Goal: Task Accomplishment & Management: Use online tool/utility

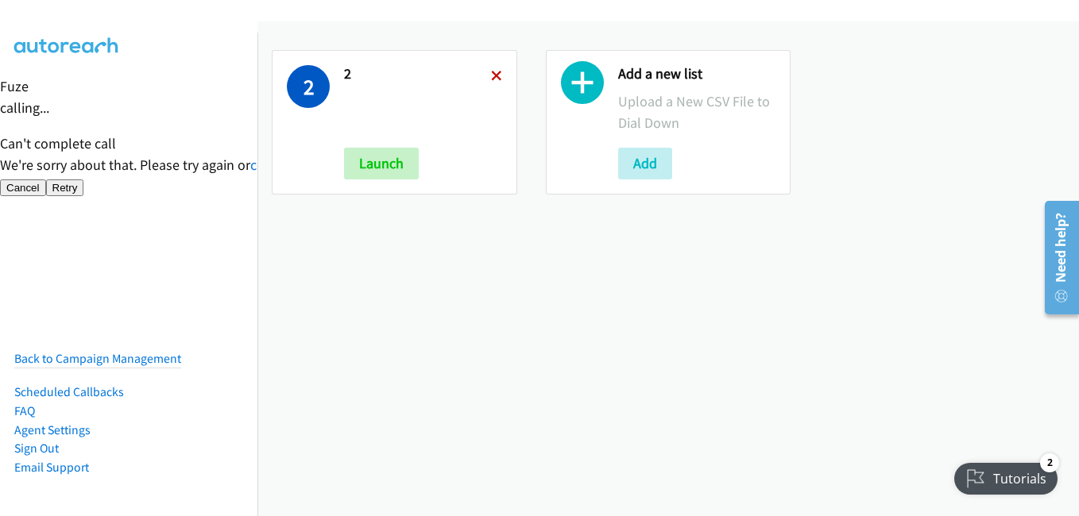
click at [491, 75] on icon at bounding box center [496, 77] width 11 height 11
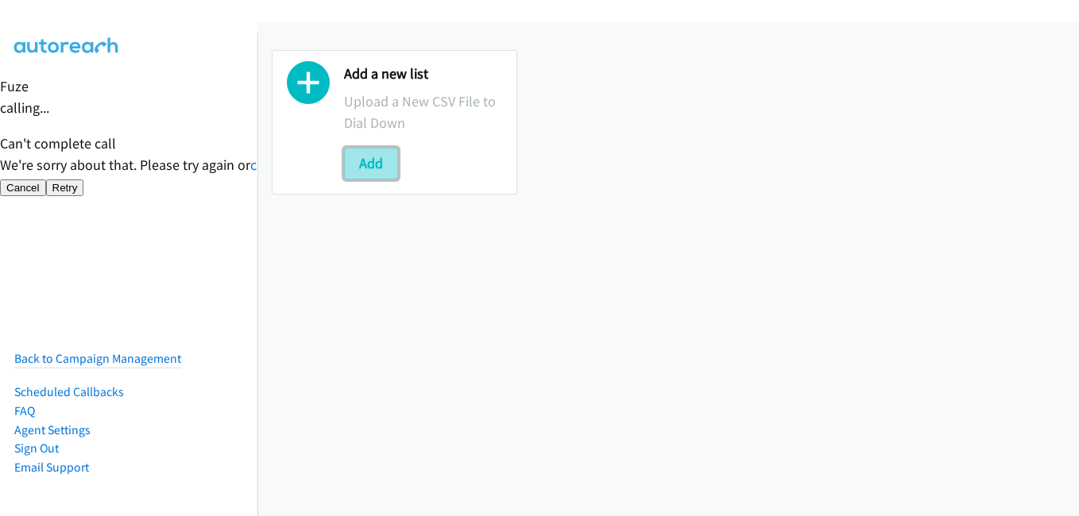
click at [368, 160] on button "Add" at bounding box center [371, 164] width 54 height 32
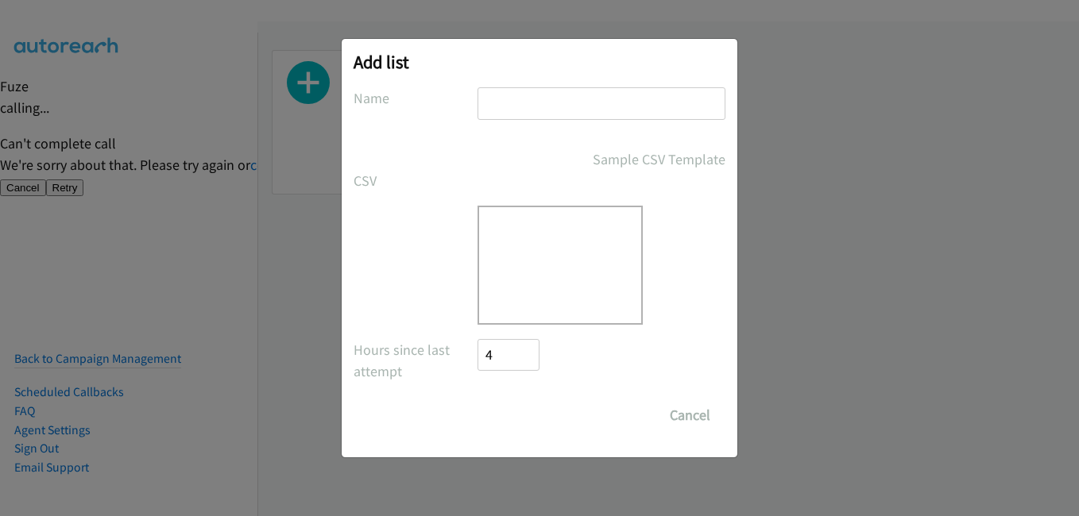
click at [369, 160] on div "Sample CSV Template" at bounding box center [540, 159] width 372 height 21
click at [529, 246] on div at bounding box center [560, 265] width 165 height 119
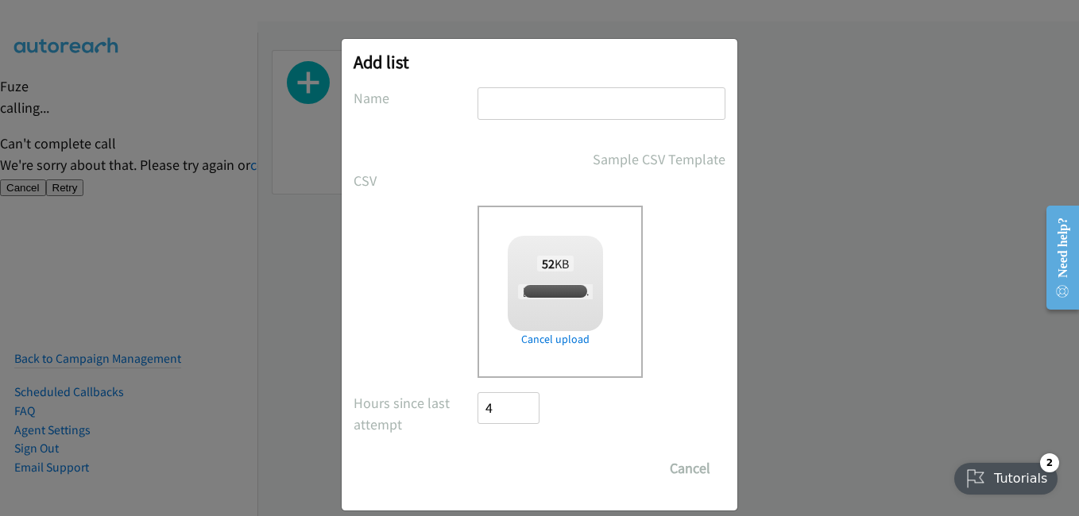
checkbox input "true"
click at [553, 99] on input "text" at bounding box center [602, 103] width 248 height 33
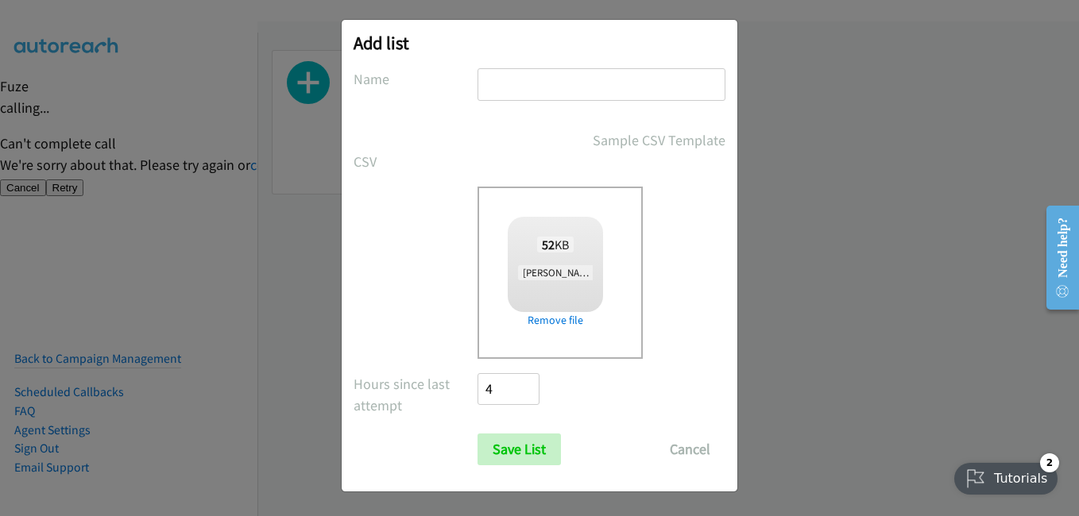
click at [543, 81] on input "text" at bounding box center [602, 84] width 248 height 33
type input "7"
click at [512, 456] on input "Save List" at bounding box center [519, 450] width 83 height 32
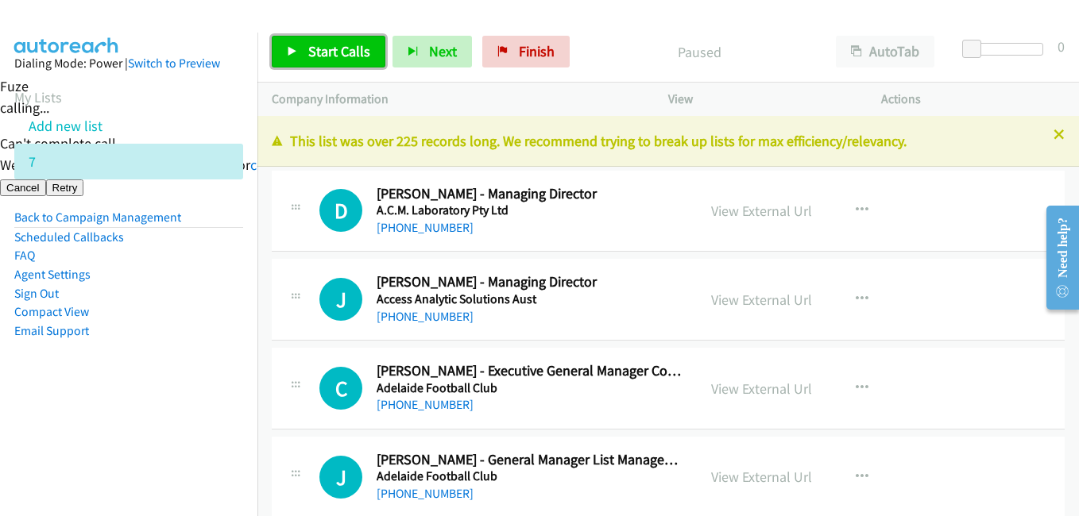
click at [327, 51] on span "Start Calls" at bounding box center [339, 51] width 62 height 18
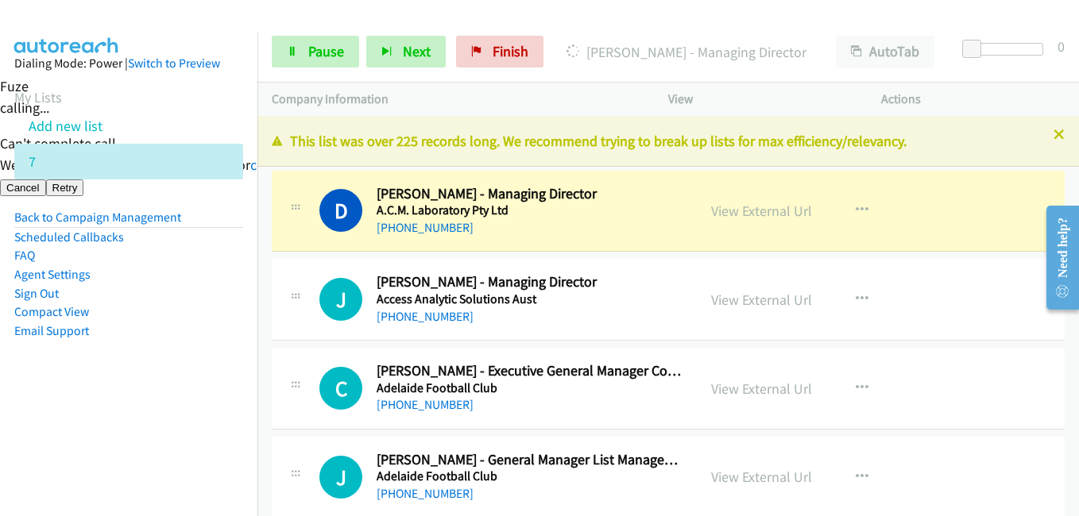
click at [171, 330] on li "Email Support" at bounding box center [128, 331] width 229 height 19
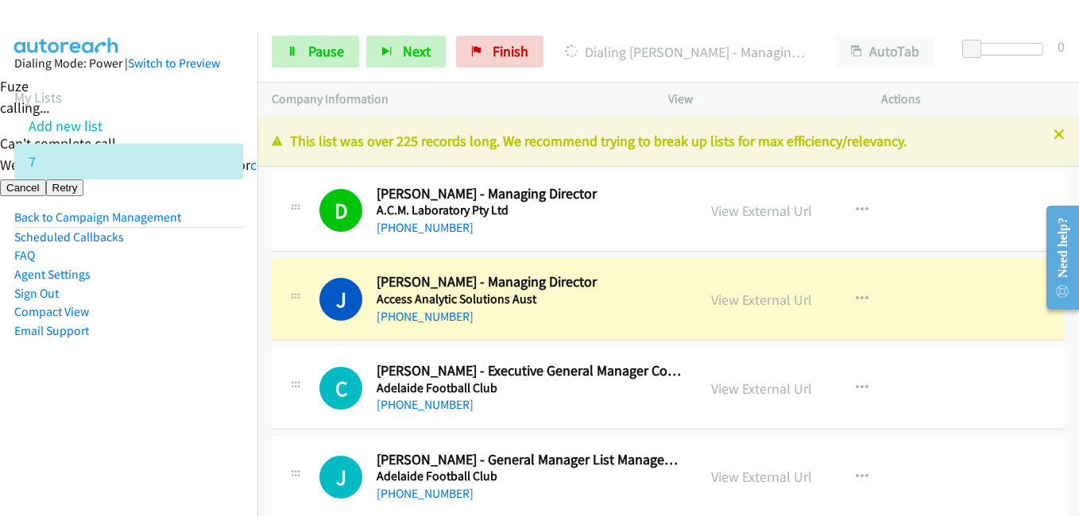
drag, startPoint x: 231, startPoint y: 437, endPoint x: 238, endPoint y: 441, distance: 8.2
click at [238, 441] on nav "Dialing Mode: Power | Switch to Preview My Lists Add new list 7 Back to Campaig…" at bounding box center [129, 291] width 258 height 516
drag, startPoint x: 233, startPoint y: 416, endPoint x: 291, endPoint y: 416, distance: 58.0
click at [234, 416] on nav "Dialing Mode: Power | Switch to Preview My Lists Add new list 7 Back to Campaig…" at bounding box center [129, 291] width 258 height 516
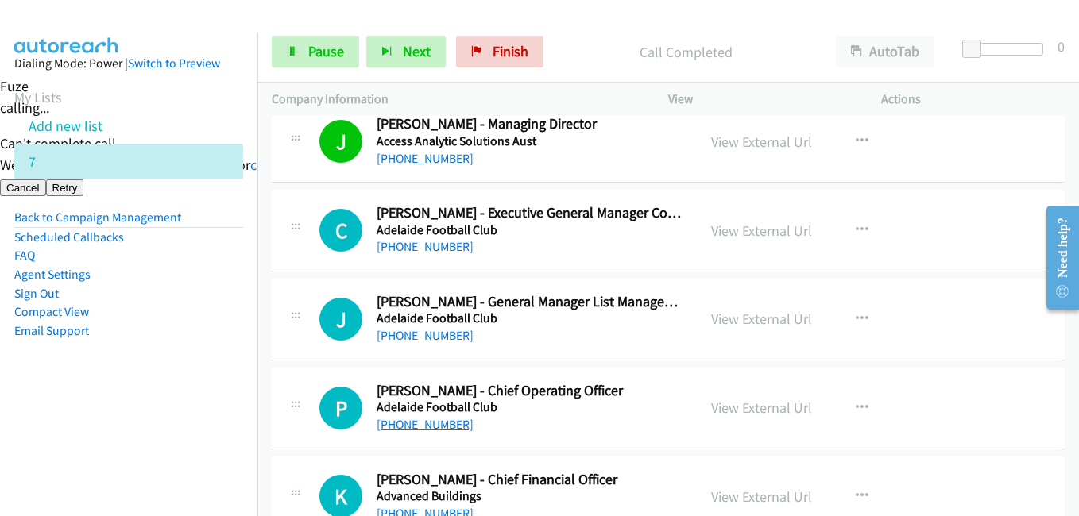
scroll to position [159, 0]
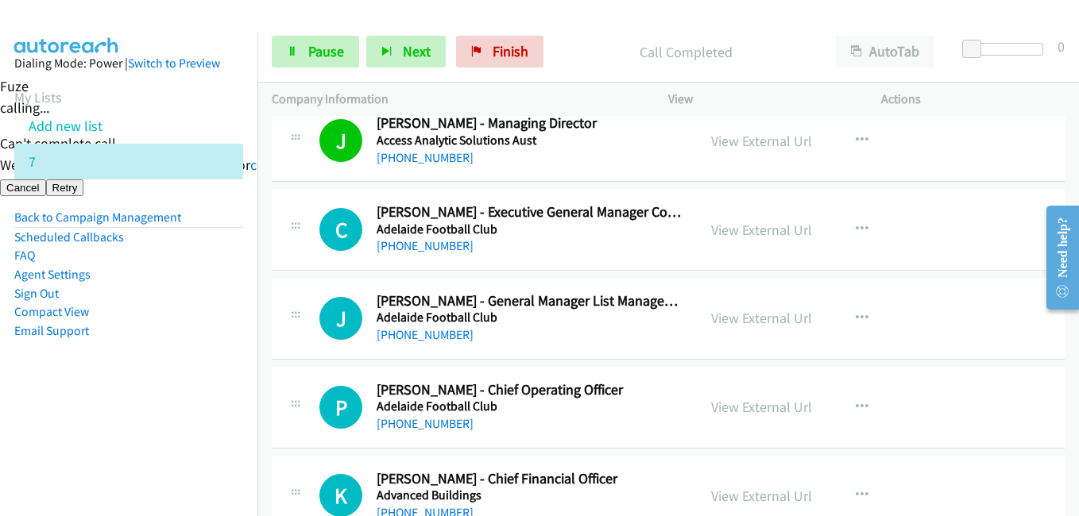
drag, startPoint x: 198, startPoint y: 396, endPoint x: 224, endPoint y: 392, distance: 26.5
click at [198, 396] on aside "Dialing Mode: Power | Switch to Preview My Lists Add new list 7 Back to Campaig…" at bounding box center [128, 223] width 257 height 380
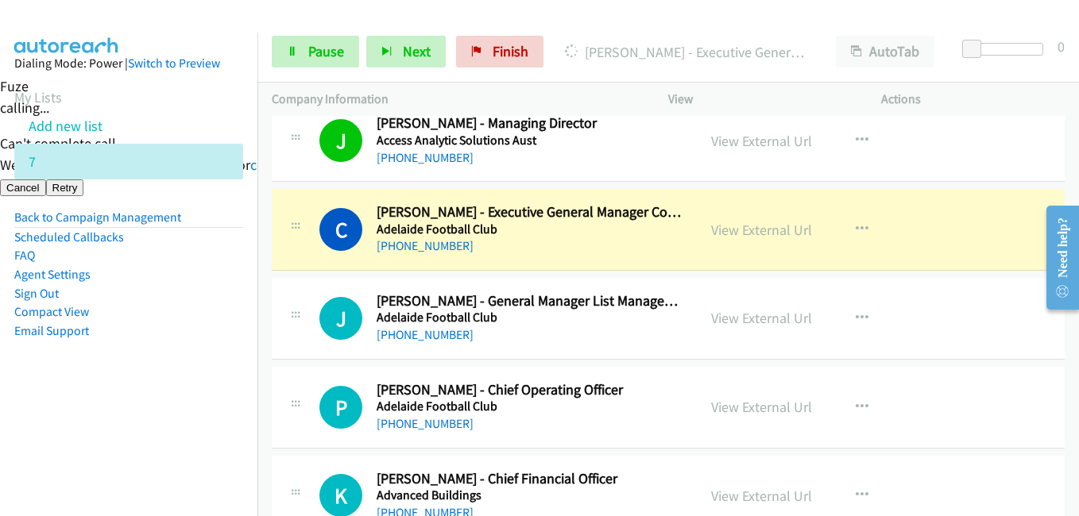
click at [148, 410] on aside "Dialing Mode: Power | Switch to Preview My Lists Add new list 7 Back to Campaig…" at bounding box center [128, 223] width 257 height 380
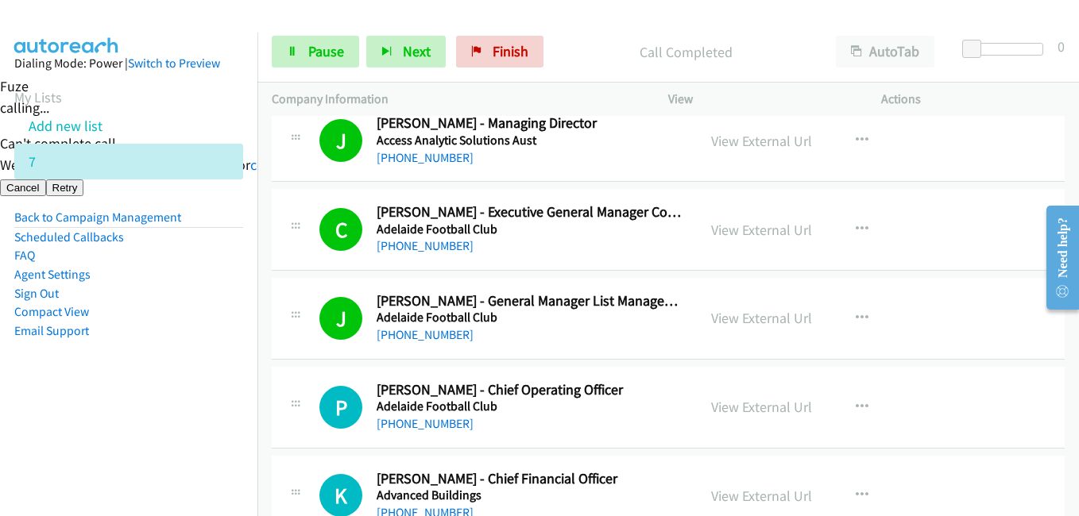
click at [205, 397] on aside "Dialing Mode: Power | Switch to Preview My Lists Add new list 7 Back to Campaig…" at bounding box center [128, 223] width 257 height 380
click at [194, 366] on aside "Dialing Mode: Power | Switch to Preview My Lists Add new list 7 Back to Campaig…" at bounding box center [128, 223] width 257 height 380
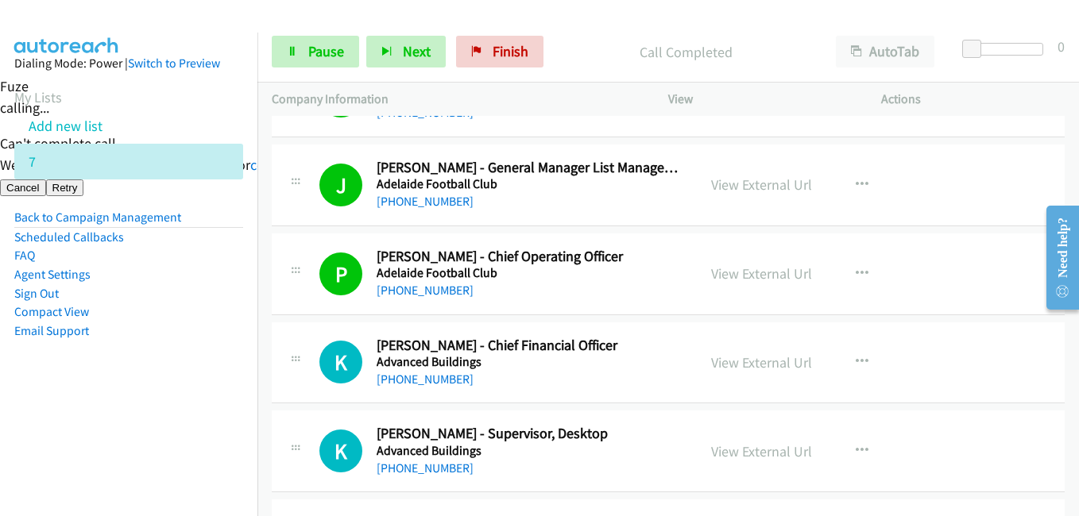
scroll to position [318, 0]
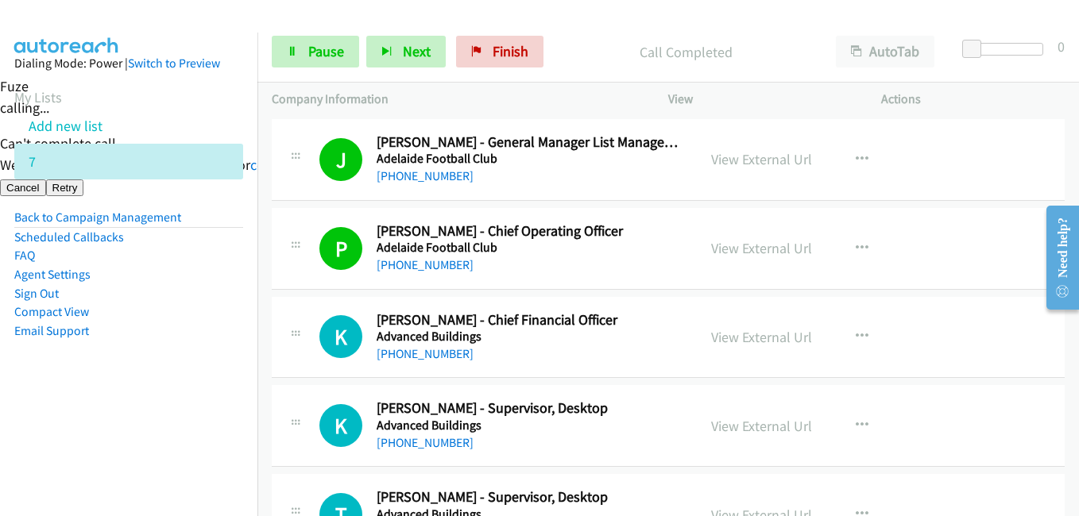
drag, startPoint x: 191, startPoint y: 378, endPoint x: 211, endPoint y: 378, distance: 19.9
click at [191, 378] on aside "Dialing Mode: Power | Switch to Preview My Lists Add new list 7 Back to Campaig…" at bounding box center [128, 223] width 257 height 380
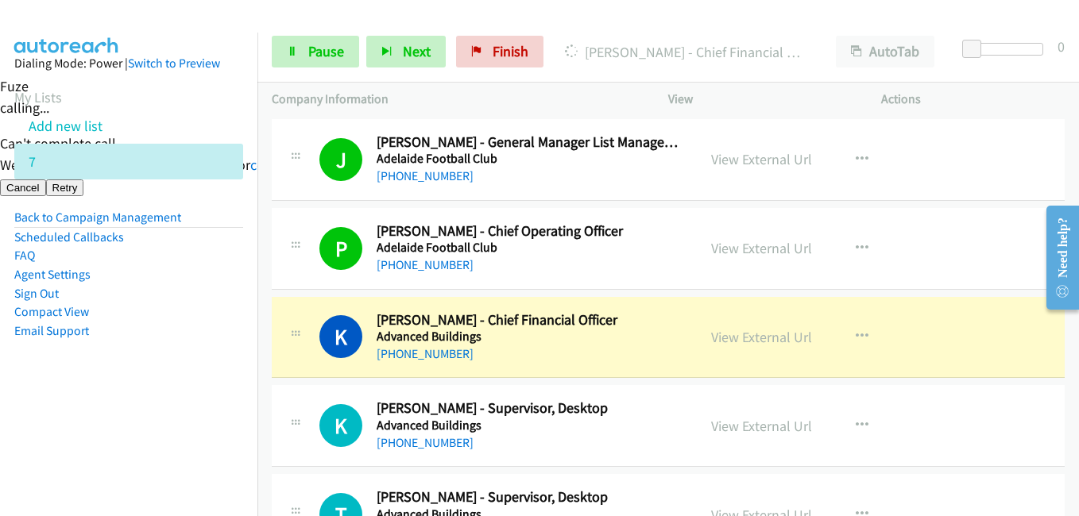
click at [138, 391] on aside "Dialing Mode: Power | Switch to Preview My Lists Add new list 7 Back to Campaig…" at bounding box center [128, 223] width 257 height 380
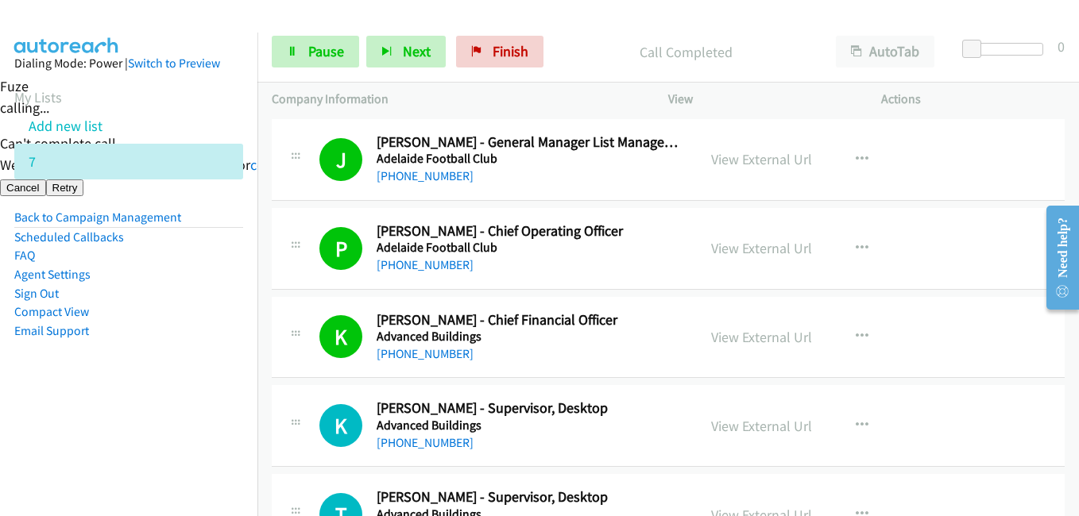
click at [29, 358] on aside "Dialing Mode: Power | Switch to Preview My Lists Add new list 7 Back to Campaig…" at bounding box center [128, 223] width 257 height 380
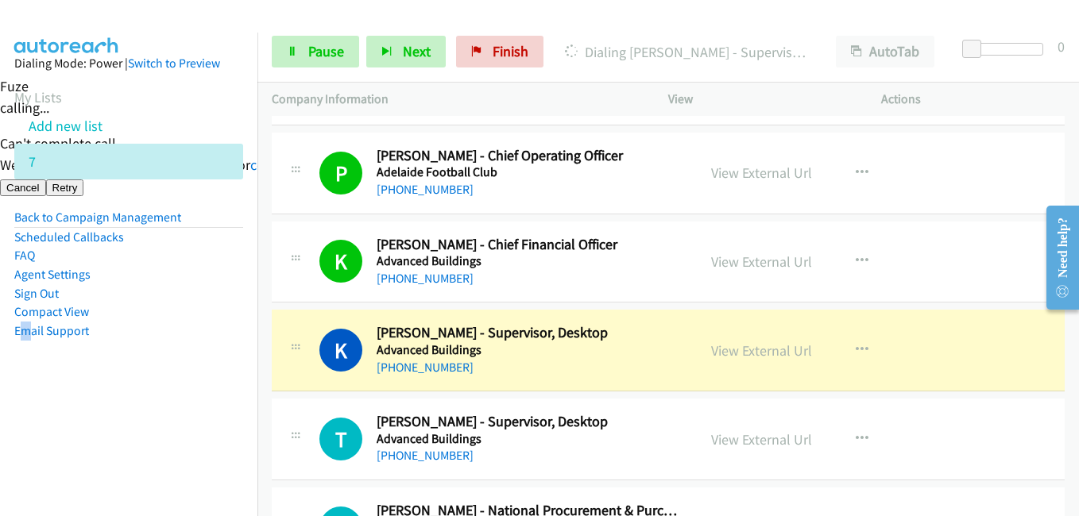
scroll to position [477, 0]
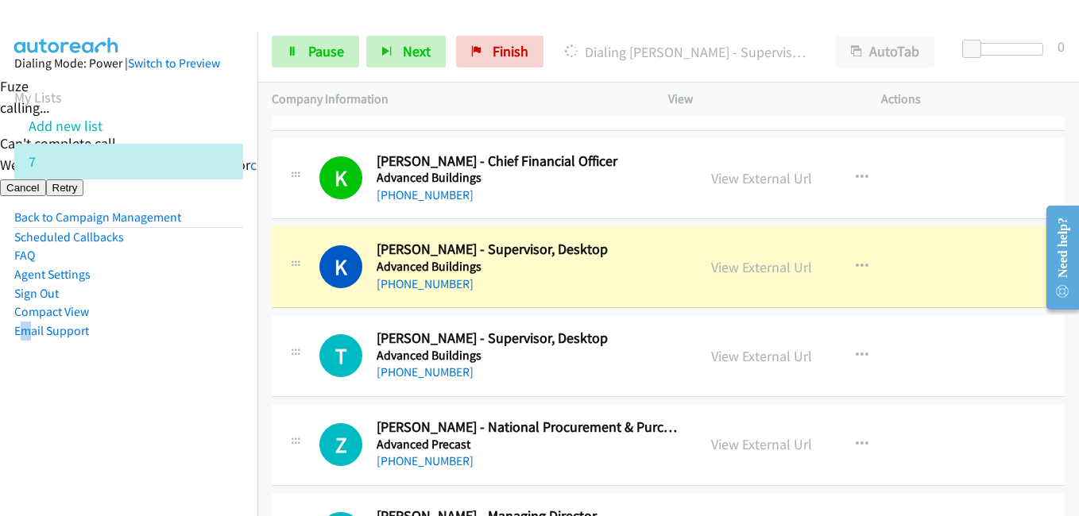
click at [226, 342] on aside "Dialing Mode: Power | Switch to Preview My Lists Add new list 7 Back to Campaig…" at bounding box center [128, 223] width 257 height 380
click at [199, 387] on aside "Dialing Mode: Power | Switch to Preview My Lists Add new list 7 Back to Campaig…" at bounding box center [128, 223] width 257 height 380
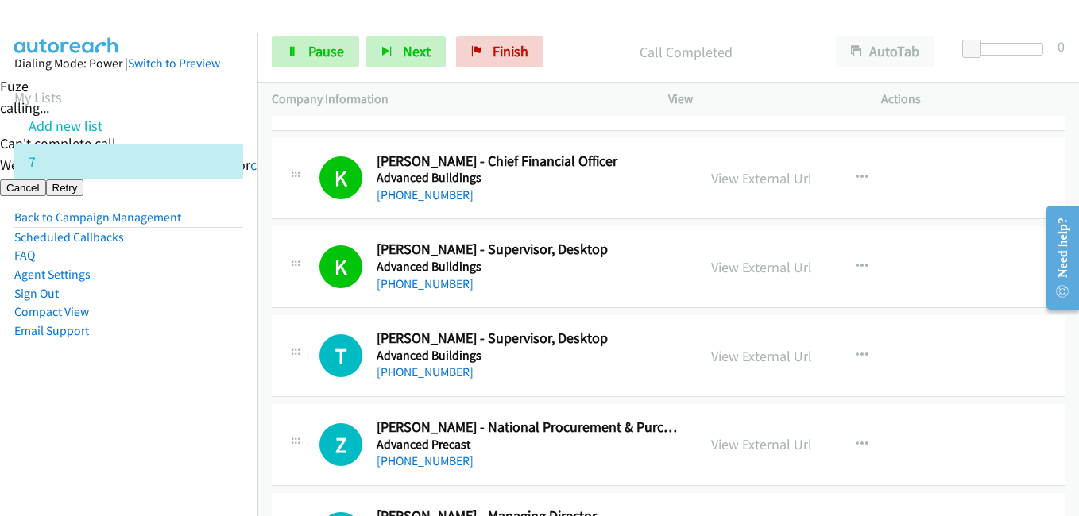
scroll to position [556, 0]
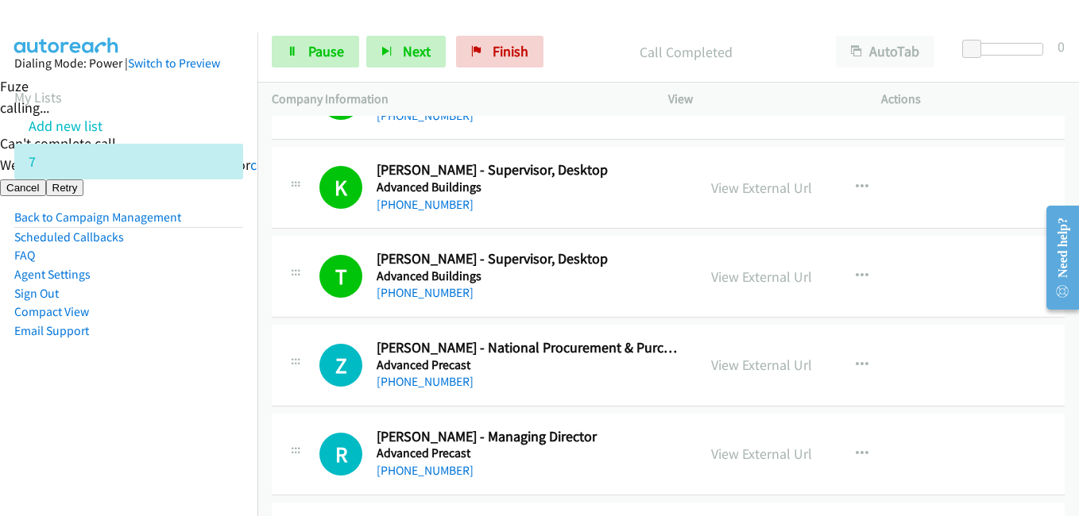
click at [137, 340] on li "Email Support" at bounding box center [128, 331] width 229 height 19
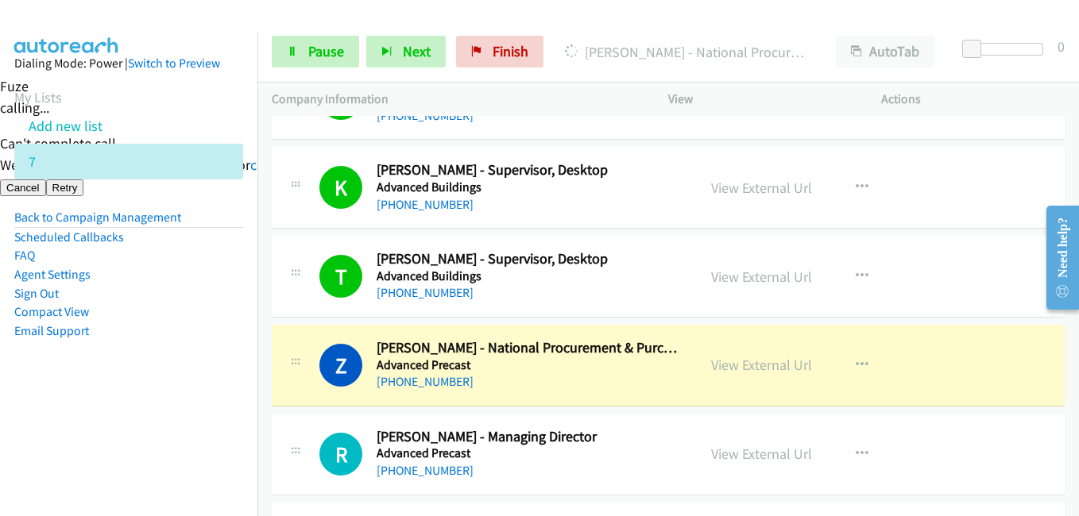
click at [118, 366] on aside "Dialing Mode: Power | Switch to Preview My Lists Add new list 7 Back to Campaig…" at bounding box center [128, 223] width 257 height 380
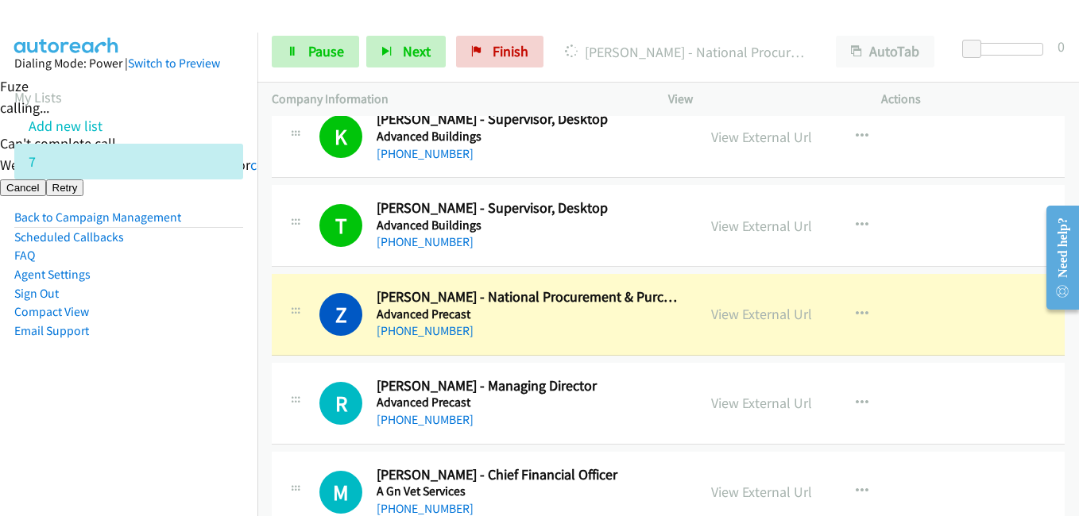
scroll to position [636, 0]
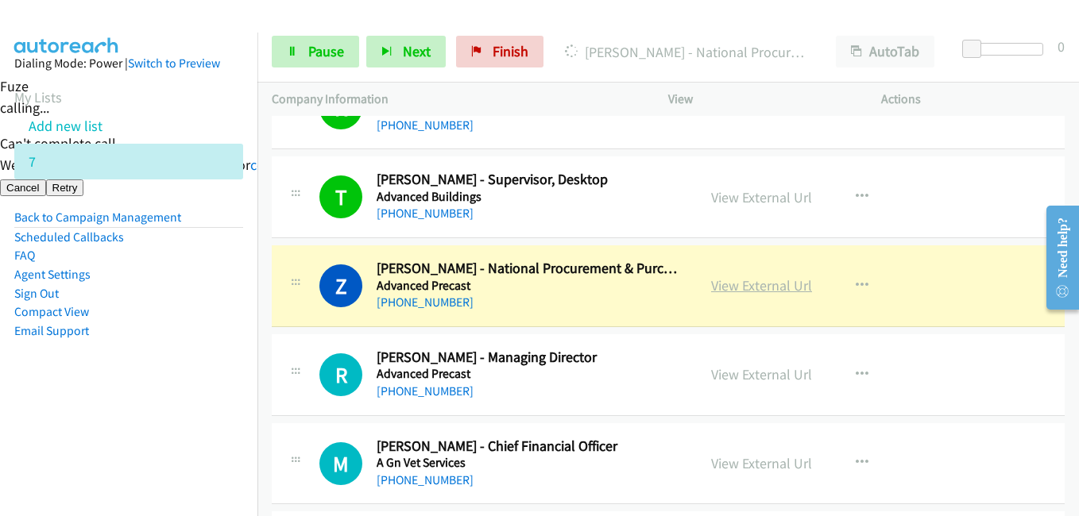
click at [794, 285] on link "View External Url" at bounding box center [761, 285] width 101 height 18
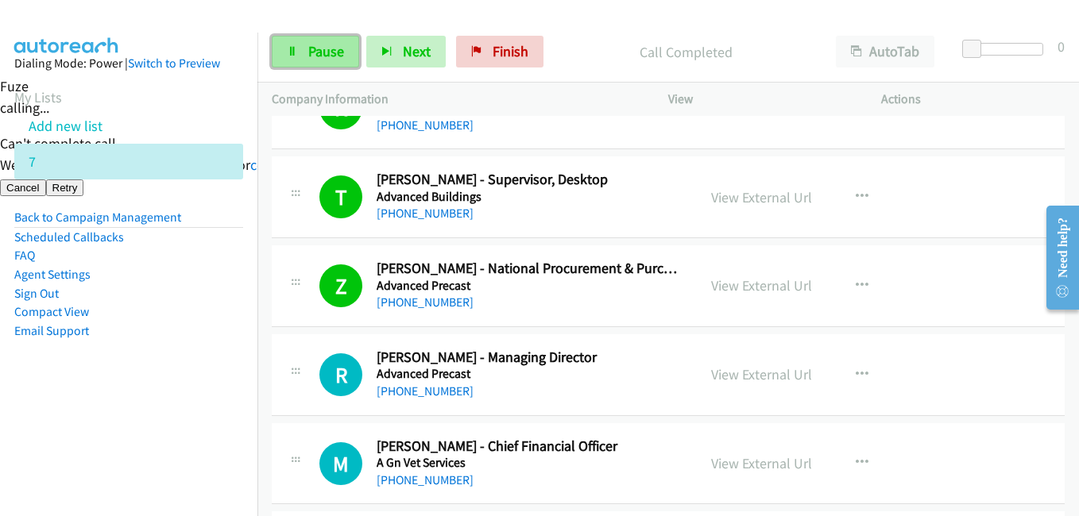
click at [310, 55] on span "Pause" at bounding box center [326, 51] width 36 height 18
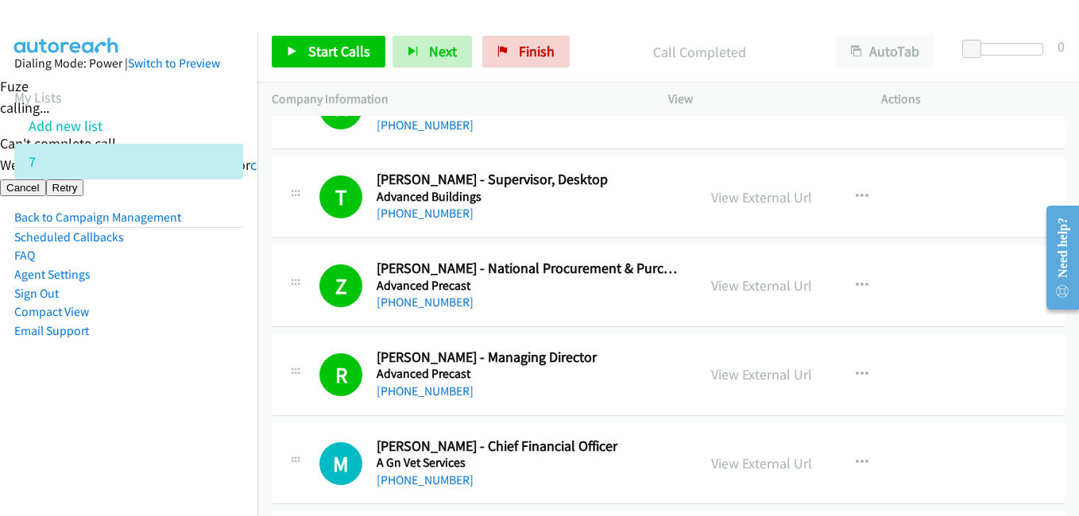
click at [191, 371] on aside "Dialing Mode: Power | Switch to Preview My Lists Add new list 7 Back to Campaig…" at bounding box center [128, 223] width 257 height 380
click at [779, 372] on link "View External Url" at bounding box center [761, 374] width 101 height 18
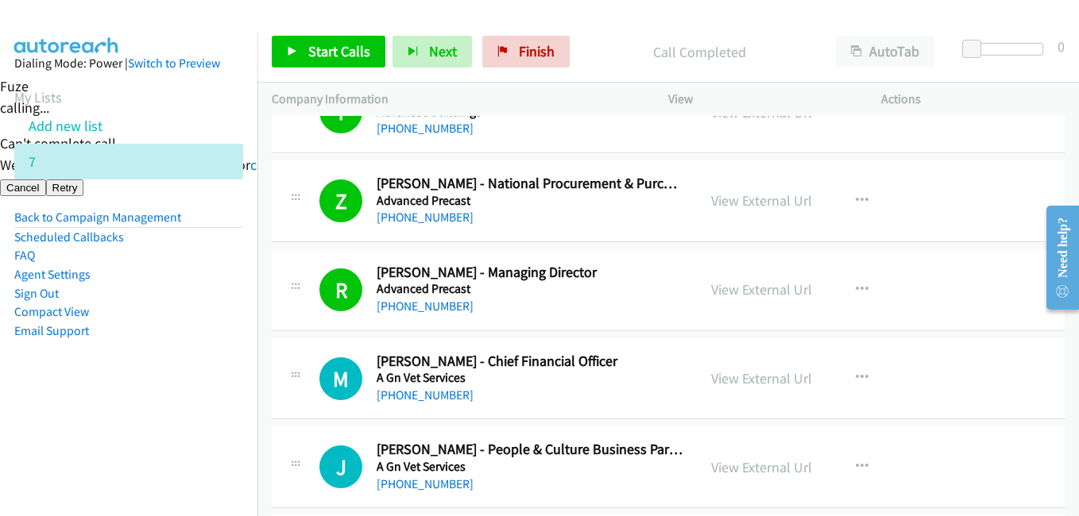
scroll to position [795, 0]
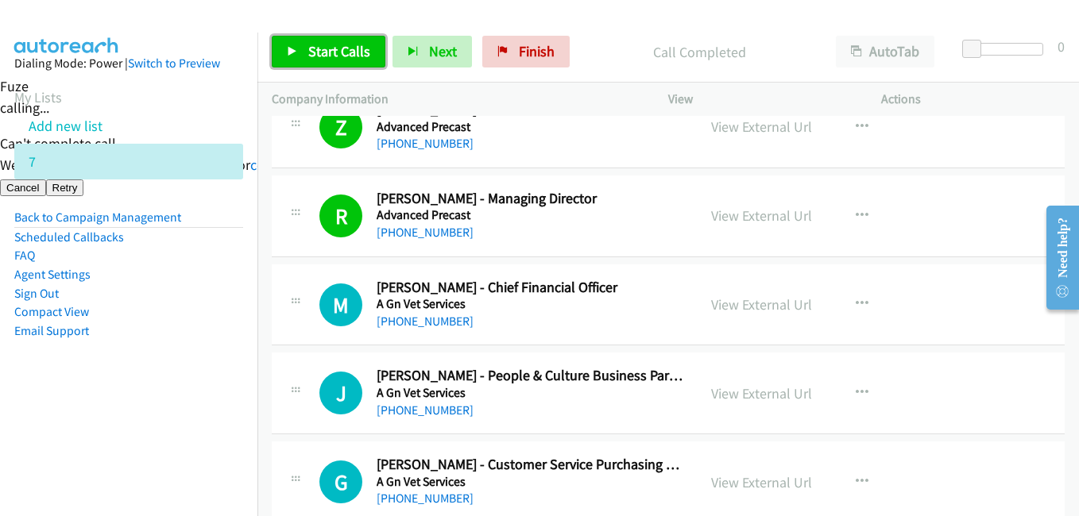
click at [327, 48] on span "Start Calls" at bounding box center [339, 51] width 62 height 18
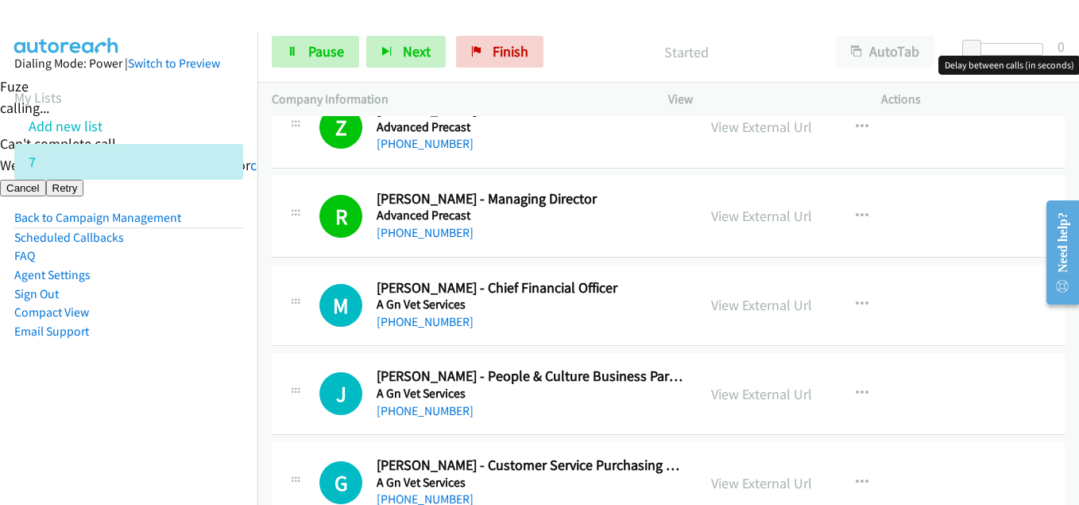
click at [984, 43] on div at bounding box center [1006, 49] width 73 height 13
click at [976, 47] on span at bounding box center [981, 49] width 19 height 19
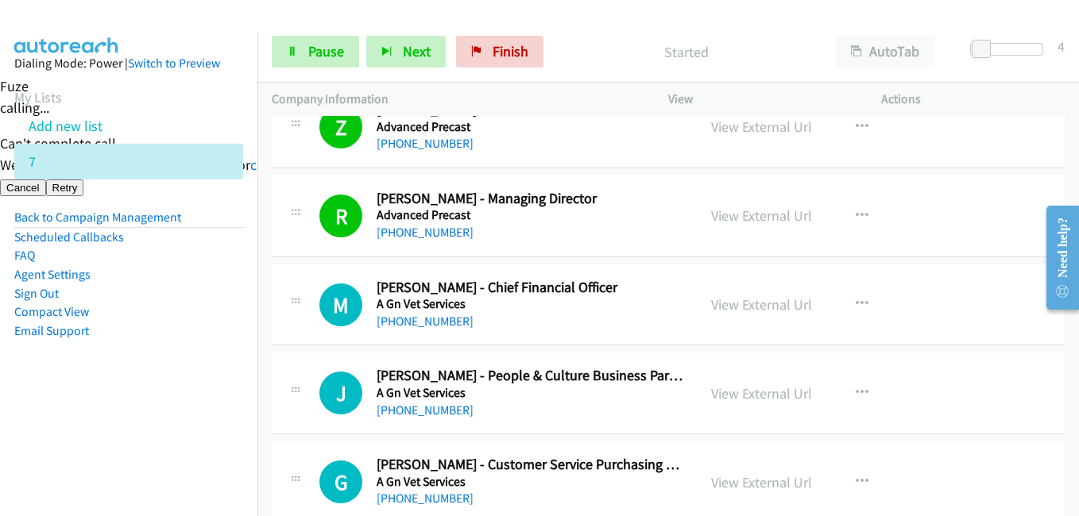
click at [239, 276] on aside "Dialing Mode: Power | Switch to Preview My Lists Add new list 7 Back to Campaig…" at bounding box center [128, 223] width 257 height 380
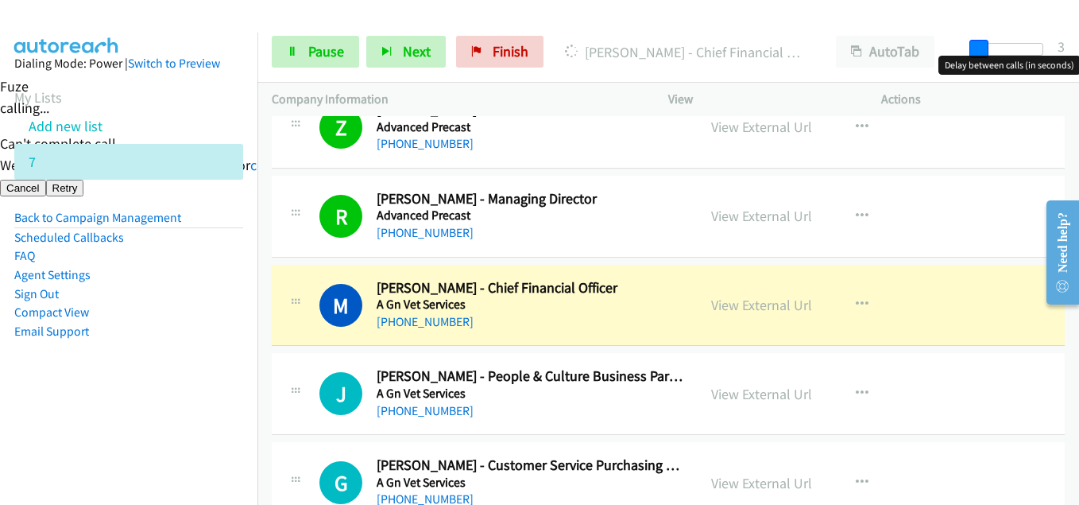
click at [971, 44] on span at bounding box center [978, 49] width 19 height 19
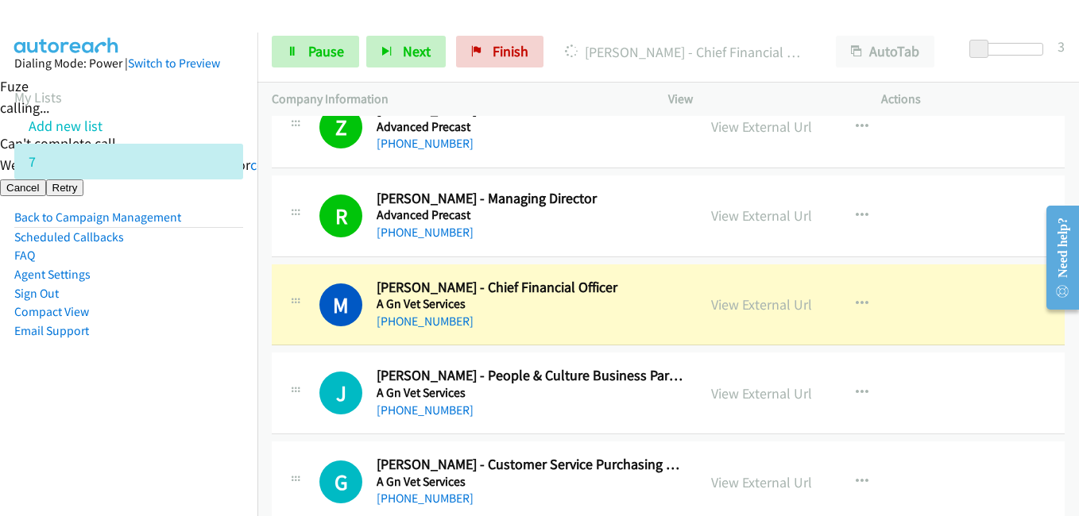
click at [242, 313] on aside "Dialing Mode: Power | Switch to Preview My Lists Add new list 7 Back to Campaig…" at bounding box center [128, 223] width 257 height 380
drag, startPoint x: 110, startPoint y: 412, endPoint x: 131, endPoint y: 410, distance: 20.7
click at [110, 412] on aside "Dialing Mode: Power | Switch to Preview My Lists Add new list 7 Back to Campaig…" at bounding box center [128, 223] width 257 height 380
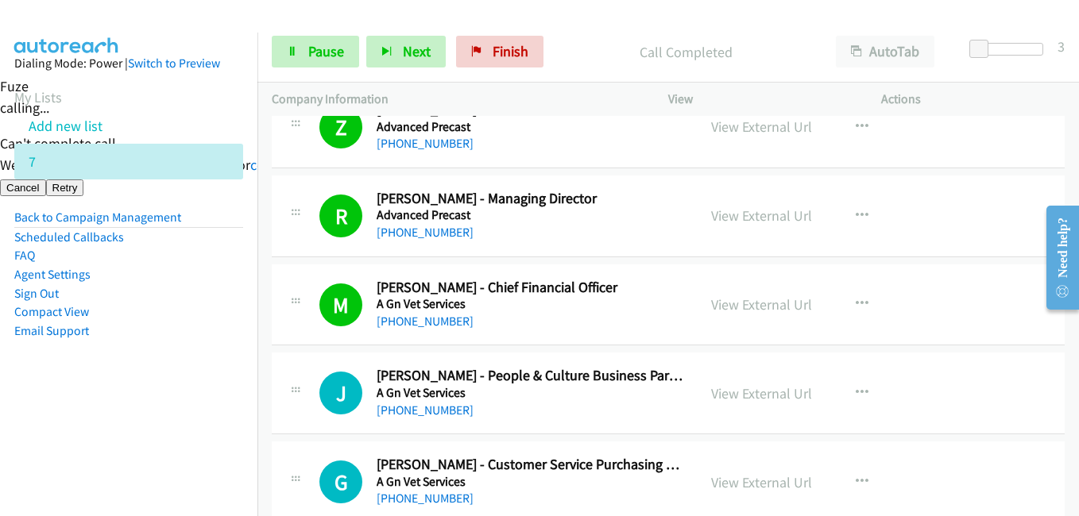
click at [212, 412] on nav "Dialing Mode: Power | Switch to Preview My Lists Add new list 7 Back to Campaig…" at bounding box center [129, 291] width 258 height 516
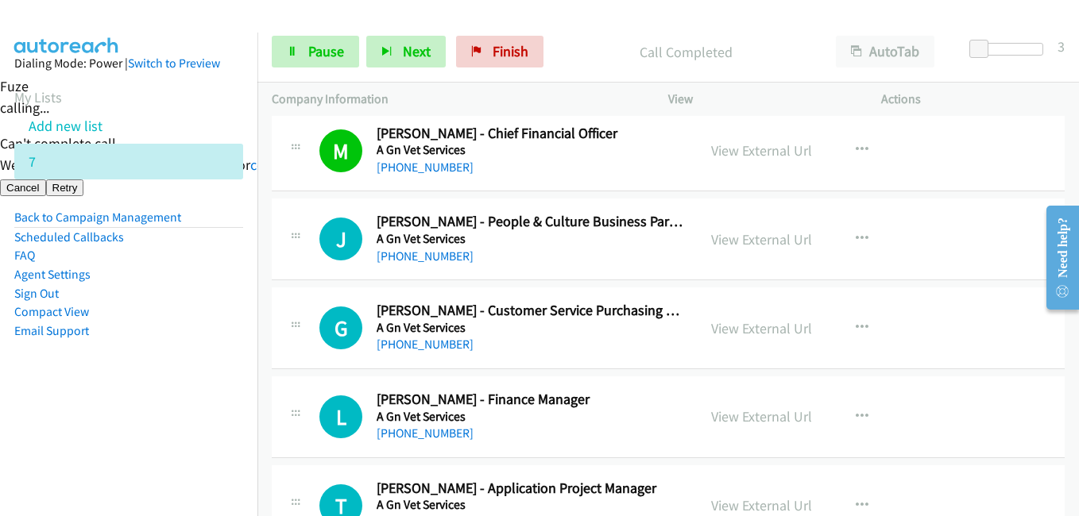
scroll to position [953, 0]
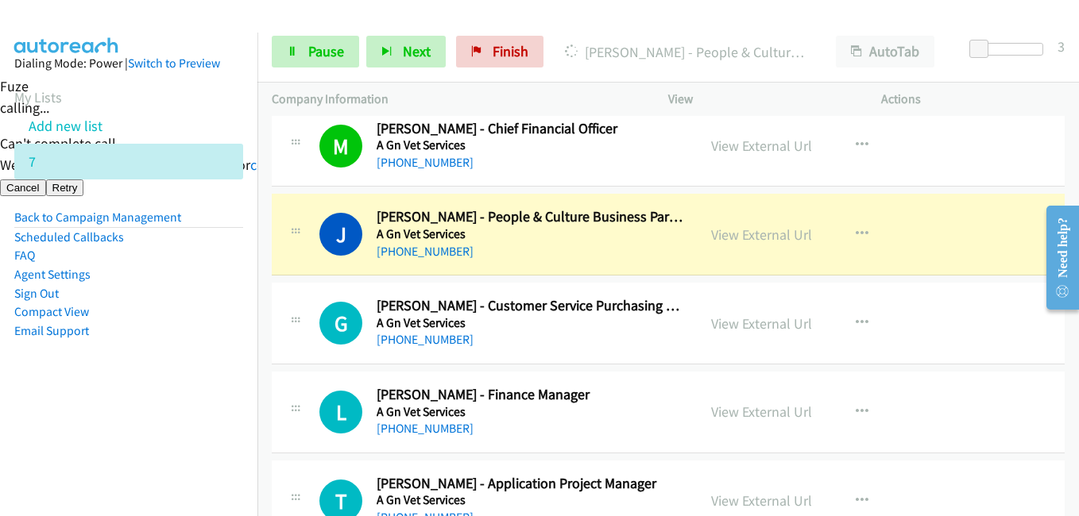
drag, startPoint x: 222, startPoint y: 357, endPoint x: 241, endPoint y: 358, distance: 19.1
click at [222, 357] on aside "Dialing Mode: Power | Switch to Preview My Lists Add new list 7 Back to Campaig…" at bounding box center [128, 223] width 257 height 380
drag, startPoint x: 132, startPoint y: 407, endPoint x: 282, endPoint y: 403, distance: 150.2
click at [132, 406] on aside "Dialing Mode: Power | Switch to Preview My Lists Add new list 7 Back to Campaig…" at bounding box center [128, 223] width 257 height 380
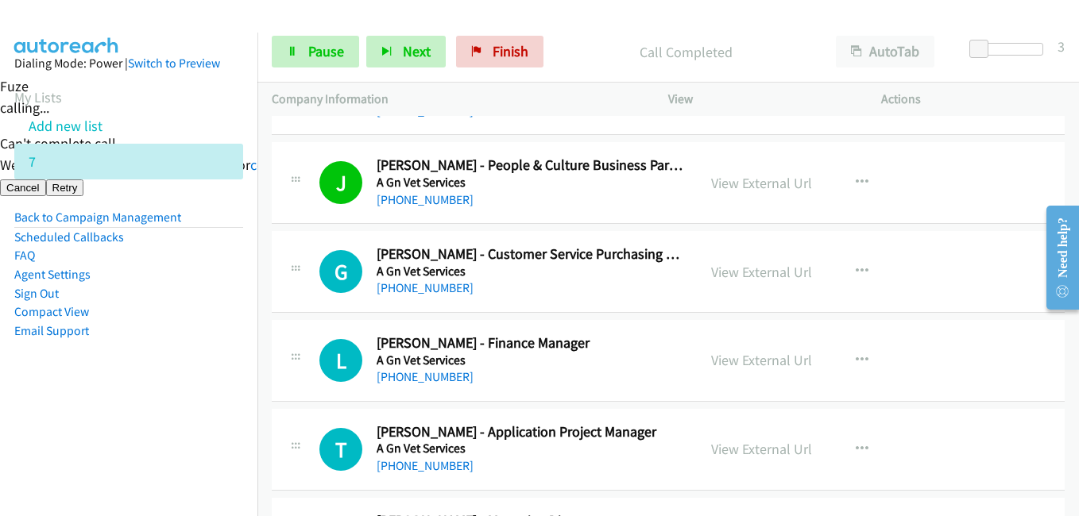
scroll to position [1033, 0]
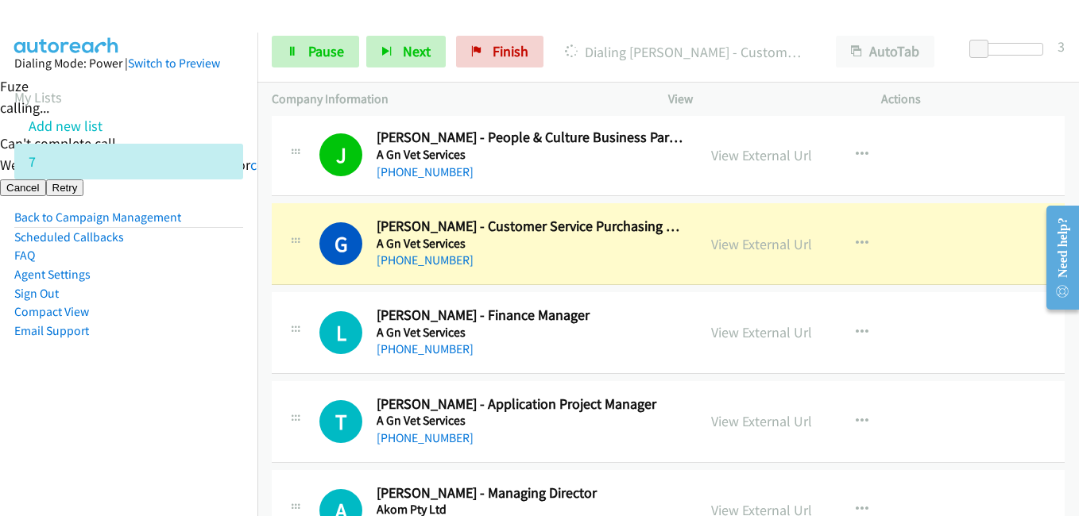
click at [126, 399] on aside "Dialing Mode: Power | Switch to Preview My Lists Add new list 7 Back to Campaig…" at bounding box center [128, 223] width 257 height 380
drag, startPoint x: 126, startPoint y: 381, endPoint x: 157, endPoint y: 381, distance: 31.0
click at [128, 381] on aside "Dialing Mode: Power | Switch to Preview My Lists Add new list 7 Back to Campaig…" at bounding box center [128, 223] width 257 height 380
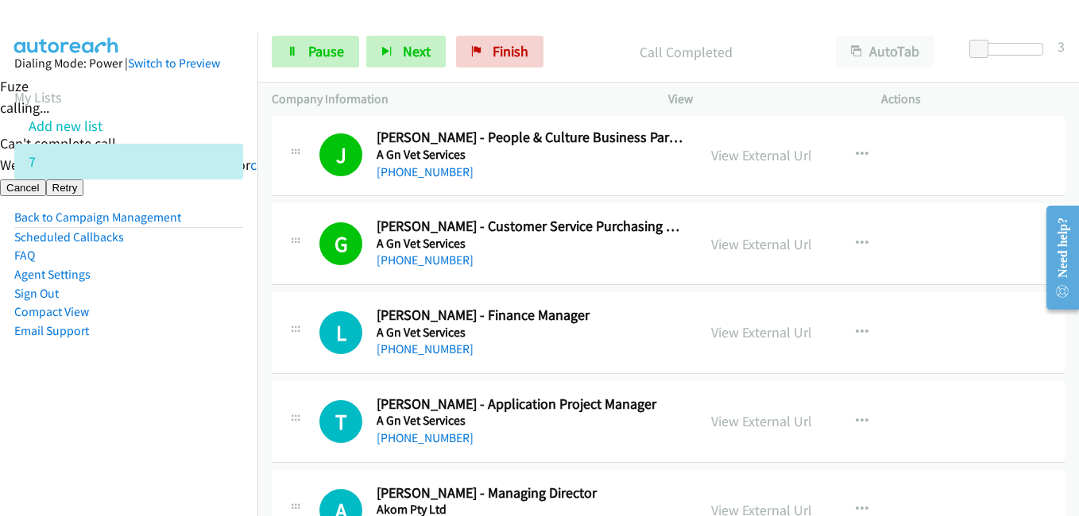
scroll to position [1112, 0]
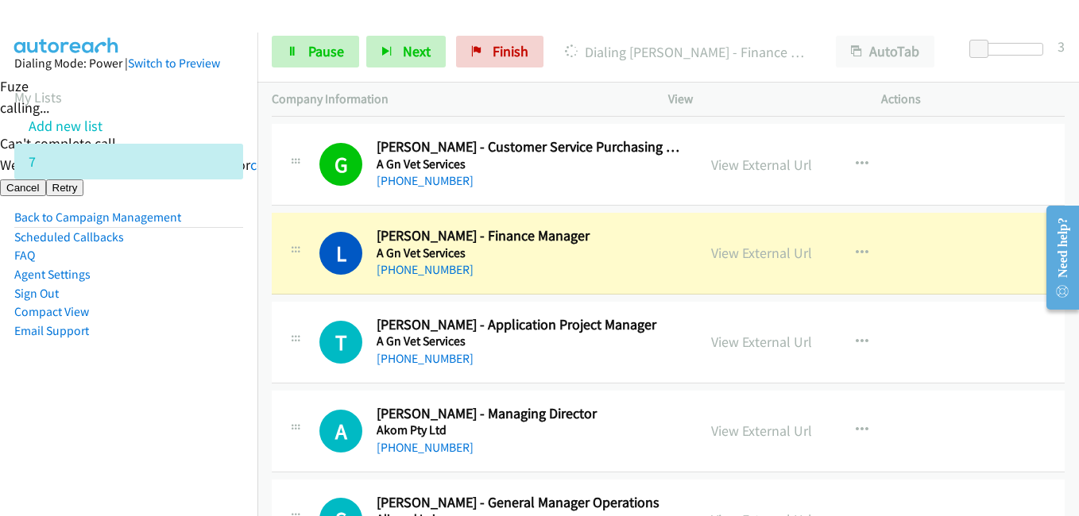
drag, startPoint x: 139, startPoint y: 423, endPoint x: 183, endPoint y: 423, distance: 43.7
click at [141, 423] on nav "Dialing Mode: Power | Switch to Preview My Lists Add new list 7 Back to Campaig…" at bounding box center [129, 291] width 258 height 516
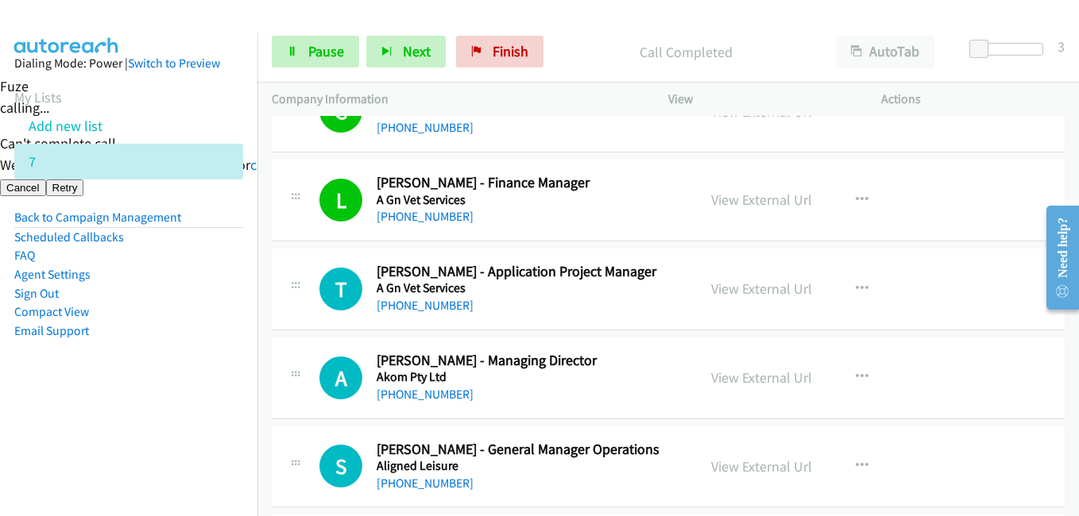
scroll to position [1192, 0]
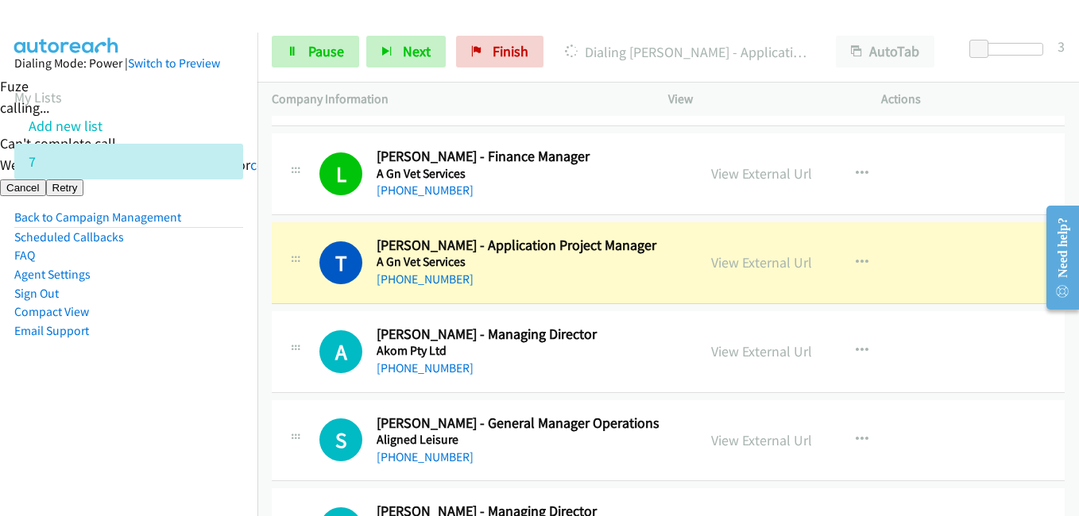
drag, startPoint x: 143, startPoint y: 365, endPoint x: 273, endPoint y: 337, distance: 132.5
click at [144, 365] on aside "Dialing Mode: Power | Switch to Preview My Lists Add new list 7 Back to Campaig…" at bounding box center [128, 223] width 257 height 380
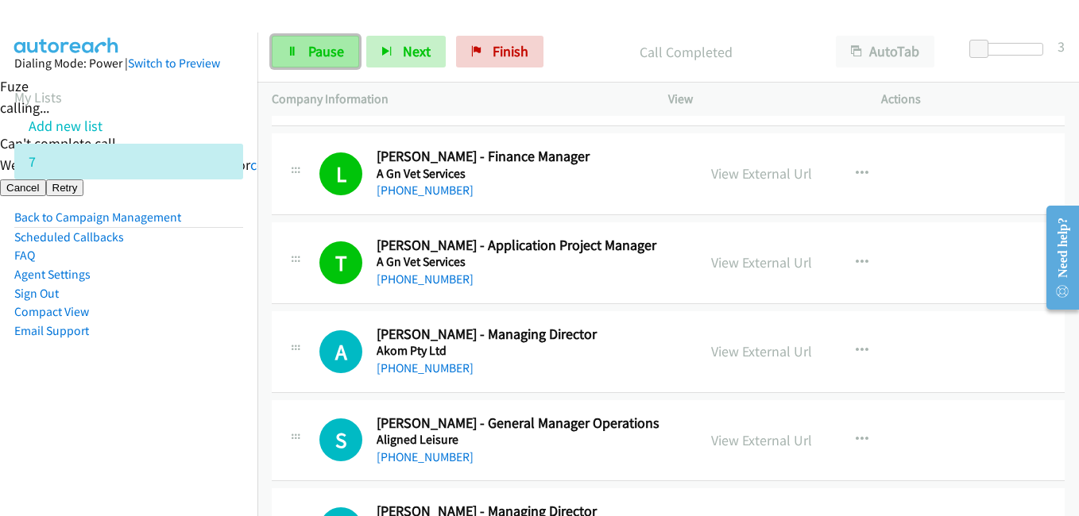
click at [325, 49] on span "Pause" at bounding box center [326, 51] width 36 height 18
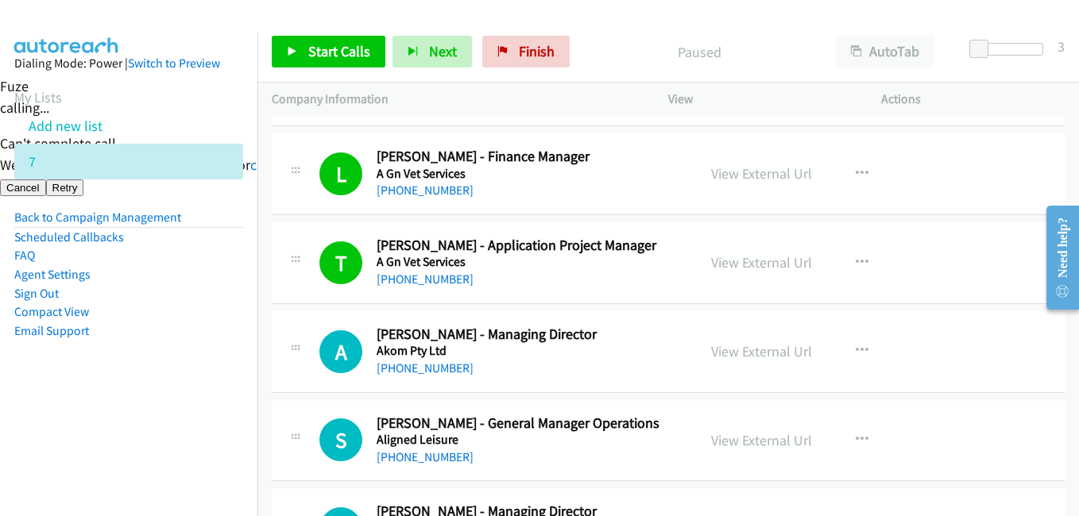
scroll to position [1351, 0]
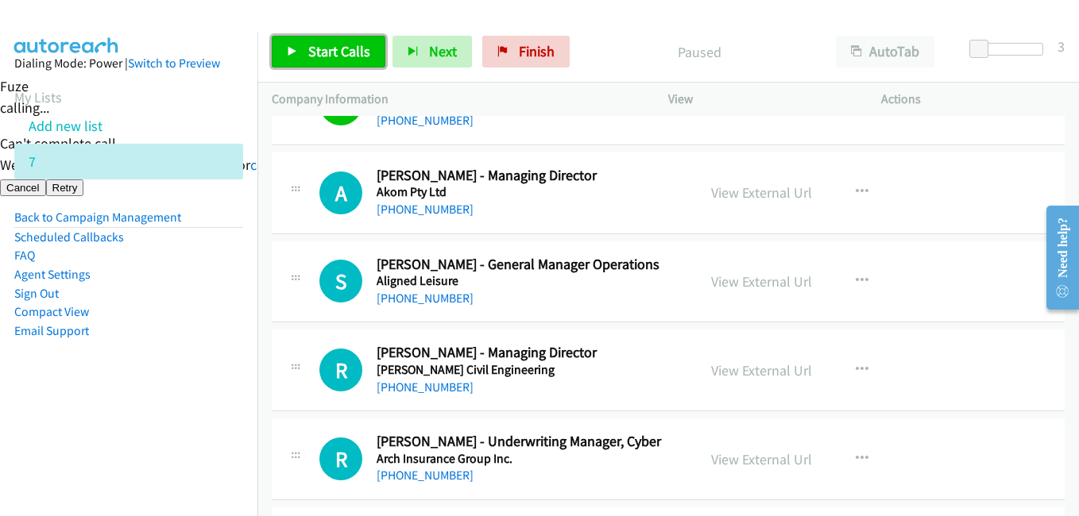
click at [336, 41] on link "Start Calls" at bounding box center [329, 52] width 114 height 32
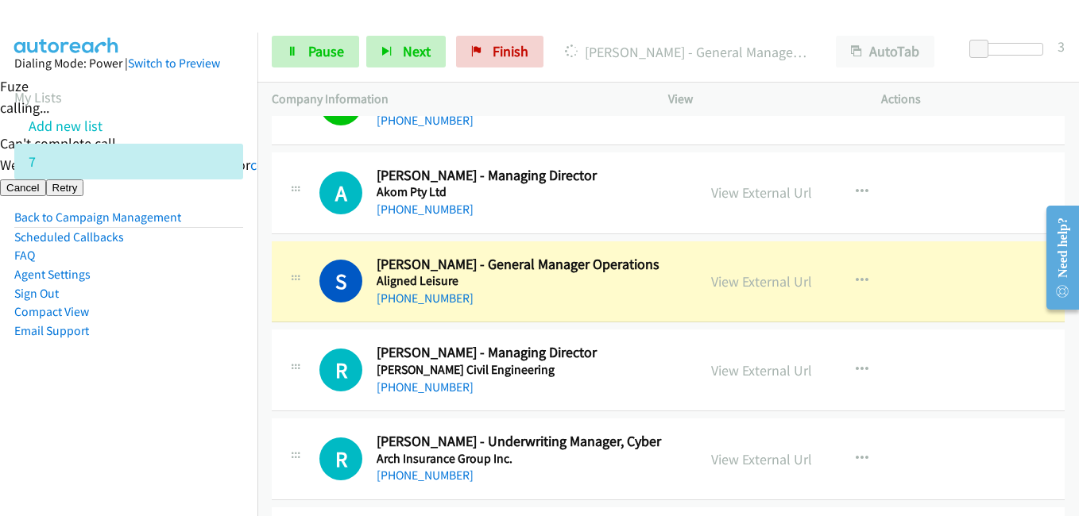
drag, startPoint x: 227, startPoint y: 385, endPoint x: 242, endPoint y: 384, distance: 14.3
click at [227, 385] on aside "Dialing Mode: Power | Switch to Preview My Lists Add new list 7 Back to Campaig…" at bounding box center [128, 223] width 257 height 380
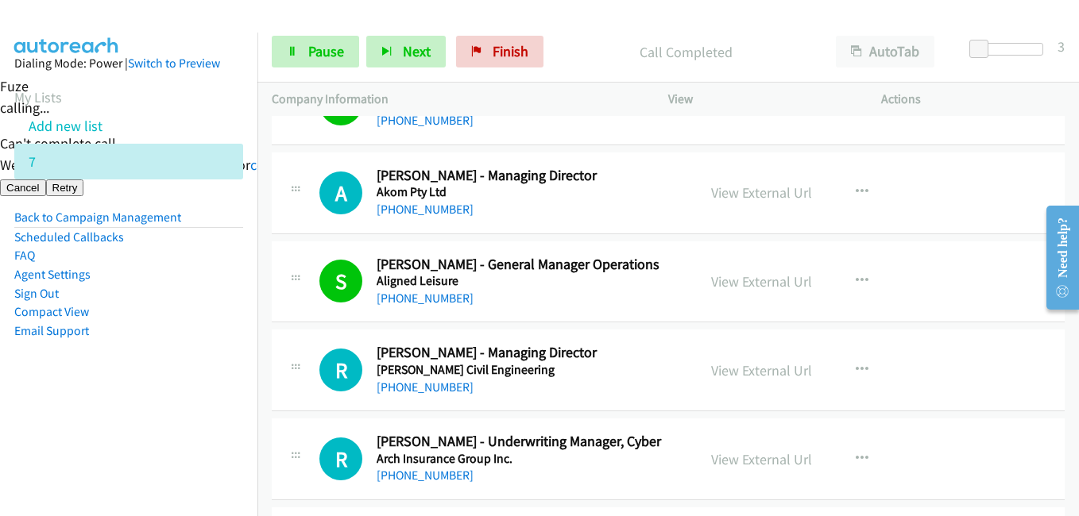
scroll to position [1430, 0]
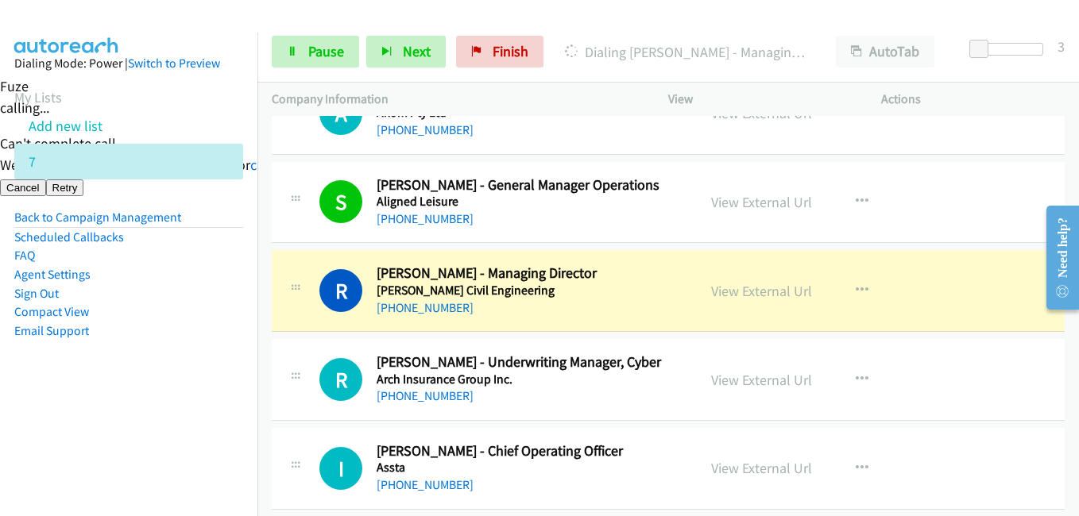
drag, startPoint x: 133, startPoint y: 470, endPoint x: 182, endPoint y: 385, distance: 98.3
click at [139, 461] on nav "Dialing Mode: Power | Switch to Preview My Lists Add new list 7 Back to Campaig…" at bounding box center [129, 291] width 258 height 516
click at [316, 48] on span "Pause" at bounding box center [326, 51] width 36 height 18
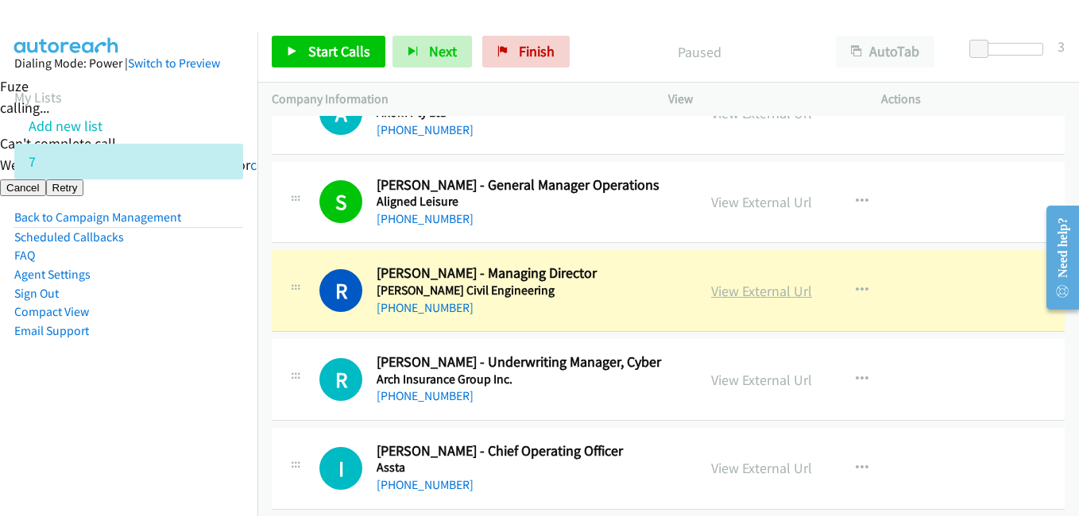
click at [777, 290] on link "View External Url" at bounding box center [761, 291] width 101 height 18
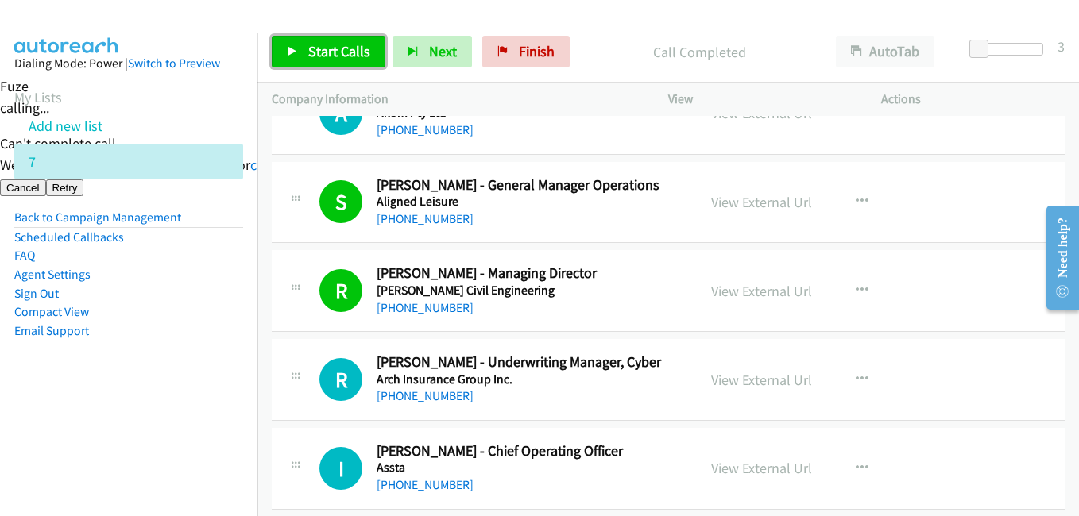
click at [344, 56] on span "Start Calls" at bounding box center [339, 51] width 62 height 18
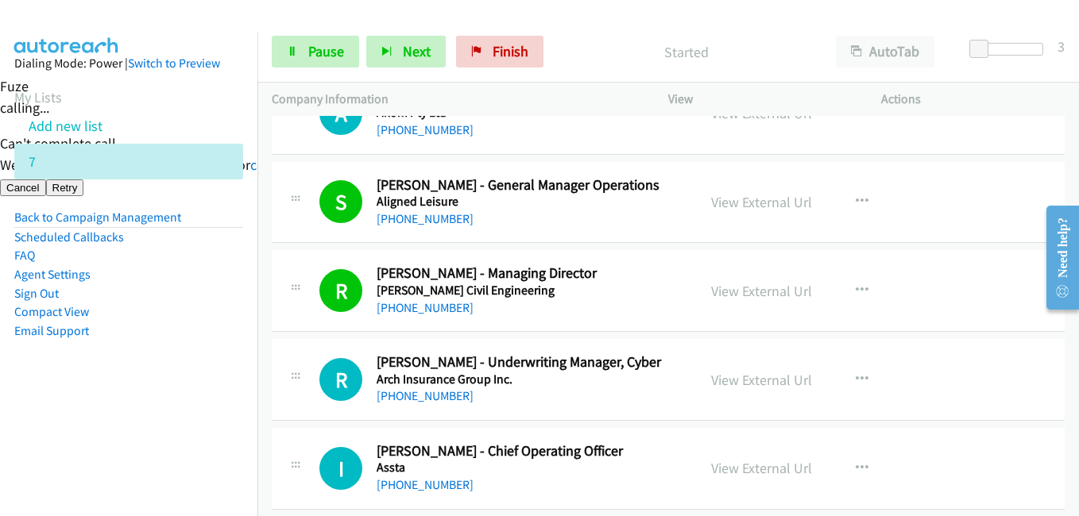
scroll to position [1510, 0]
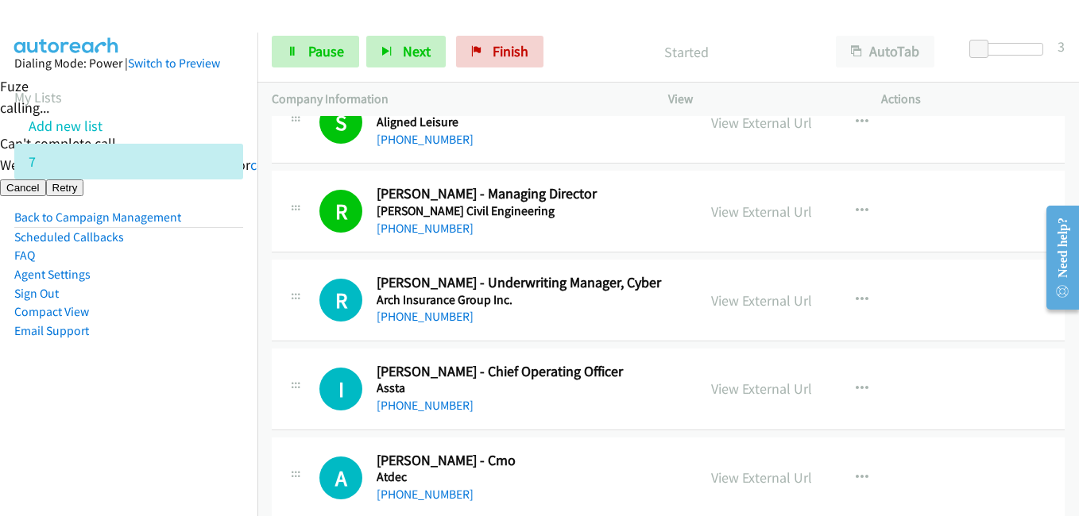
click at [148, 457] on nav "Dialing Mode: Power | Switch to Preview My Lists Add new list 7 Back to Campaig…" at bounding box center [129, 291] width 258 height 516
click at [233, 388] on aside "Dialing Mode: Power | Switch to Preview My Lists Add new list 7 Back to Campaig…" at bounding box center [128, 223] width 257 height 380
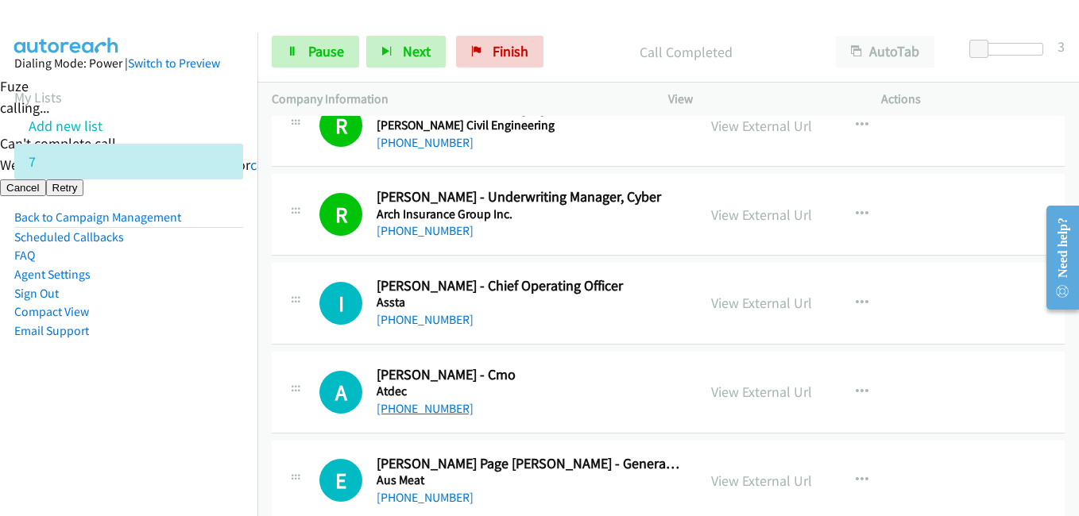
scroll to position [1668, 0]
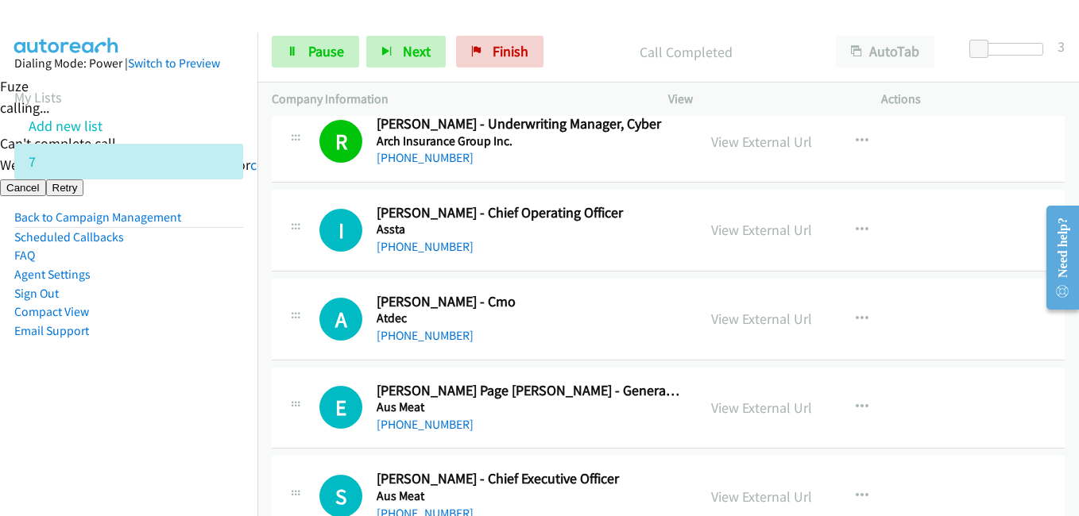
click at [207, 385] on aside "Dialing Mode: Power | Switch to Preview My Lists Add new list 7 Back to Campaig…" at bounding box center [128, 223] width 257 height 380
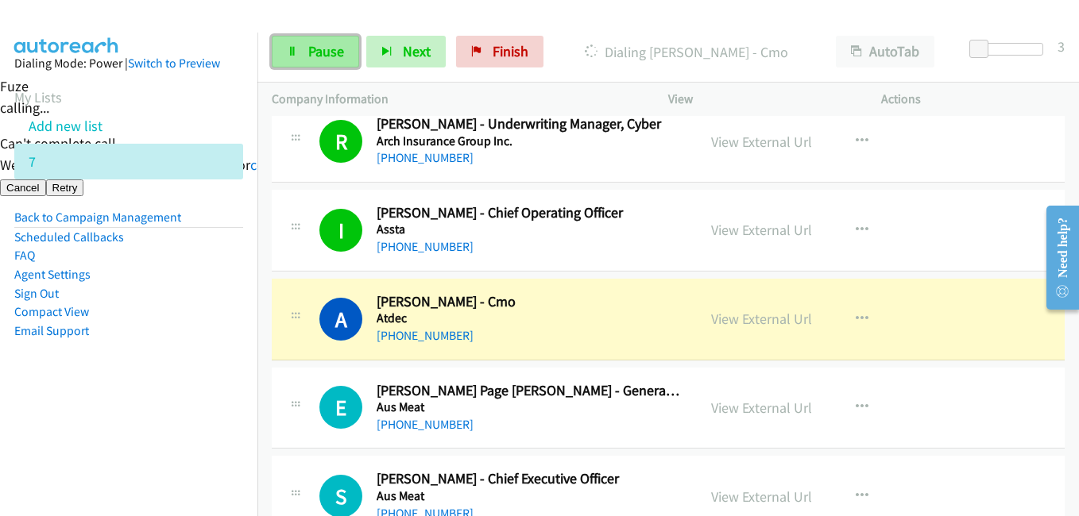
drag, startPoint x: 318, startPoint y: 52, endPoint x: 329, endPoint y: 51, distance: 11.2
click at [318, 52] on span "Pause" at bounding box center [326, 51] width 36 height 18
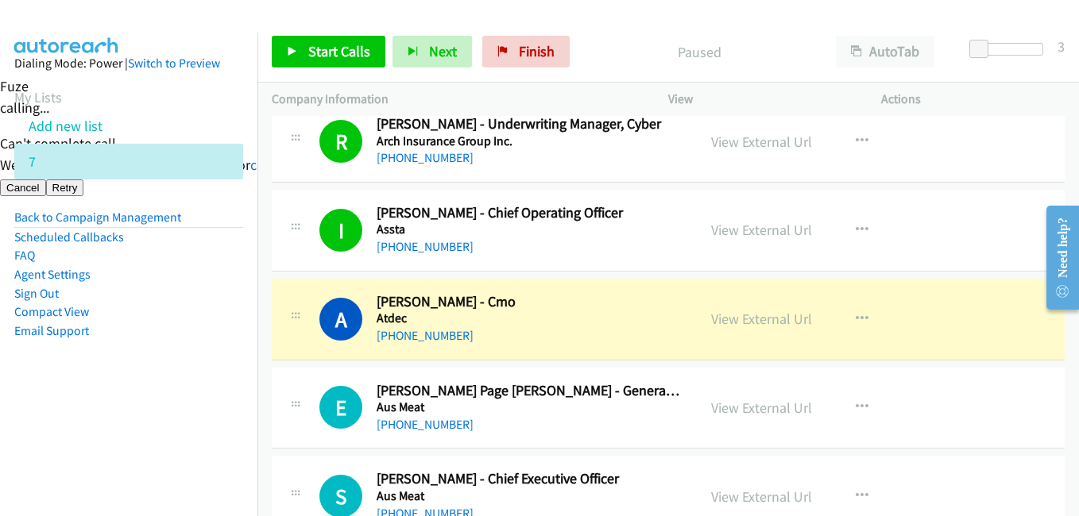
click at [203, 315] on li "Compact View" at bounding box center [128, 312] width 229 height 19
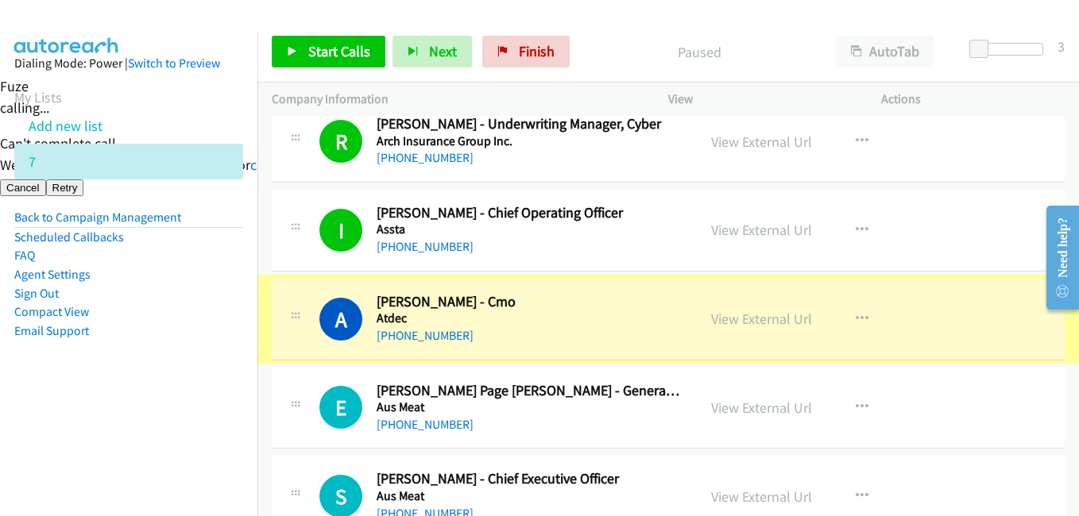
click at [650, 439] on div "E Callback Scheduled Elise Le Page King - General Manager Logistics & Operation…" at bounding box center [668, 409] width 793 height 82
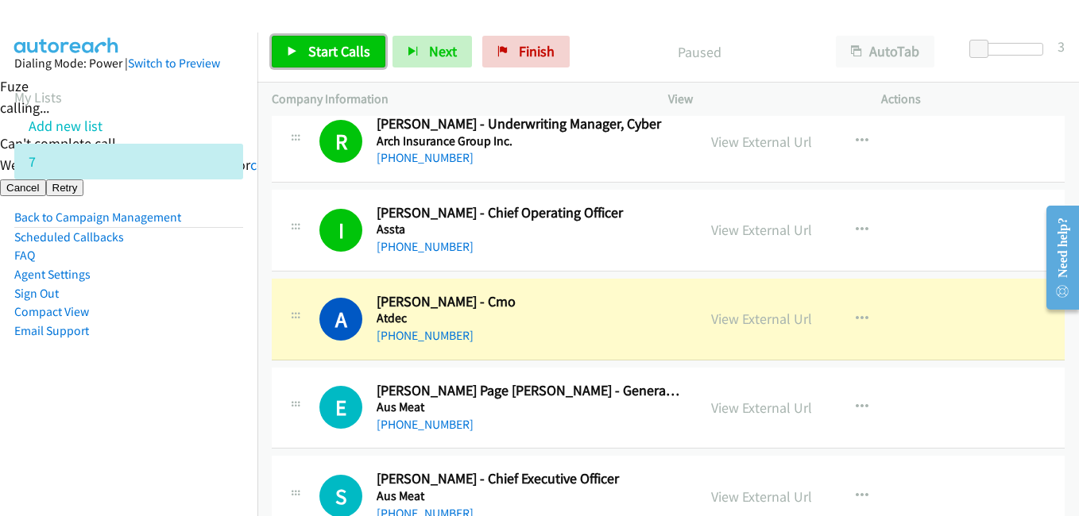
click at [359, 53] on span "Start Calls" at bounding box center [339, 51] width 62 height 18
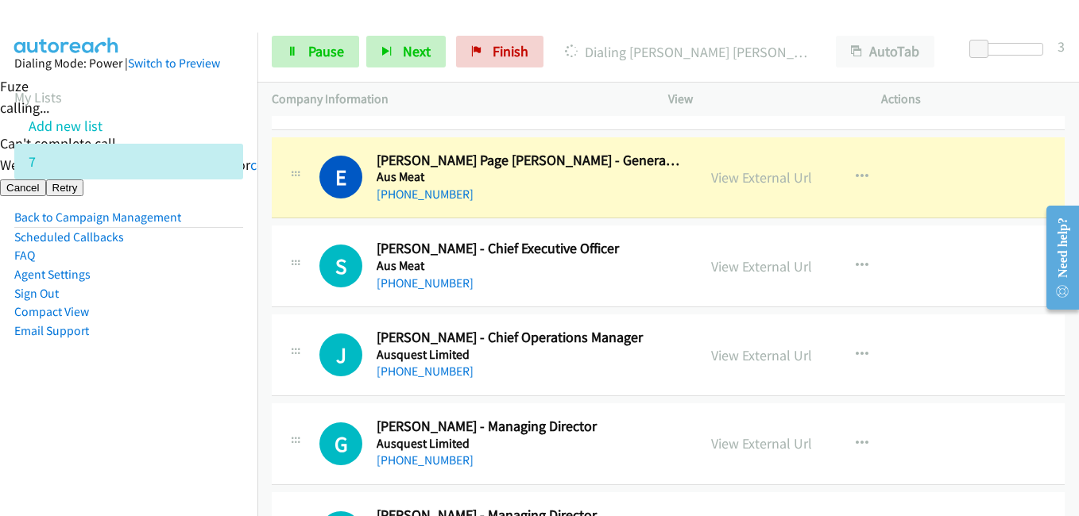
scroll to position [1907, 0]
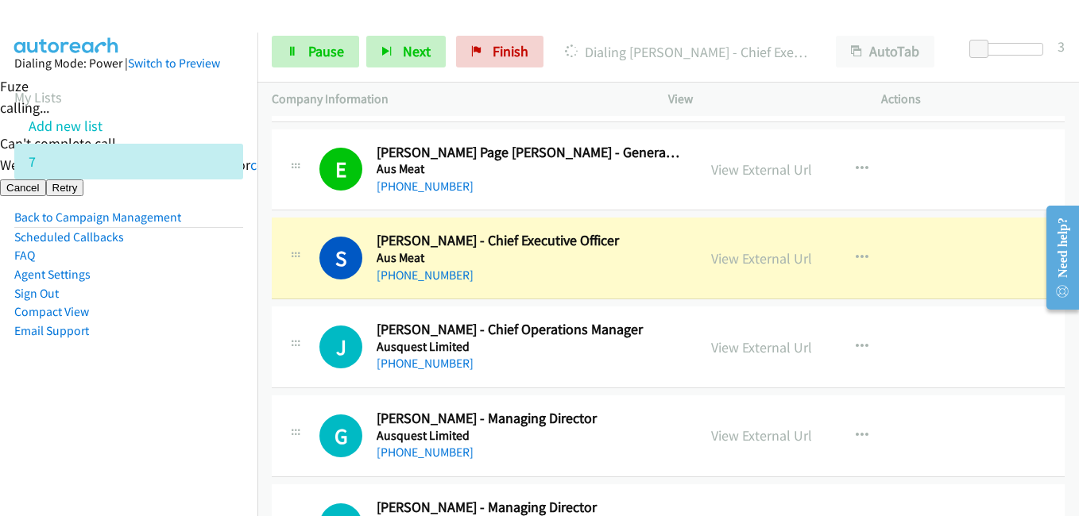
click at [144, 326] on li "Email Support" at bounding box center [128, 331] width 229 height 19
click at [207, 307] on li "Compact View" at bounding box center [128, 312] width 229 height 19
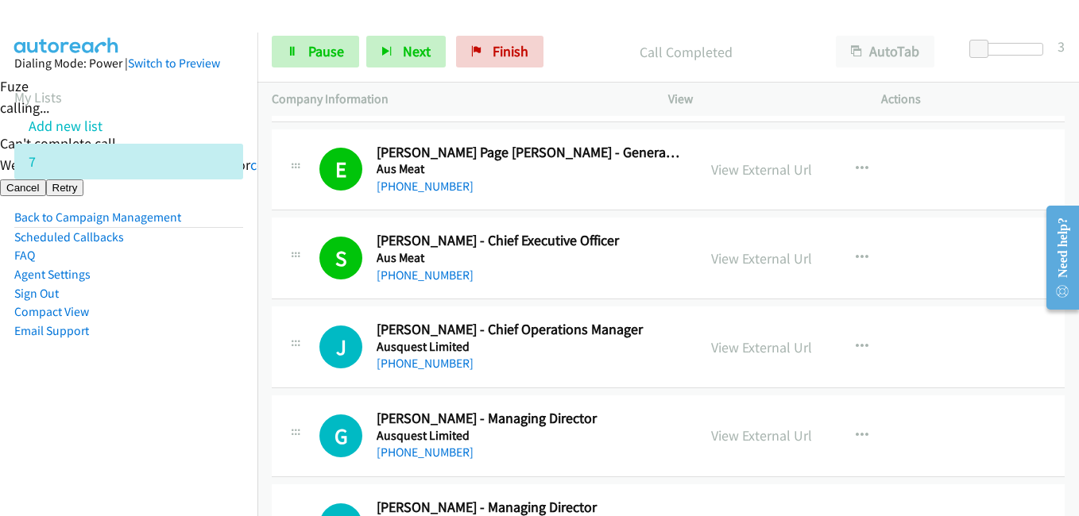
click at [155, 362] on aside "Dialing Mode: Power | Switch to Preview My Lists Add new list 7 Back to Campaig…" at bounding box center [128, 223] width 257 height 380
click at [782, 261] on link "View External Url" at bounding box center [761, 258] width 101 height 18
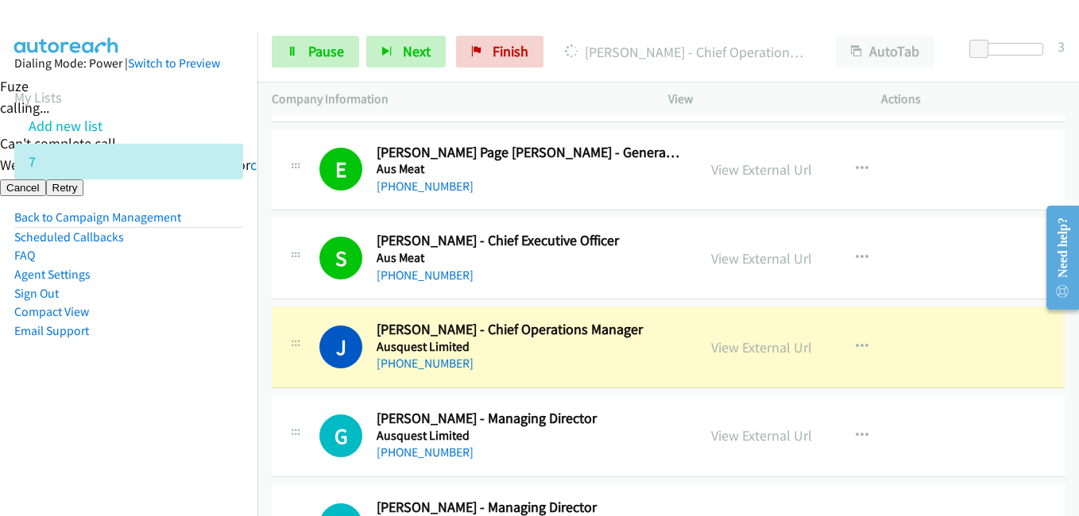
click at [199, 234] on li "Scheduled Callbacks" at bounding box center [128, 237] width 229 height 19
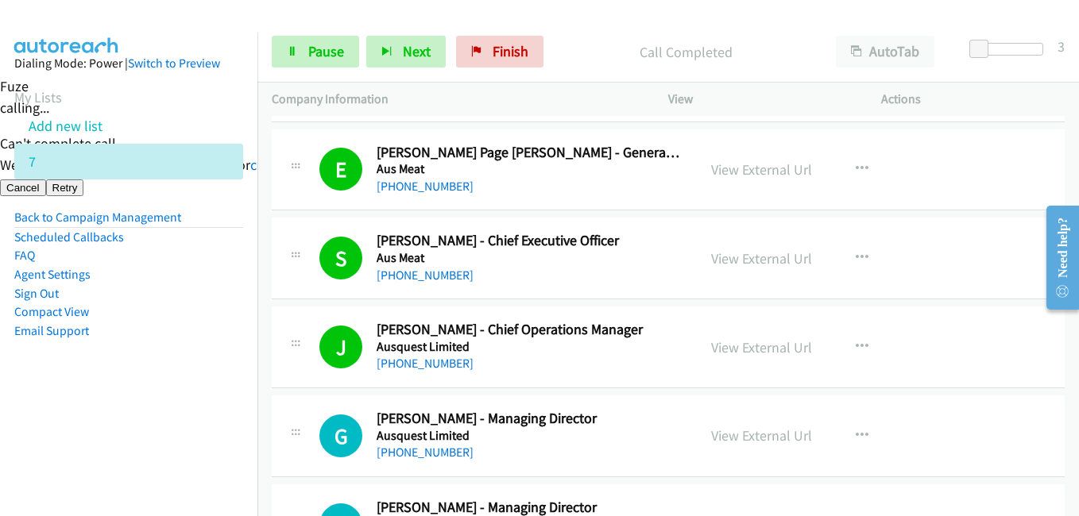
drag, startPoint x: 199, startPoint y: 435, endPoint x: 242, endPoint y: 377, distance: 72.0
click at [199, 435] on nav "Dialing Mode: Power | Switch to Preview My Lists Add new list 7 Back to Campaig…" at bounding box center [129, 291] width 258 height 516
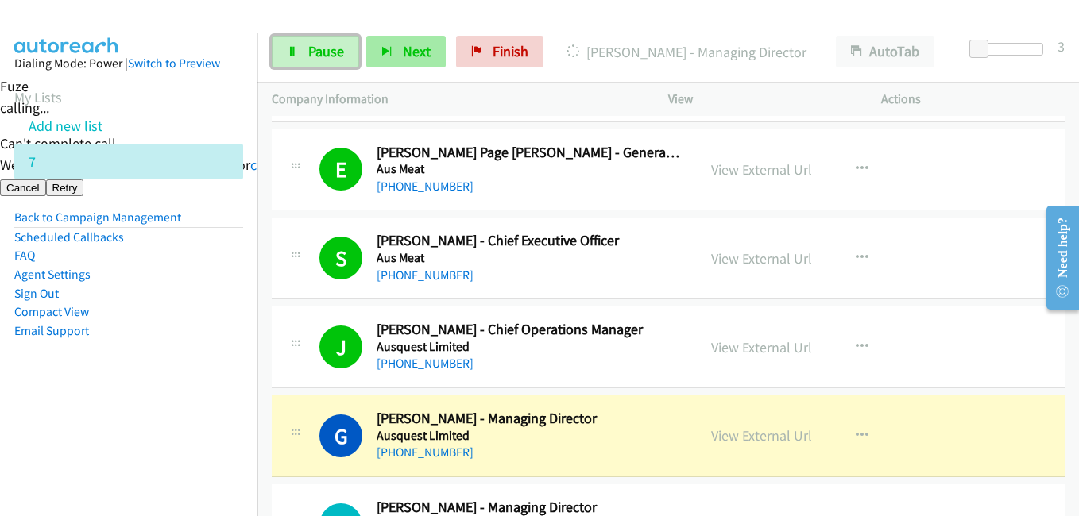
click at [334, 45] on span "Pause" at bounding box center [326, 51] width 36 height 18
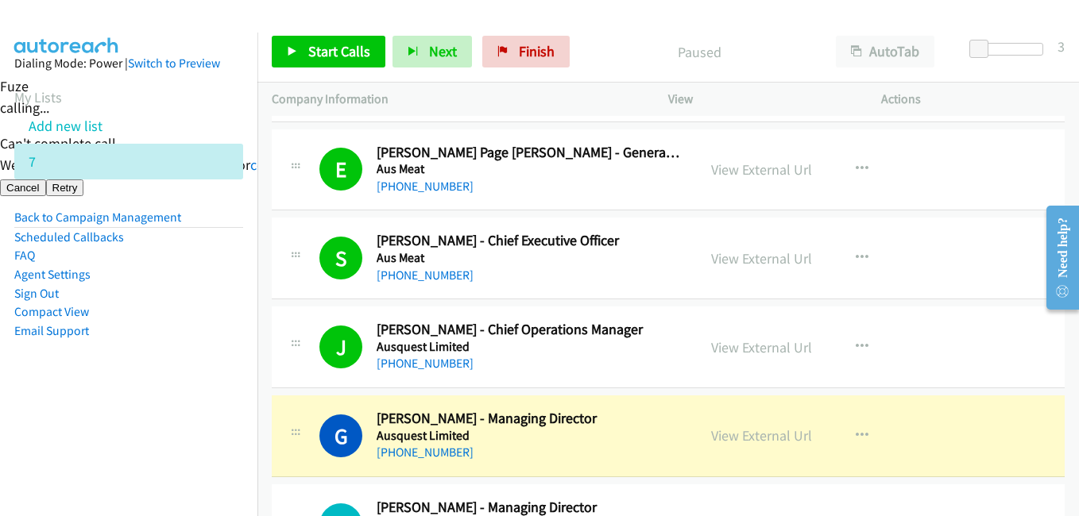
drag, startPoint x: 203, startPoint y: 406, endPoint x: 244, endPoint y: 401, distance: 40.8
click at [203, 406] on aside "Dialing Mode: Power | Switch to Preview My Lists Add new list 7 Back to Campaig…" at bounding box center [128, 223] width 257 height 380
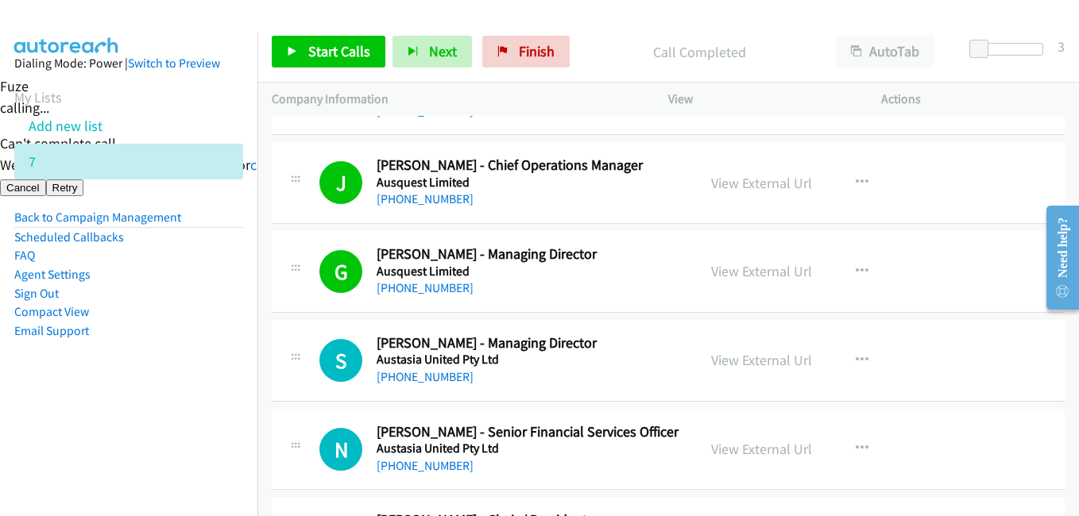
scroll to position [2225, 0]
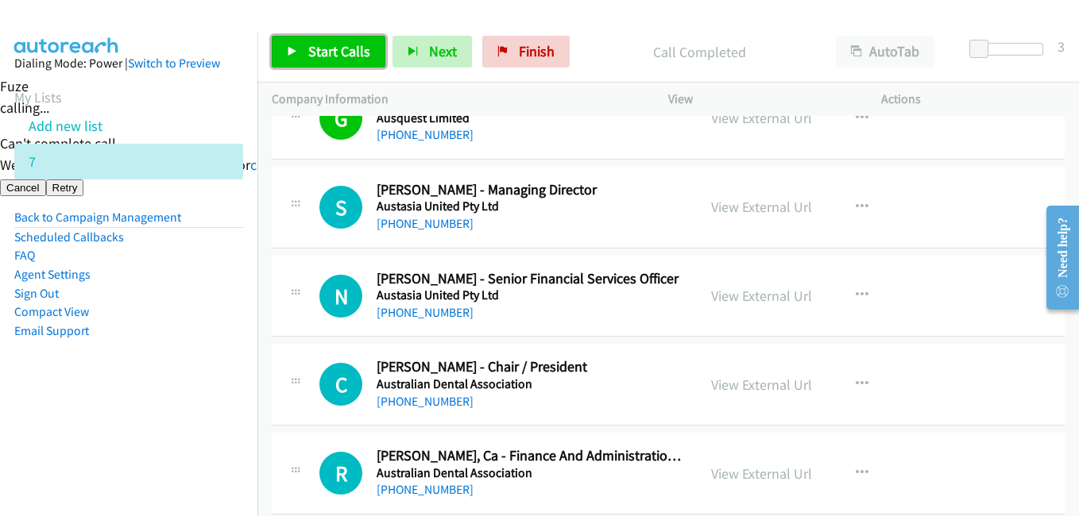
click at [354, 52] on span "Start Calls" at bounding box center [339, 51] width 62 height 18
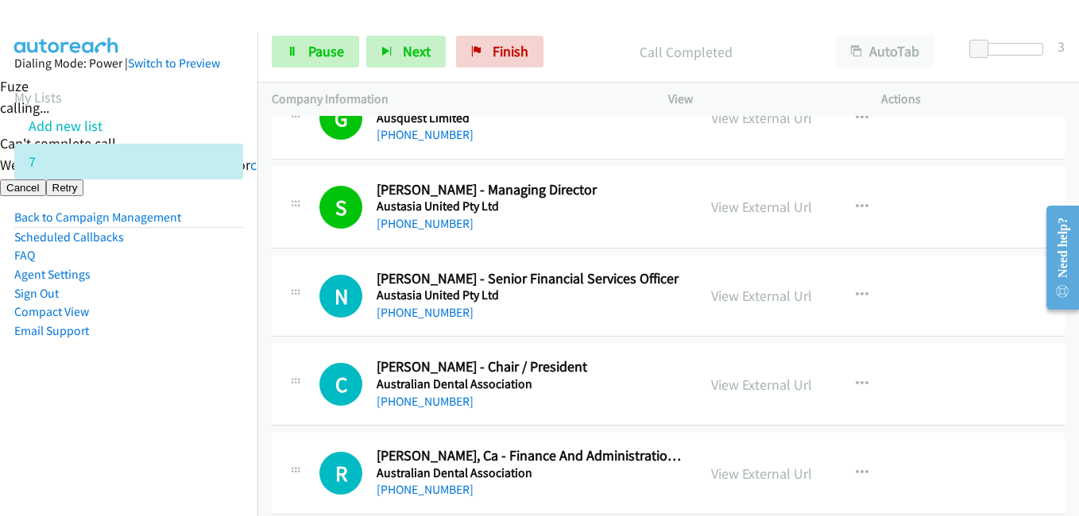
click at [181, 369] on aside "Dialing Mode: Power | Switch to Preview My Lists Add new list 7 Back to Campaig…" at bounding box center [128, 223] width 257 height 380
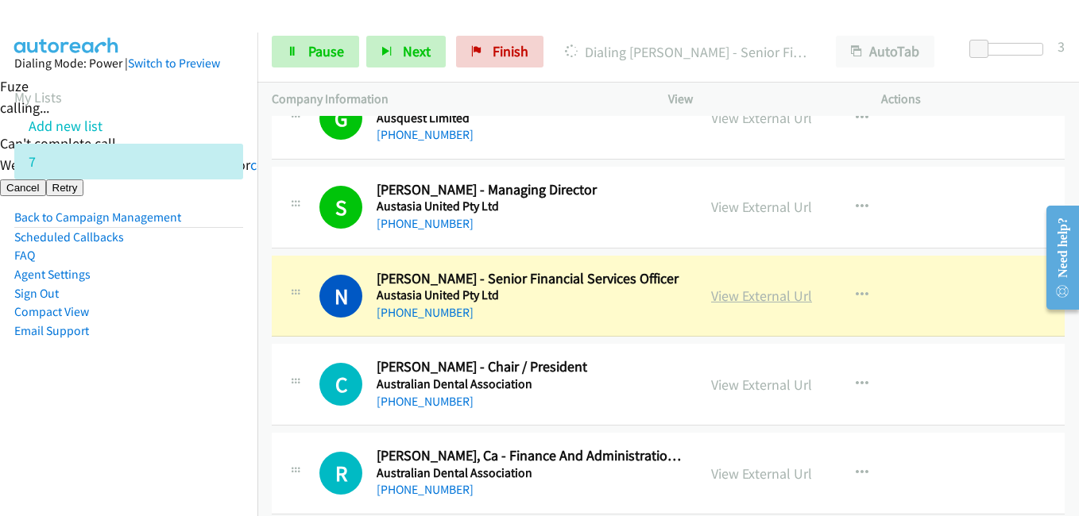
click at [763, 302] on link "View External Url" at bounding box center [761, 296] width 101 height 18
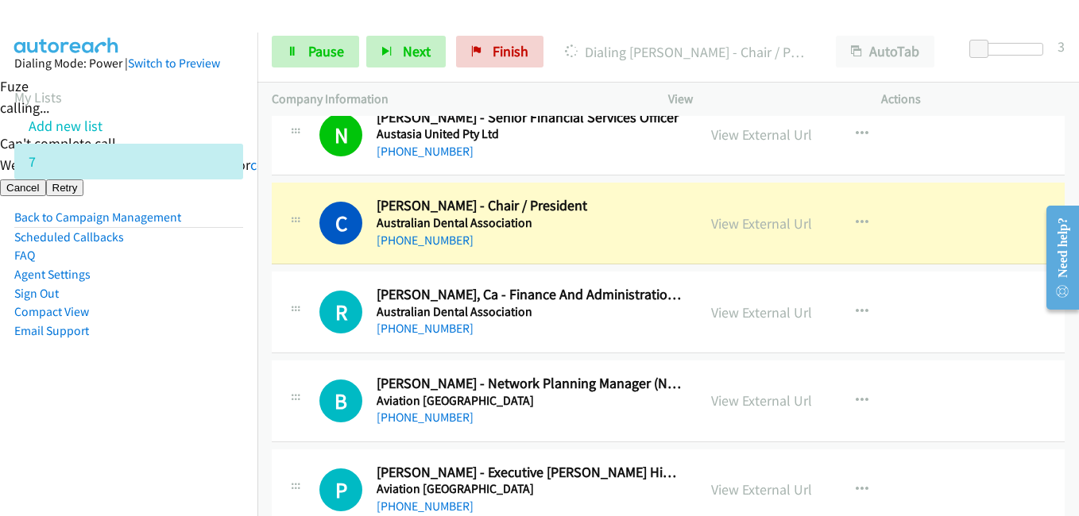
scroll to position [2463, 0]
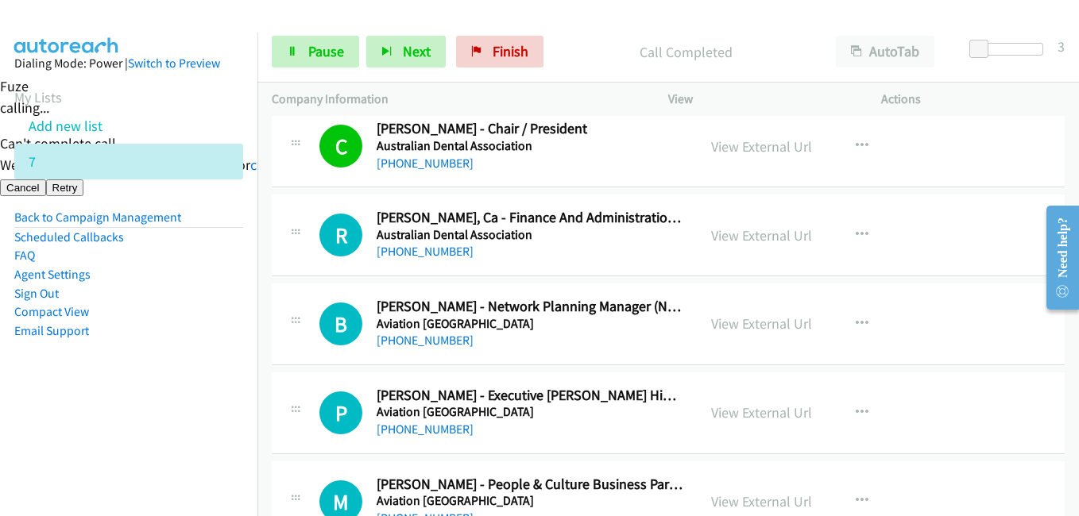
click at [206, 398] on aside "Dialing Mode: Power | Switch to Preview My Lists Add new list 7 Back to Campaig…" at bounding box center [128, 223] width 257 height 380
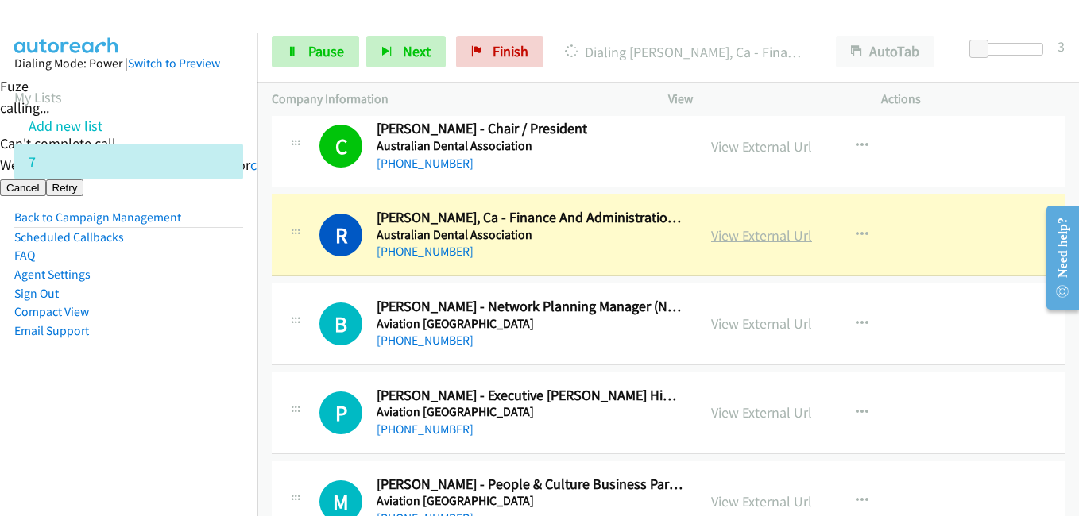
click at [779, 237] on link "View External Url" at bounding box center [761, 235] width 101 height 18
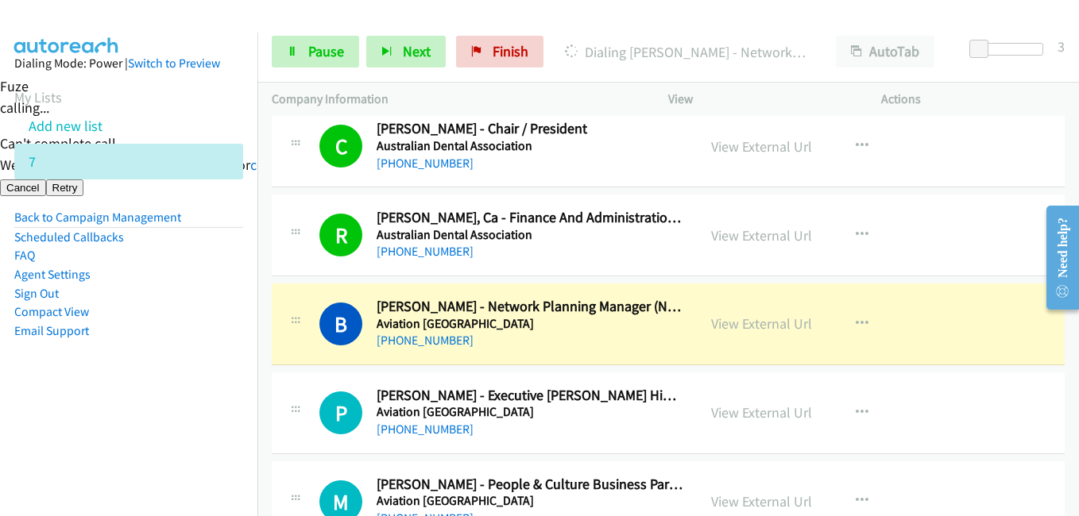
click at [237, 405] on aside "Dialing Mode: Power | Switch to Preview My Lists Add new list 7 Back to Campaig…" at bounding box center [128, 223] width 257 height 380
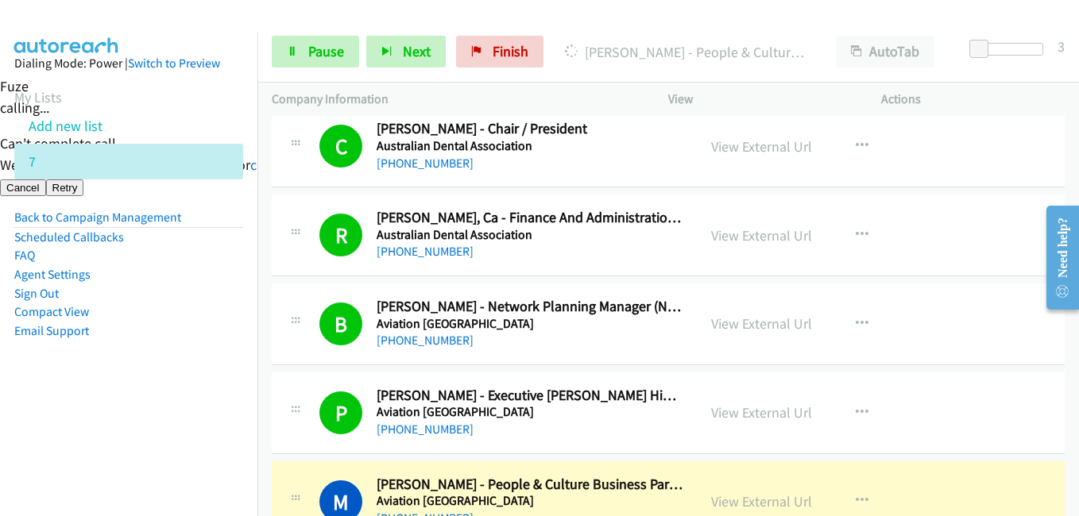
click at [123, 420] on nav "Dialing Mode: Power | Switch to Preview My Lists Add new list 7 Back to Campaig…" at bounding box center [129, 291] width 258 height 516
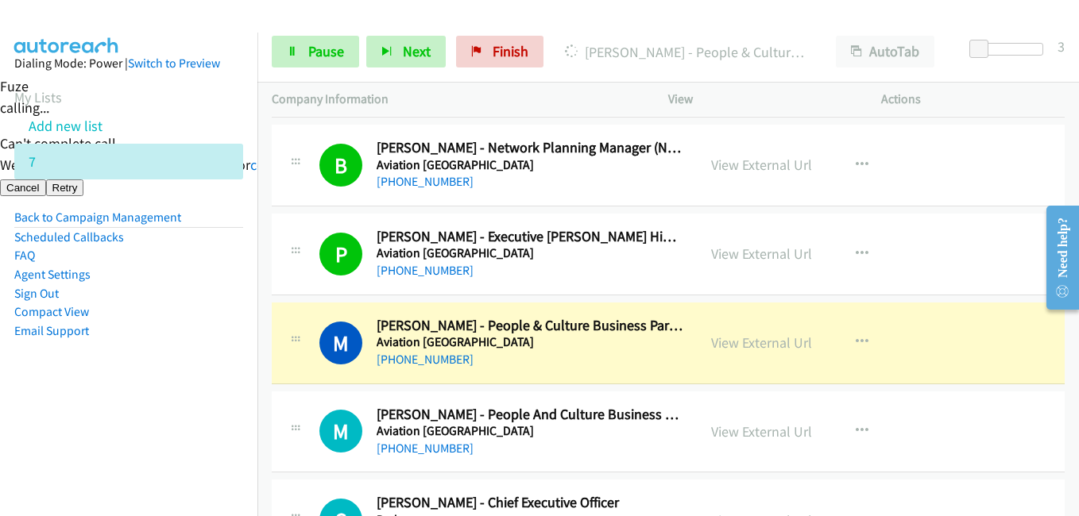
click at [192, 417] on nav "Dialing Mode: Power | Switch to Preview My Lists Add new list 7 Back to Campaig…" at bounding box center [129, 291] width 258 height 516
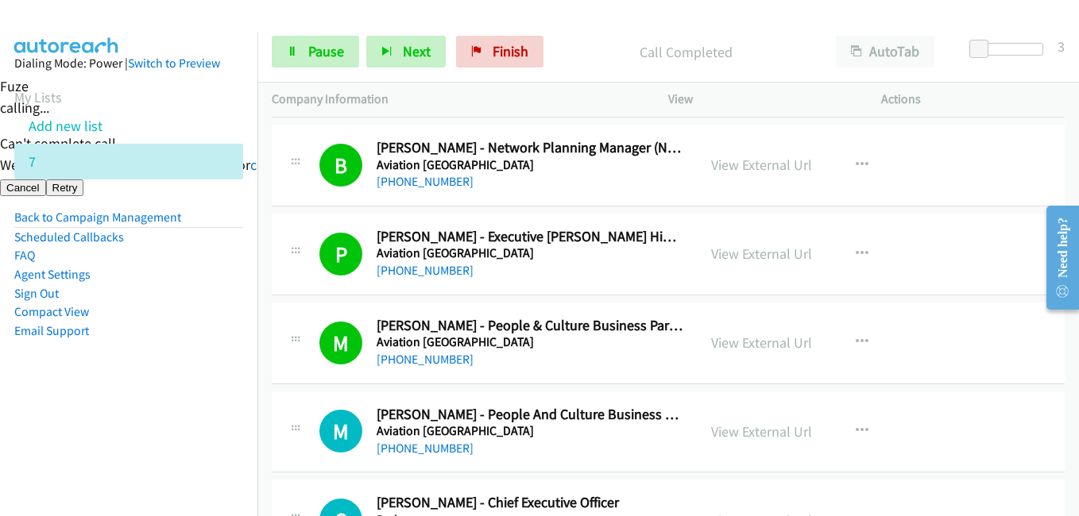
scroll to position [2781, 0]
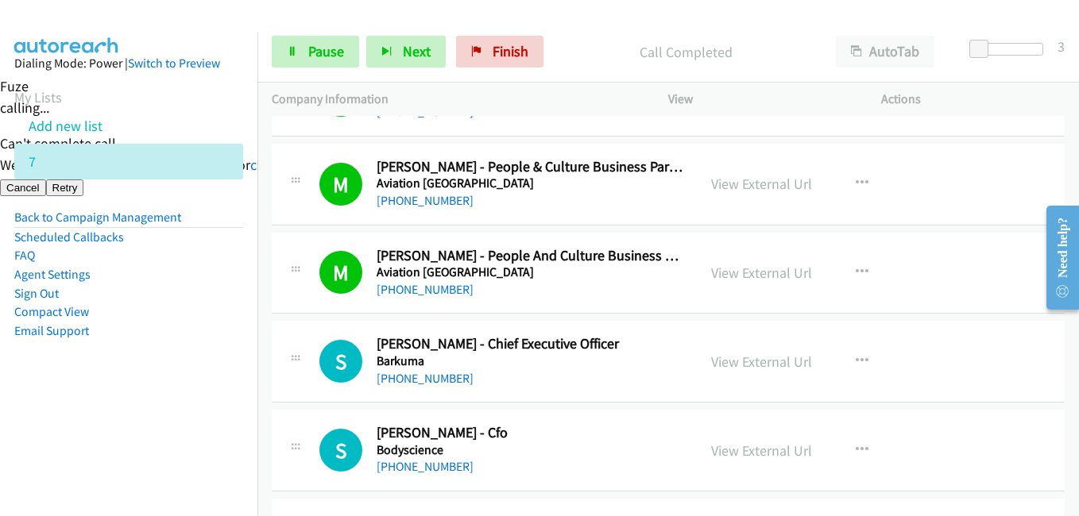
click at [205, 411] on aside "Dialing Mode: Power | Switch to Preview My Lists Add new list 7 Back to Campaig…" at bounding box center [128, 223] width 257 height 380
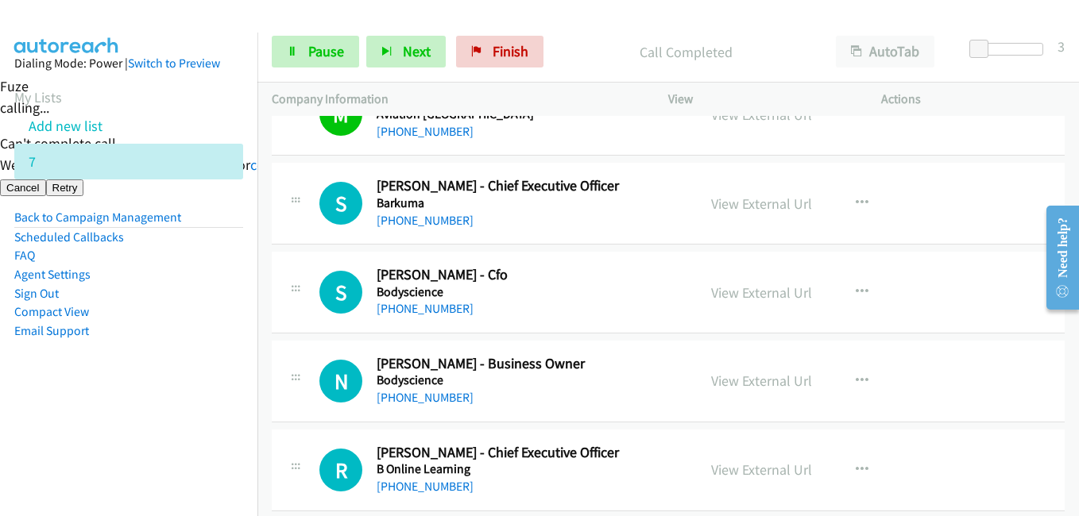
scroll to position [2940, 0]
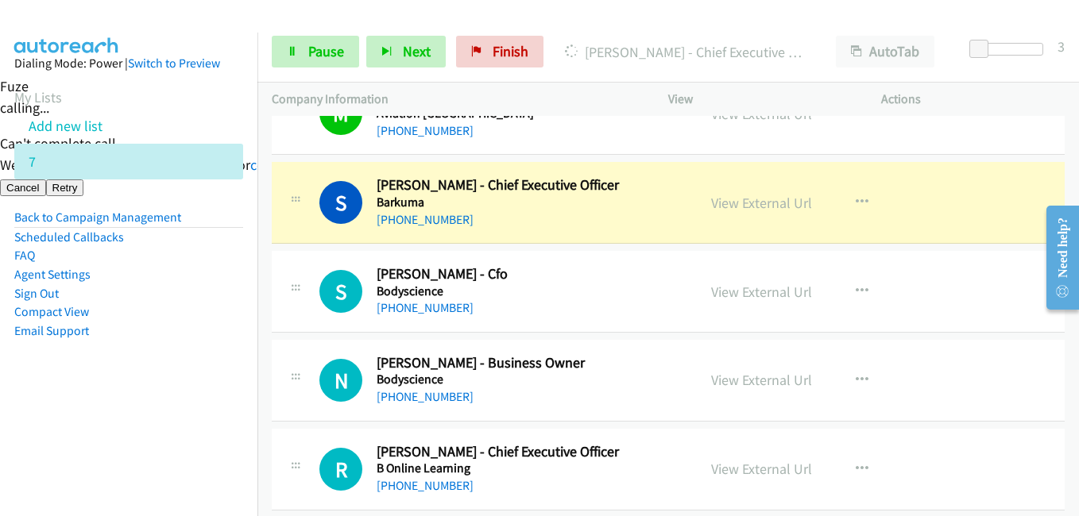
click at [222, 424] on nav "Dialing Mode: Power | Switch to Preview My Lists Add new list 7 Back to Campaig…" at bounding box center [129, 291] width 258 height 516
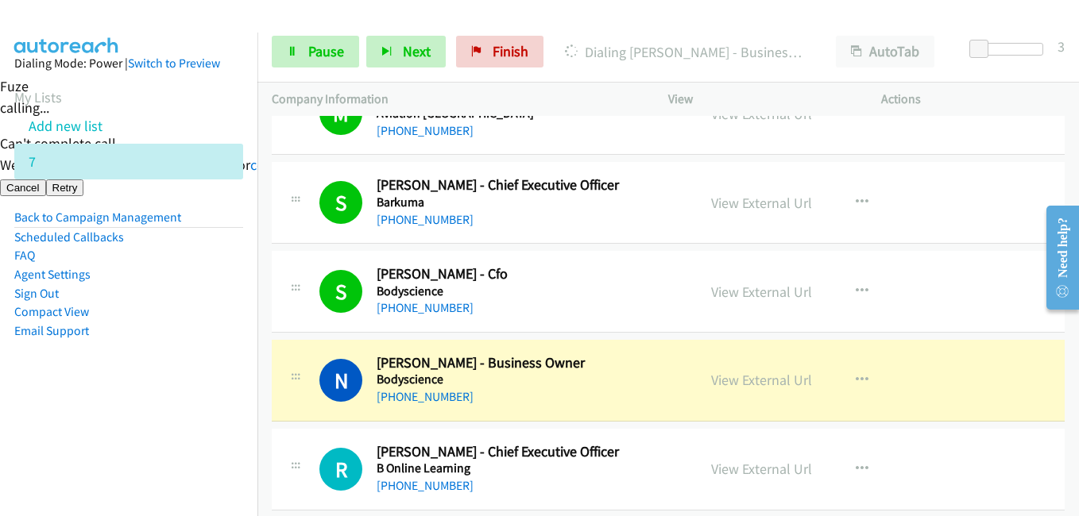
click at [184, 341] on aside "Dialing Mode: Power | Switch to Preview My Lists Add new list 7 Back to Campaig…" at bounding box center [128, 223] width 257 height 380
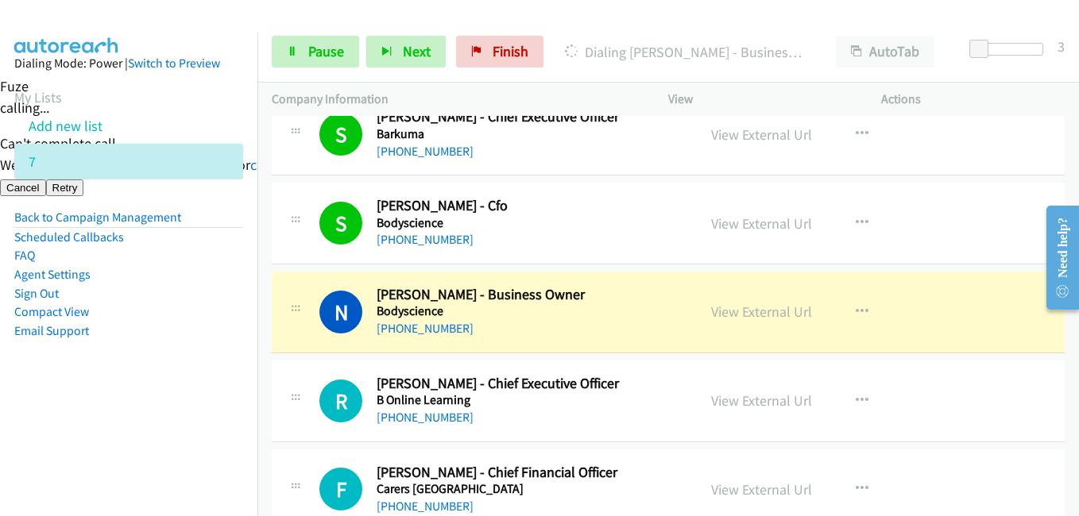
scroll to position [3099, 0]
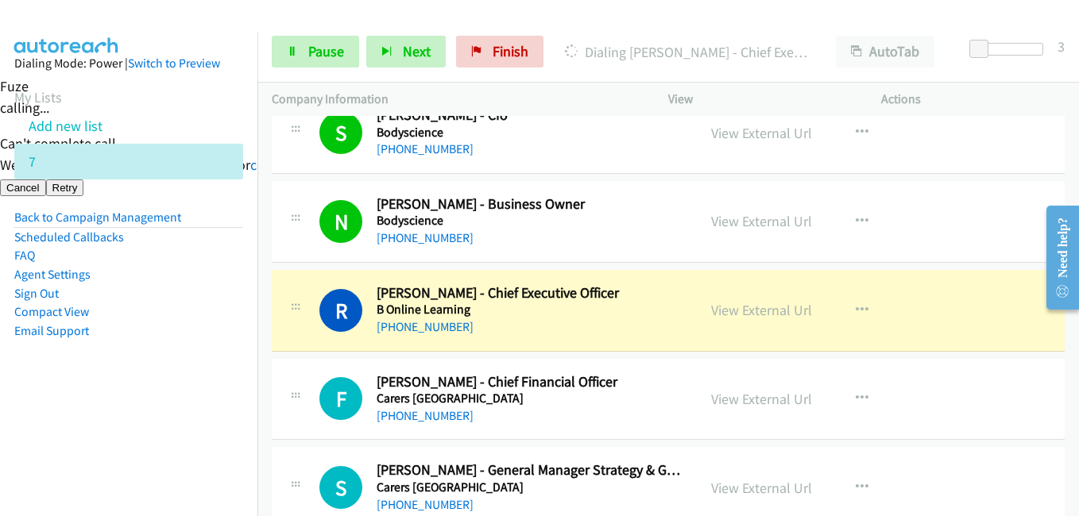
click at [244, 337] on aside "Dialing Mode: Power | Switch to Preview My Lists Add new list 7 Back to Campaig…" at bounding box center [128, 223] width 257 height 380
click at [185, 418] on nav "Dialing Mode: Power | Switch to Preview My Lists Add new list 7 Back to Campaig…" at bounding box center [129, 291] width 258 height 516
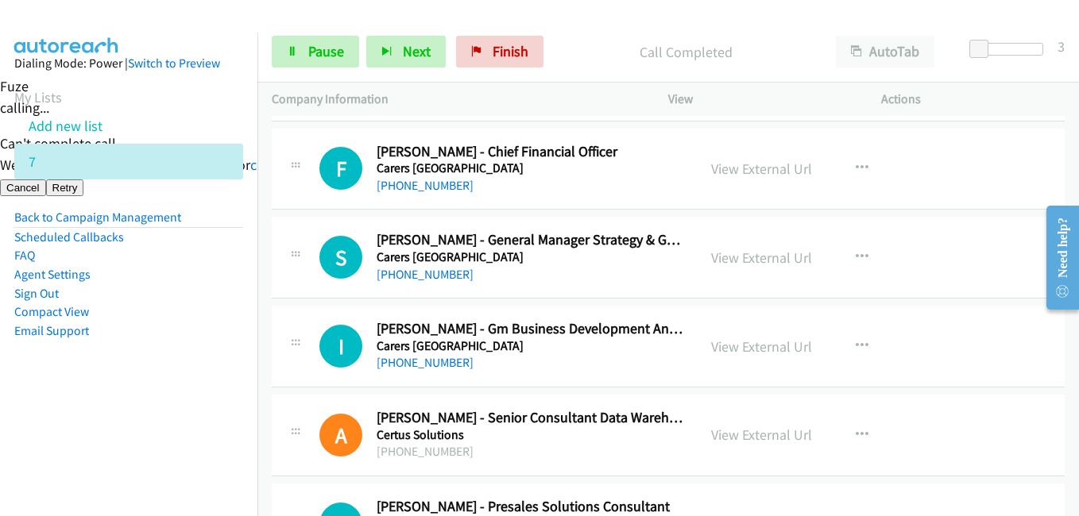
scroll to position [3337, 0]
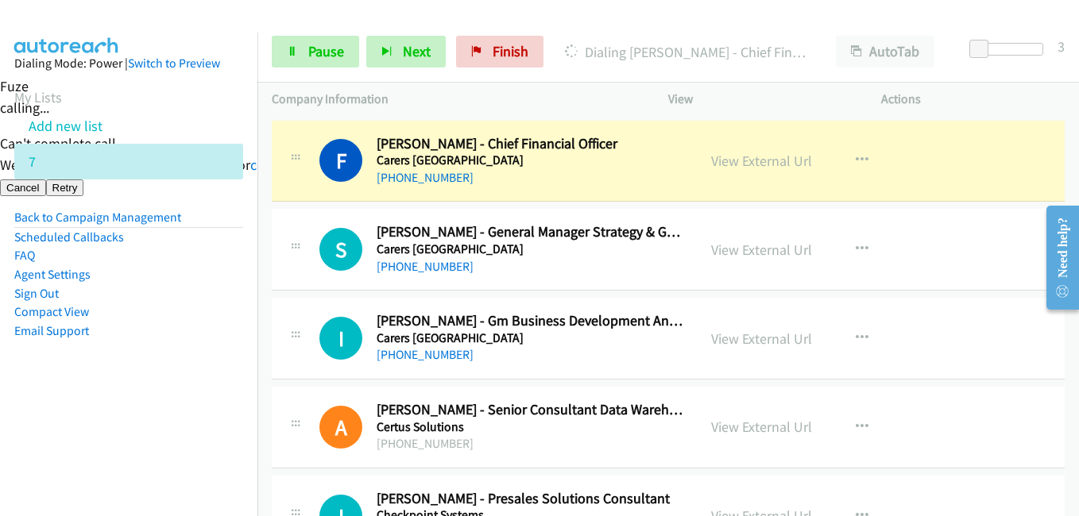
drag, startPoint x: 129, startPoint y: 388, endPoint x: 185, endPoint y: 385, distance: 56.5
click at [129, 388] on aside "Dialing Mode: Power | Switch to Preview My Lists Add new list 7 Back to Campaig…" at bounding box center [128, 223] width 257 height 380
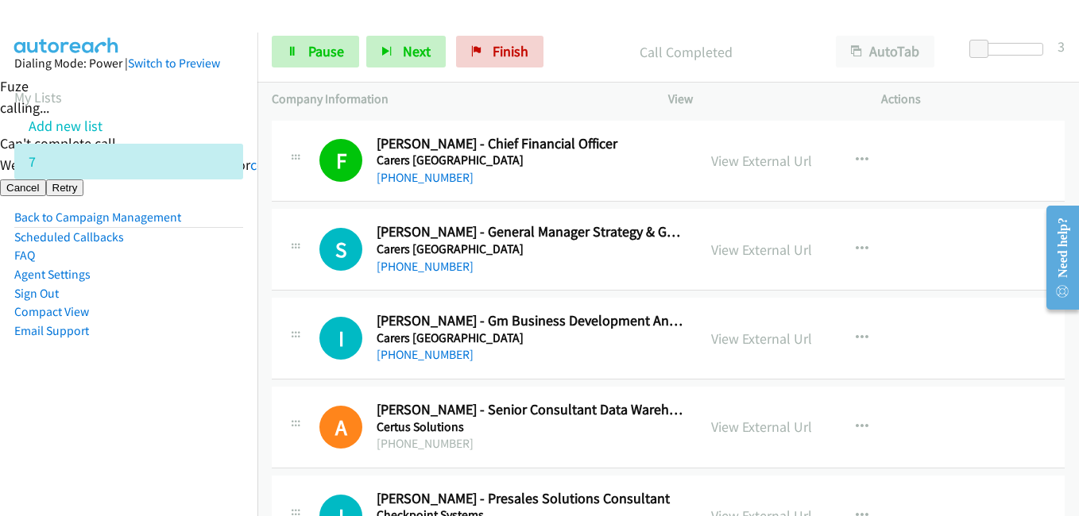
scroll to position [3416, 0]
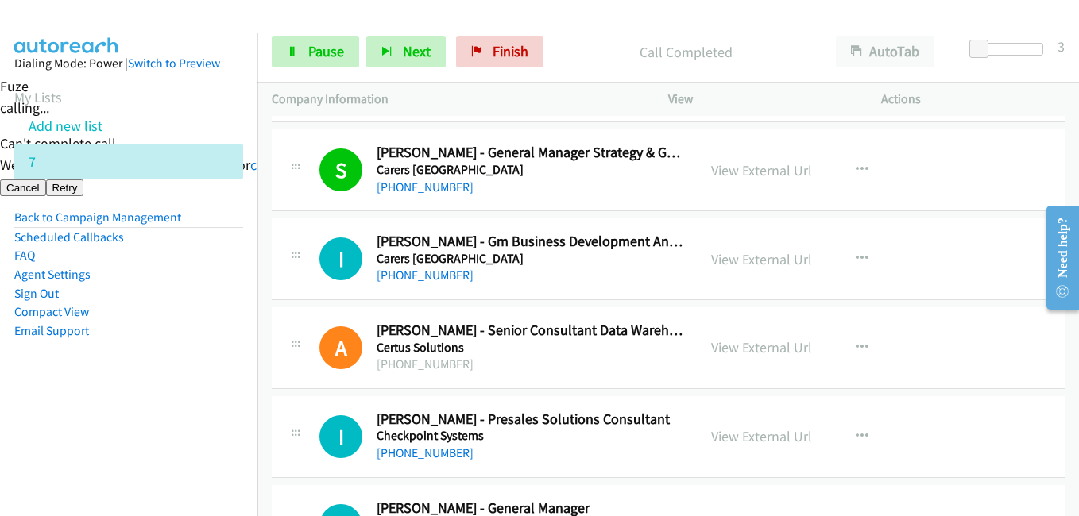
click at [211, 322] on li "Email Support" at bounding box center [128, 331] width 229 height 19
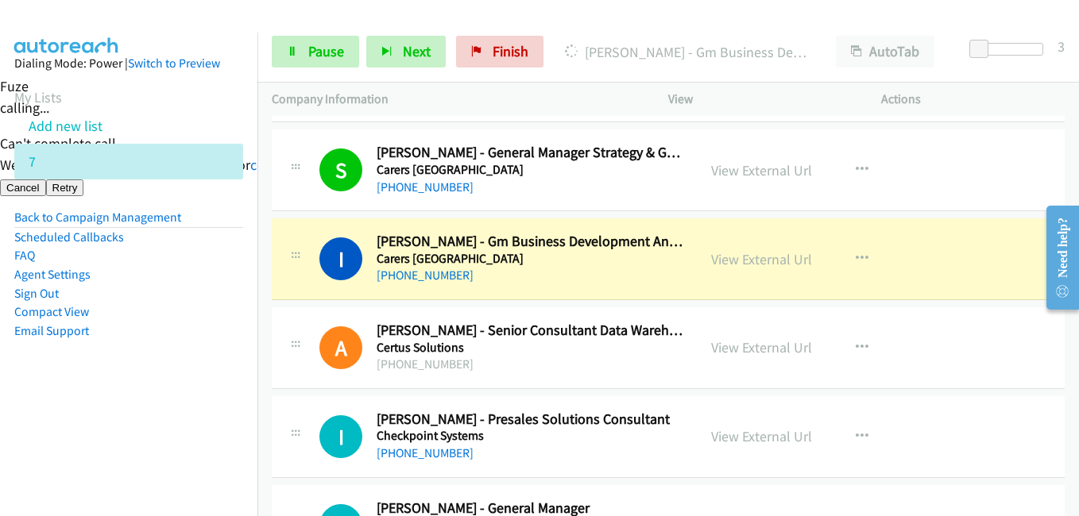
drag, startPoint x: 180, startPoint y: 300, endPoint x: 211, endPoint y: 300, distance: 30.2
click at [180, 300] on li "Sign Out" at bounding box center [128, 293] width 229 height 19
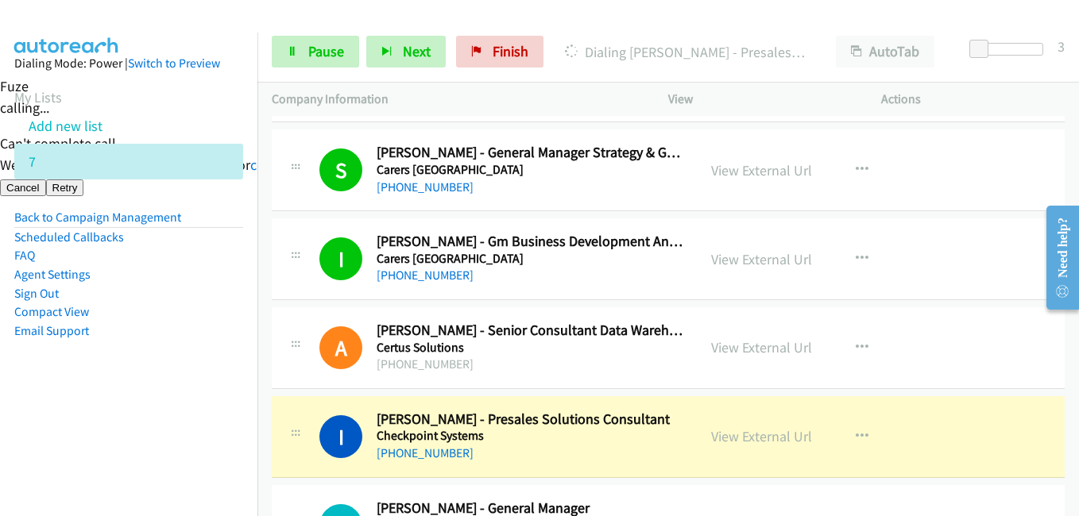
click at [168, 369] on aside "Dialing Mode: Power | Switch to Preview My Lists Add new list 7 Back to Campaig…" at bounding box center [128, 223] width 257 height 380
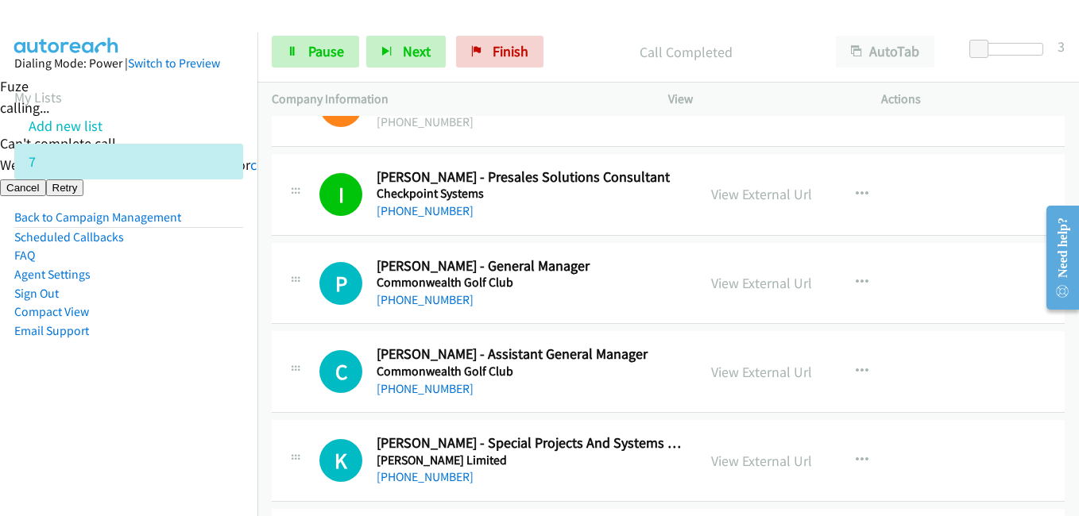
scroll to position [3734, 0]
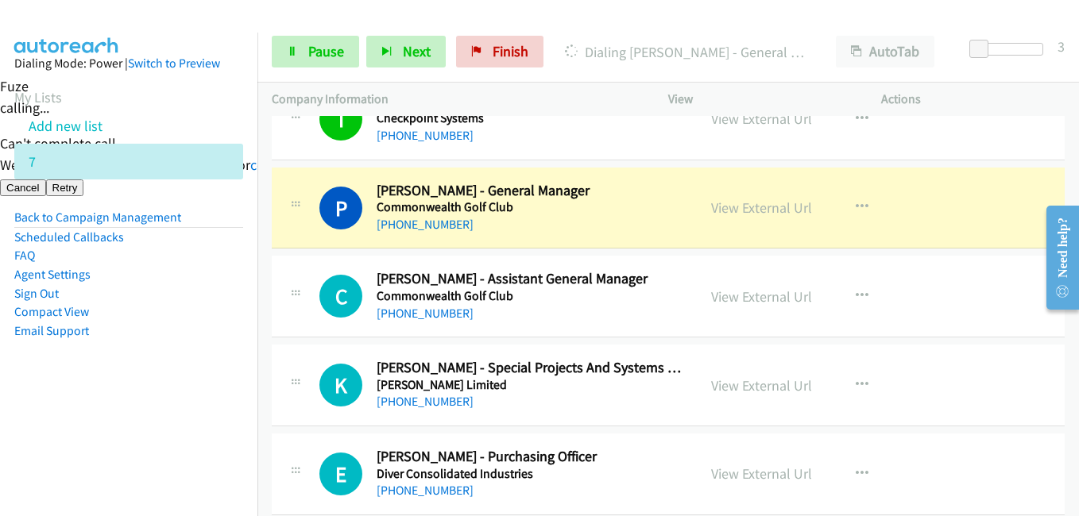
click at [160, 389] on aside "Dialing Mode: Power | Switch to Preview My Lists Add new list 7 Back to Campaig…" at bounding box center [128, 223] width 257 height 380
click at [155, 403] on aside "Dialing Mode: Power | Switch to Preview My Lists Add new list 7 Back to Campaig…" at bounding box center [128, 223] width 257 height 380
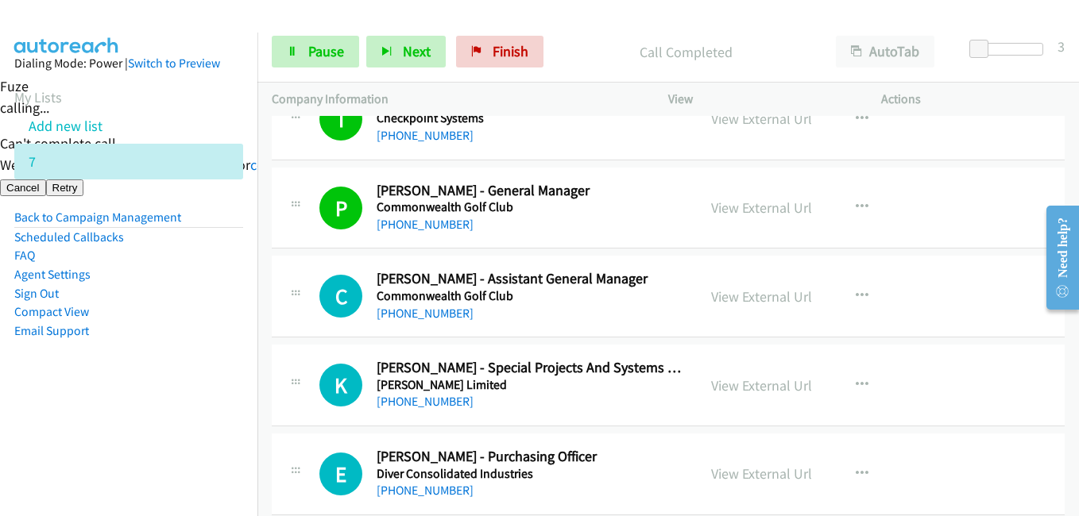
scroll to position [3814, 0]
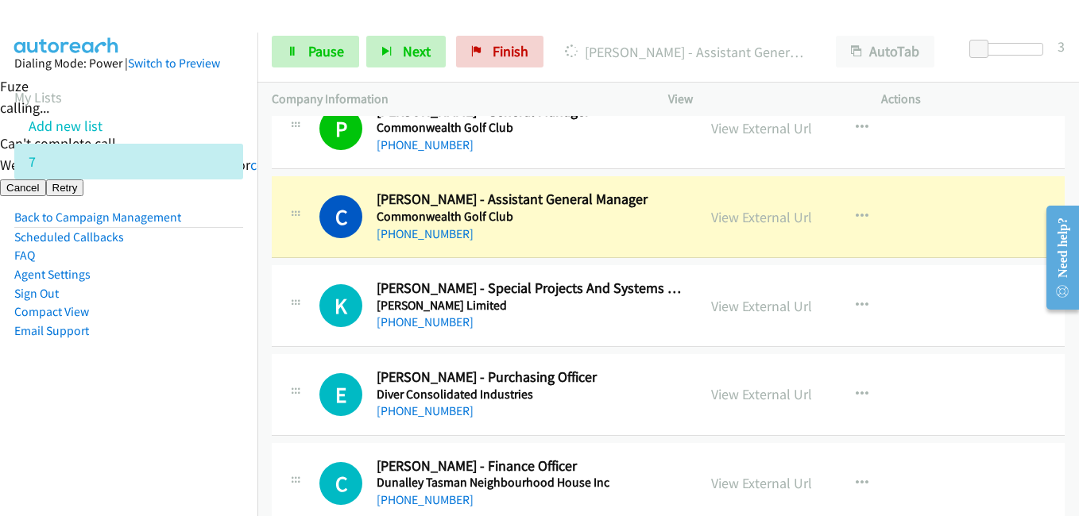
drag, startPoint x: 172, startPoint y: 348, endPoint x: 229, endPoint y: 338, distance: 57.2
click at [173, 347] on aside "Dialing Mode: Power | Switch to Preview My Lists Add new list 7 Back to Campaig…" at bounding box center [128, 223] width 257 height 380
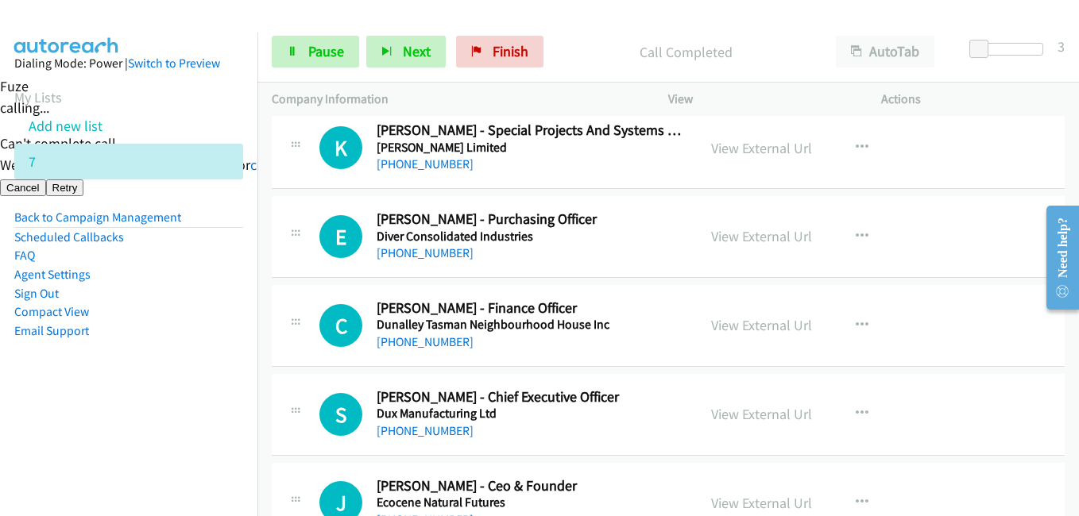
scroll to position [3973, 0]
click at [772, 142] on link "View External Url" at bounding box center [761, 147] width 101 height 18
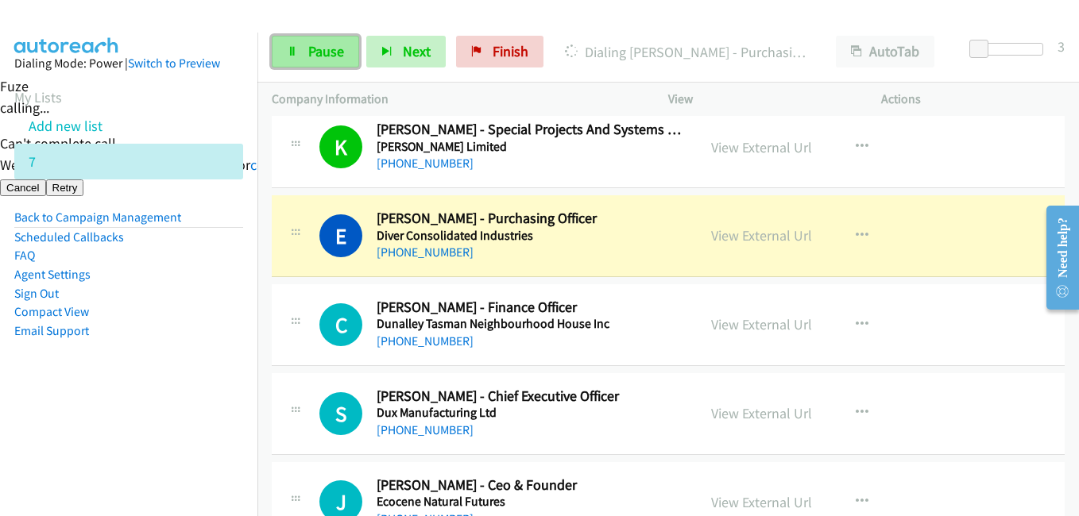
click at [319, 52] on span "Pause" at bounding box center [326, 51] width 36 height 18
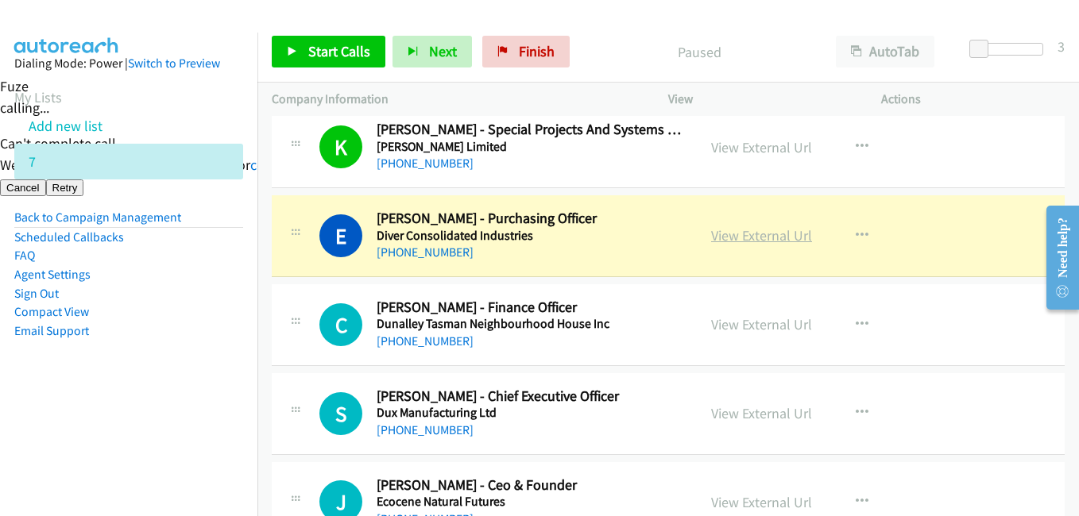
click at [763, 238] on link "View External Url" at bounding box center [761, 235] width 101 height 18
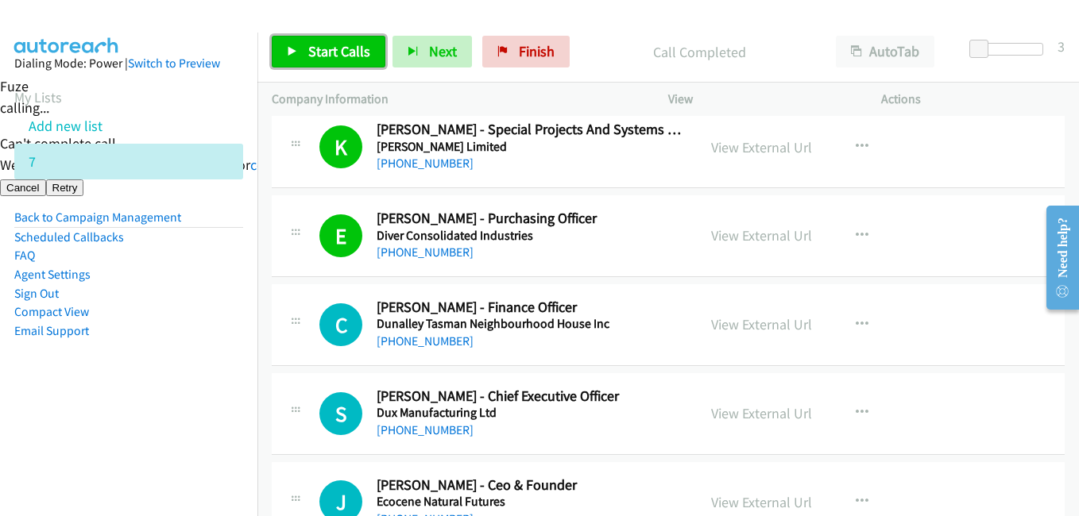
click at [319, 49] on span "Start Calls" at bounding box center [339, 51] width 62 height 18
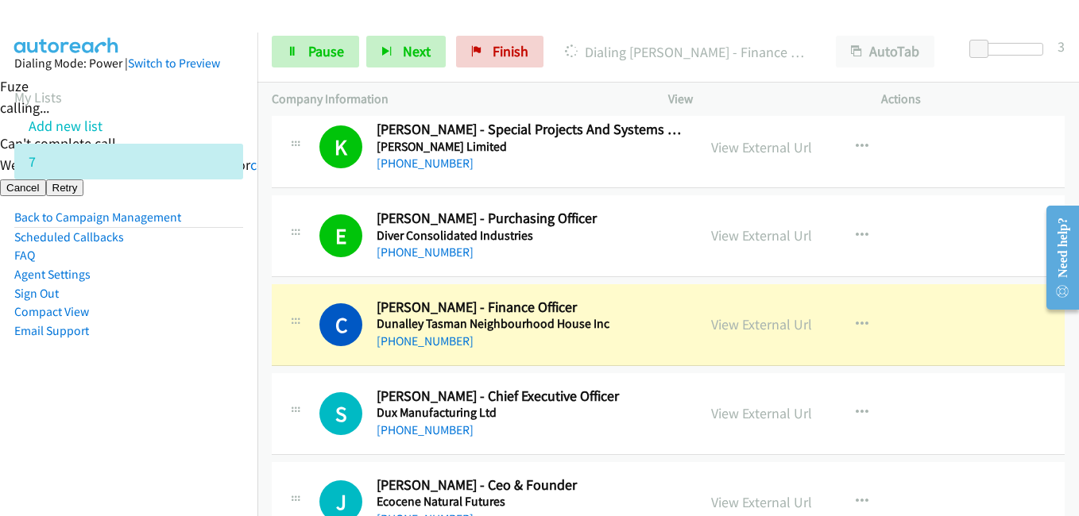
click at [230, 327] on li "Email Support" at bounding box center [128, 331] width 229 height 19
click at [185, 373] on aside "Dialing Mode: Power | Switch to Preview My Lists Add new list 7 Back to Campaig…" at bounding box center [128, 223] width 257 height 380
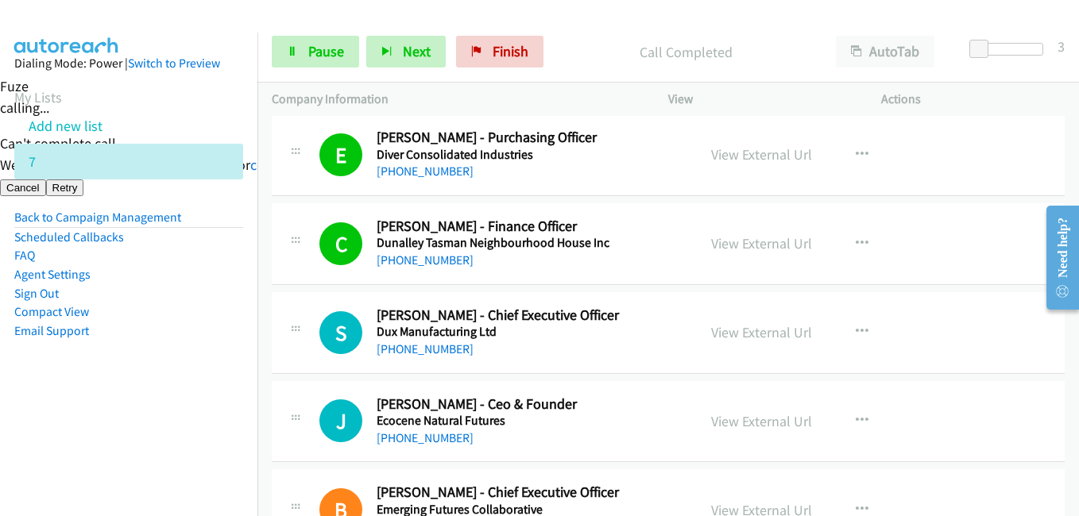
scroll to position [4211, 0]
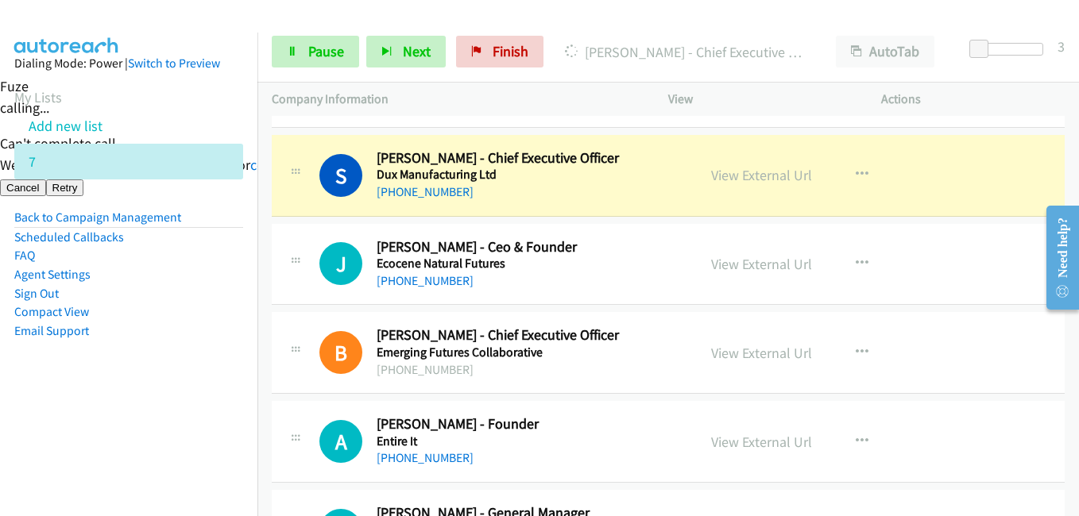
drag, startPoint x: 212, startPoint y: 316, endPoint x: 223, endPoint y: 323, distance: 13.2
click at [212, 317] on li "Compact View" at bounding box center [128, 312] width 229 height 19
drag, startPoint x: 130, startPoint y: 404, endPoint x: 155, endPoint y: 400, distance: 25.7
click at [130, 404] on aside "Dialing Mode: Power | Switch to Preview My Lists Add new list 7 Back to Campaig…" at bounding box center [128, 223] width 257 height 380
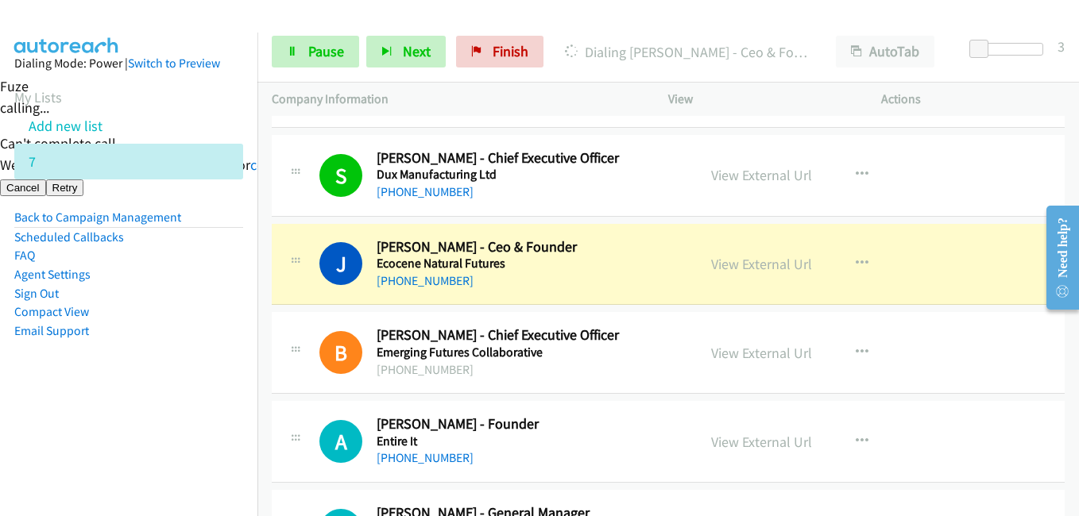
drag, startPoint x: 89, startPoint y: 292, endPoint x: 131, endPoint y: 304, distance: 43.8
click at [90, 294] on li "Sign Out" at bounding box center [128, 293] width 229 height 19
drag, startPoint x: 118, startPoint y: 345, endPoint x: 141, endPoint y: 335, distance: 24.9
click at [123, 343] on aside "Dialing Mode: Power | Switch to Preview My Lists Add new list 7 Back to Campaig…" at bounding box center [128, 223] width 257 height 380
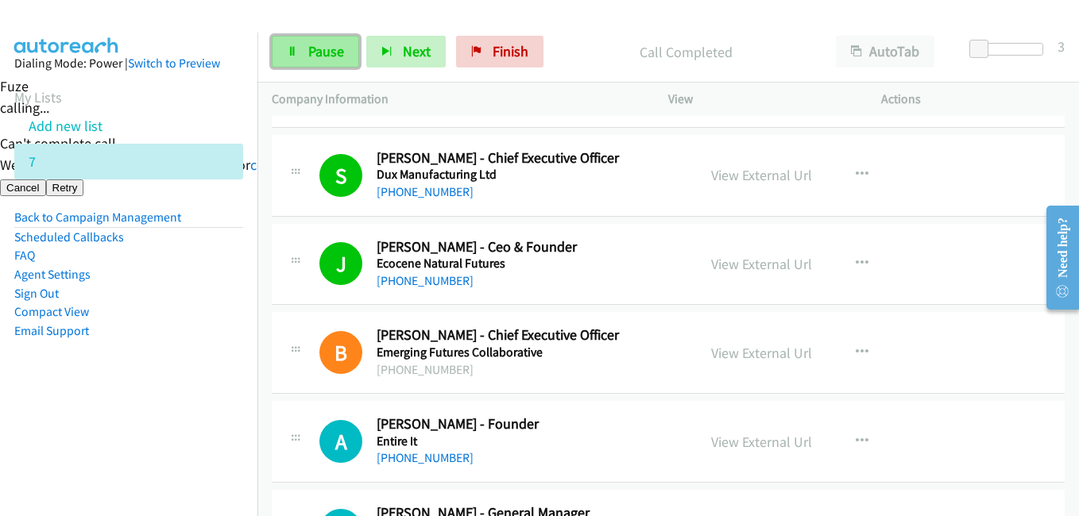
click at [332, 40] on link "Pause" at bounding box center [315, 52] width 87 height 32
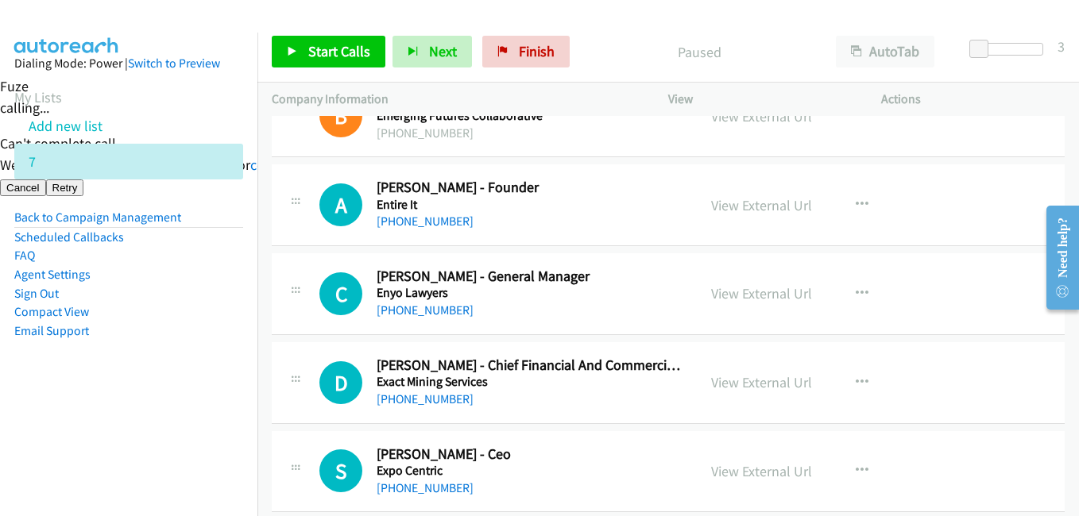
scroll to position [4449, 0]
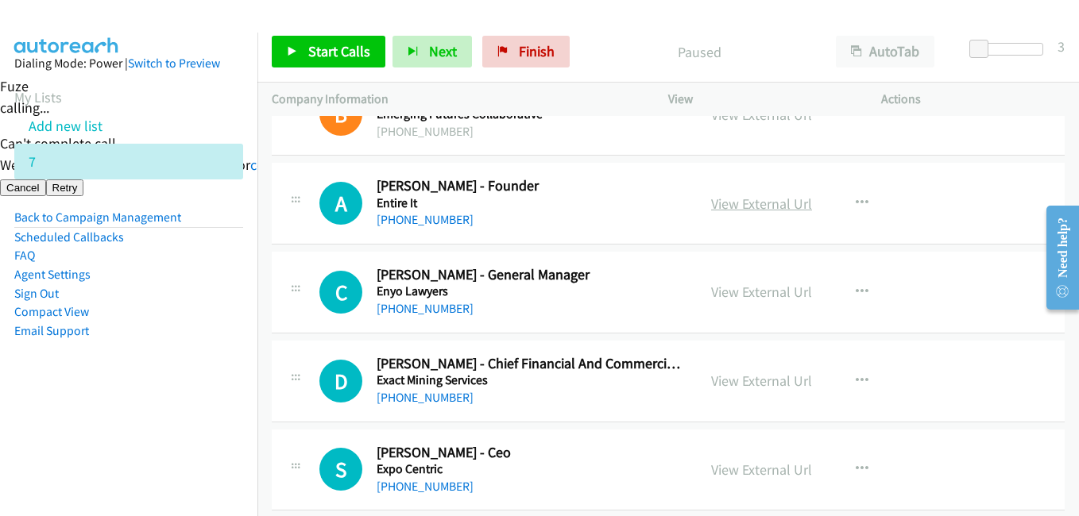
click at [771, 206] on link "View External Url" at bounding box center [761, 204] width 101 height 18
click at [337, 56] on span "Start Calls" at bounding box center [339, 51] width 62 height 18
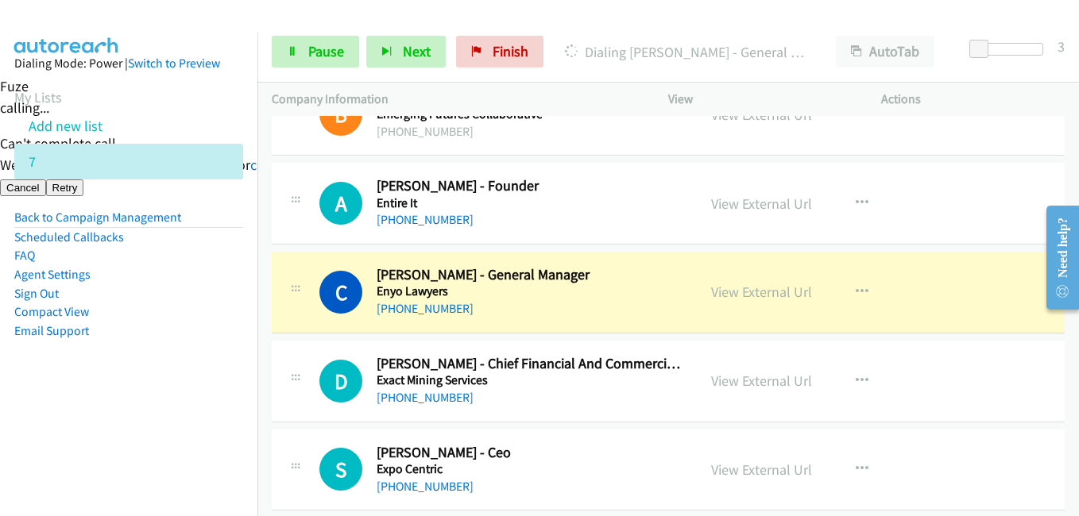
drag, startPoint x: 120, startPoint y: 397, endPoint x: 145, endPoint y: 396, distance: 24.6
click at [121, 397] on aside "Dialing Mode: Power | Switch to Preview My Lists Add new list 7 Back to Campaig…" at bounding box center [128, 223] width 257 height 380
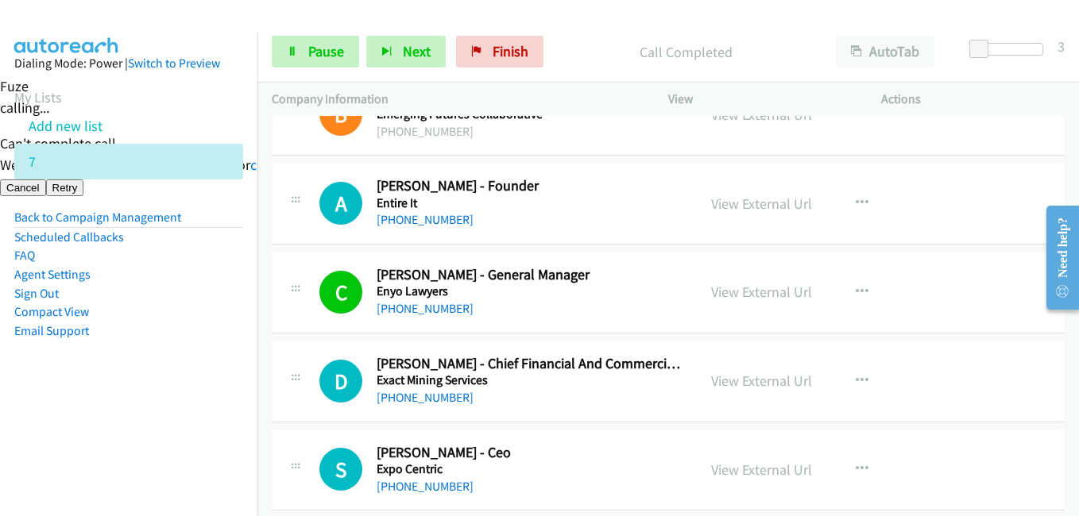
click at [184, 380] on aside "Dialing Mode: Power | Switch to Preview My Lists Add new list 7 Back to Campaig…" at bounding box center [128, 223] width 257 height 380
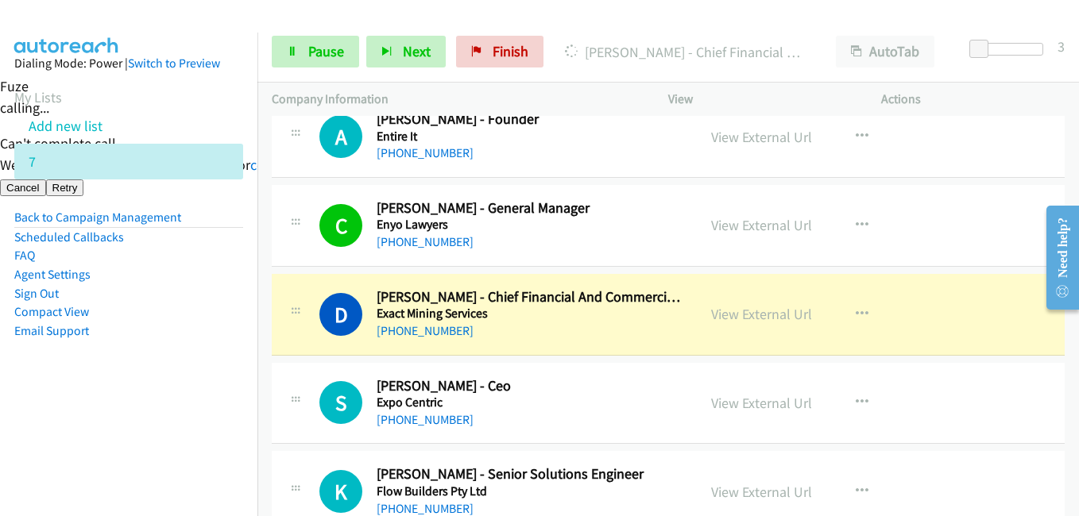
scroll to position [4608, 0]
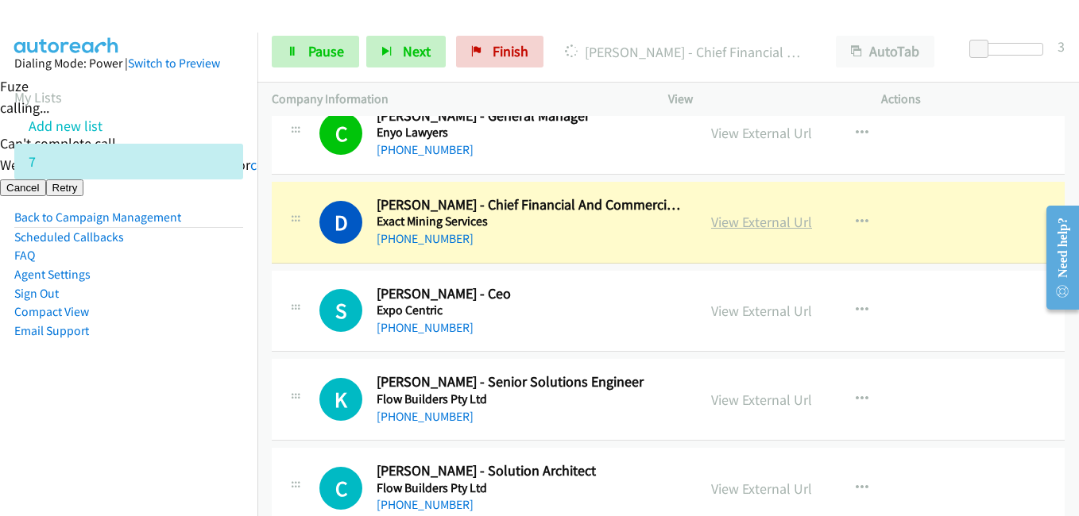
click at [750, 218] on link "View External Url" at bounding box center [761, 222] width 101 height 18
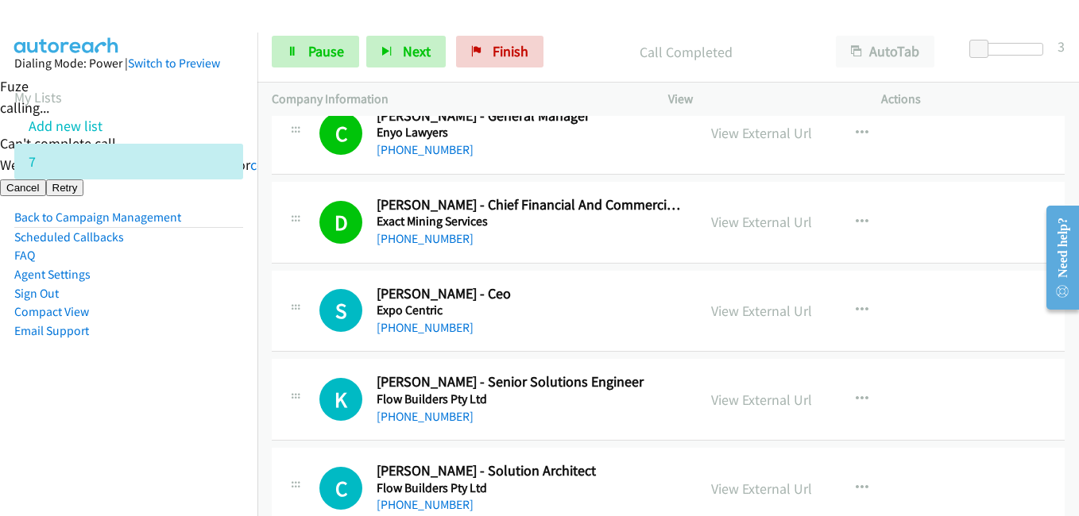
click at [180, 407] on aside "Dialing Mode: Power | Switch to Preview My Lists Add new list 7 Back to Campaig…" at bounding box center [128, 223] width 257 height 380
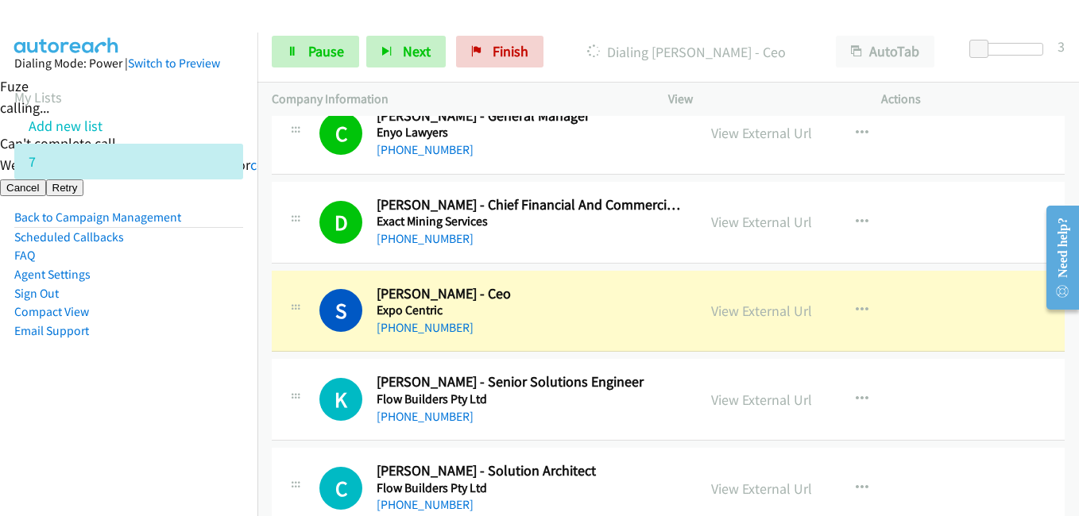
scroll to position [4688, 0]
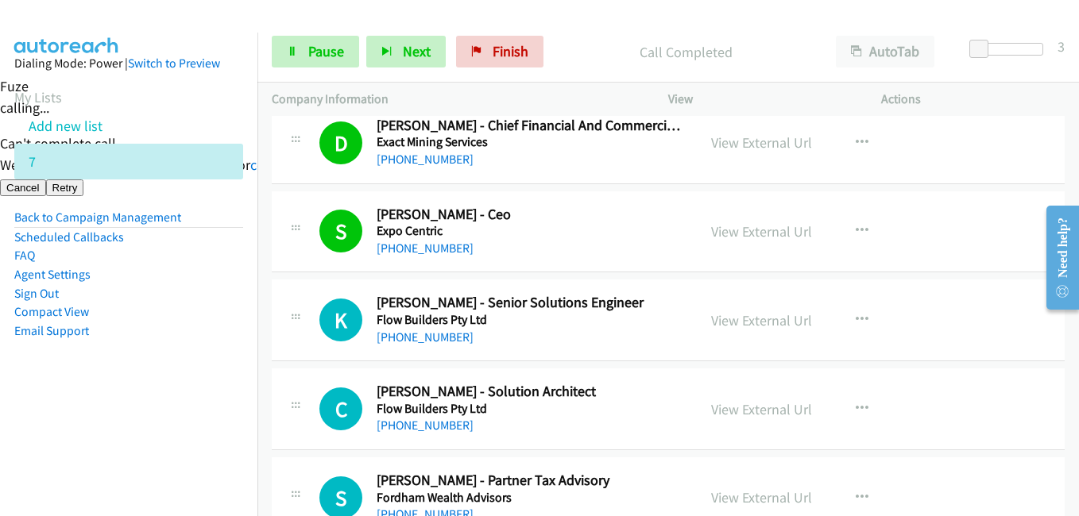
drag, startPoint x: 191, startPoint y: 333, endPoint x: 232, endPoint y: 332, distance: 41.3
click at [191, 332] on li "Email Support" at bounding box center [128, 331] width 229 height 19
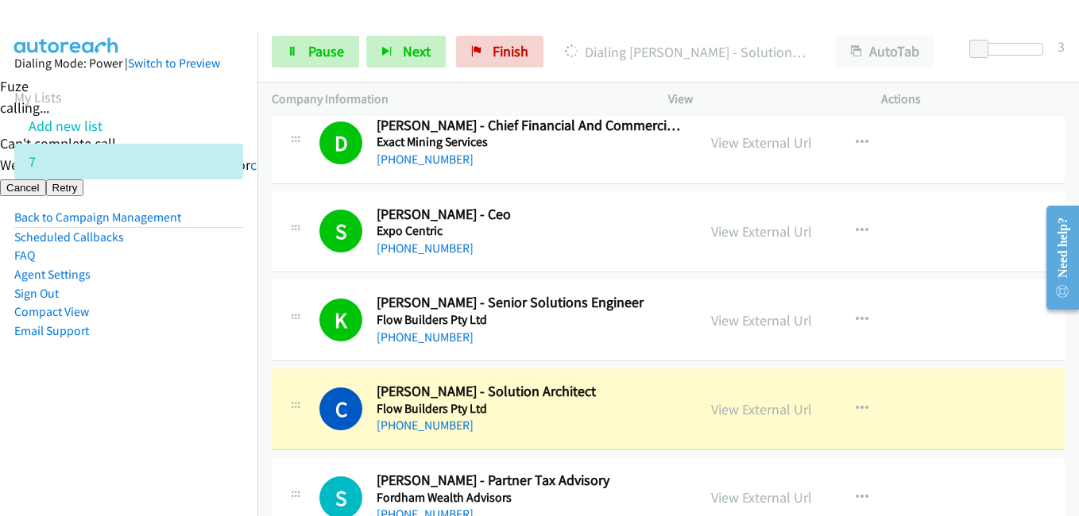
click at [234, 348] on aside "Dialing Mode: Power | Switch to Preview My Lists Add new list 7 Back to Campaig…" at bounding box center [128, 223] width 257 height 380
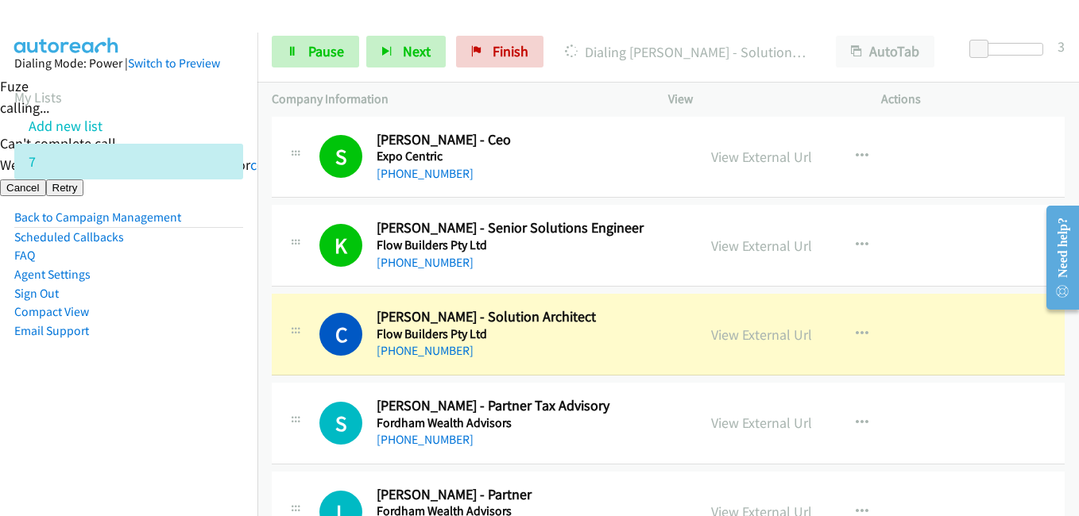
scroll to position [4926, 0]
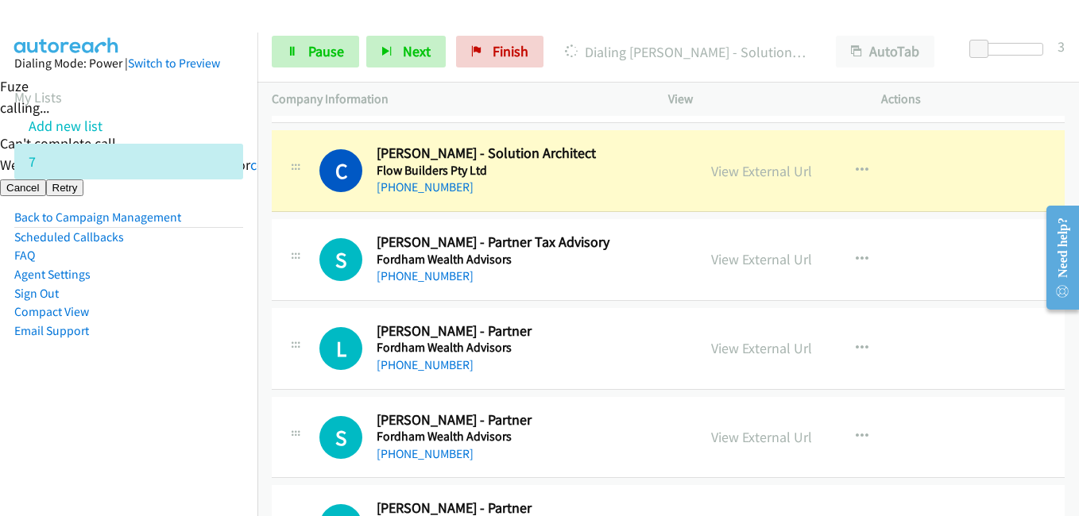
click at [215, 396] on aside "Dialing Mode: Power | Switch to Preview My Lists Add new list 7 Back to Campaig…" at bounding box center [128, 223] width 257 height 380
click at [791, 164] on link "View External Url" at bounding box center [761, 171] width 101 height 18
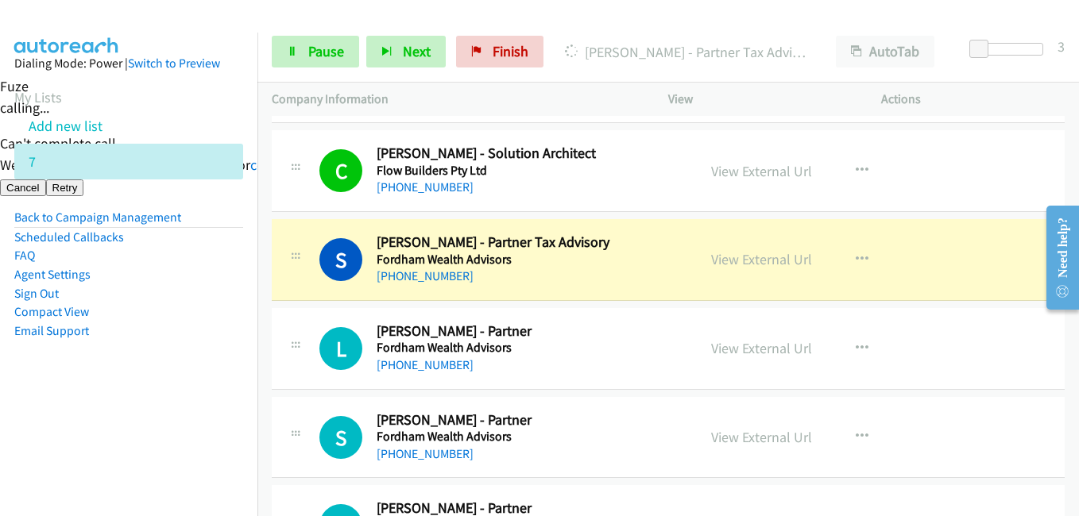
click at [296, 72] on div "Start Calls Pause Next Finish Dialing Stuart Le Cornu - Partner Tax Advisory Au…" at bounding box center [668, 51] width 822 height 61
click at [321, 57] on span "Pause" at bounding box center [326, 51] width 36 height 18
click at [331, 50] on span "Pause" at bounding box center [326, 51] width 36 height 18
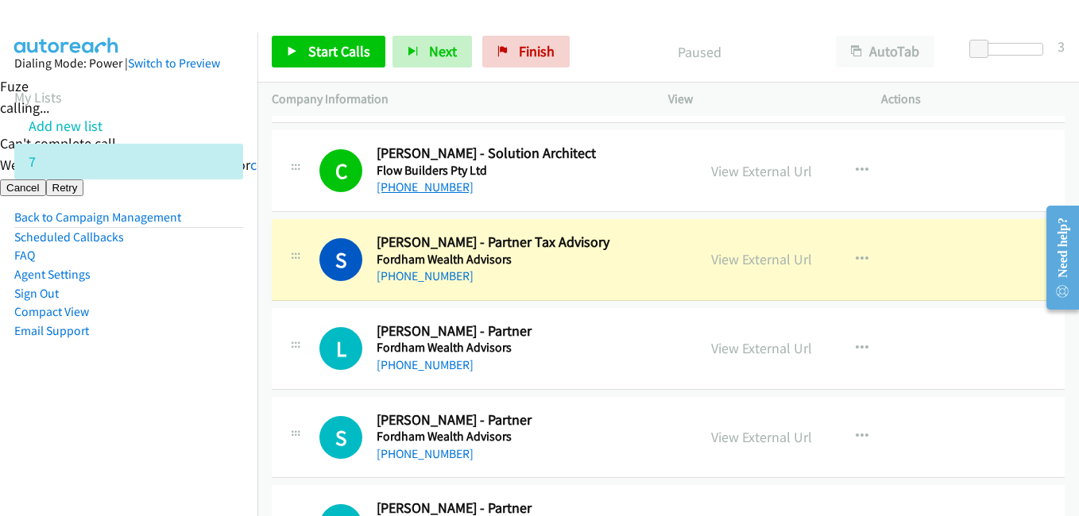
drag, startPoint x: 175, startPoint y: 397, endPoint x: 446, endPoint y: 190, distance: 341.2
click at [179, 396] on aside "Dialing Mode: Power | Switch to Preview My Lists Add new list 7 Back to Campaig…" at bounding box center [128, 223] width 257 height 380
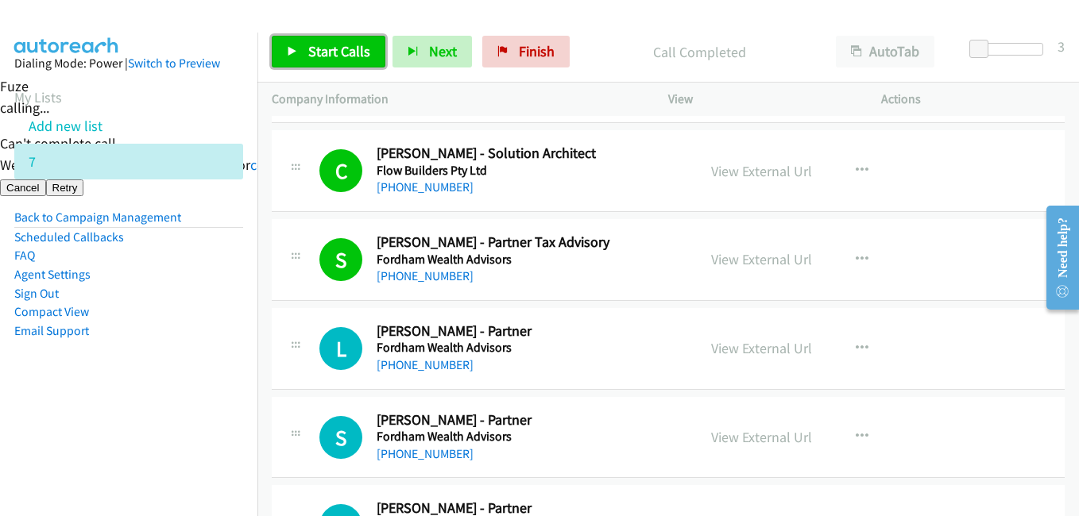
click at [349, 55] on span "Start Calls" at bounding box center [339, 51] width 62 height 18
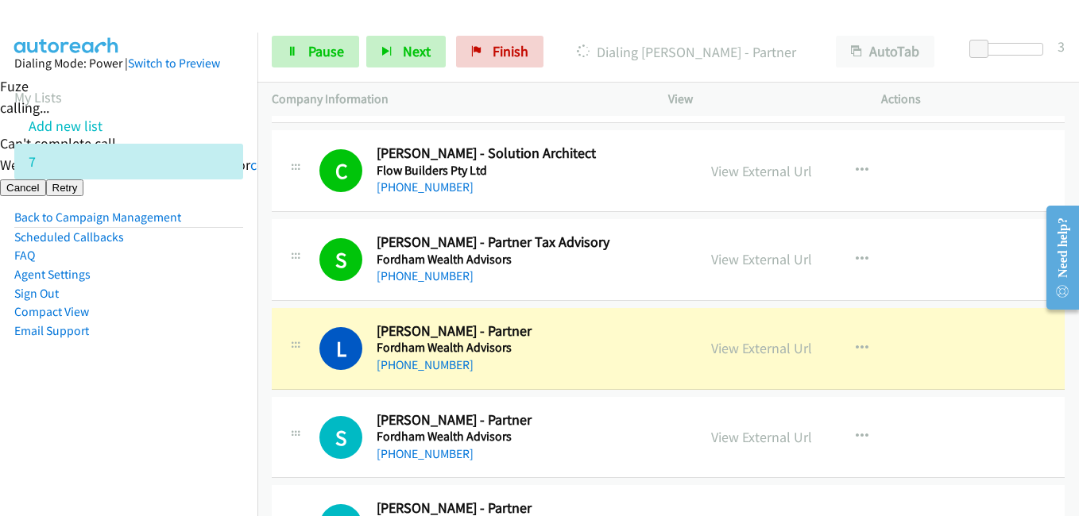
click at [155, 347] on aside "Dialing Mode: Power | Switch to Preview My Lists Add new list 7 Back to Campaig…" at bounding box center [128, 223] width 257 height 380
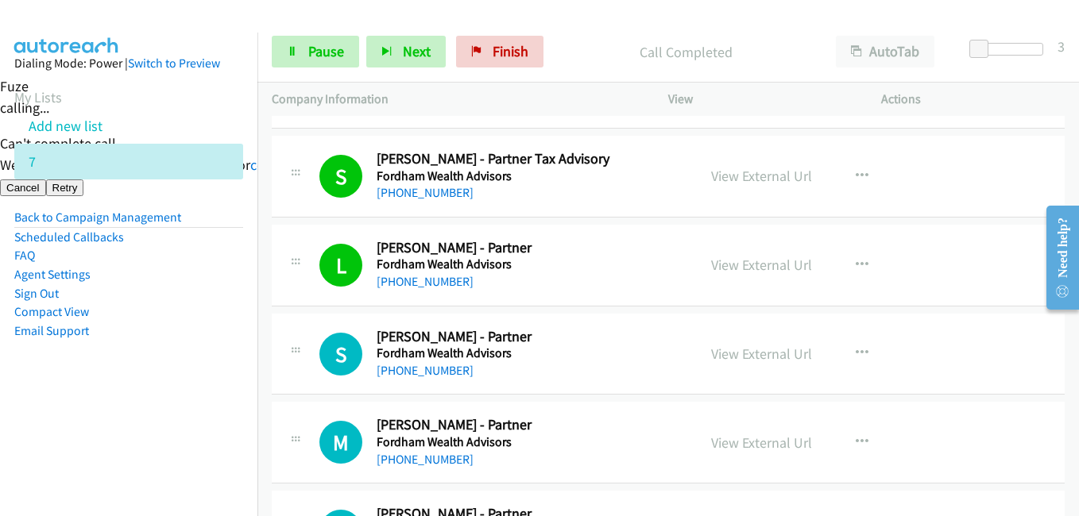
scroll to position [5164, 0]
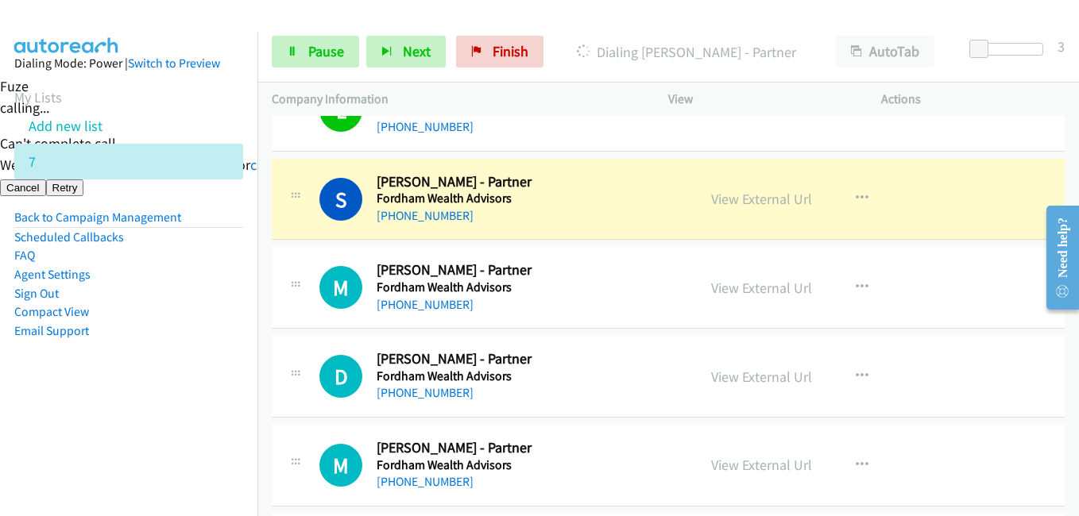
click at [127, 365] on aside "Dialing Mode: Power | Switch to Preview My Lists Add new list 7 Back to Campaig…" at bounding box center [128, 223] width 257 height 380
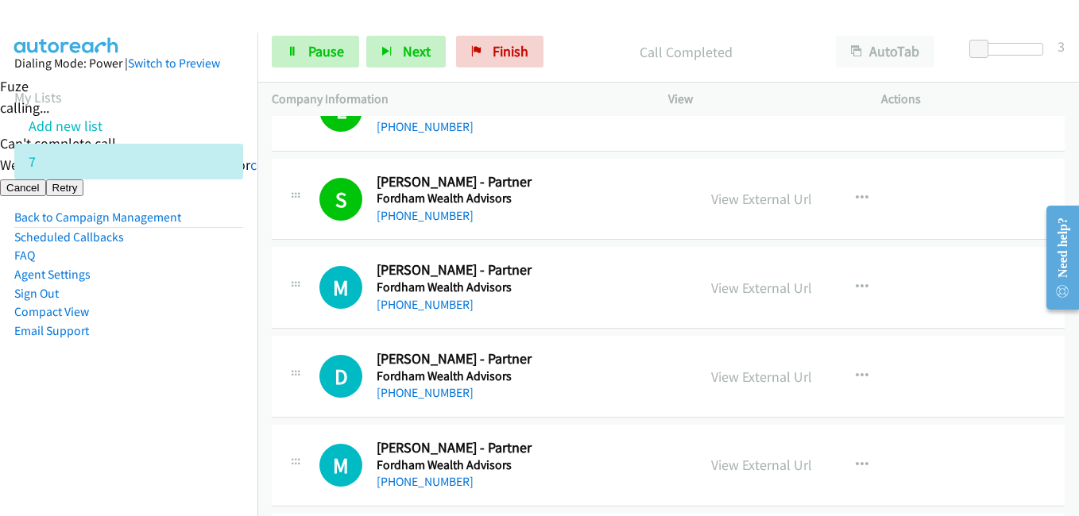
click at [195, 306] on li "Compact View" at bounding box center [128, 312] width 229 height 19
drag, startPoint x: 180, startPoint y: 411, endPoint x: 284, endPoint y: 396, distance: 105.2
click at [183, 411] on aside "Dialing Mode: Power | Switch to Preview My Lists Add new list 7 Back to Campaig…" at bounding box center [128, 223] width 257 height 380
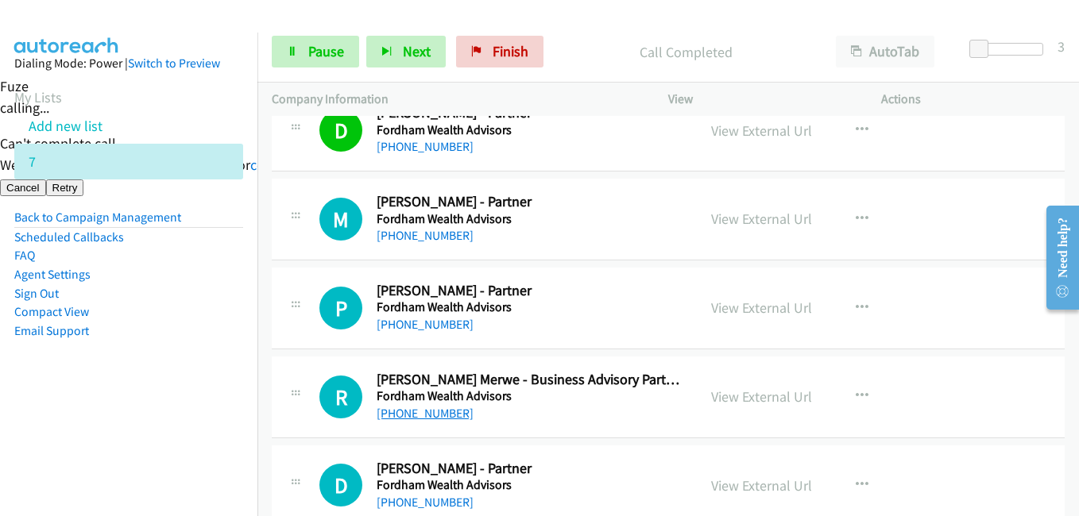
scroll to position [5482, 0]
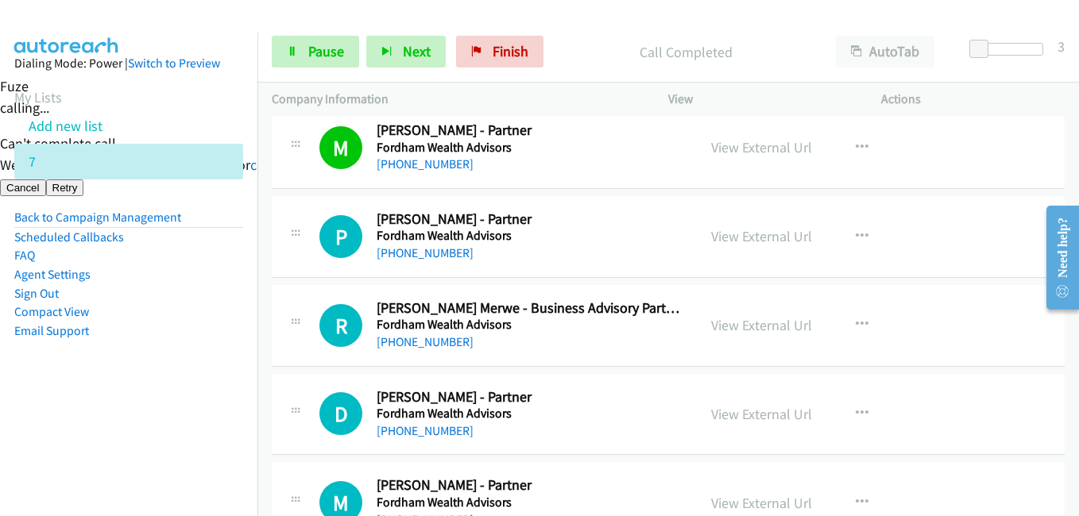
click at [188, 389] on aside "Dialing Mode: Power | Switch to Preview My Lists Add new list 7 Back to Campaig…" at bounding box center [128, 223] width 257 height 380
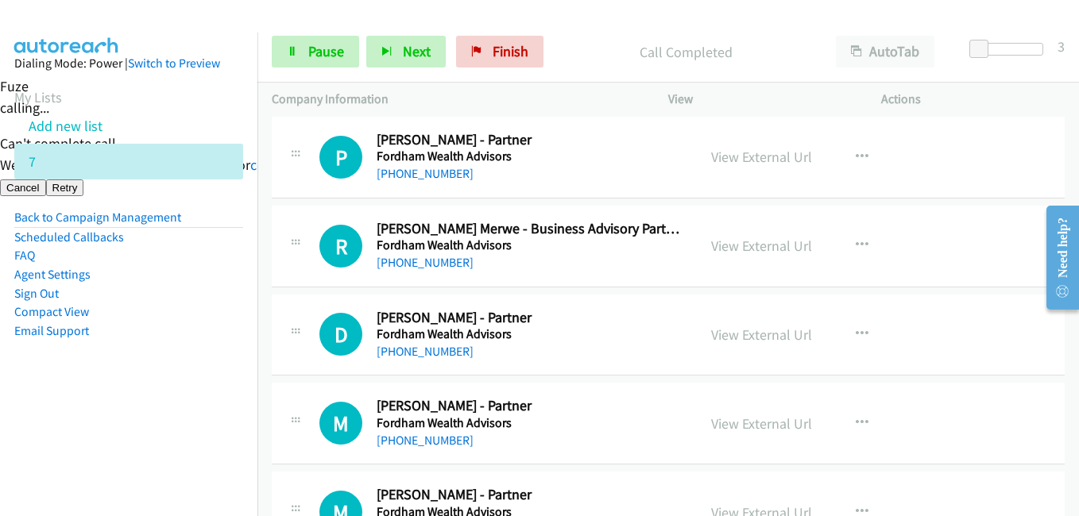
scroll to position [5641, 0]
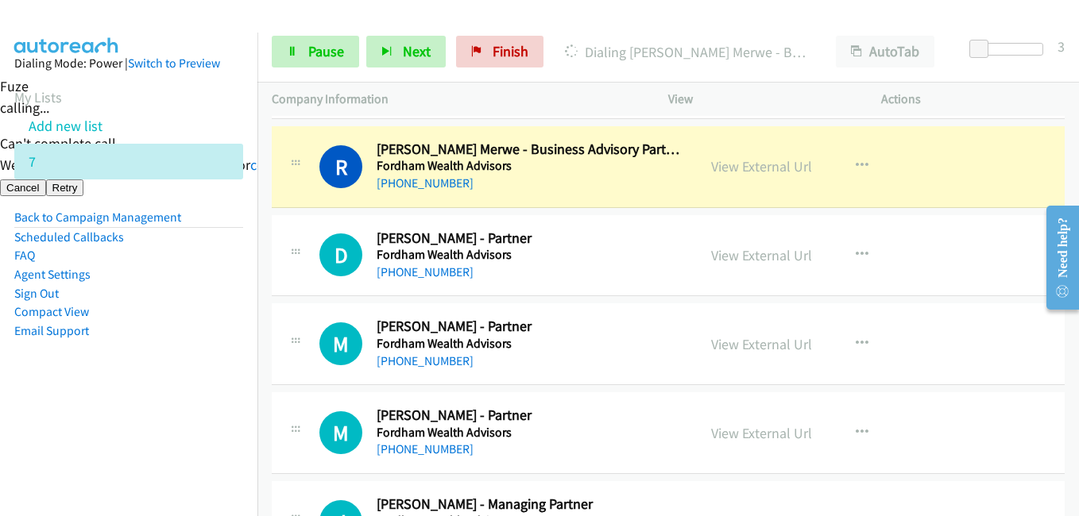
drag, startPoint x: 139, startPoint y: 408, endPoint x: 342, endPoint y: 408, distance: 203.4
click at [176, 408] on aside "Dialing Mode: Power | Switch to Preview My Lists Add new list 7 Back to Campaig…" at bounding box center [128, 223] width 257 height 380
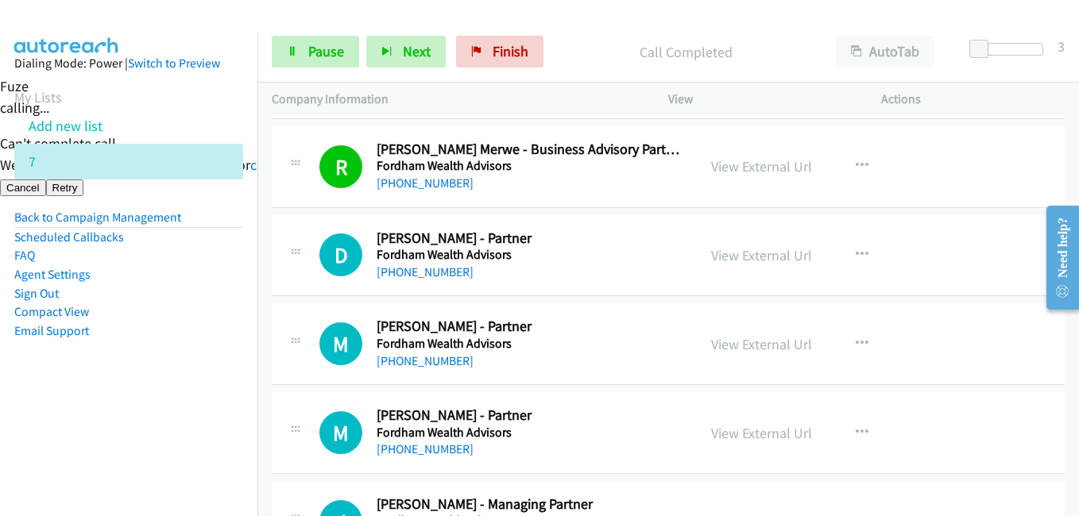
scroll to position [5800, 0]
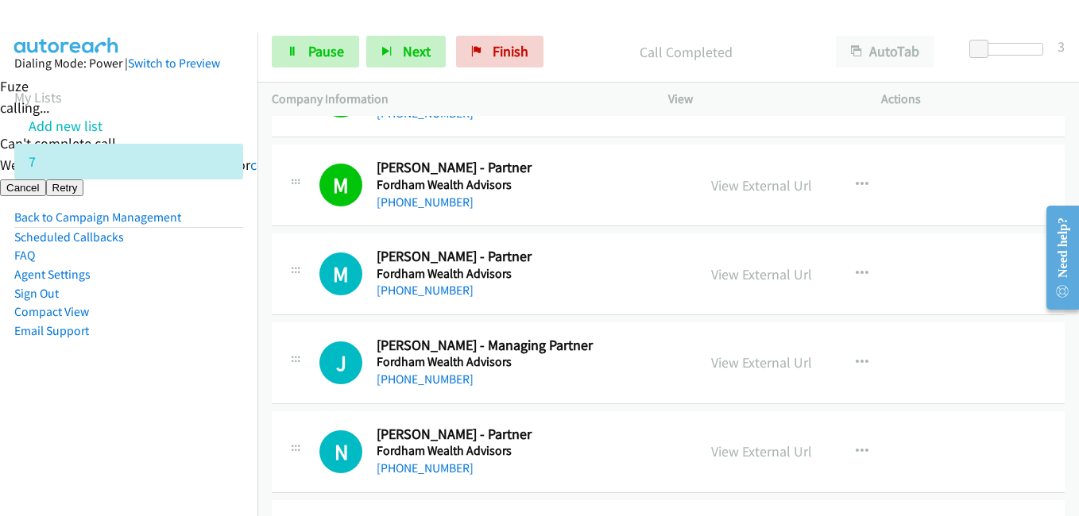
drag, startPoint x: 138, startPoint y: 369, endPoint x: 291, endPoint y: 376, distance: 152.7
click at [138, 369] on aside "Dialing Mode: Power | Switch to Preview My Lists Add new list 7 Back to Campaig…" at bounding box center [128, 223] width 257 height 380
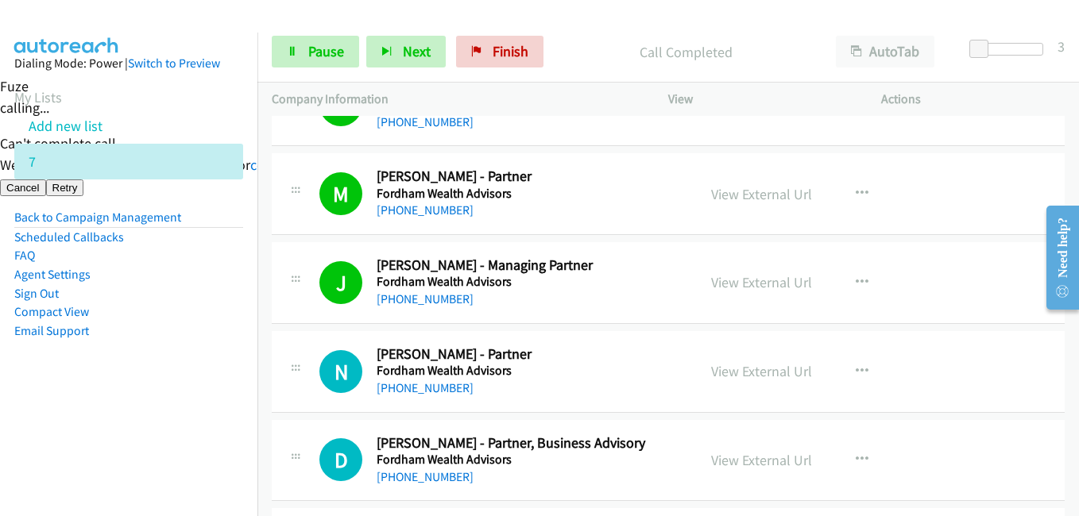
scroll to position [6038, 0]
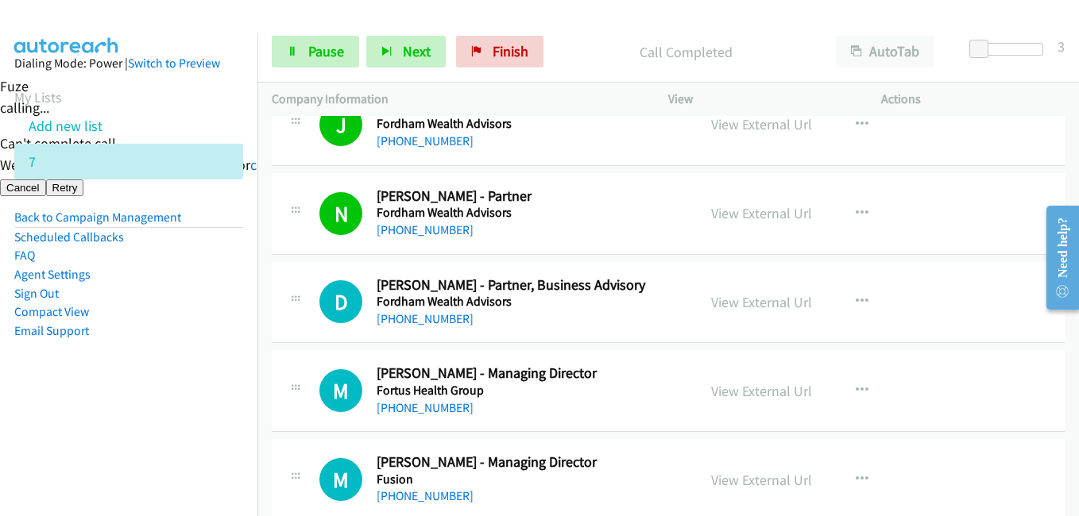
click at [185, 378] on aside "Dialing Mode: Power | Switch to Preview My Lists Add new list 7 Back to Campaig…" at bounding box center [128, 223] width 257 height 380
drag, startPoint x: 118, startPoint y: 385, endPoint x: 177, endPoint y: 385, distance: 59.6
click at [118, 385] on aside "Dialing Mode: Power | Switch to Preview My Lists Add new list 7 Back to Campaig…" at bounding box center [128, 223] width 257 height 380
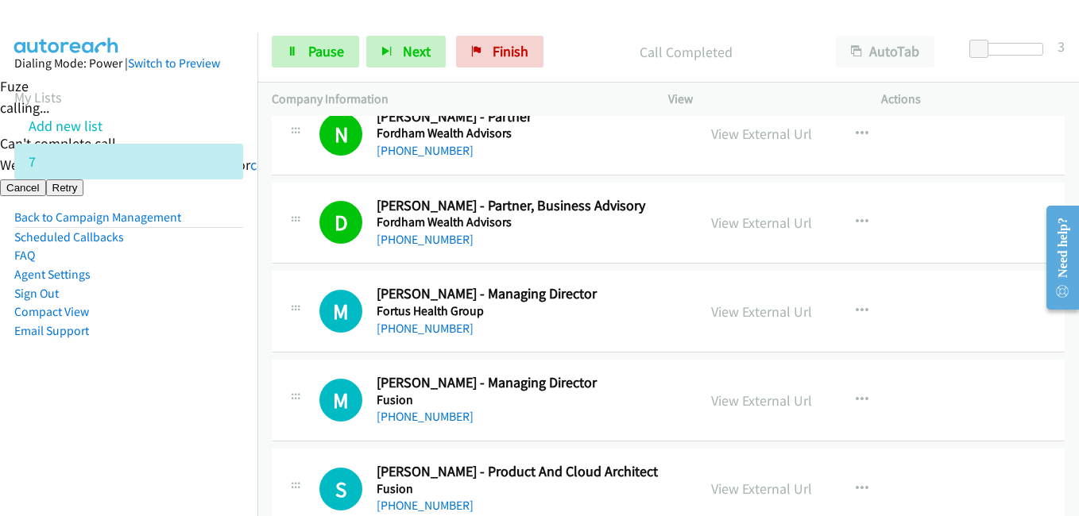
scroll to position [6197, 0]
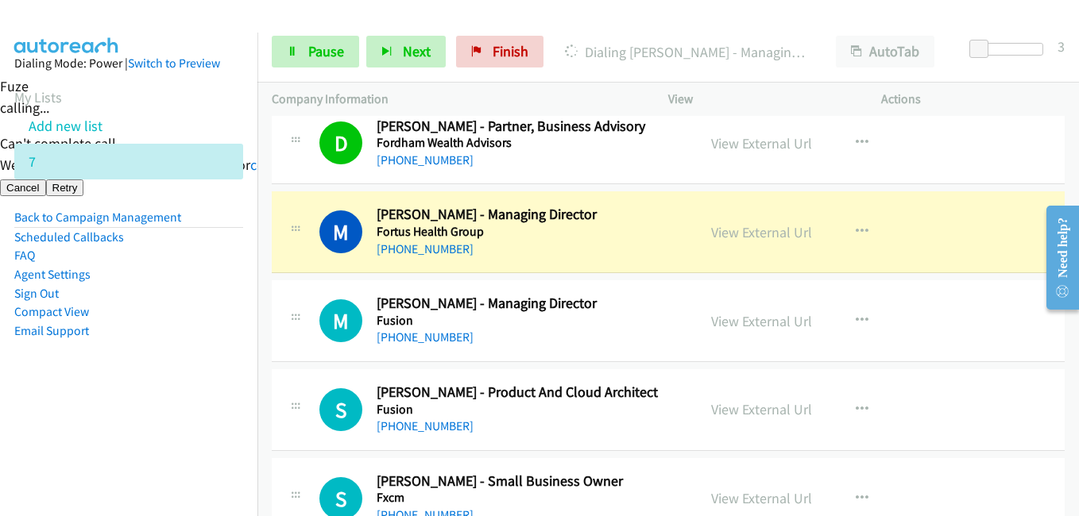
drag, startPoint x: 166, startPoint y: 377, endPoint x: 262, endPoint y: 373, distance: 96.2
click at [167, 377] on aside "Dialing Mode: Power | Switch to Preview My Lists Add new list 7 Back to Campaig…" at bounding box center [128, 223] width 257 height 380
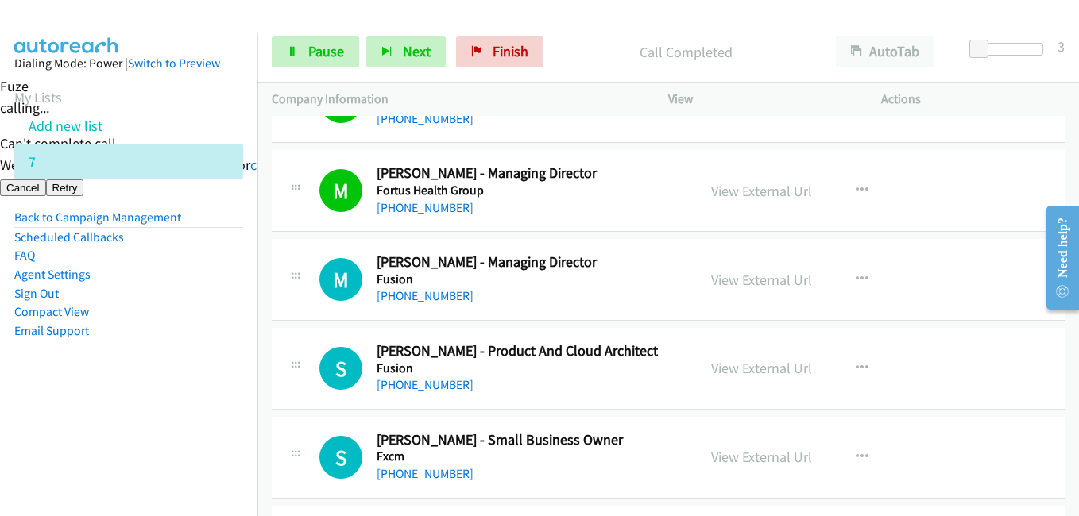
scroll to position [6277, 0]
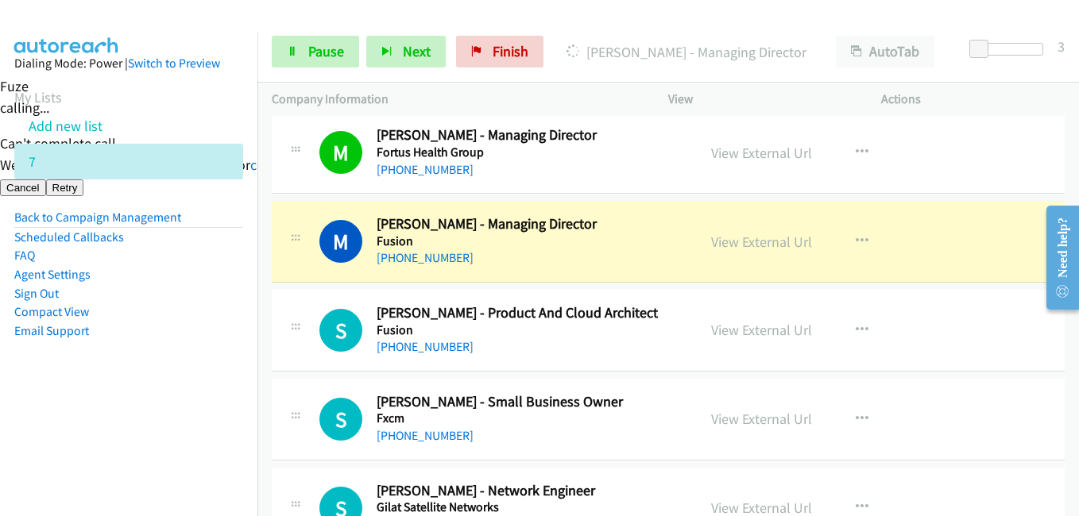
click at [203, 330] on li "Email Support" at bounding box center [128, 331] width 229 height 19
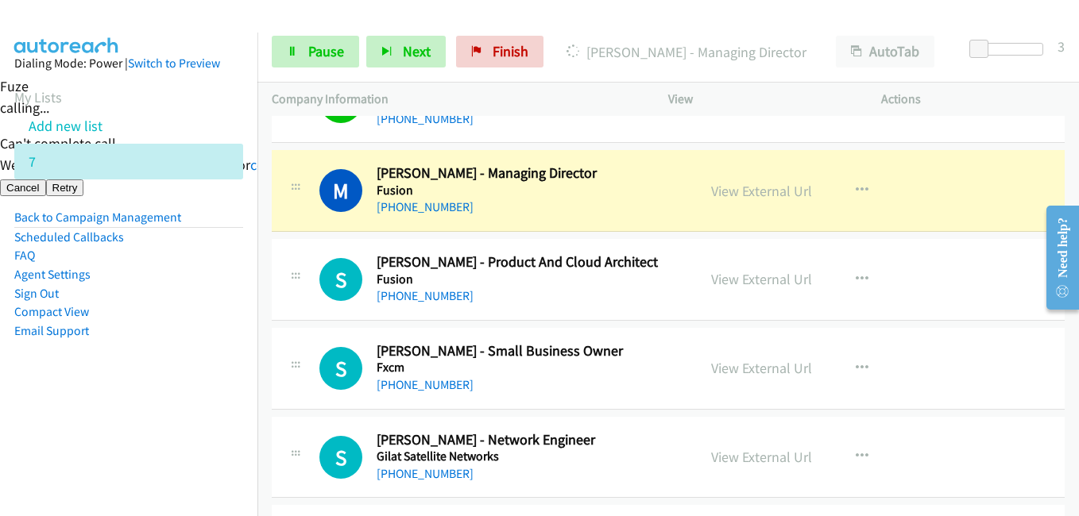
scroll to position [6356, 0]
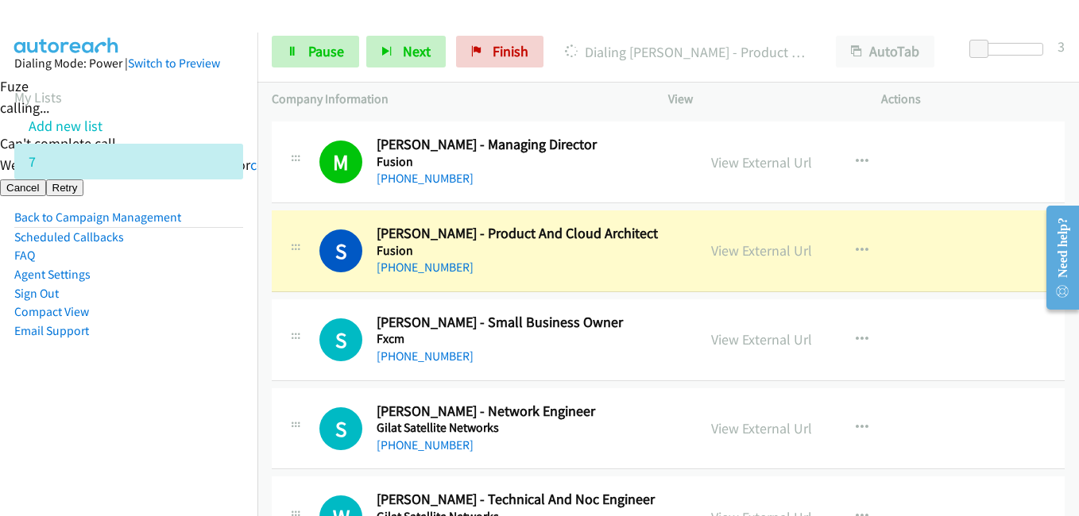
click at [134, 382] on aside "Dialing Mode: Power | Switch to Preview My Lists Add new list 7 Back to Campaig…" at bounding box center [128, 223] width 257 height 380
drag, startPoint x: 136, startPoint y: 377, endPoint x: 205, endPoint y: 377, distance: 69.1
click at [137, 377] on aside "Dialing Mode: Power | Switch to Preview My Lists Add new list 7 Back to Campaig…" at bounding box center [128, 223] width 257 height 380
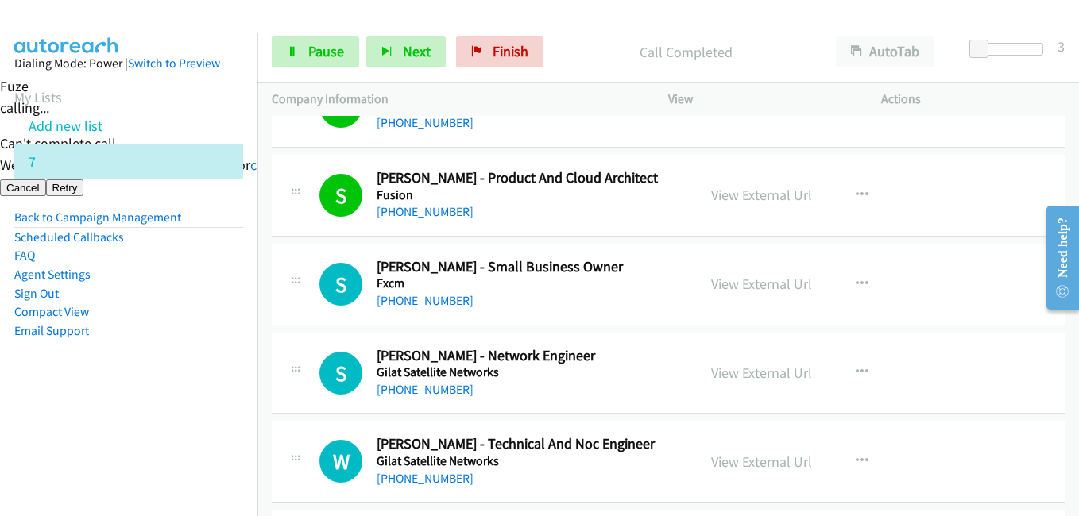
scroll to position [6436, 0]
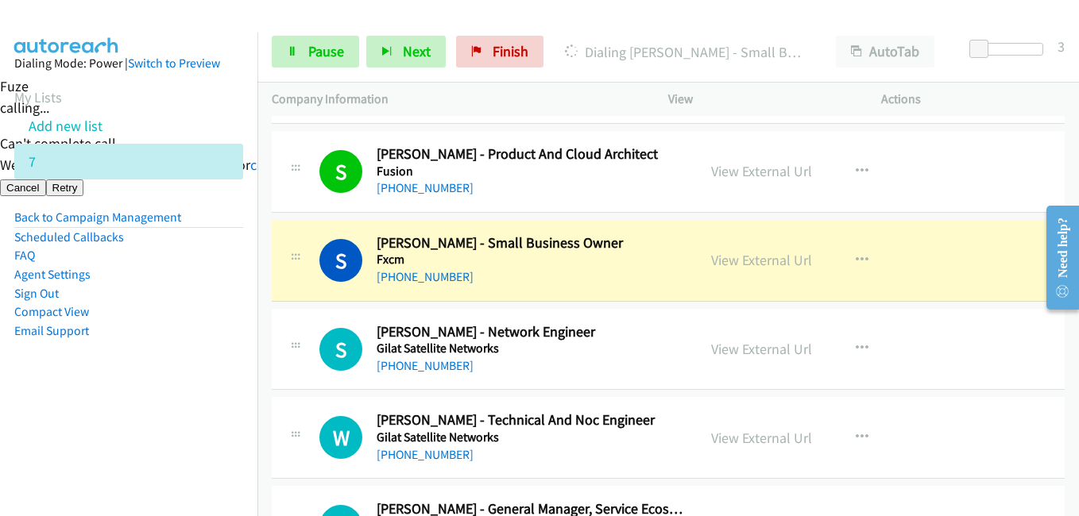
drag, startPoint x: 206, startPoint y: 392, endPoint x: 223, endPoint y: 392, distance: 17.5
click at [206, 392] on aside "Dialing Mode: Power | Switch to Preview My Lists Add new list 7 Back to Campaig…" at bounding box center [128, 223] width 257 height 380
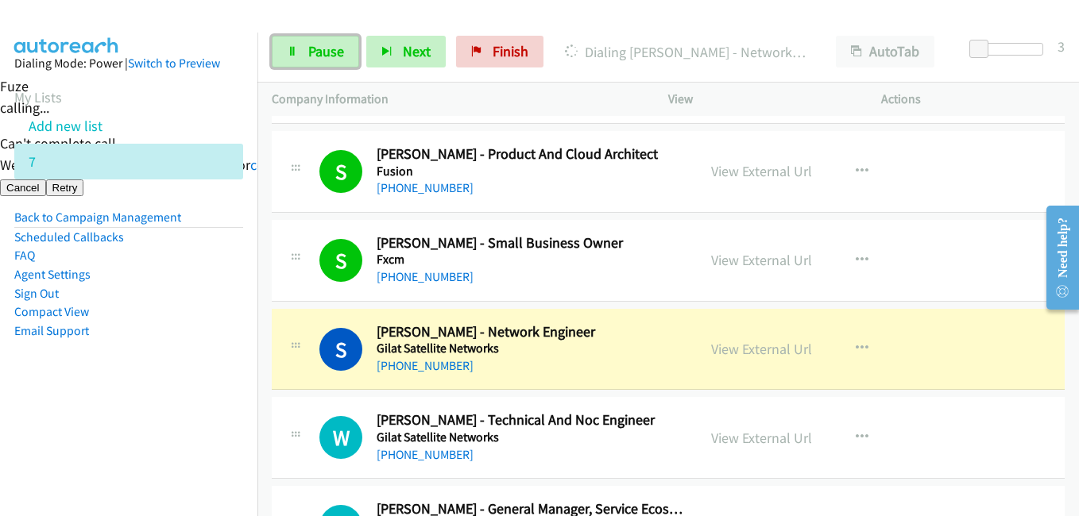
drag, startPoint x: 300, startPoint y: 44, endPoint x: 359, endPoint y: 56, distance: 60.8
click at [300, 44] on link "Pause" at bounding box center [315, 52] width 87 height 32
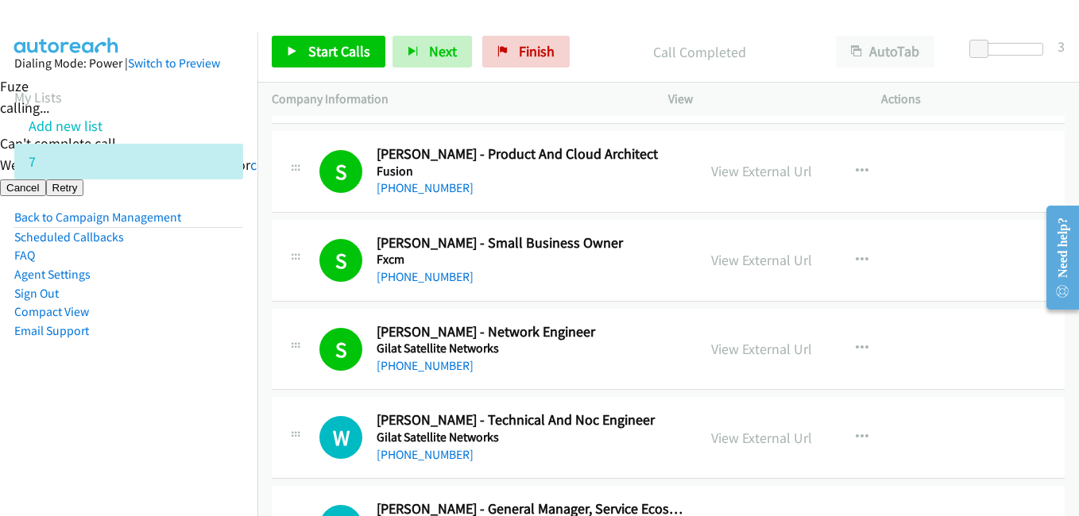
click at [138, 412] on aside "Dialing Mode: Power | Switch to Preview My Lists Add new list 7 Back to Campaig…" at bounding box center [128, 223] width 257 height 380
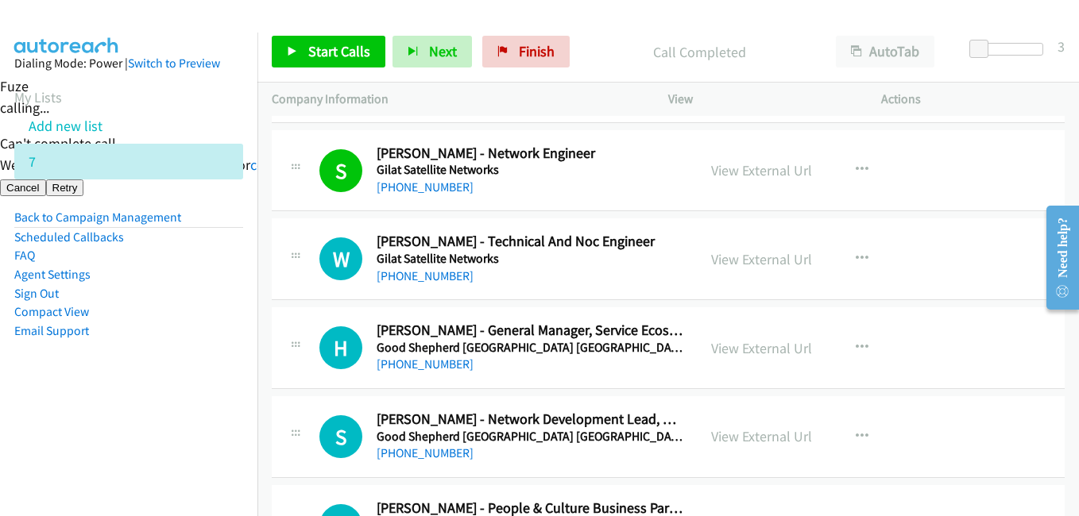
scroll to position [6674, 0]
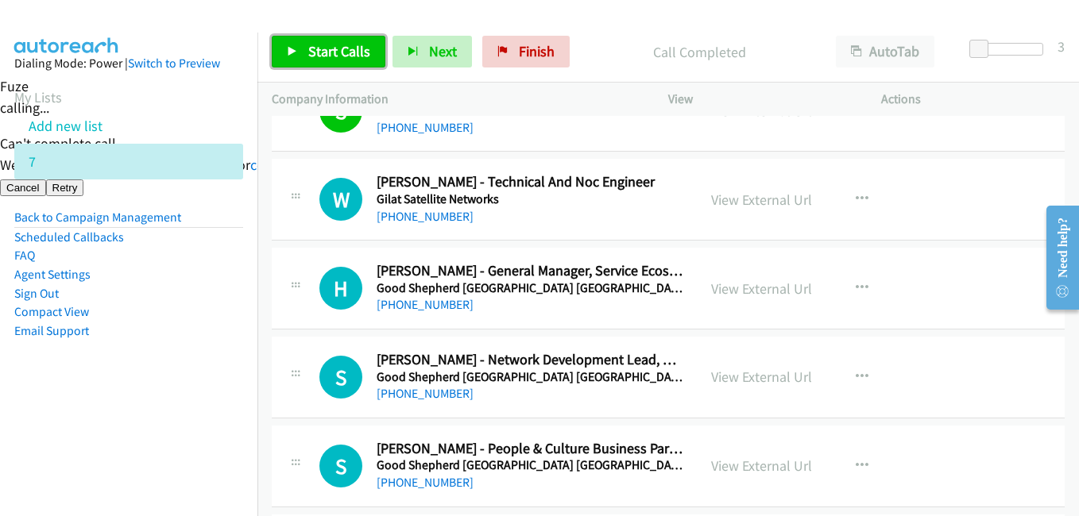
click at [328, 59] on span "Start Calls" at bounding box center [339, 51] width 62 height 18
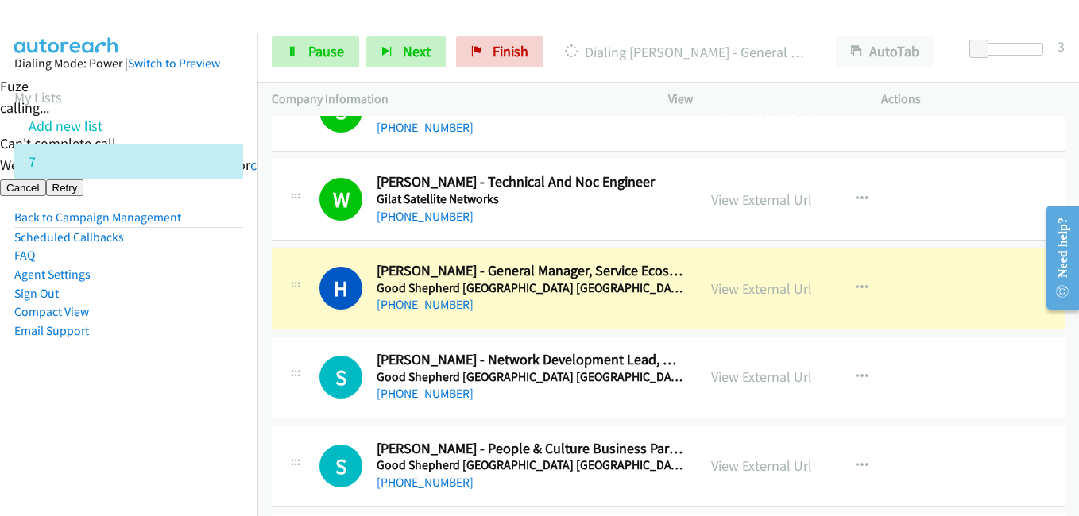
click at [237, 371] on aside "Dialing Mode: Power | Switch to Preview My Lists Add new list 7 Back to Campaig…" at bounding box center [128, 223] width 257 height 380
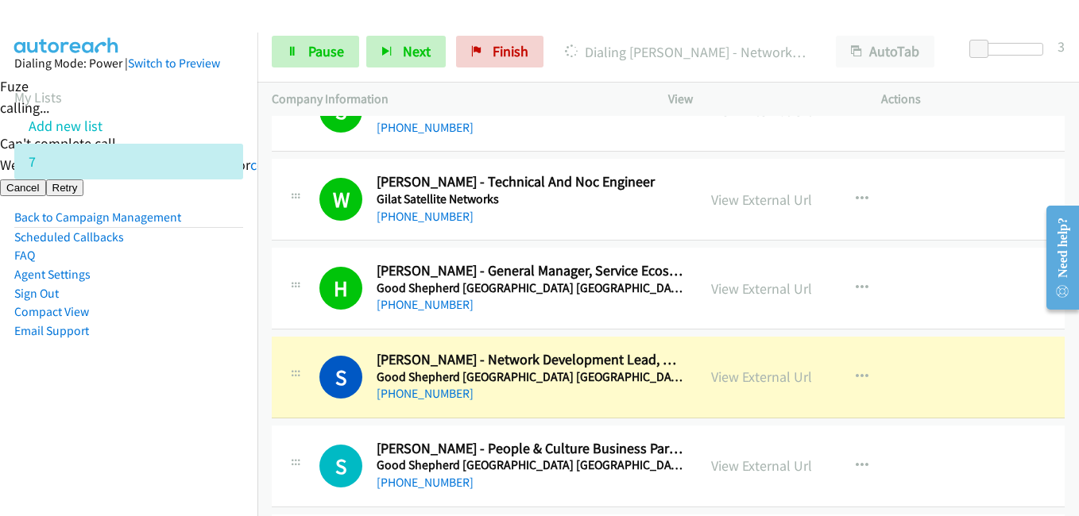
drag, startPoint x: 151, startPoint y: 423, endPoint x: 302, endPoint y: 398, distance: 153.0
click at [151, 423] on nav "Dialing Mode: Power | Switch to Preview My Lists Add new list 7 Back to Campaig…" at bounding box center [129, 291] width 258 height 516
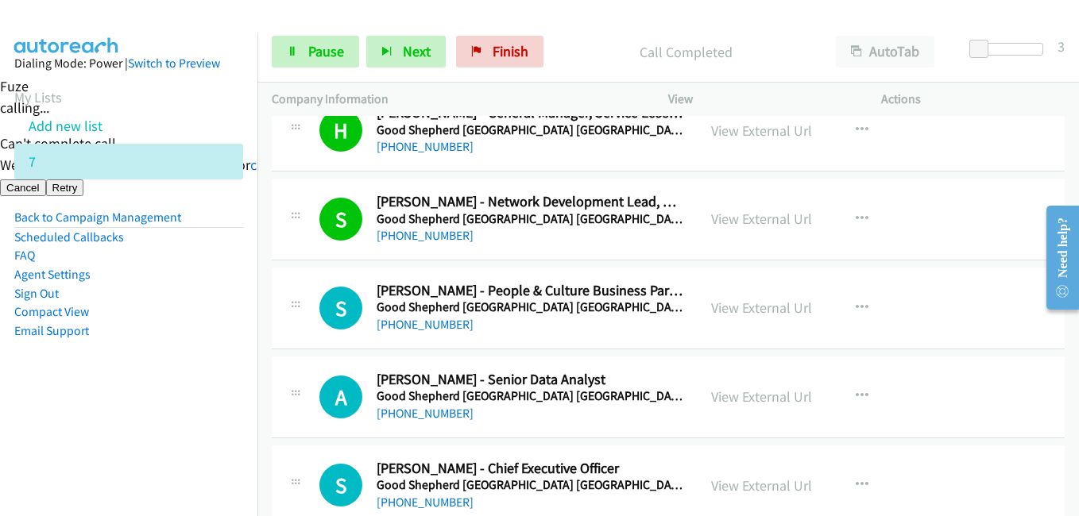
scroll to position [6833, 0]
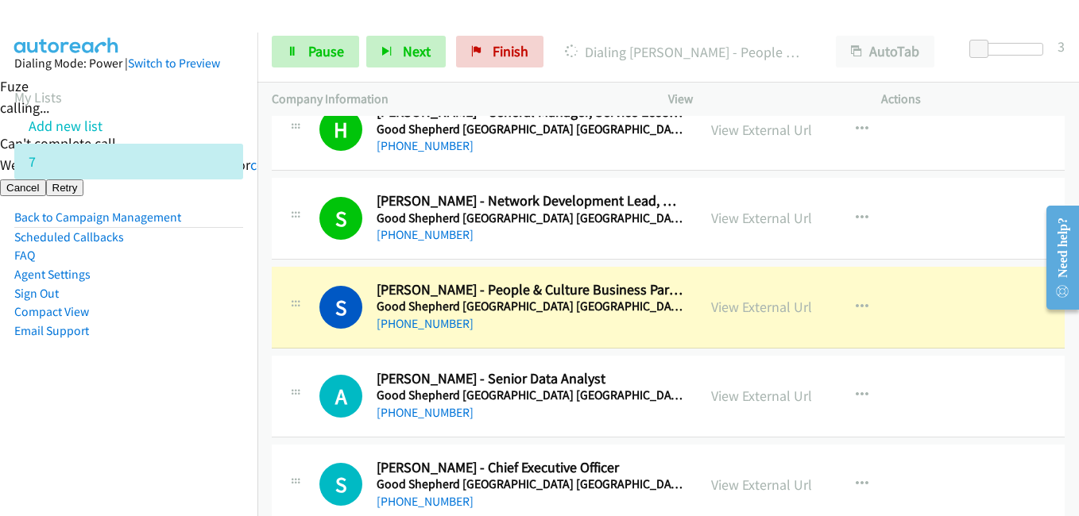
drag, startPoint x: 35, startPoint y: 381, endPoint x: 193, endPoint y: 405, distance: 160.0
click at [39, 385] on aside "Dialing Mode: Power | Switch to Preview My Lists Add new list 7 Back to Campaig…" at bounding box center [128, 223] width 257 height 380
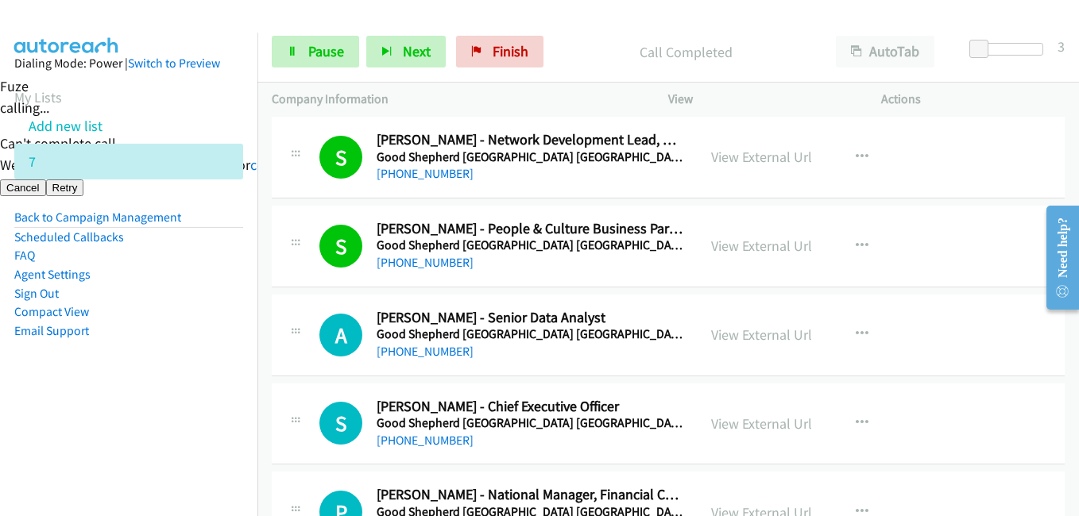
scroll to position [6912, 0]
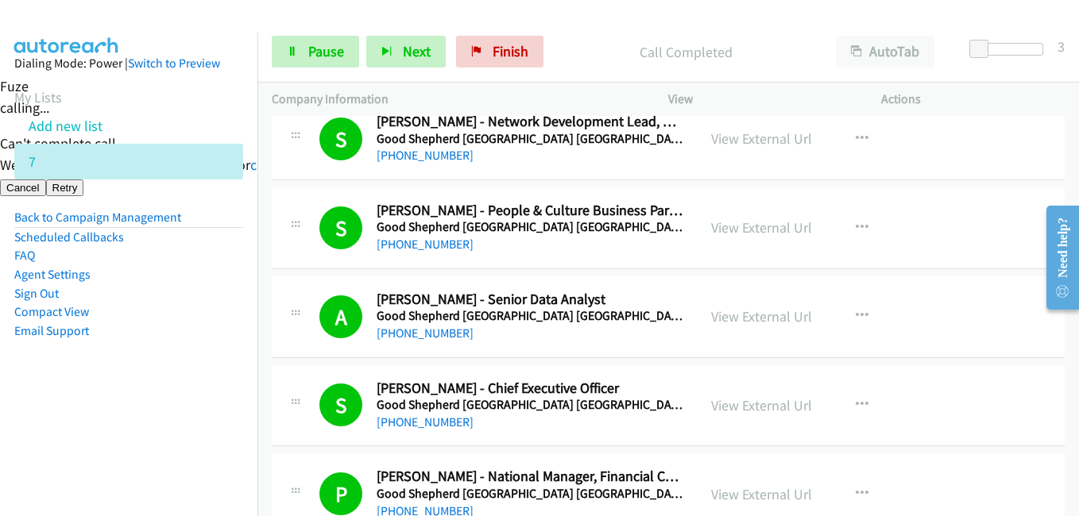
click at [267, 374] on td "S Callback Scheduled Stella Avramopoulos - Chief Executive Officer Good Shepher…" at bounding box center [668, 406] width 822 height 89
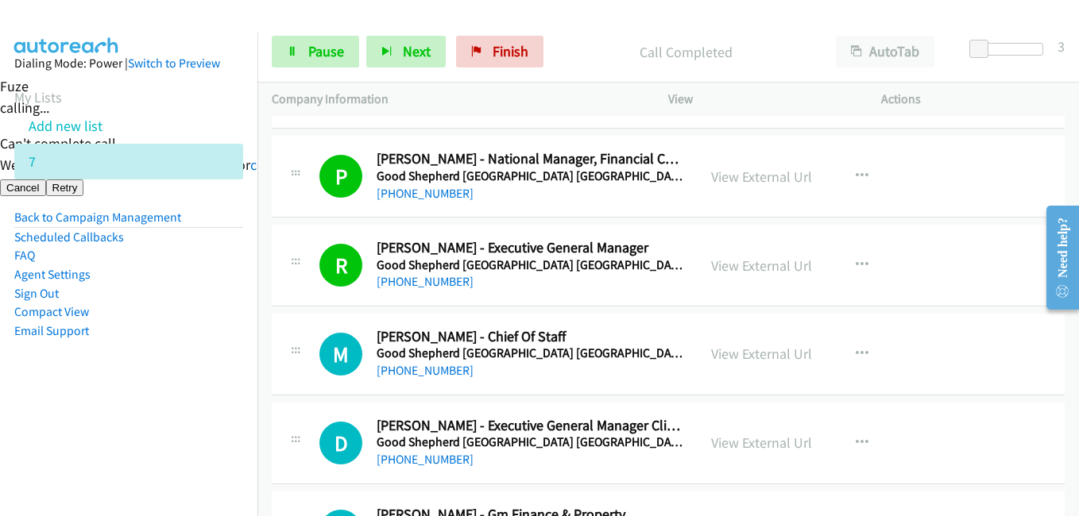
scroll to position [7389, 0]
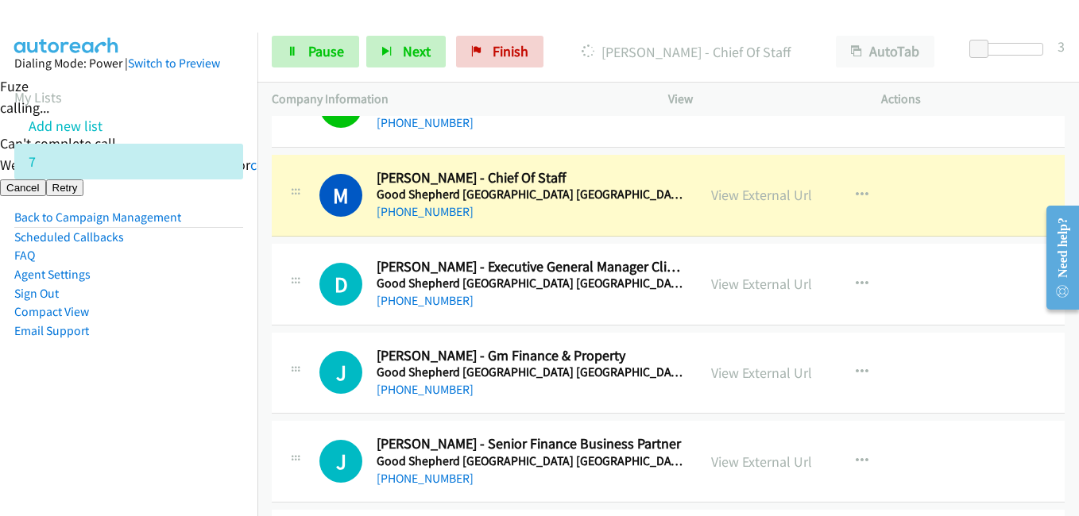
click at [133, 381] on aside "Dialing Mode: Power | Switch to Preview My Lists Add new list 7 Back to Campaig…" at bounding box center [128, 223] width 257 height 380
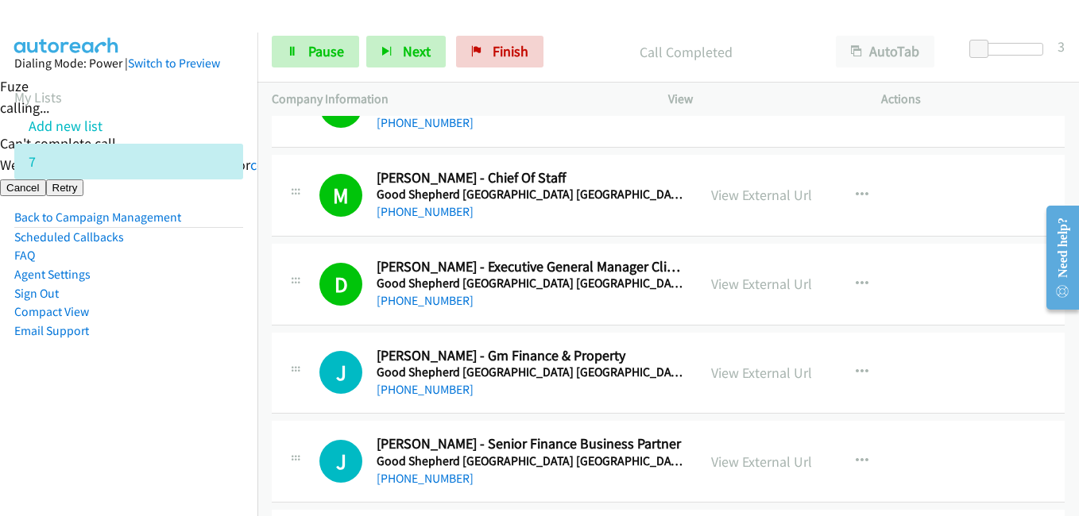
drag, startPoint x: 165, startPoint y: 363, endPoint x: 184, endPoint y: 363, distance: 19.1
click at [166, 364] on aside "Dialing Mode: Power | Switch to Preview My Lists Add new list 7 Back to Campaig…" at bounding box center [128, 223] width 257 height 380
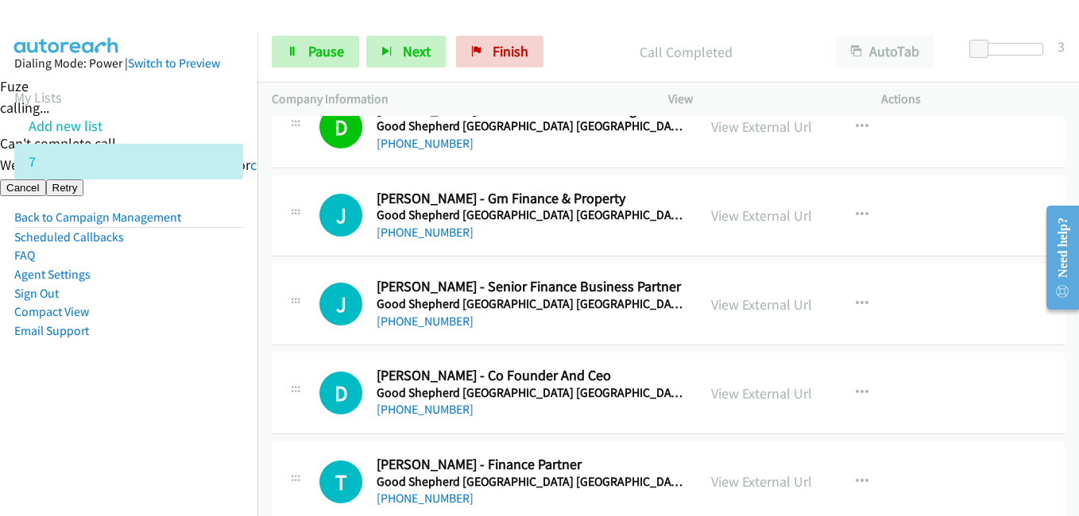
scroll to position [7548, 0]
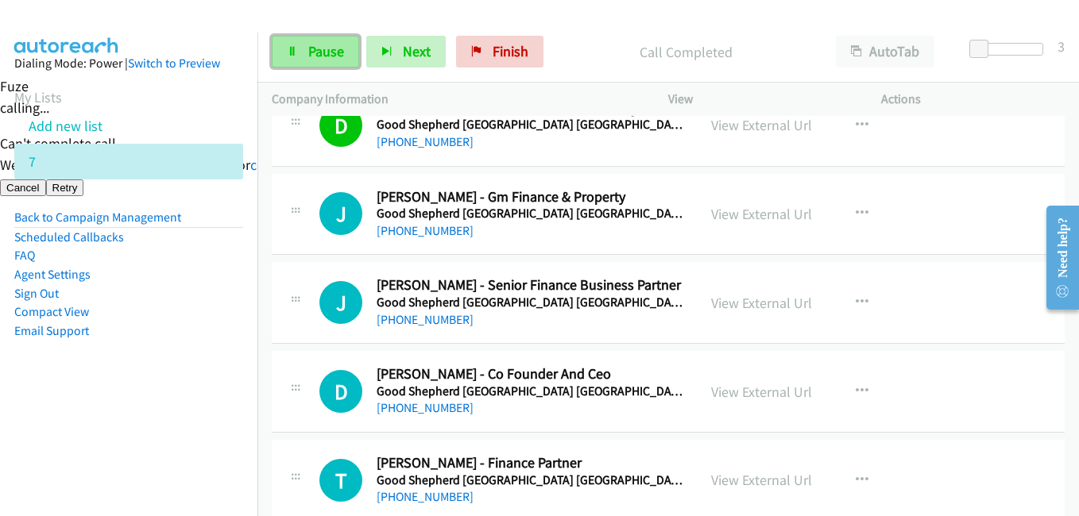
click at [327, 50] on span "Pause" at bounding box center [326, 51] width 36 height 18
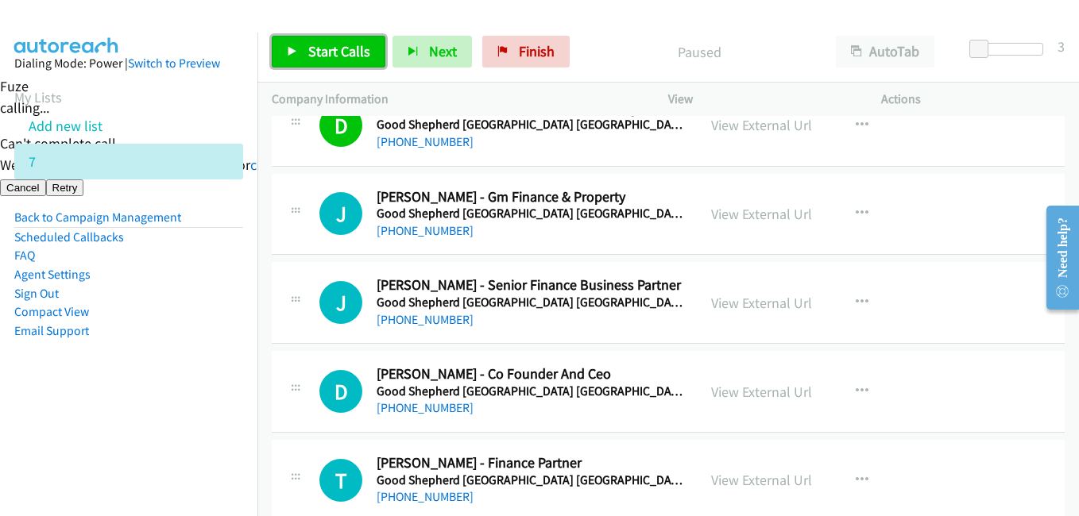
click at [334, 55] on span "Start Calls" at bounding box center [339, 51] width 62 height 18
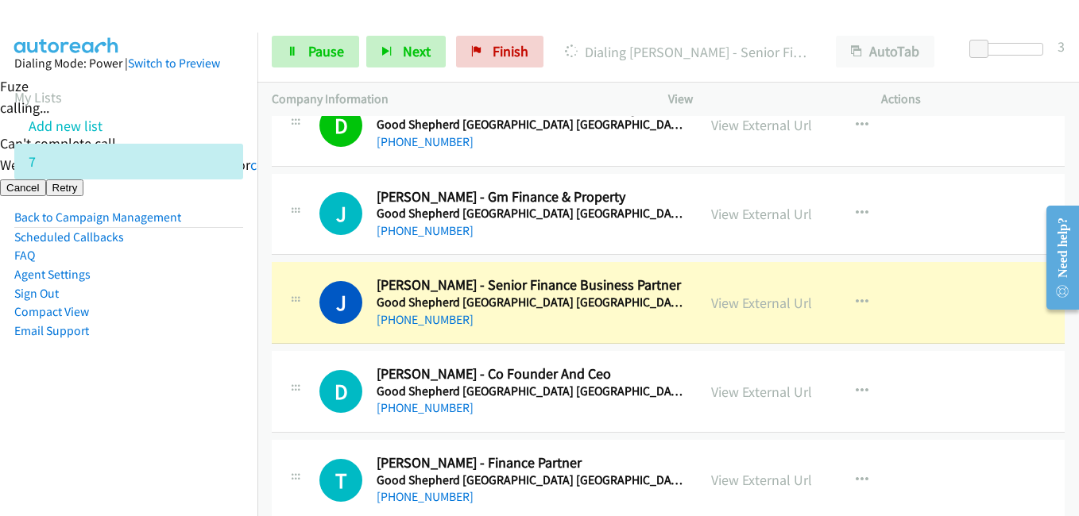
drag, startPoint x: 115, startPoint y: 401, endPoint x: 212, endPoint y: 401, distance: 96.9
click at [122, 401] on aside "Dialing Mode: Power | Switch to Preview My Lists Add new list 7 Back to Campaig…" at bounding box center [128, 223] width 257 height 380
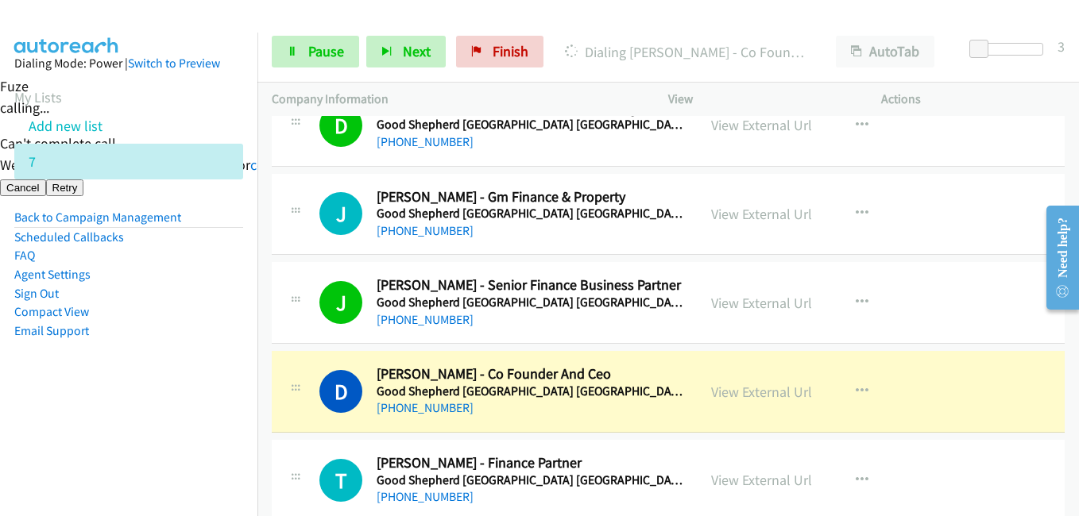
drag, startPoint x: 177, startPoint y: 405, endPoint x: 366, endPoint y: 368, distance: 192.7
click at [179, 400] on aside "Dialing Mode: Power | Switch to Preview My Lists Add new list 7 Back to Campaig…" at bounding box center [128, 223] width 257 height 380
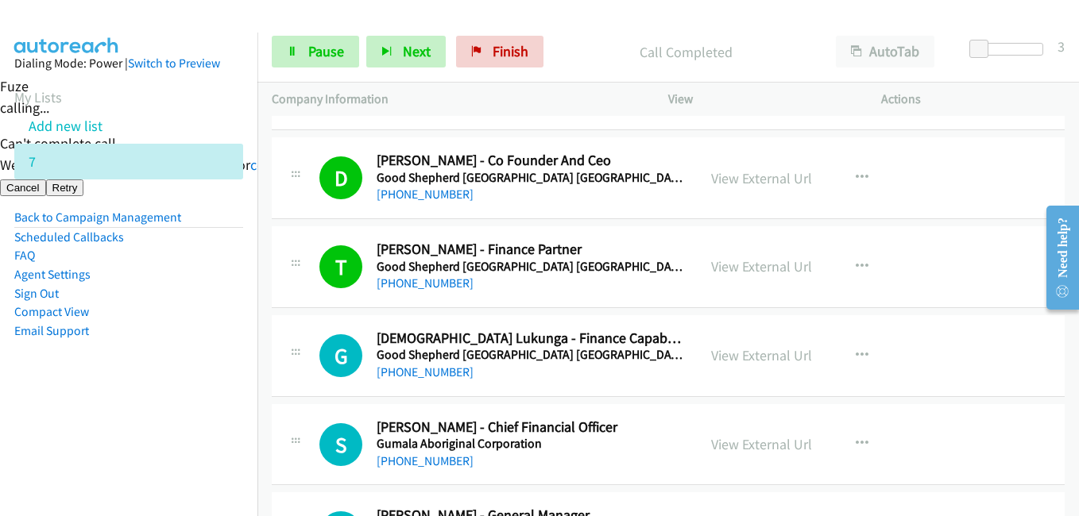
scroll to position [7866, 0]
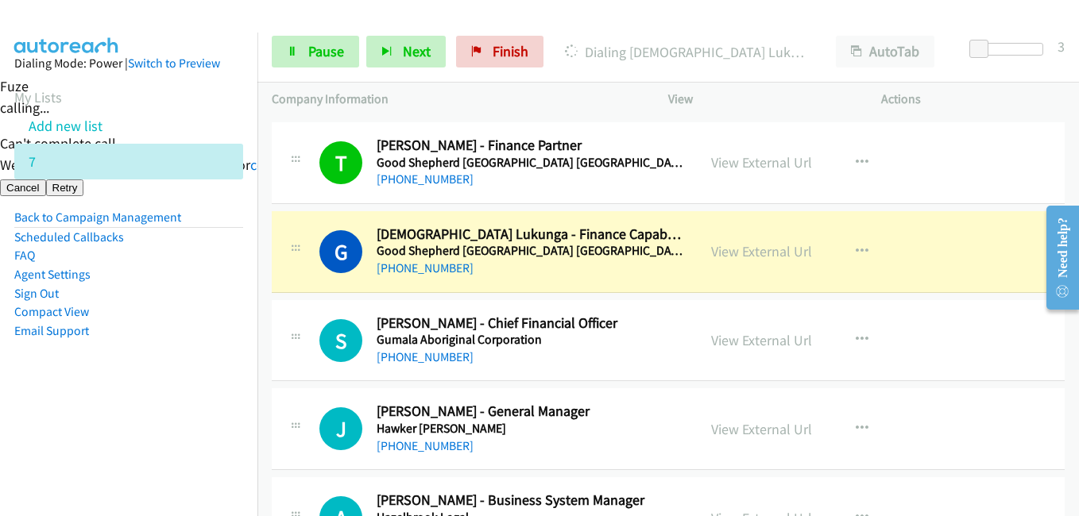
click at [215, 379] on aside "Dialing Mode: Power | Switch to Preview My Lists Add new list 7 Back to Campaig…" at bounding box center [128, 223] width 257 height 380
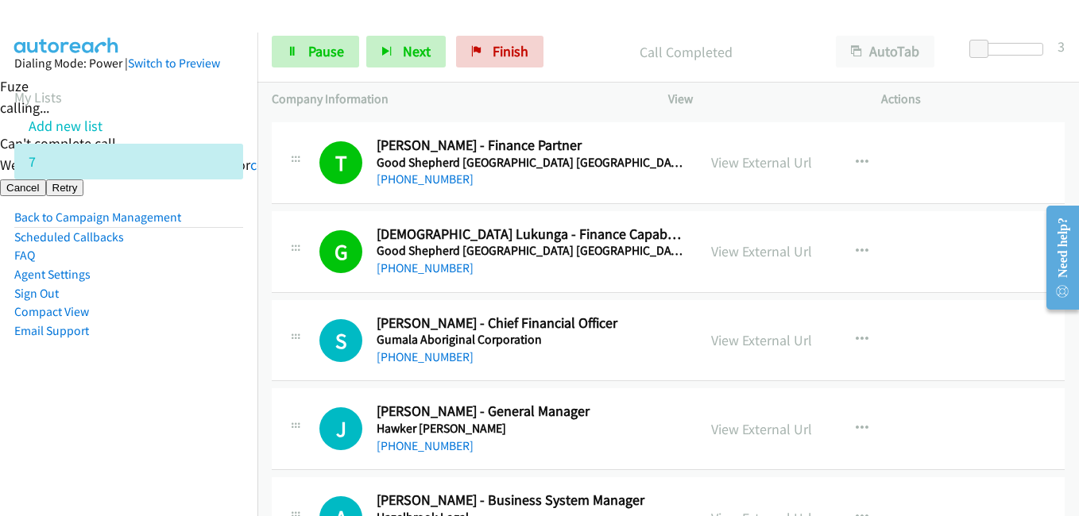
scroll to position [7945, 0]
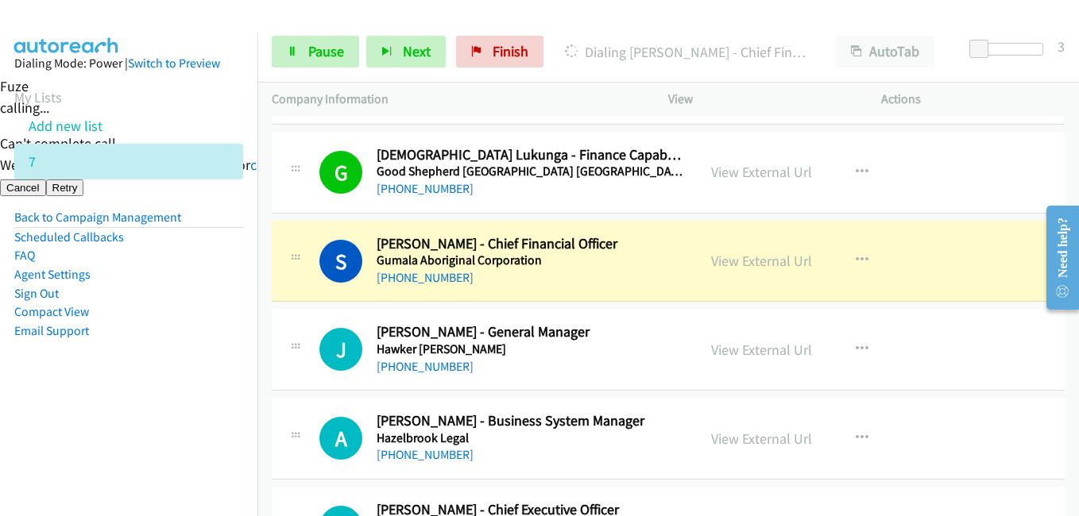
click at [219, 412] on aside "Dialing Mode: Power | Switch to Preview My Lists Add new list 7 Back to Campaig…" at bounding box center [128, 223] width 257 height 380
click at [263, 418] on td "A Callback Scheduled Abbie Mitchell - Business System Manager Hazelbrook Legal …" at bounding box center [668, 439] width 822 height 89
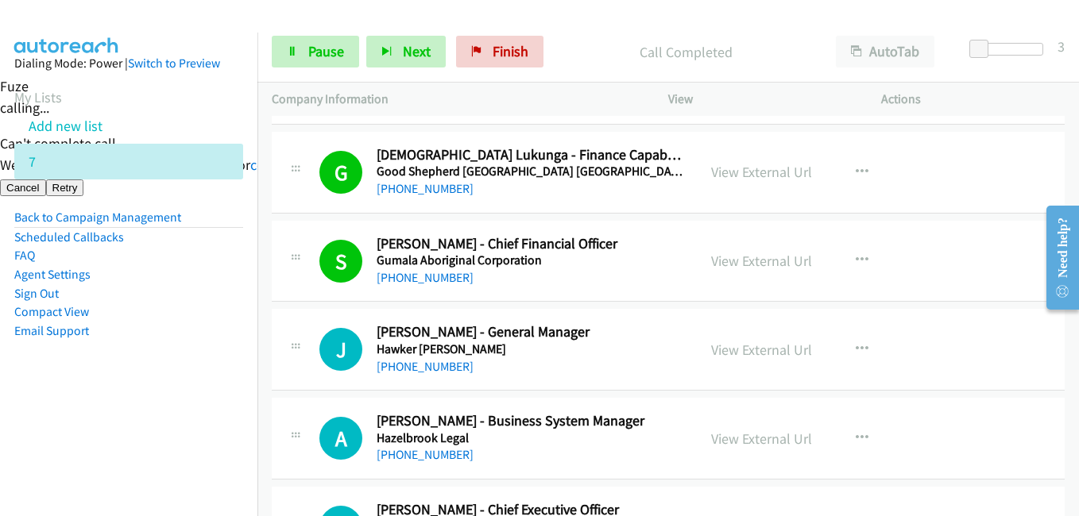
drag, startPoint x: 183, startPoint y: 369, endPoint x: 250, endPoint y: 371, distance: 67.6
click at [184, 370] on aside "Dialing Mode: Power | Switch to Preview My Lists Add new list 7 Back to Campaig…" at bounding box center [128, 223] width 257 height 380
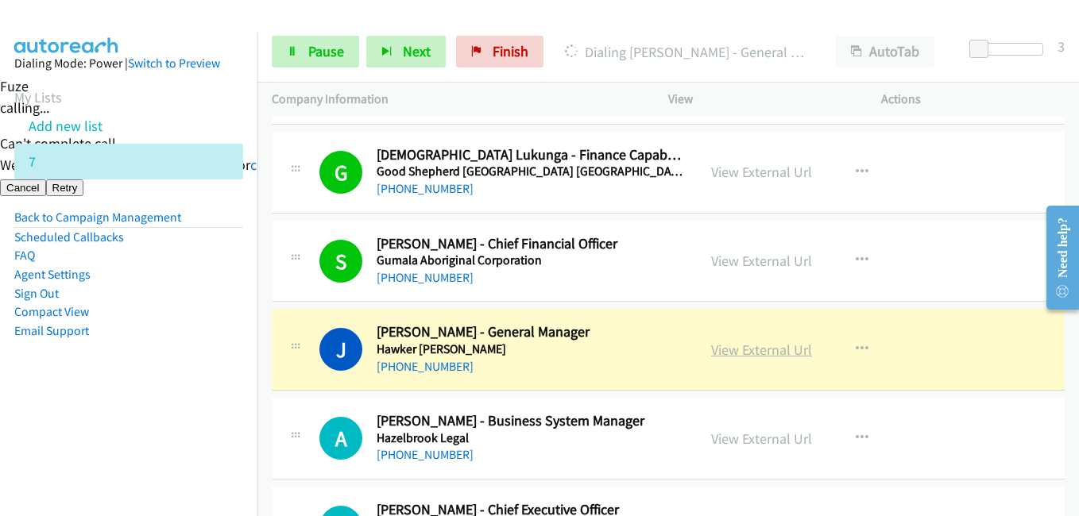
click at [777, 356] on link "View External Url" at bounding box center [761, 350] width 101 height 18
click at [324, 41] on link "Pause" at bounding box center [315, 52] width 87 height 32
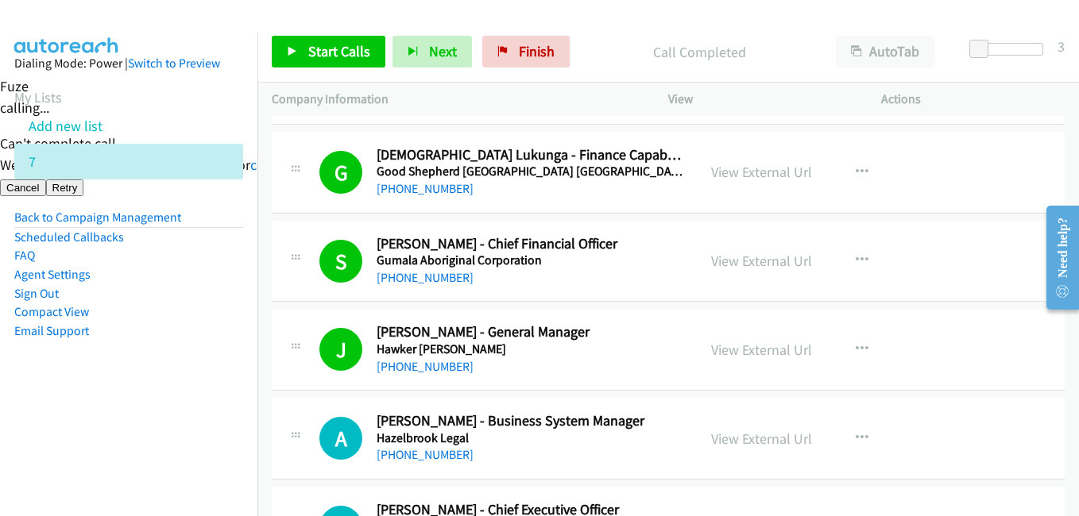
click at [218, 377] on aside "Dialing Mode: Power | Switch to Preview My Lists Add new list 7 Back to Campaig…" at bounding box center [128, 223] width 257 height 380
click at [169, 450] on nav "Dialing Mode: Power | Switch to Preview My Lists Add new list 7 Back to Campaig…" at bounding box center [129, 291] width 258 height 516
drag, startPoint x: 224, startPoint y: 394, endPoint x: 301, endPoint y: 43, distance: 359.5
click at [226, 360] on aside "Dialing Mode: Power | Switch to Preview My Lists Add new list 7 Back to Campaig…" at bounding box center [128, 223] width 257 height 380
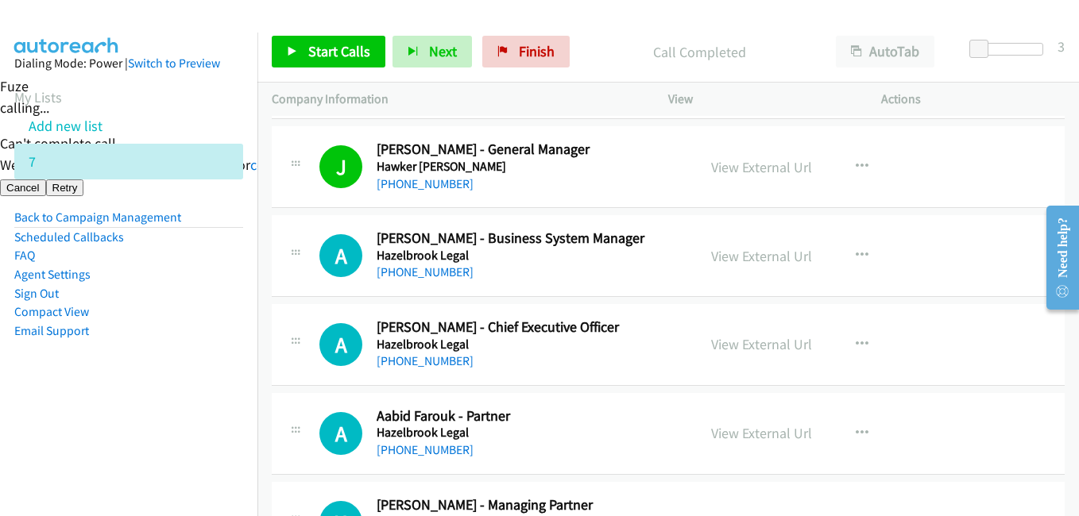
scroll to position [8104, 0]
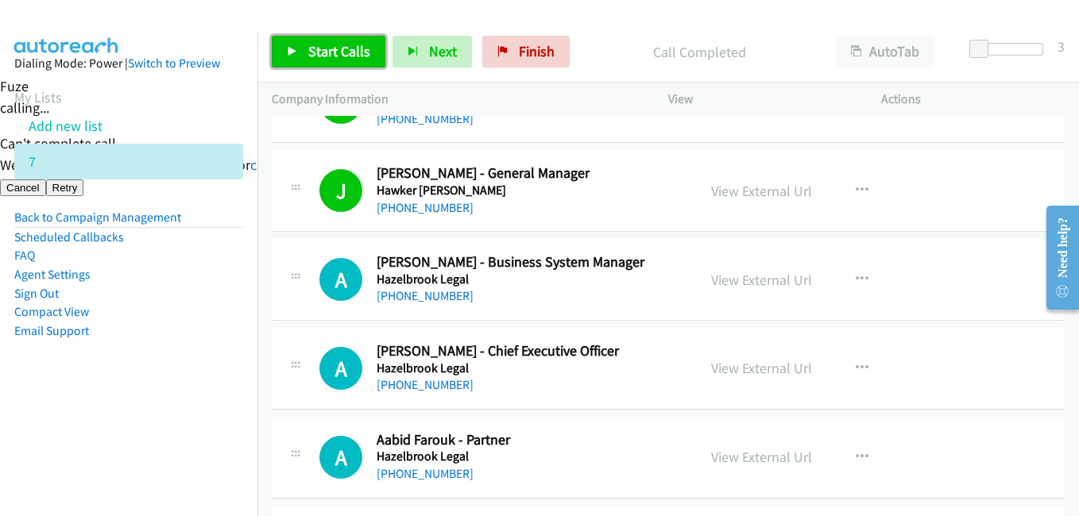
click at [324, 46] on span "Start Calls" at bounding box center [339, 51] width 62 height 18
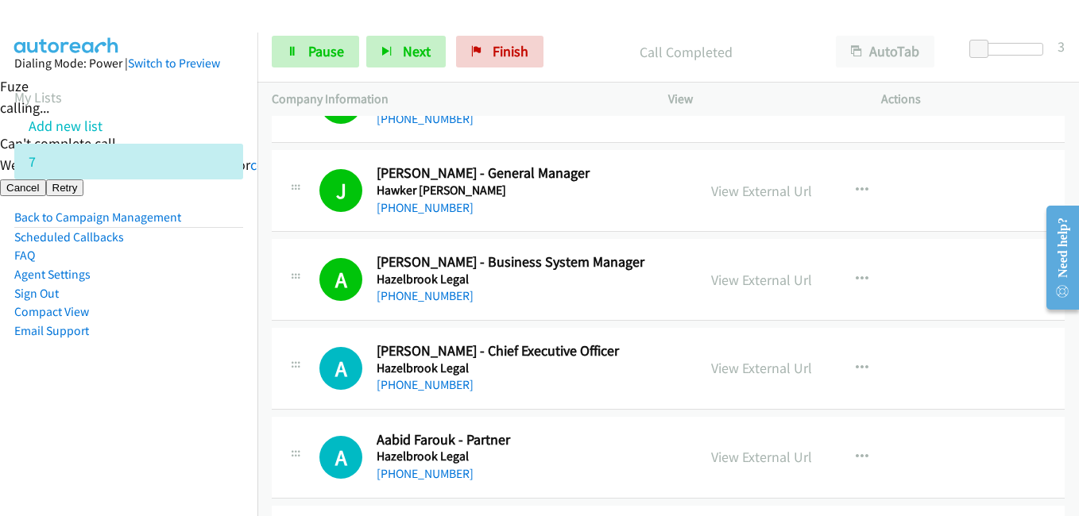
click at [241, 365] on aside "Dialing Mode: Power | Switch to Preview My Lists Add new list 7 Back to Campaig…" at bounding box center [128, 223] width 257 height 380
click at [196, 348] on aside "Dialing Mode: Power | Switch to Preview My Lists Add new list 7 Back to Campaig…" at bounding box center [128, 223] width 257 height 380
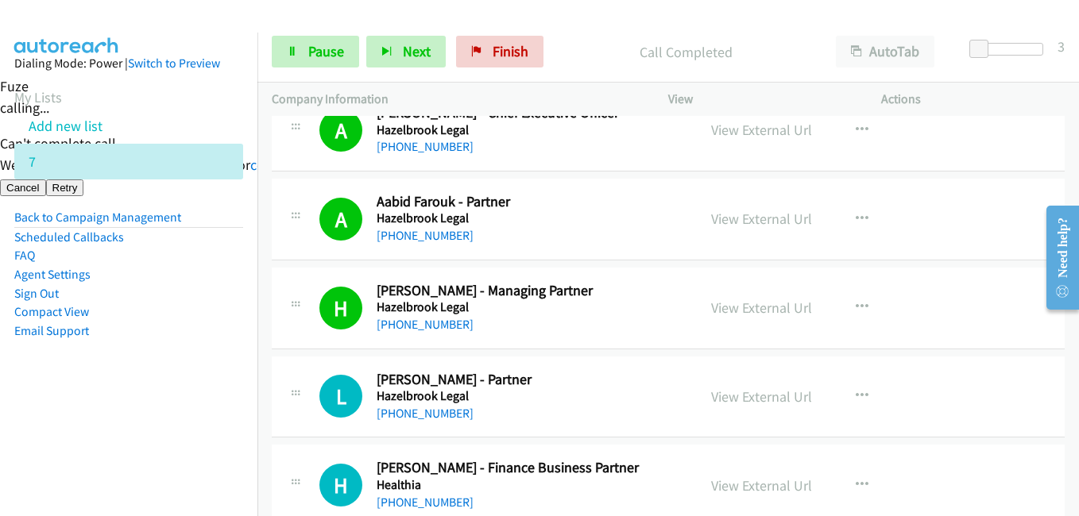
click at [184, 382] on aside "Dialing Mode: Power | Switch to Preview My Lists Add new list 7 Back to Campaig…" at bounding box center [128, 223] width 257 height 380
click at [217, 422] on nav "Dialing Mode: Power | Switch to Preview My Lists Add new list 7 Back to Campaig…" at bounding box center [129, 291] width 258 height 516
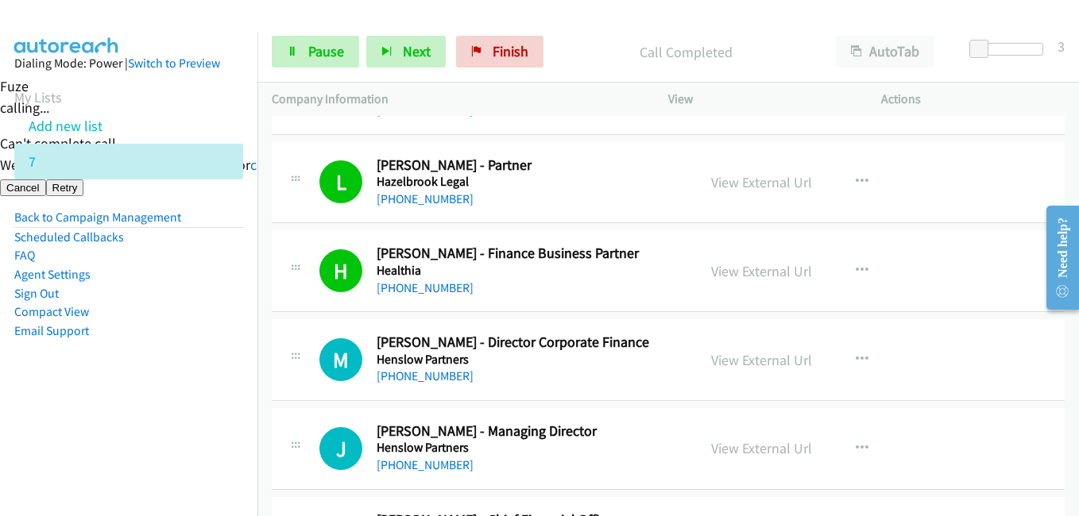
scroll to position [8581, 0]
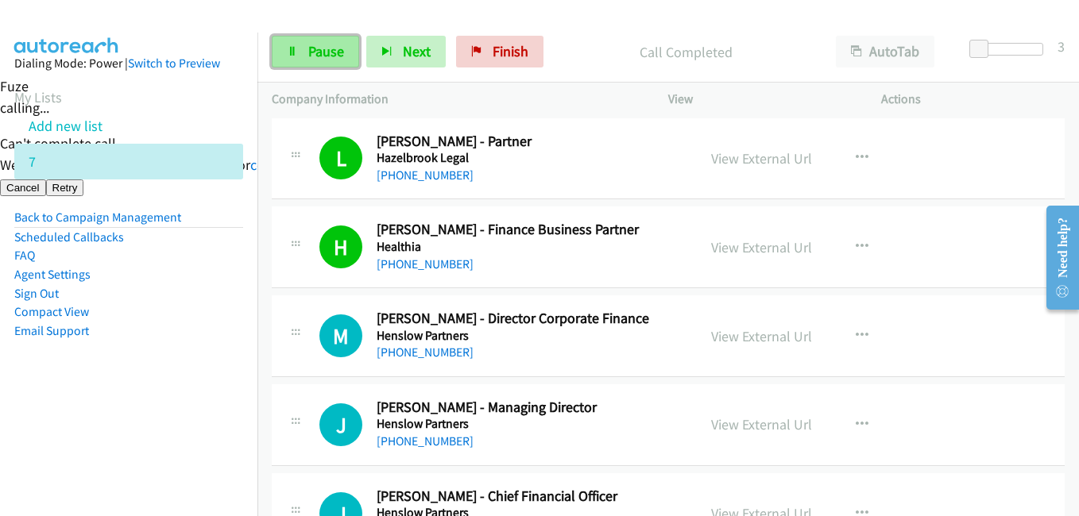
click at [324, 60] on span "Pause" at bounding box center [326, 51] width 36 height 18
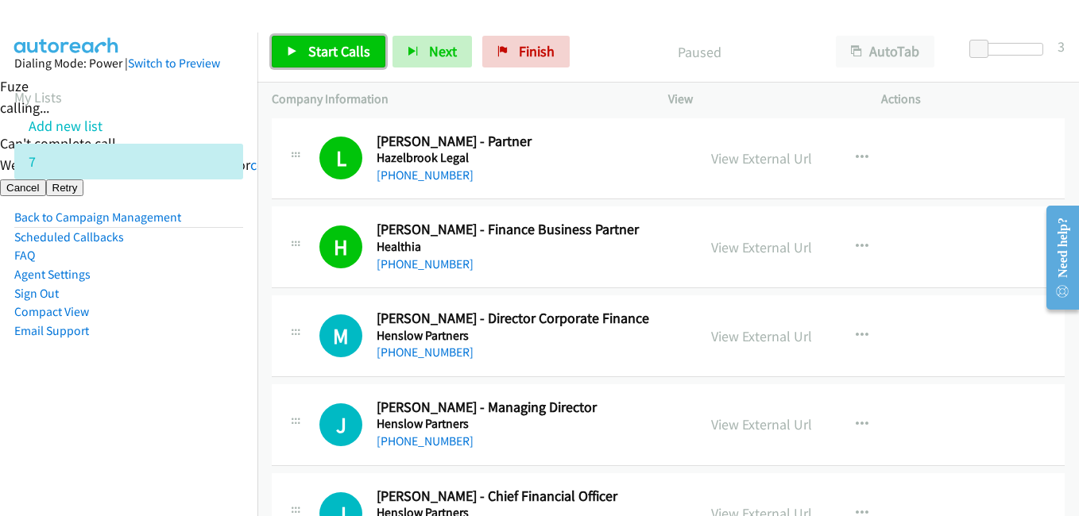
click at [334, 43] on span "Start Calls" at bounding box center [339, 51] width 62 height 18
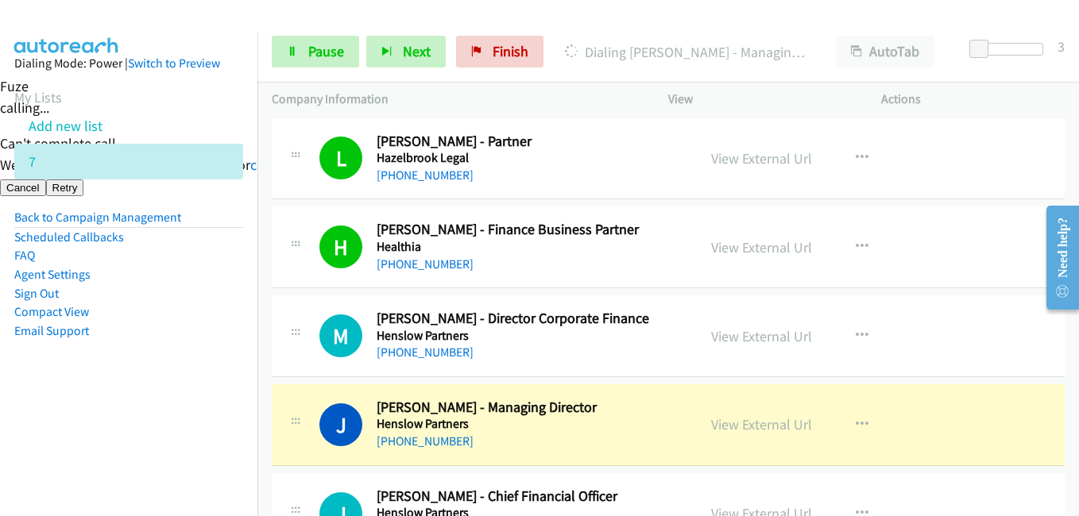
click at [181, 323] on li "Email Support" at bounding box center [128, 331] width 229 height 19
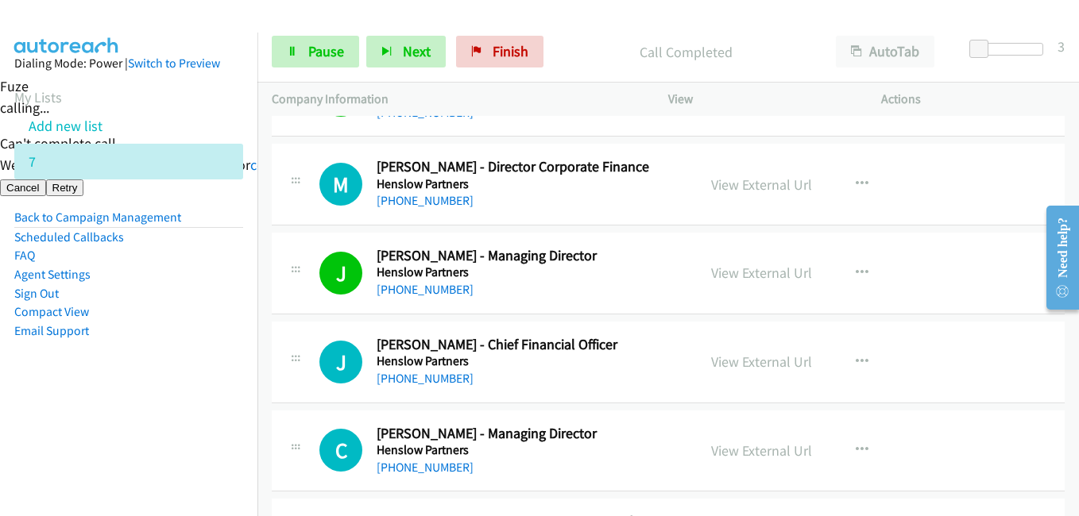
scroll to position [8740, 0]
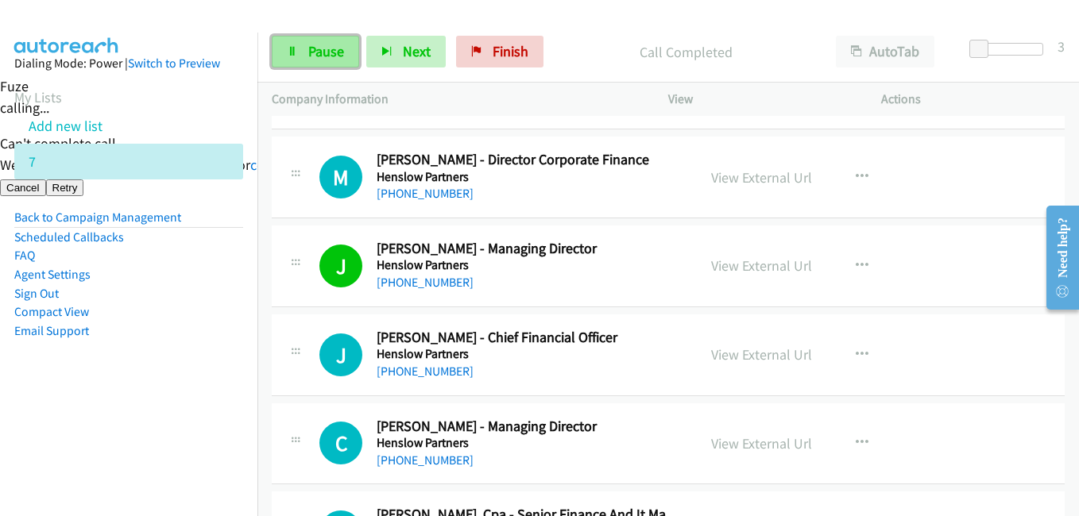
click at [312, 60] on span "Pause" at bounding box center [326, 51] width 36 height 18
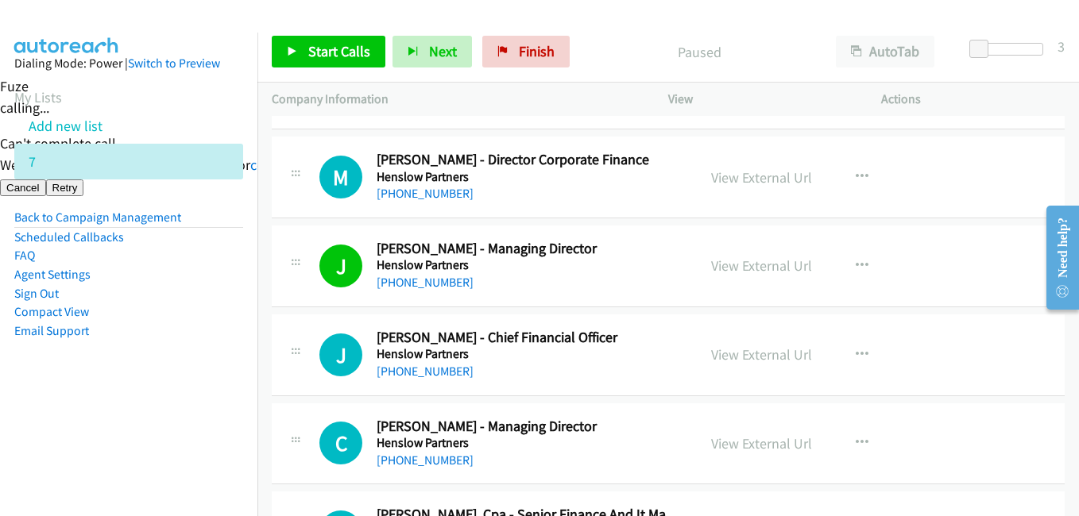
scroll to position [8899, 0]
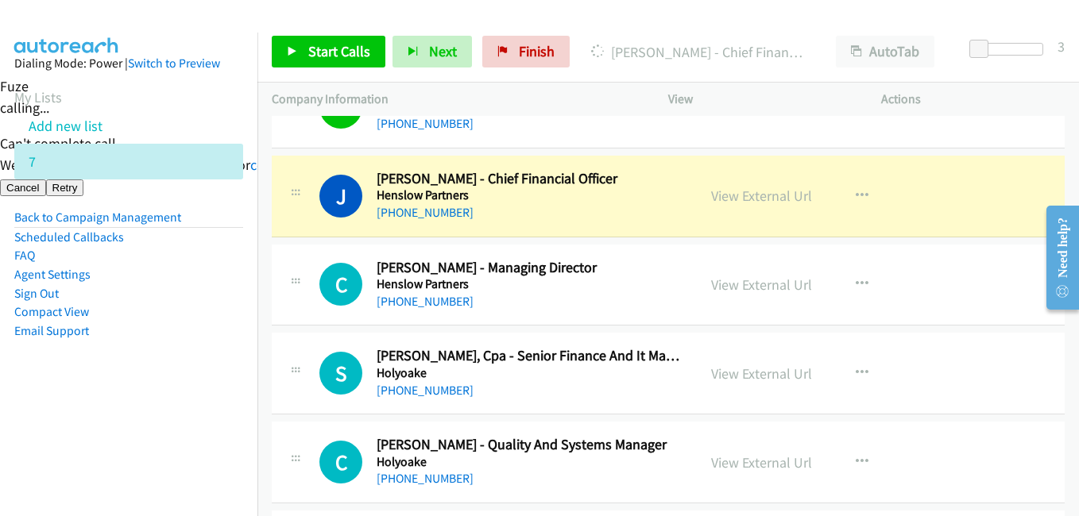
click at [131, 378] on aside "Dialing Mode: Power | Switch to Preview My Lists Add new list 7 Back to Campaig…" at bounding box center [128, 223] width 257 height 380
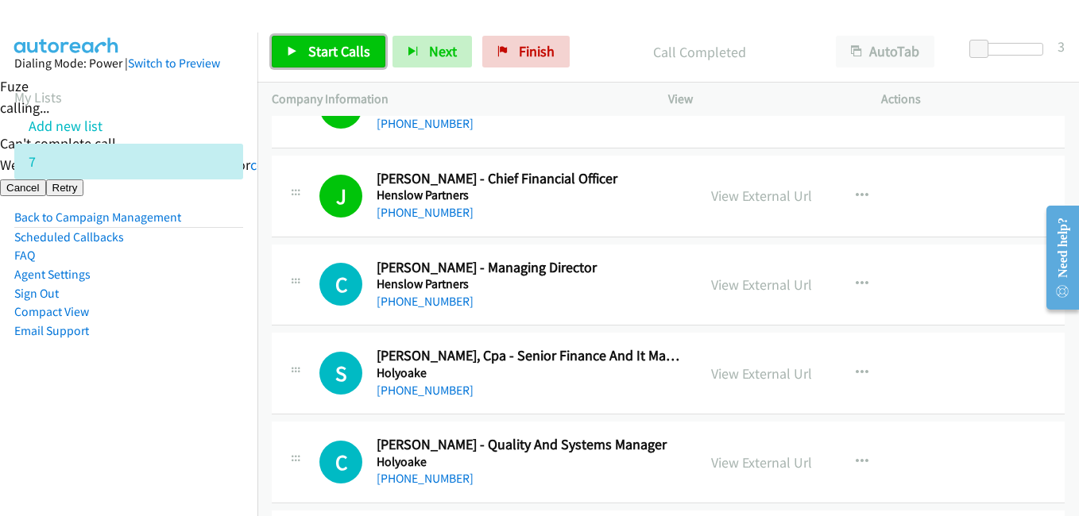
click at [319, 52] on span "Start Calls" at bounding box center [339, 51] width 62 height 18
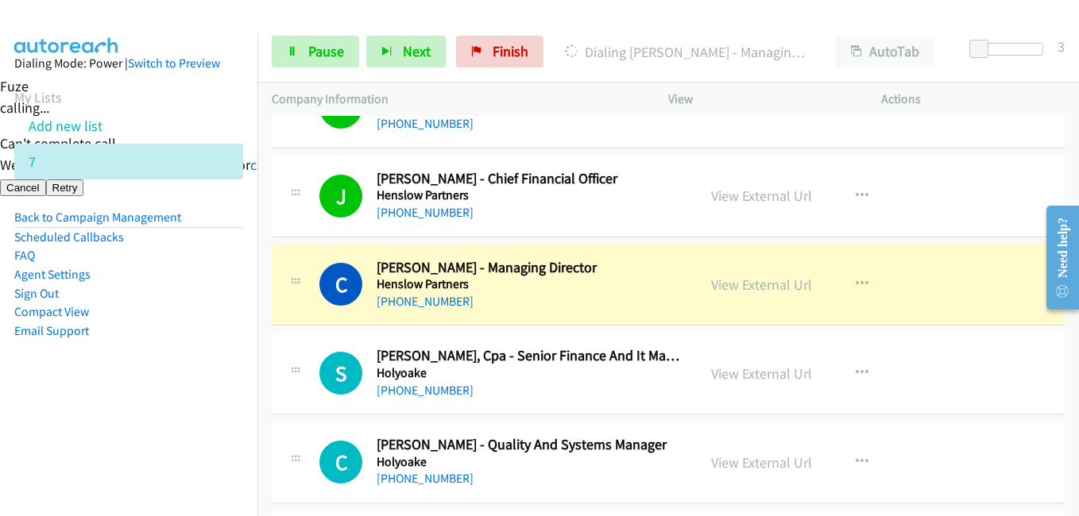
drag, startPoint x: 141, startPoint y: 324, endPoint x: 289, endPoint y: 310, distance: 148.5
click at [141, 324] on li "Email Support" at bounding box center [128, 331] width 229 height 19
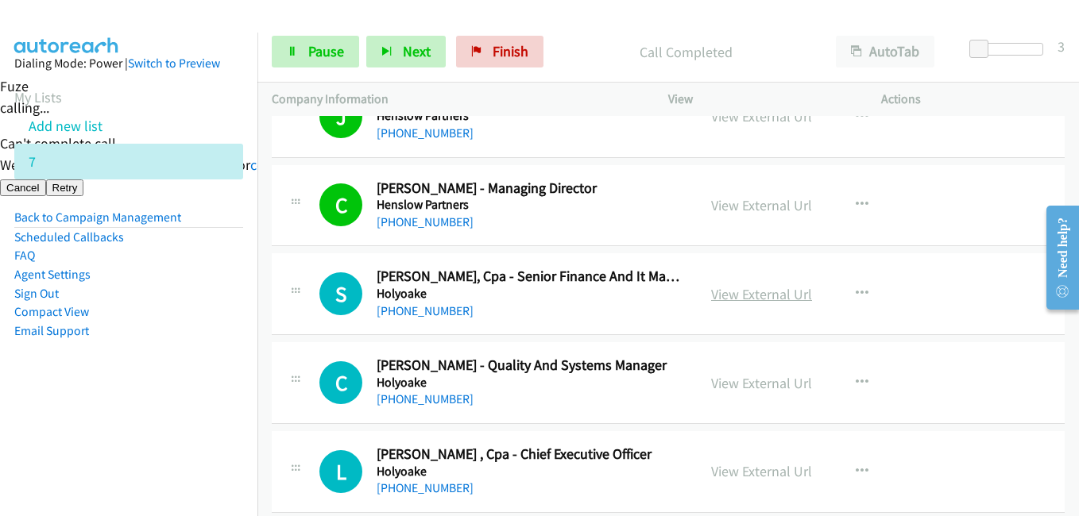
click at [766, 292] on link "View External Url" at bounding box center [761, 294] width 101 height 18
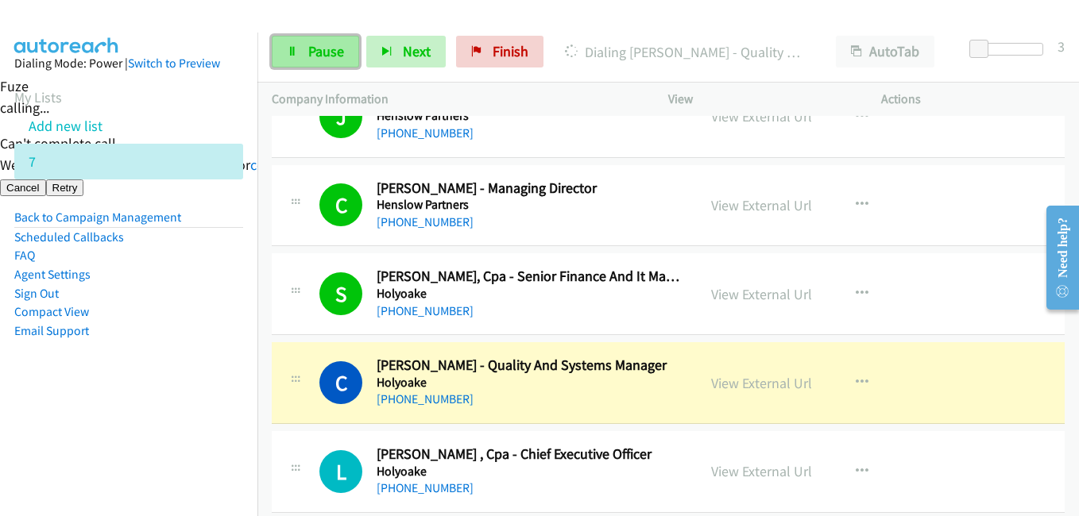
click at [328, 49] on span "Pause" at bounding box center [326, 51] width 36 height 18
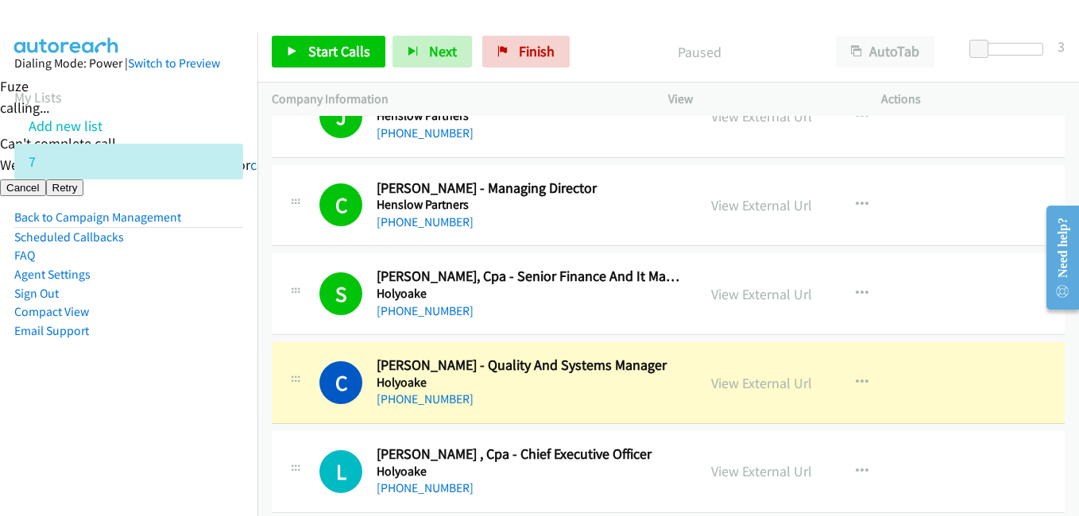
click at [132, 395] on aside "Dialing Mode: Power | Switch to Preview My Lists Add new list 7 Back to Campaig…" at bounding box center [128, 223] width 257 height 380
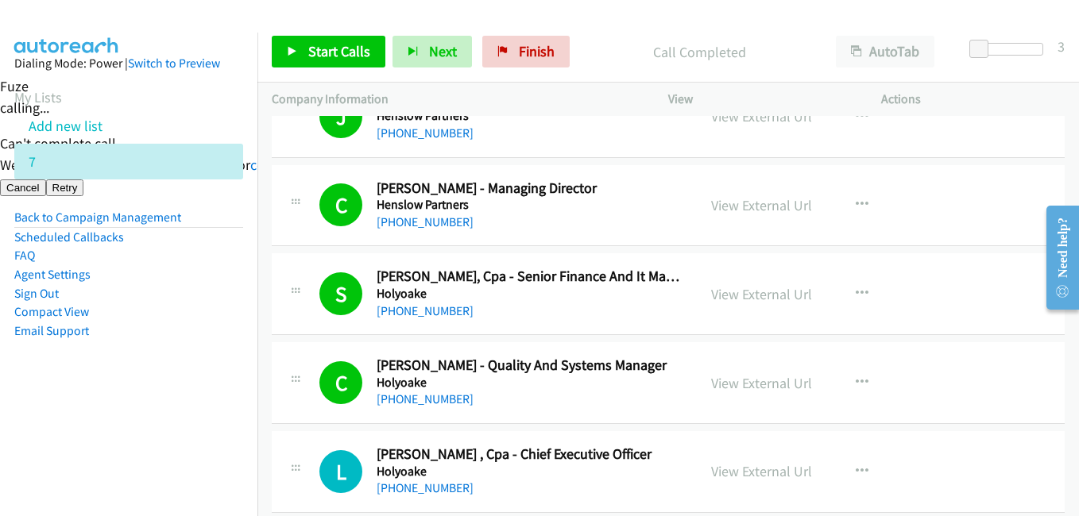
scroll to position [9137, 0]
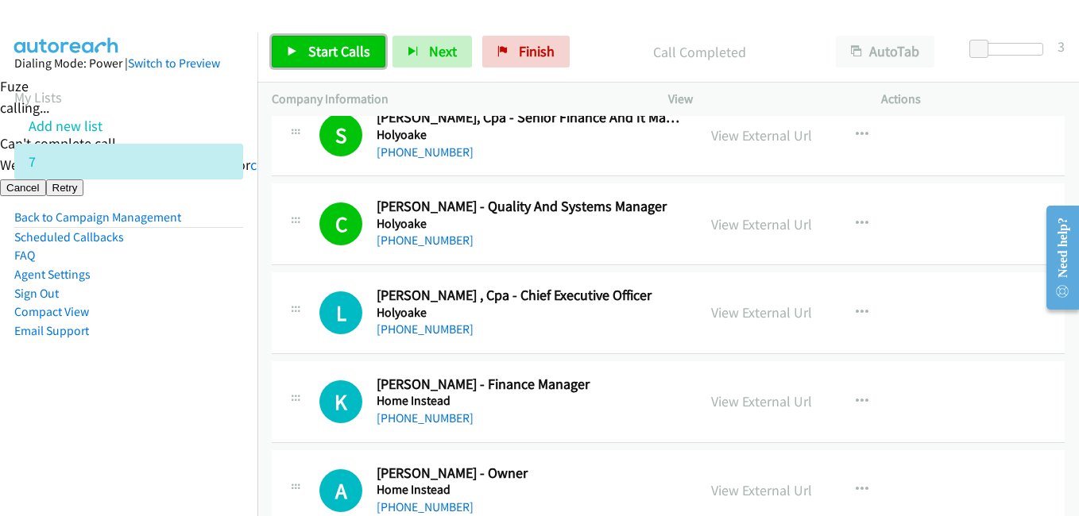
click at [315, 63] on link "Start Calls" at bounding box center [329, 52] width 114 height 32
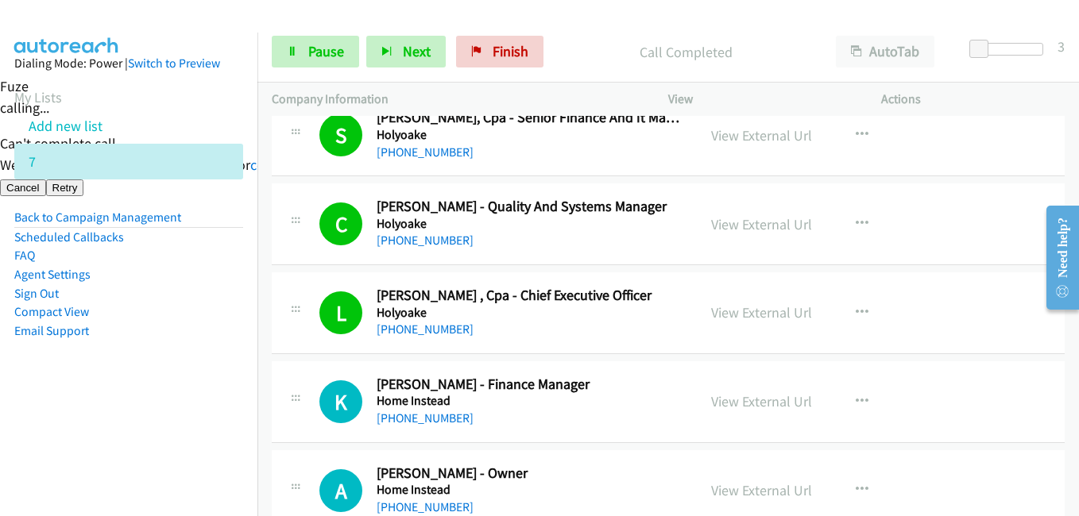
click at [138, 410] on aside "Dialing Mode: Power | Switch to Preview My Lists Add new list 7 Back to Campaig…" at bounding box center [128, 223] width 257 height 380
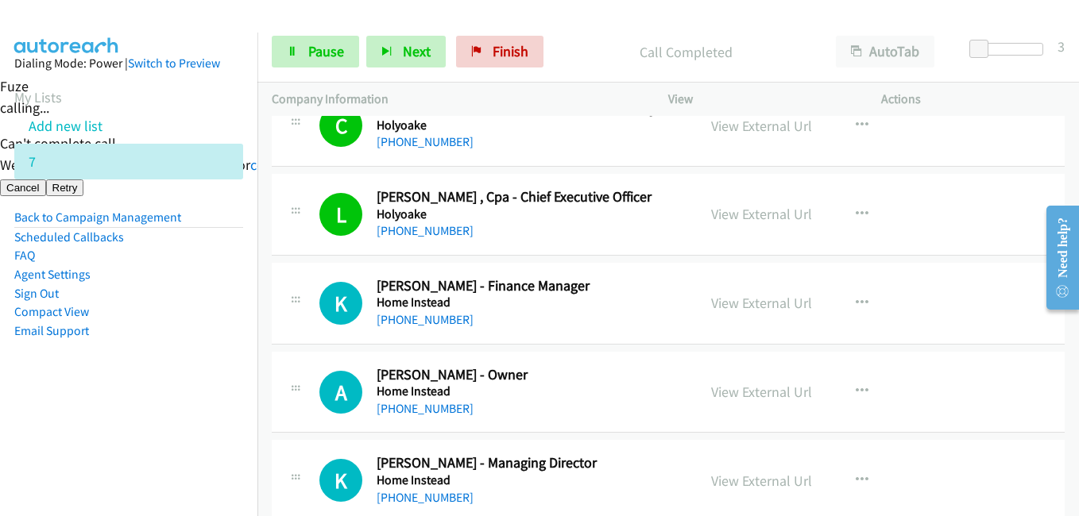
scroll to position [9296, 0]
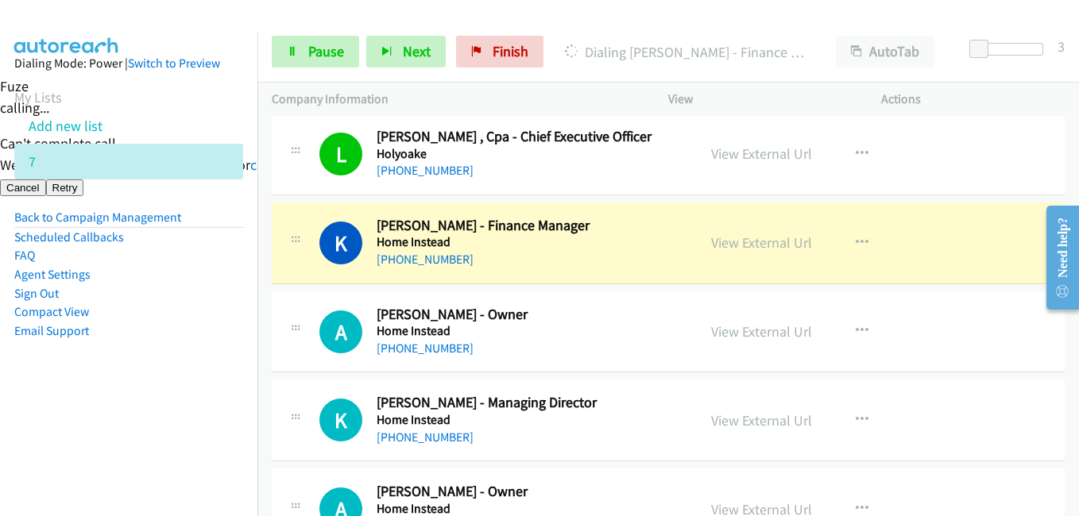
drag, startPoint x: 143, startPoint y: 406, endPoint x: 475, endPoint y: 390, distance: 332.5
click at [150, 403] on aside "Dialing Mode: Power | Switch to Preview My Lists Add new list 7 Back to Campaig…" at bounding box center [128, 223] width 257 height 380
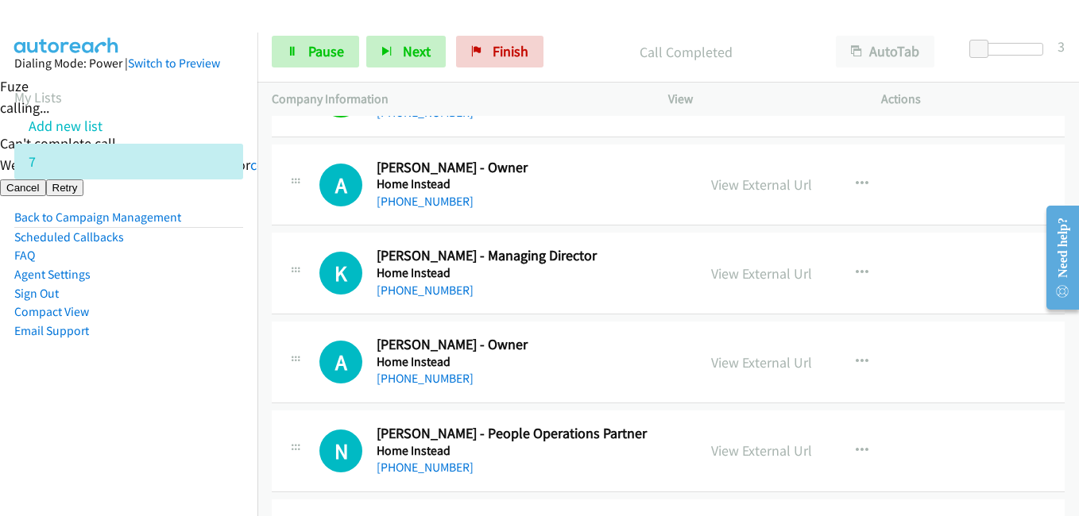
scroll to position [9455, 0]
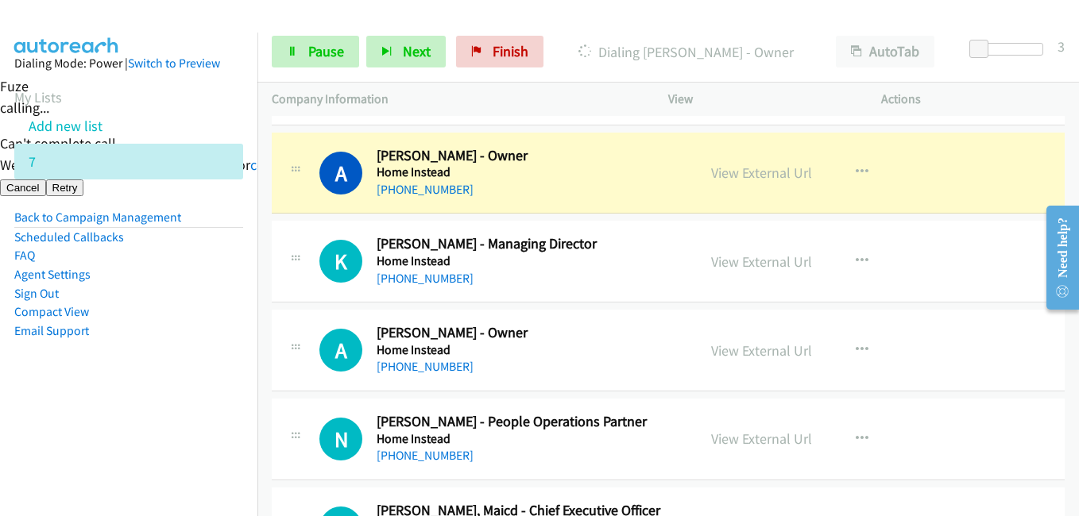
drag, startPoint x: 203, startPoint y: 400, endPoint x: 223, endPoint y: 400, distance: 20.7
click at [203, 400] on aside "Dialing Mode: Power | Switch to Preview My Lists Add new list 7 Back to Campaig…" at bounding box center [128, 223] width 257 height 380
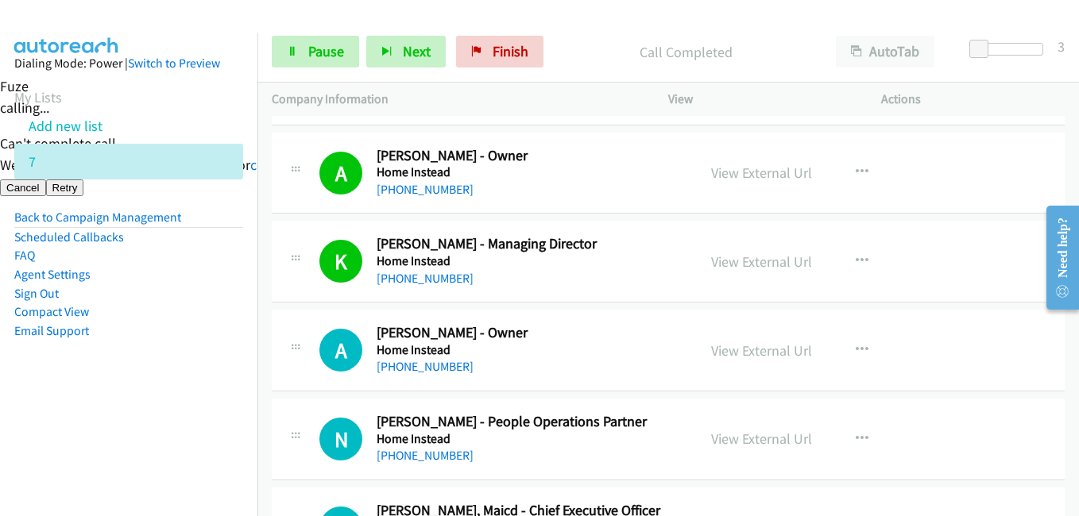
click at [136, 330] on li "Email Support" at bounding box center [128, 331] width 229 height 19
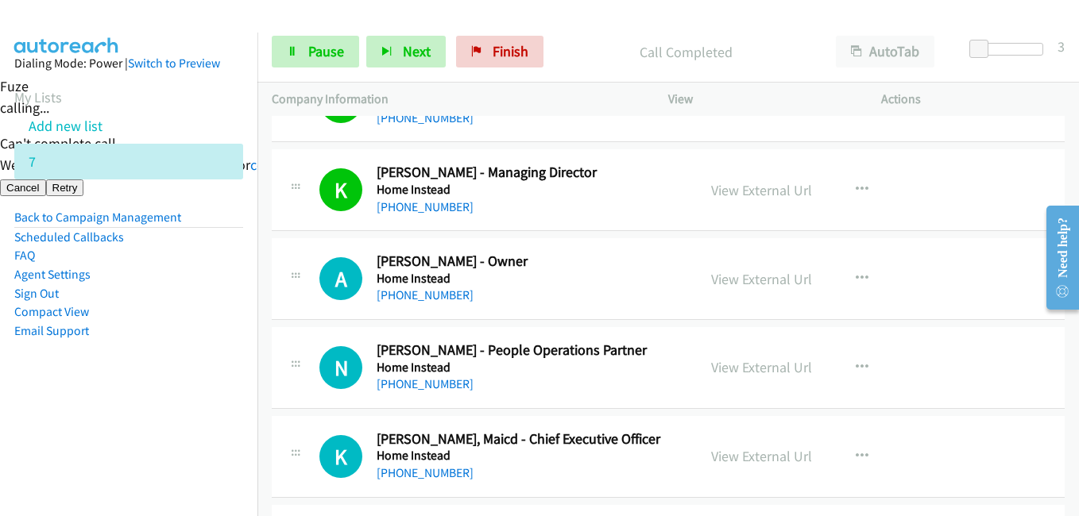
scroll to position [9614, 0]
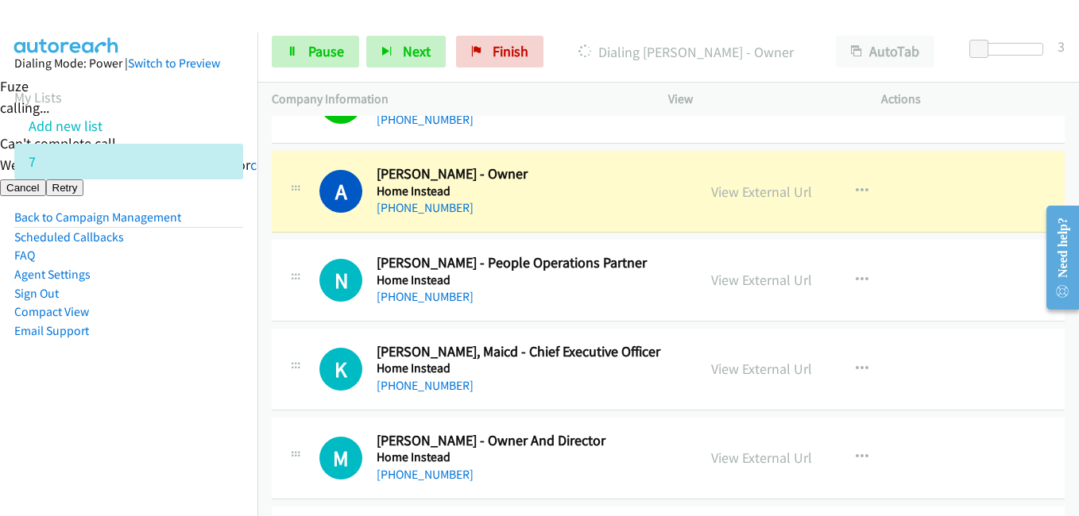
click at [166, 391] on aside "Dialing Mode: Power | Switch to Preview My Lists Add new list 7 Back to Campaig…" at bounding box center [128, 223] width 257 height 380
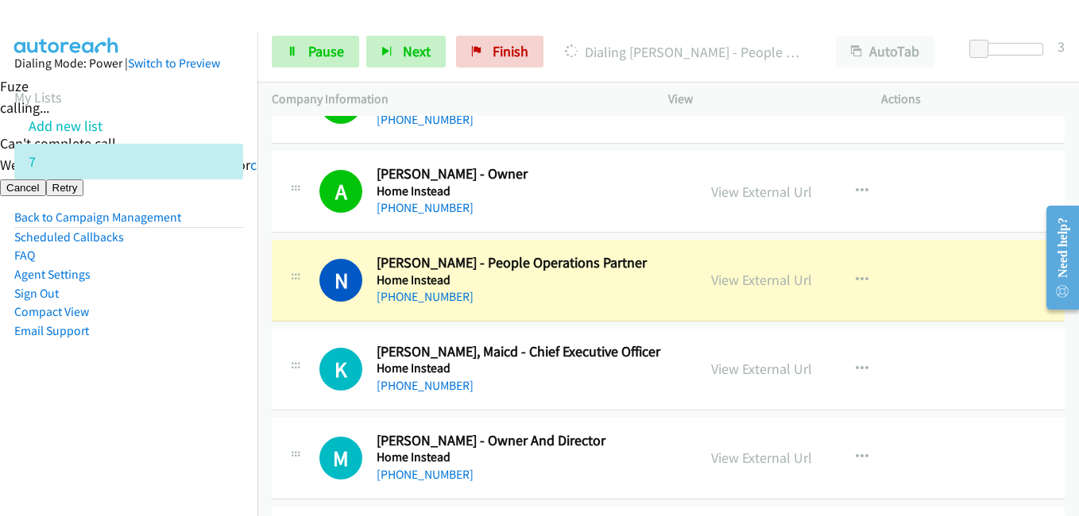
click at [218, 396] on aside "Dialing Mode: Power | Switch to Preview My Lists Add new list 7 Back to Campaig…" at bounding box center [128, 223] width 257 height 380
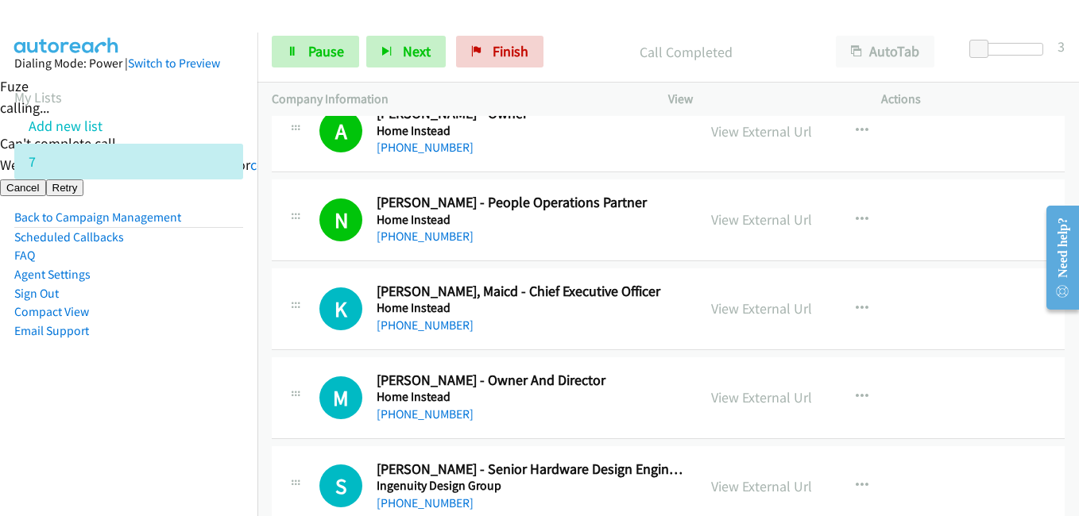
scroll to position [9773, 0]
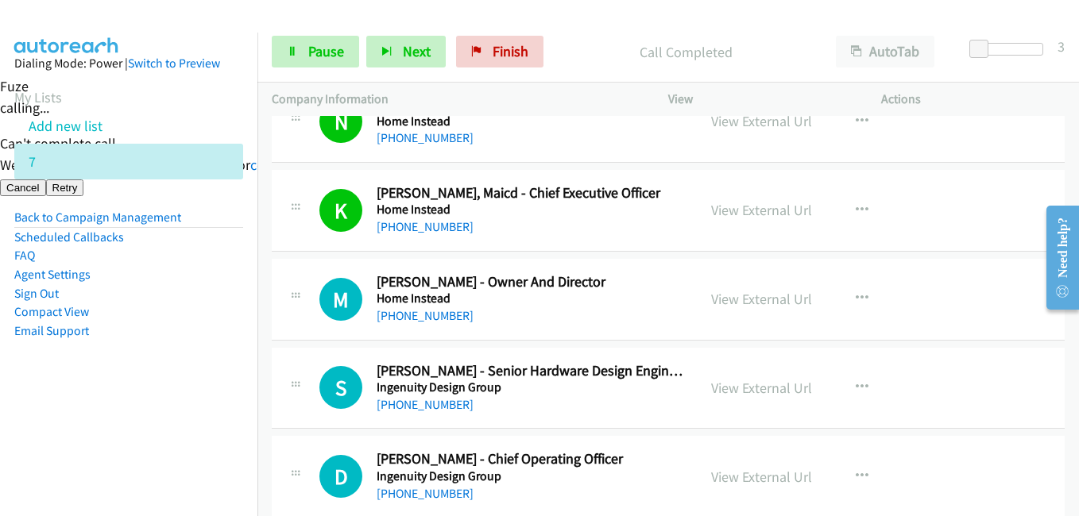
click at [143, 384] on aside "Dialing Mode: Power | Switch to Preview My Lists Add new list 7 Back to Campaig…" at bounding box center [128, 223] width 257 height 380
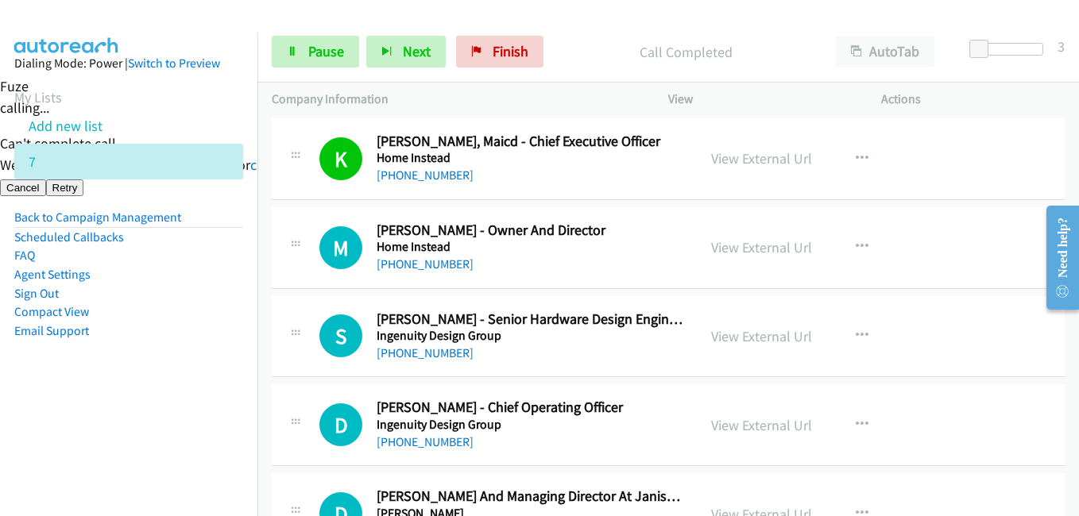
scroll to position [9852, 0]
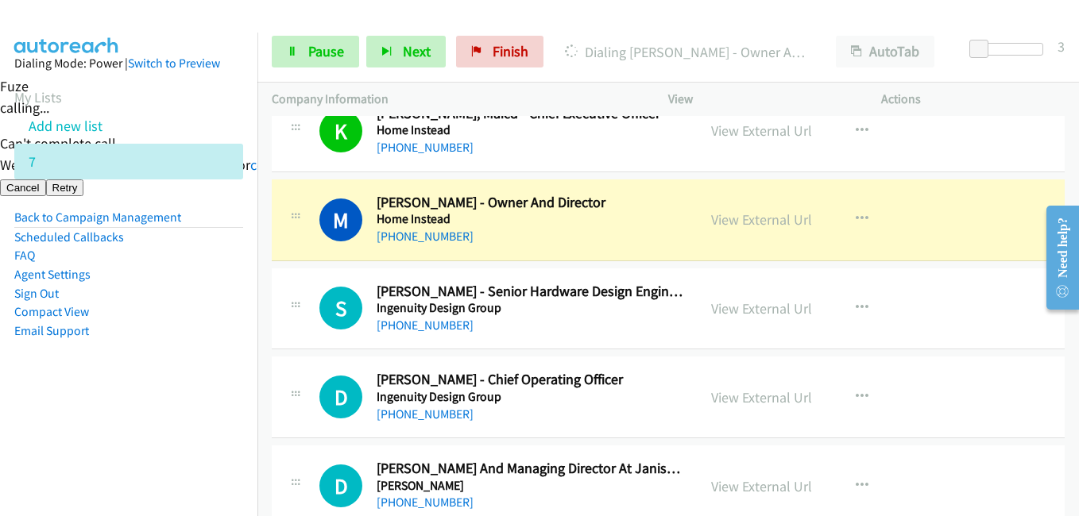
click at [163, 373] on aside "Dialing Mode: Power | Switch to Preview My Lists Add new list 7 Back to Campaig…" at bounding box center [128, 223] width 257 height 380
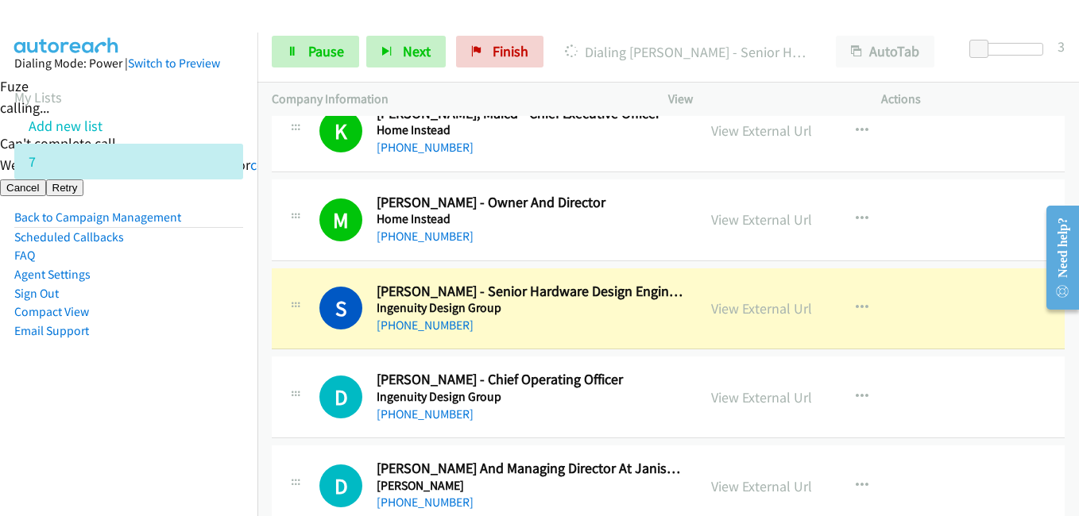
click at [211, 388] on aside "Dialing Mode: Power | Switch to Preview My Lists Add new list 7 Back to Campaig…" at bounding box center [128, 223] width 257 height 380
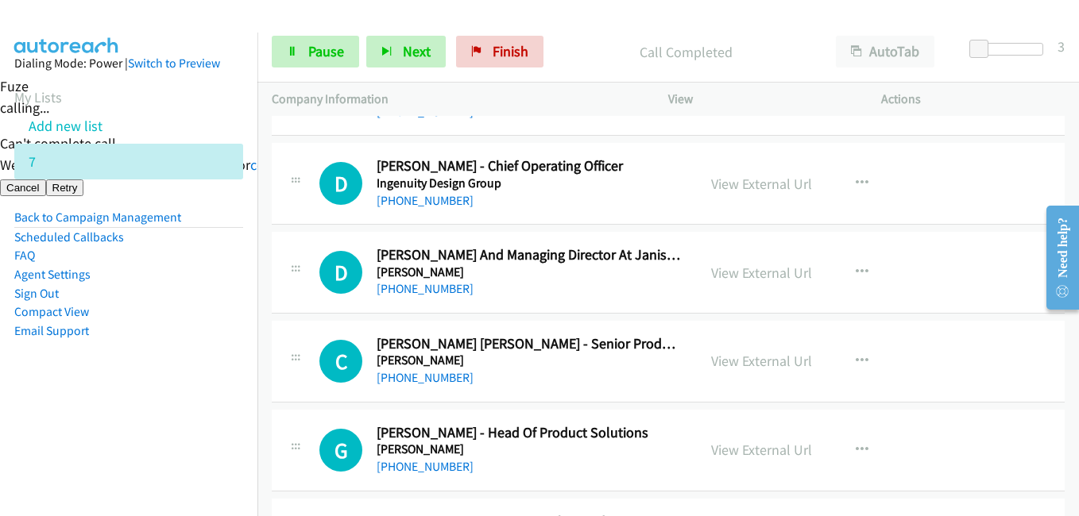
scroll to position [10090, 0]
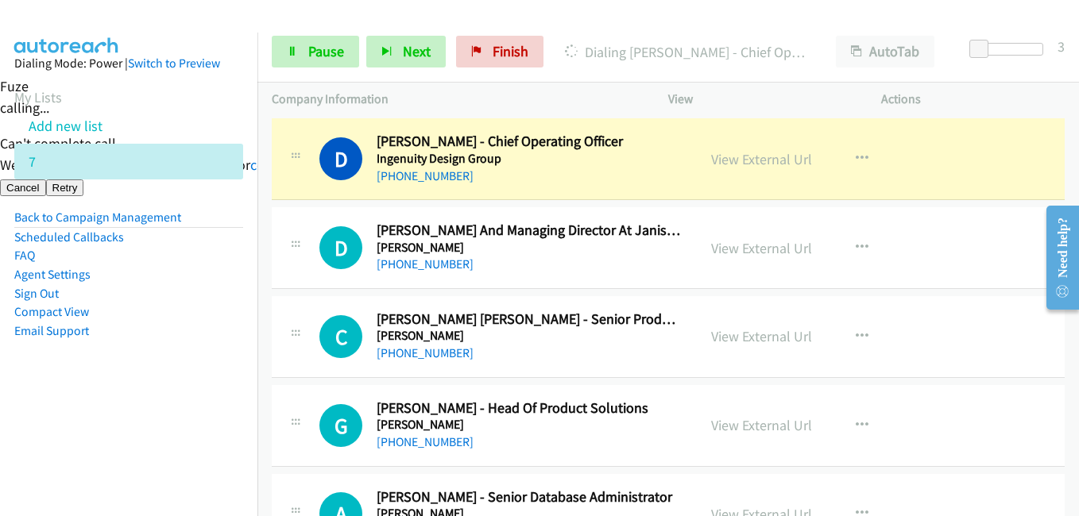
click at [199, 356] on aside "Dialing Mode: Power | Switch to Preview My Lists Add new list 7 Back to Campaig…" at bounding box center [128, 223] width 257 height 380
drag, startPoint x: 163, startPoint y: 341, endPoint x: 269, endPoint y: 203, distance: 173.9
click at [172, 334] on li "Email Support" at bounding box center [128, 331] width 229 height 19
click at [330, 49] on span "Pause" at bounding box center [326, 51] width 36 height 18
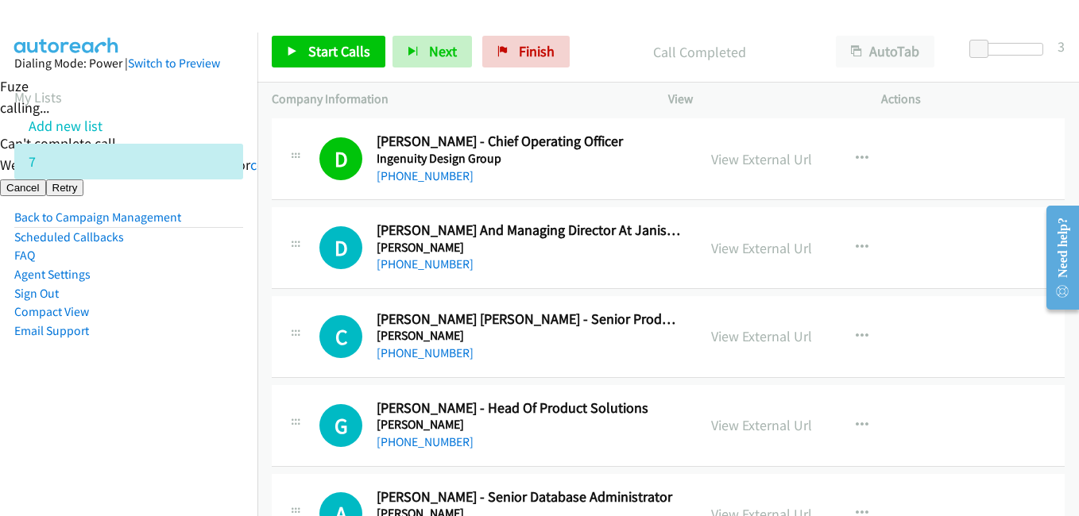
drag, startPoint x: 169, startPoint y: 383, endPoint x: 301, endPoint y: 383, distance: 131.9
click at [168, 383] on aside "Dialing Mode: Power | Switch to Preview My Lists Add new list 7 Back to Campaig…" at bounding box center [128, 223] width 257 height 380
click at [350, 52] on span "Start Calls" at bounding box center [339, 51] width 62 height 18
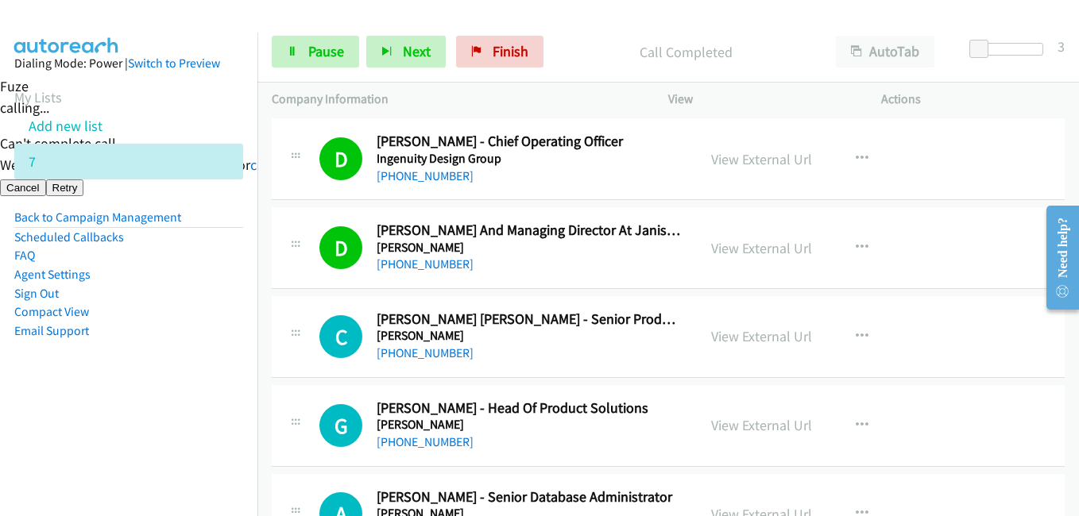
click at [166, 371] on aside "Dialing Mode: Power | Switch to Preview My Lists Add new list 7 Back to Campaig…" at bounding box center [128, 223] width 257 height 380
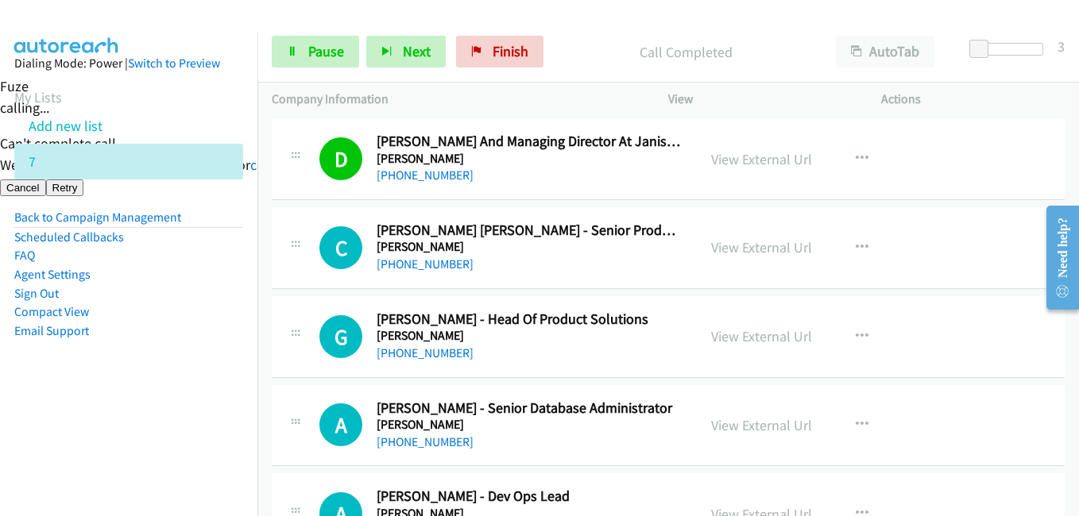
scroll to position [10249, 0]
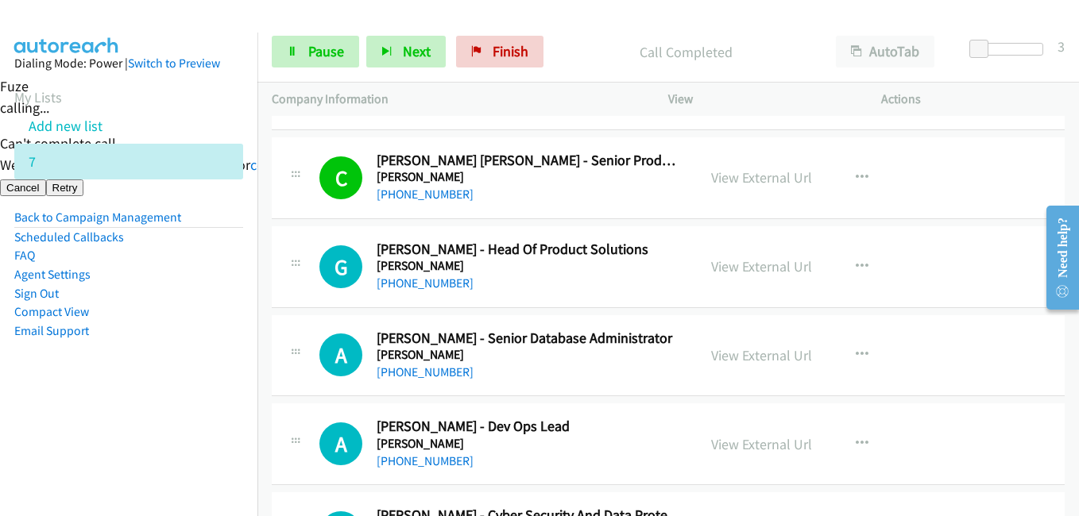
drag, startPoint x: 204, startPoint y: 386, endPoint x: 369, endPoint y: 397, distance: 165.6
click at [204, 386] on aside "Dialing Mode: Power | Switch to Preview My Lists Add new list 7 Back to Campaig…" at bounding box center [128, 223] width 257 height 380
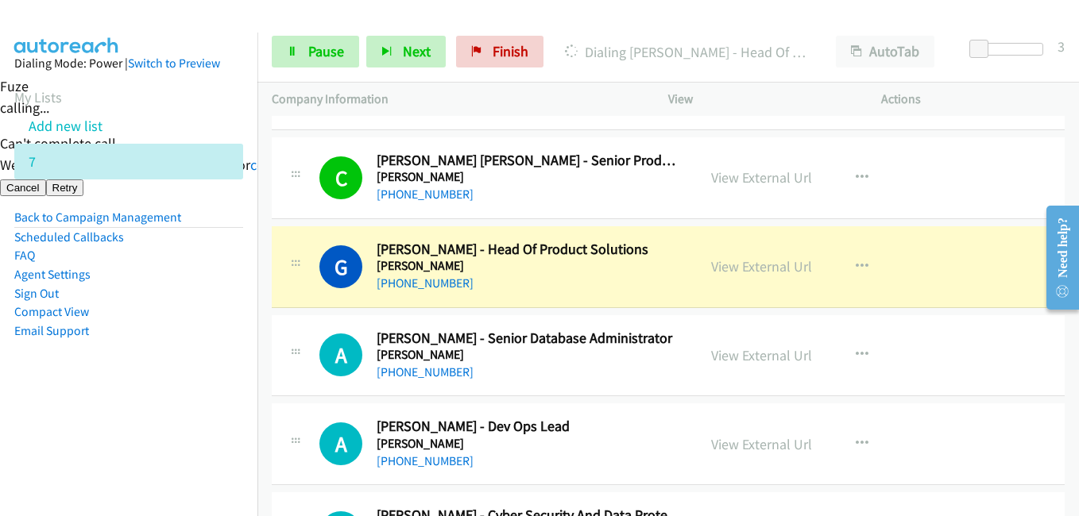
drag, startPoint x: 261, startPoint y: 344, endPoint x: 289, endPoint y: 323, distance: 35.1
click at [261, 344] on td "A Callback Scheduled Ankur Bajaj - Senior Database Administrator Janison Austra…" at bounding box center [668, 355] width 822 height 89
click at [187, 357] on aside "Dialing Mode: Power | Switch to Preview My Lists Add new list 7 Back to Campaig…" at bounding box center [128, 223] width 257 height 380
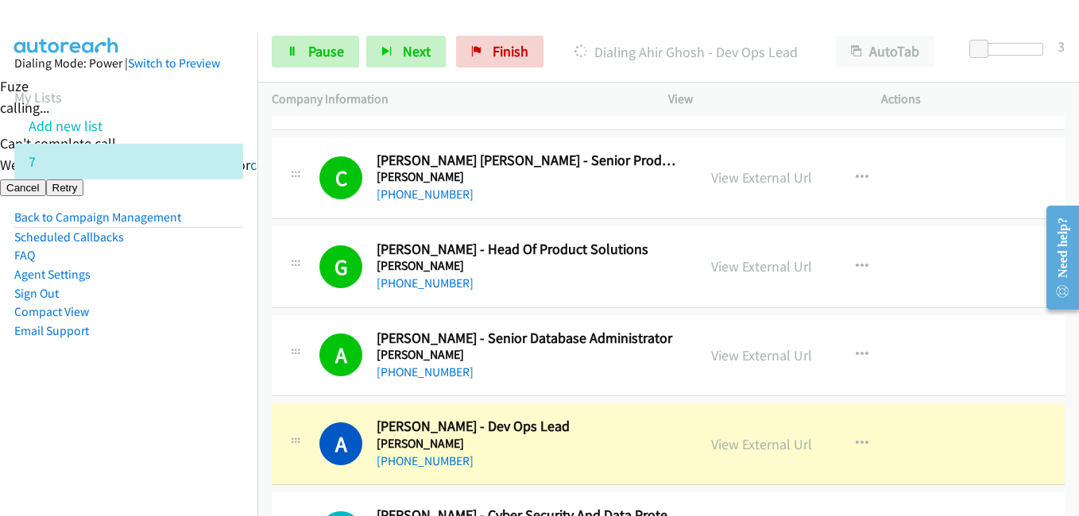
click at [125, 401] on aside "Dialing Mode: Power | Switch to Preview My Lists Add new list 7 Back to Campaig…" at bounding box center [128, 223] width 257 height 380
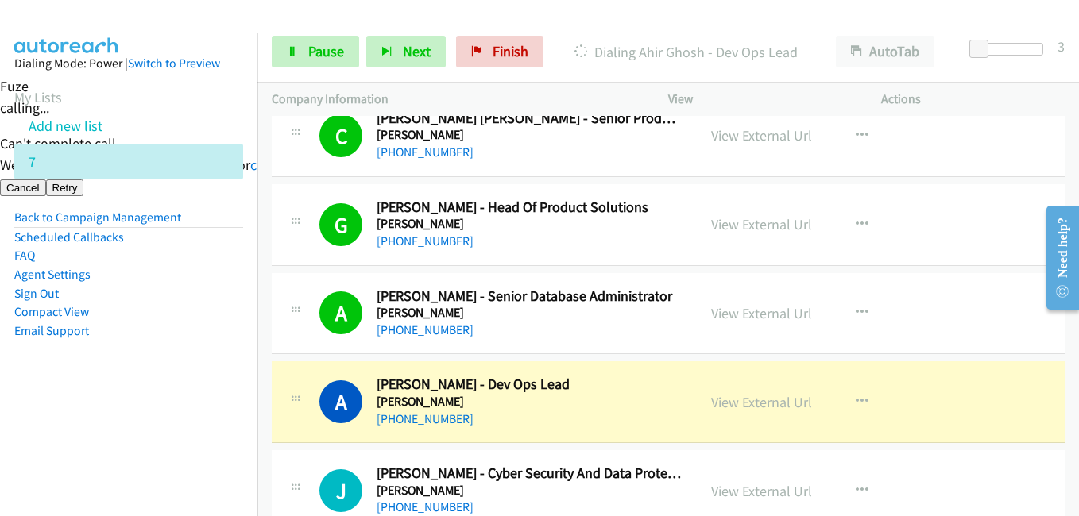
scroll to position [10408, 0]
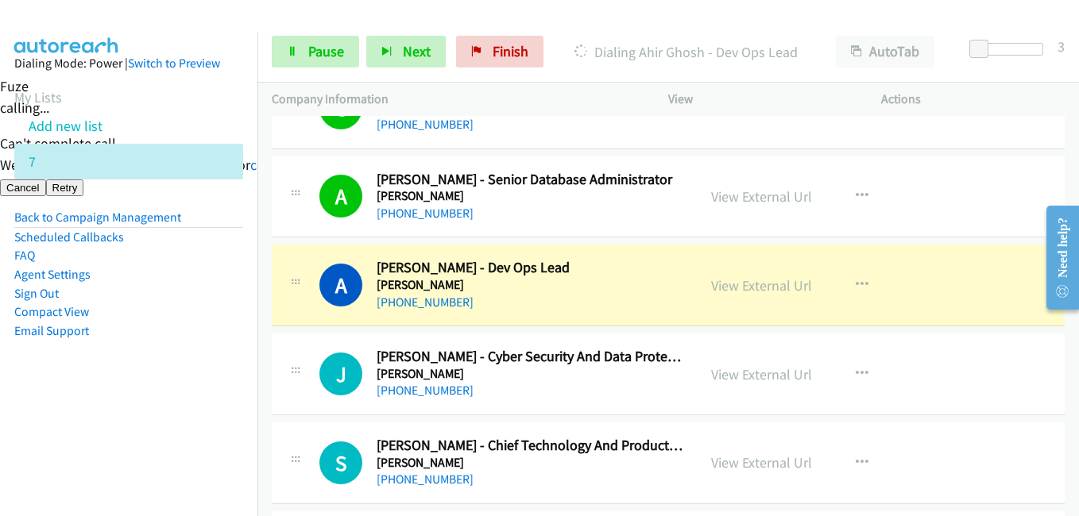
drag, startPoint x: 176, startPoint y: 360, endPoint x: 199, endPoint y: 350, distance: 24.9
click at [176, 360] on aside "Dialing Mode: Power | Switch to Preview My Lists Add new list 7 Back to Campaig…" at bounding box center [128, 223] width 257 height 380
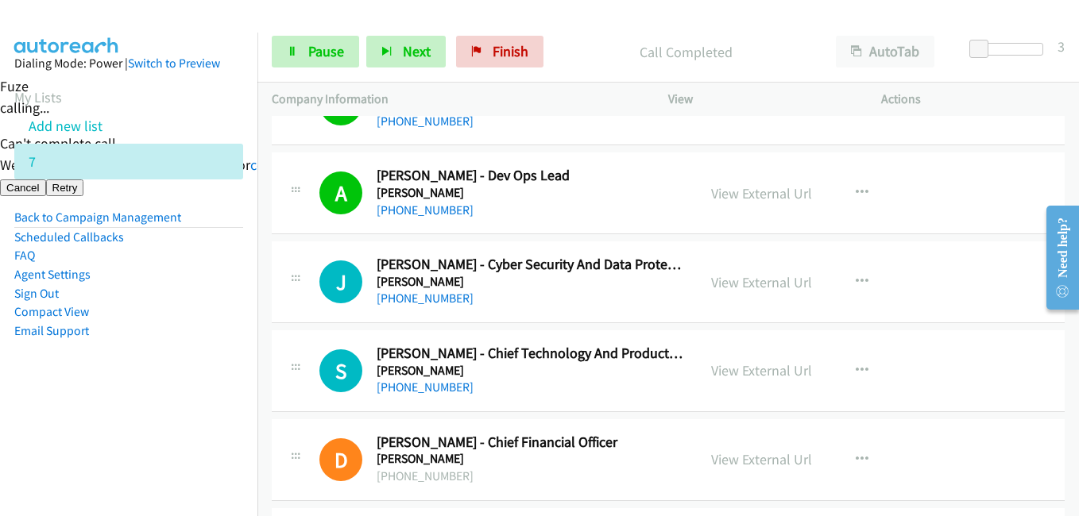
scroll to position [10567, 0]
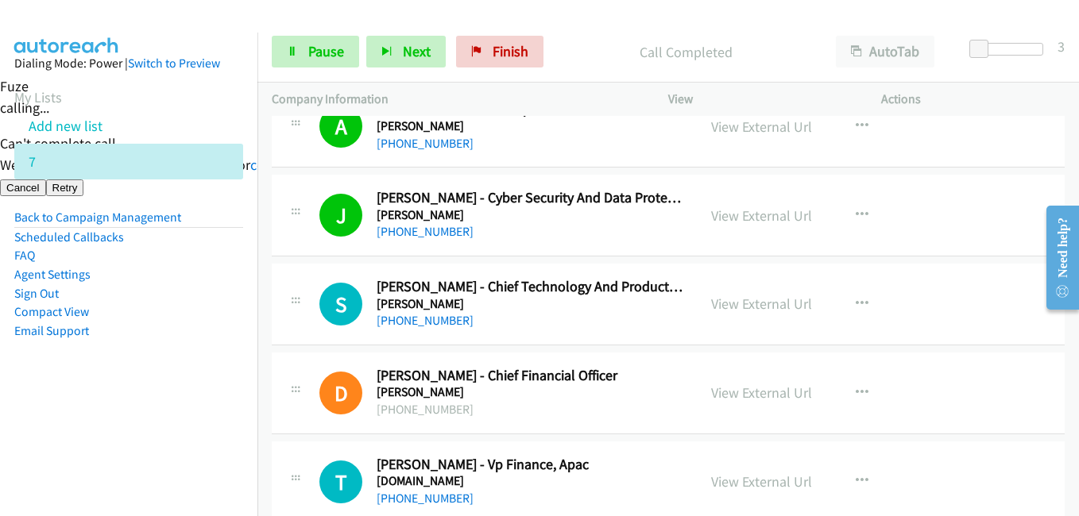
click at [212, 391] on aside "Dialing Mode: Power | Switch to Preview My Lists Add new list 7 Back to Campaig…" at bounding box center [128, 223] width 257 height 380
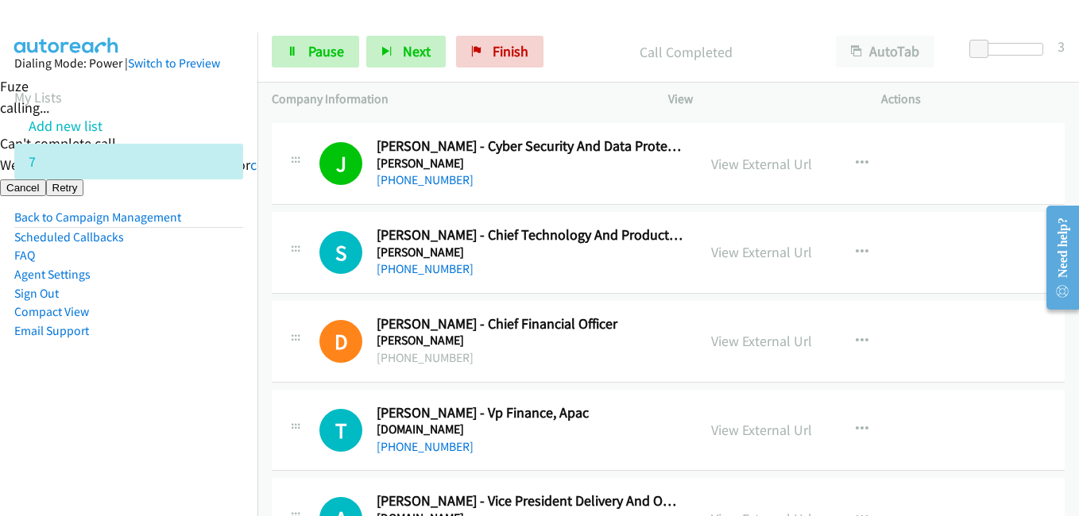
scroll to position [10647, 0]
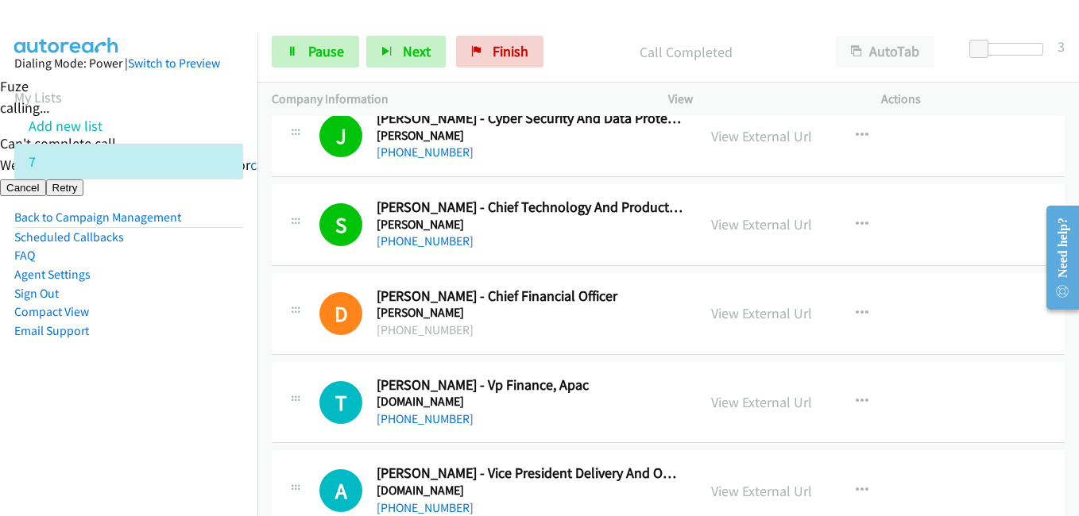
click at [170, 364] on aside "Dialing Mode: Power | Switch to Preview My Lists Add new list 7 Back to Campaig…" at bounding box center [128, 223] width 257 height 380
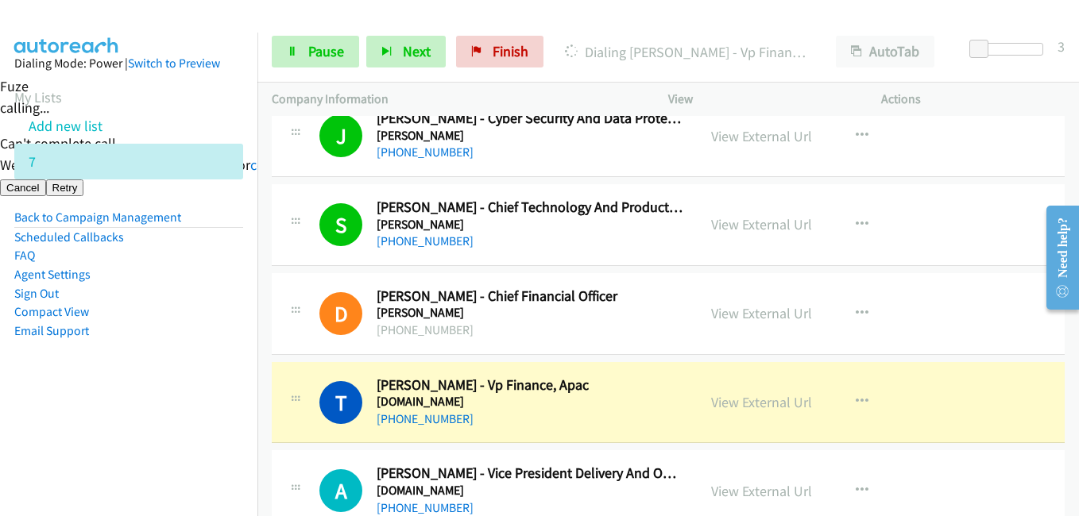
click at [150, 354] on aside "Dialing Mode: Power | Switch to Preview My Lists Add new list 7 Back to Campaig…" at bounding box center [128, 223] width 257 height 380
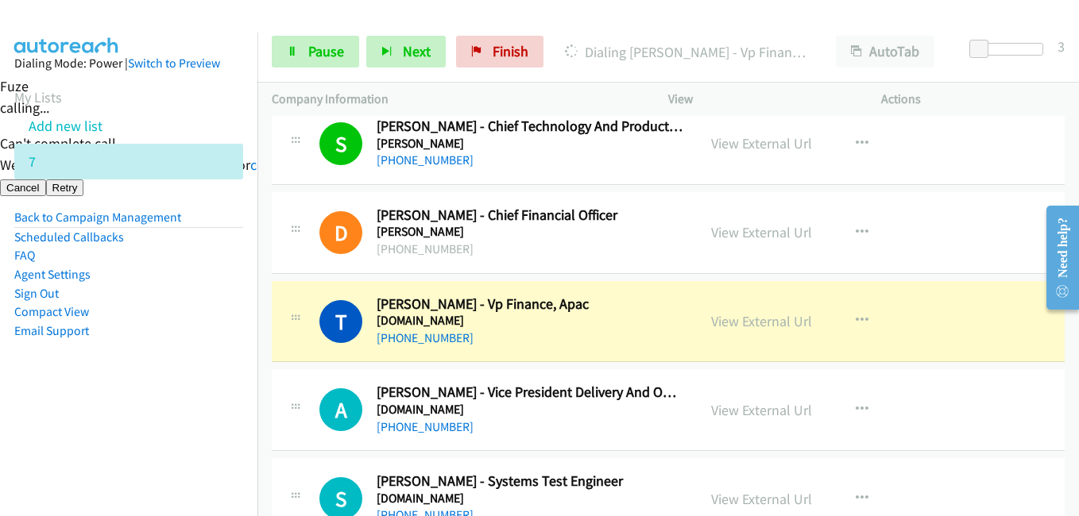
scroll to position [10805, 0]
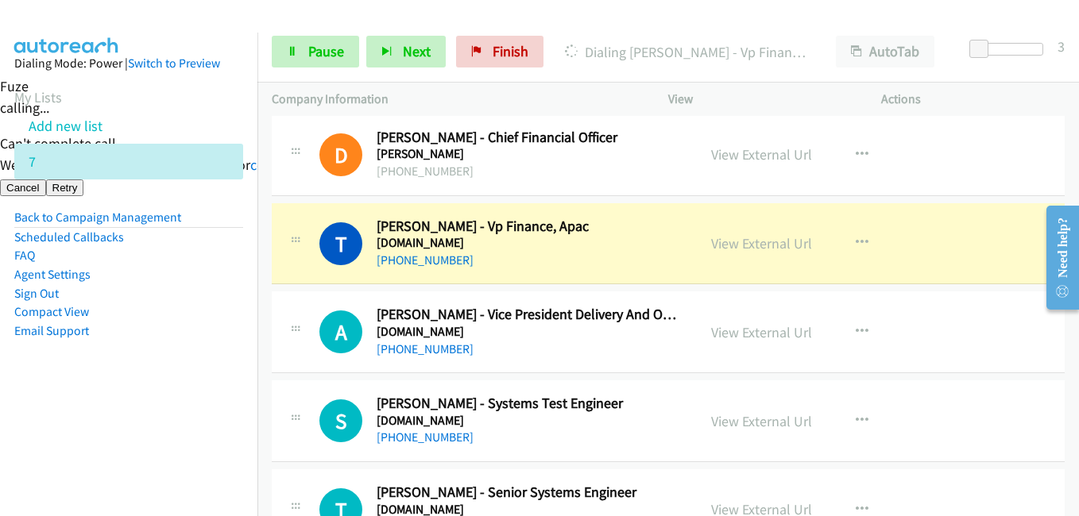
click at [114, 400] on aside "Dialing Mode: Power | Switch to Preview My Lists Add new list 7 Back to Campaig…" at bounding box center [128, 223] width 257 height 380
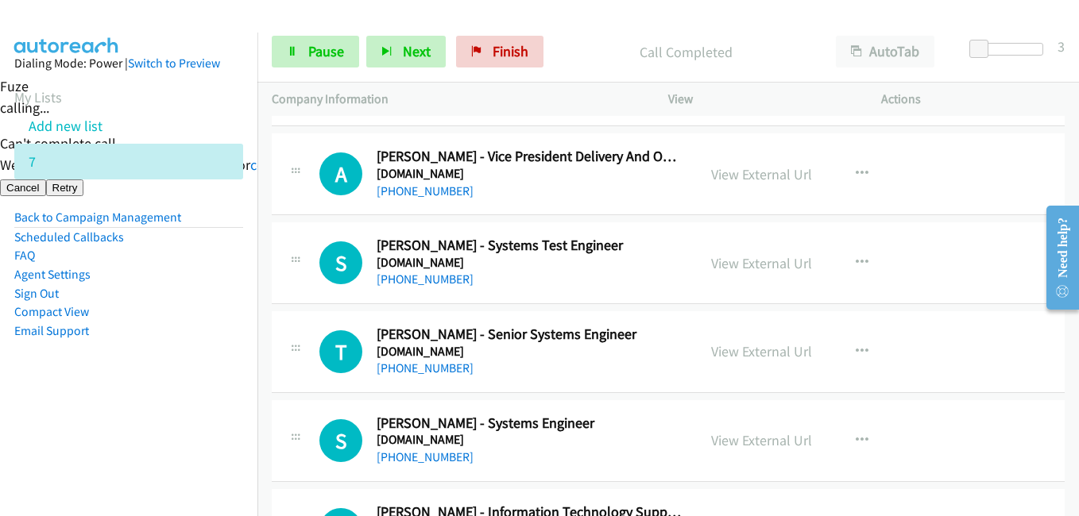
scroll to position [10964, 0]
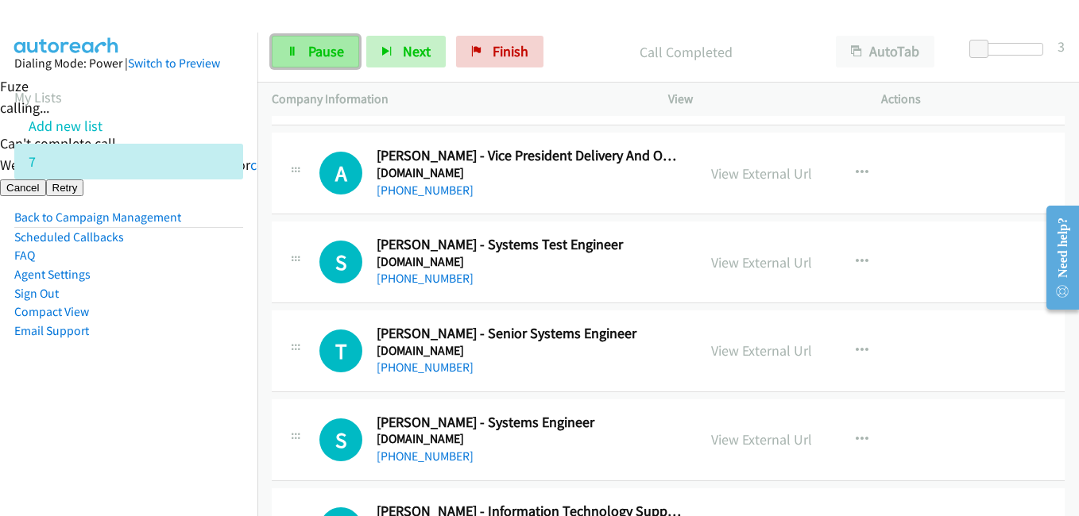
click at [323, 52] on span "Pause" at bounding box center [326, 51] width 36 height 18
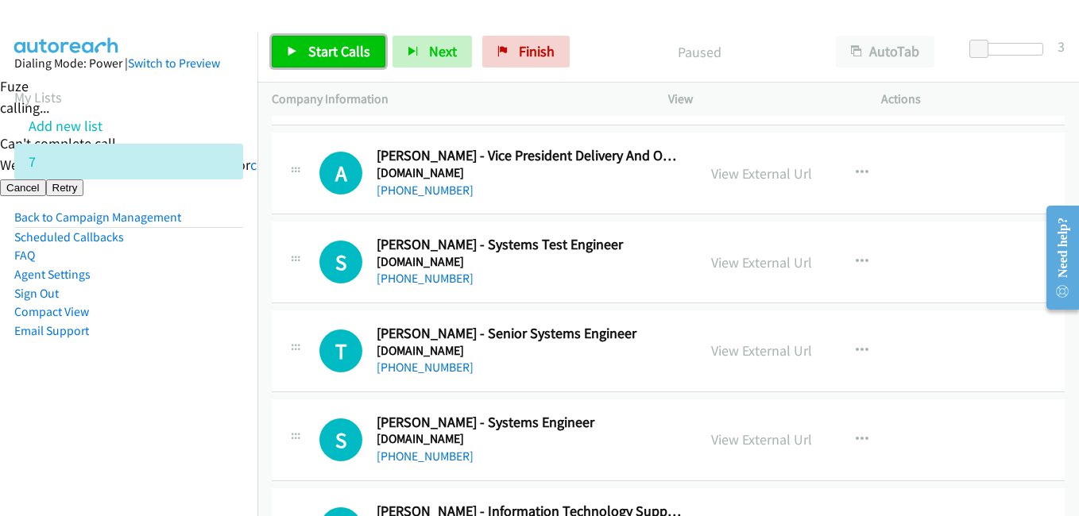
click at [344, 52] on span "Start Calls" at bounding box center [339, 51] width 62 height 18
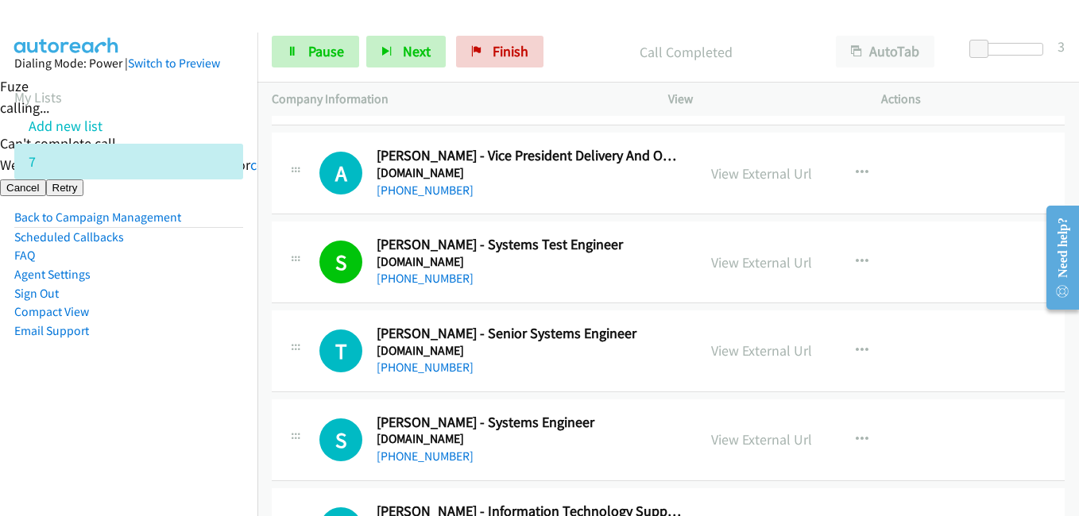
click at [242, 370] on aside "Dialing Mode: Power | Switch to Preview My Lists Add new list 7 Back to Campaig…" at bounding box center [128, 223] width 257 height 380
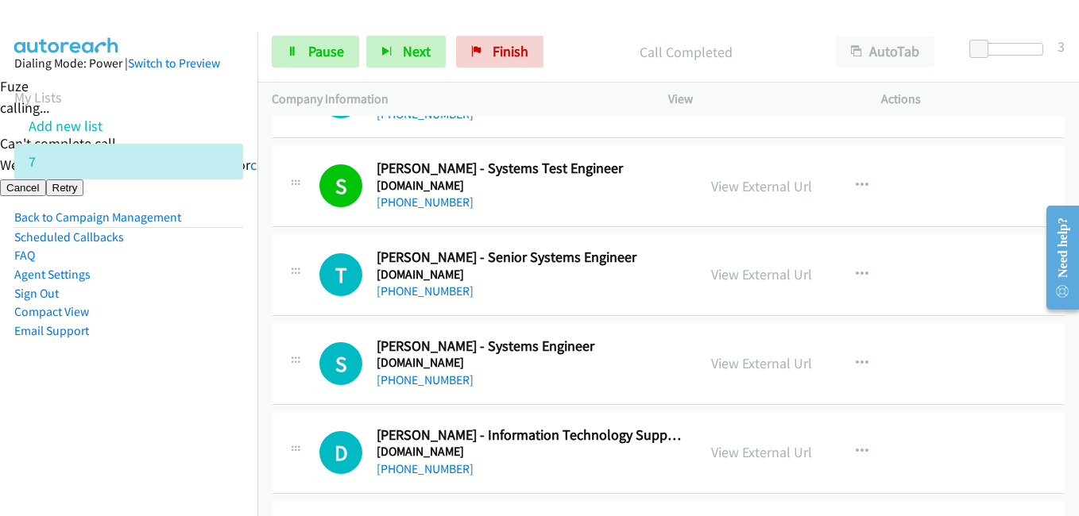
scroll to position [11123, 0]
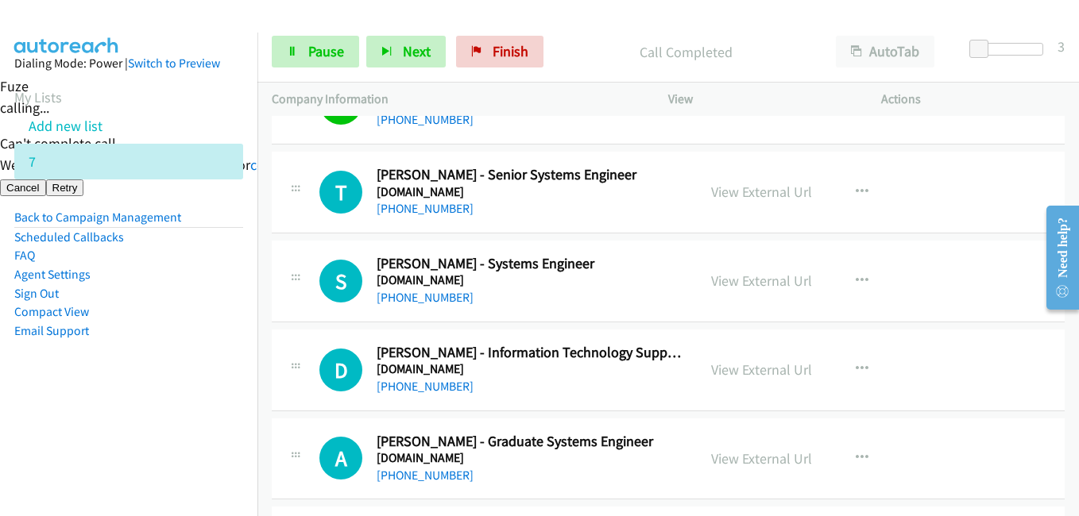
click at [179, 357] on aside "Dialing Mode: Power | Switch to Preview My Lists Add new list 7 Back to Campaig…" at bounding box center [128, 223] width 257 height 380
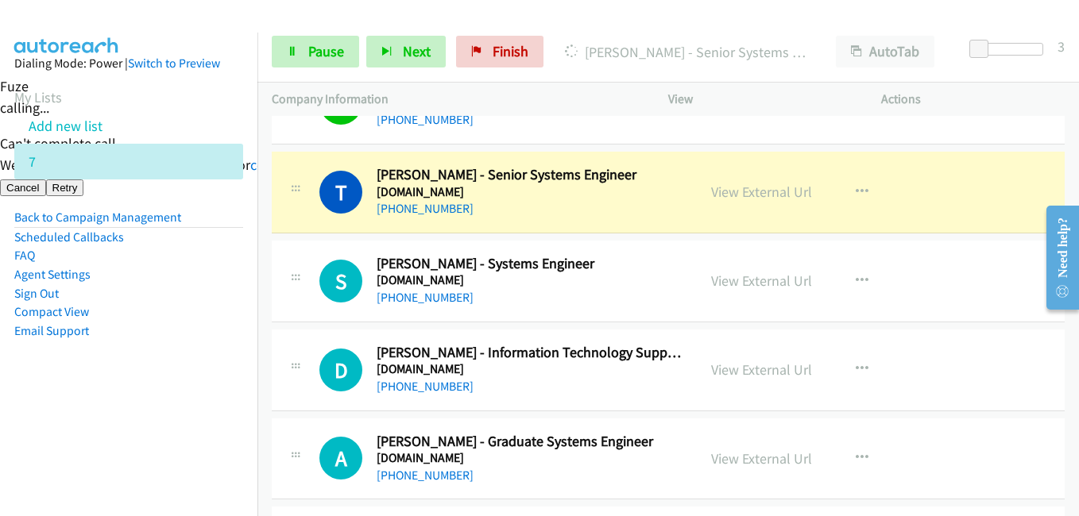
click at [160, 435] on nav "Dialing Mode: Power | Switch to Preview My Lists Add new list 7 Back to Campaig…" at bounding box center [129, 291] width 258 height 516
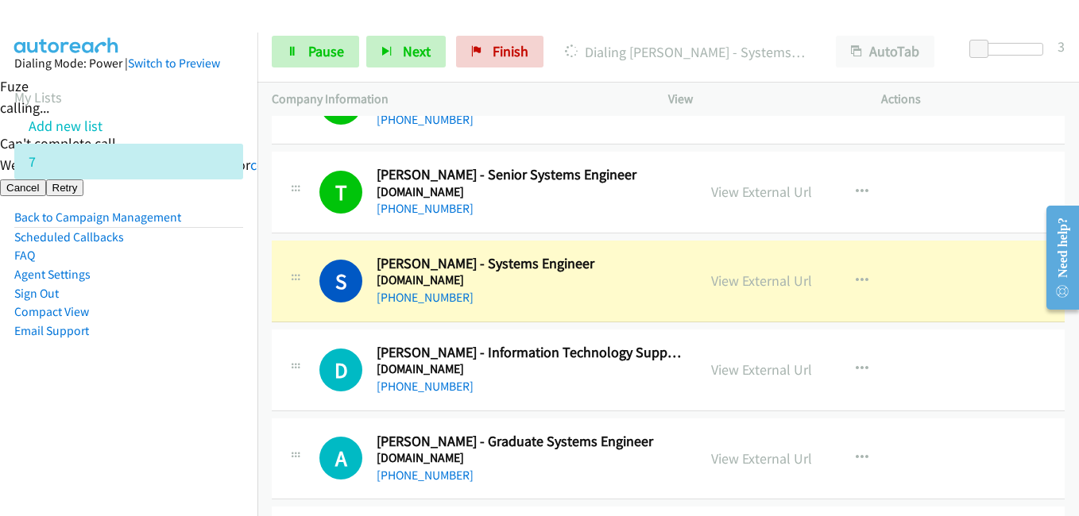
click at [212, 444] on nav "Dialing Mode: Power | Switch to Preview My Lists Add new list 7 Back to Campaig…" at bounding box center [129, 291] width 258 height 516
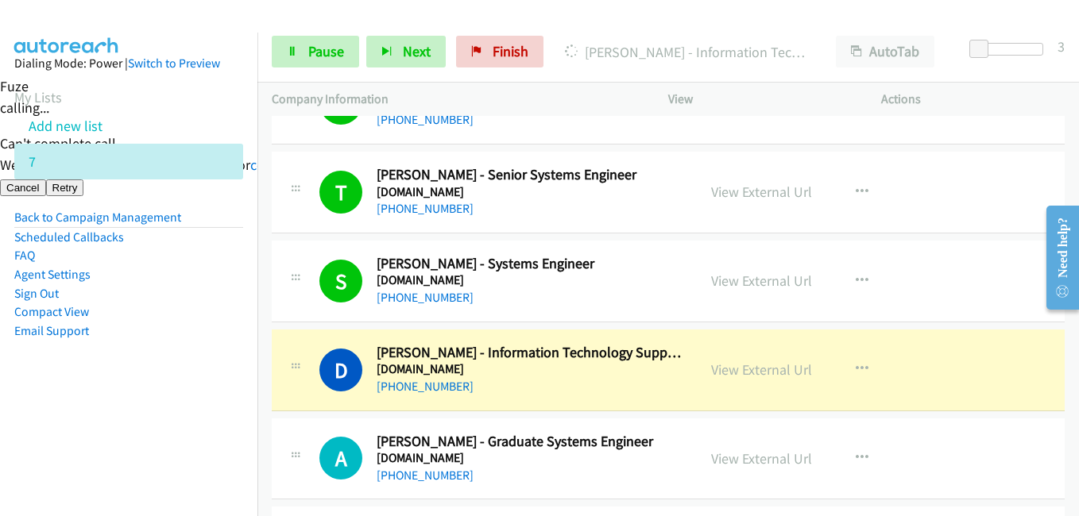
click at [194, 453] on nav "Dialing Mode: Power | Switch to Preview My Lists Add new list 7 Back to Campaig…" at bounding box center [129, 291] width 258 height 516
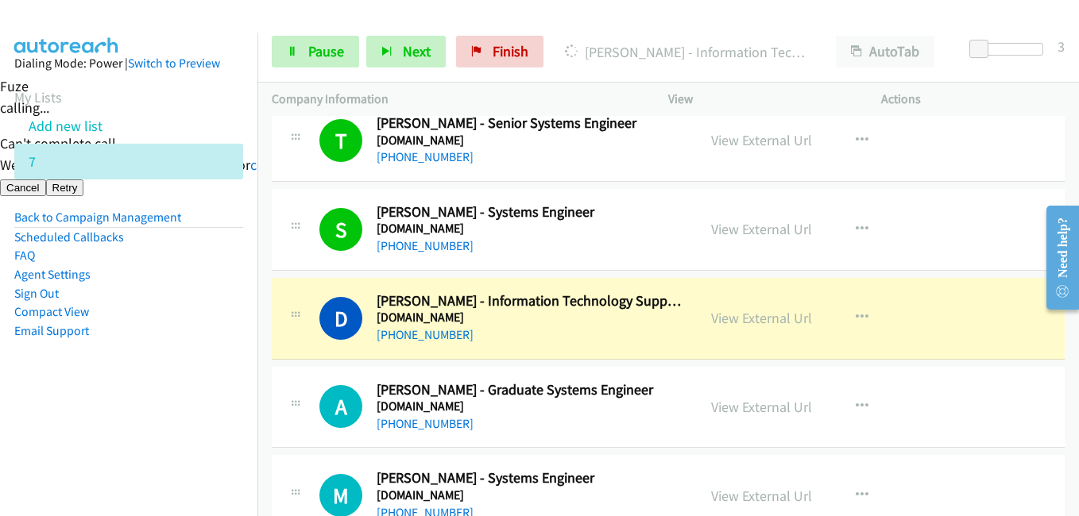
scroll to position [11203, 0]
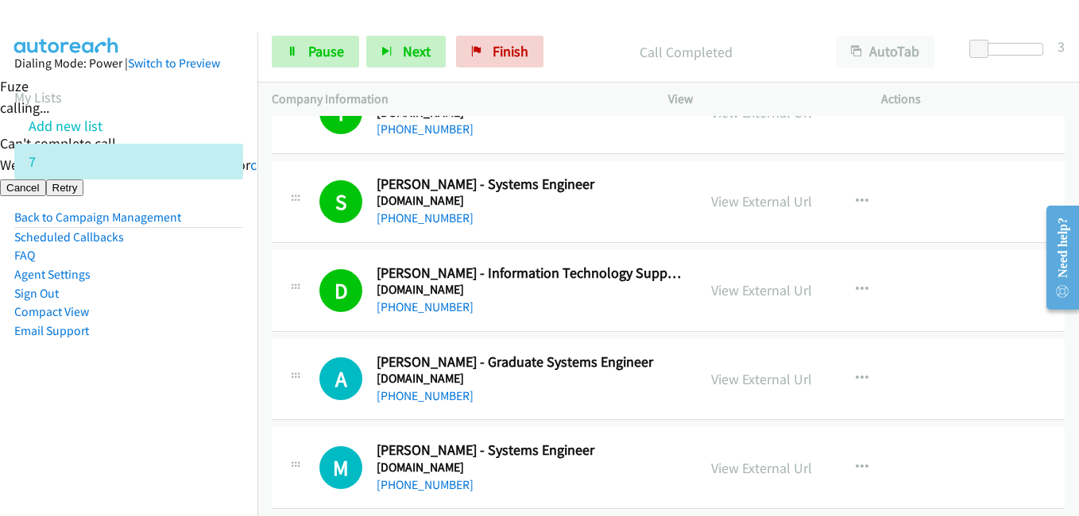
click at [234, 354] on aside "Dialing Mode: Power | Switch to Preview My Lists Add new list 7 Back to Campaig…" at bounding box center [128, 223] width 257 height 380
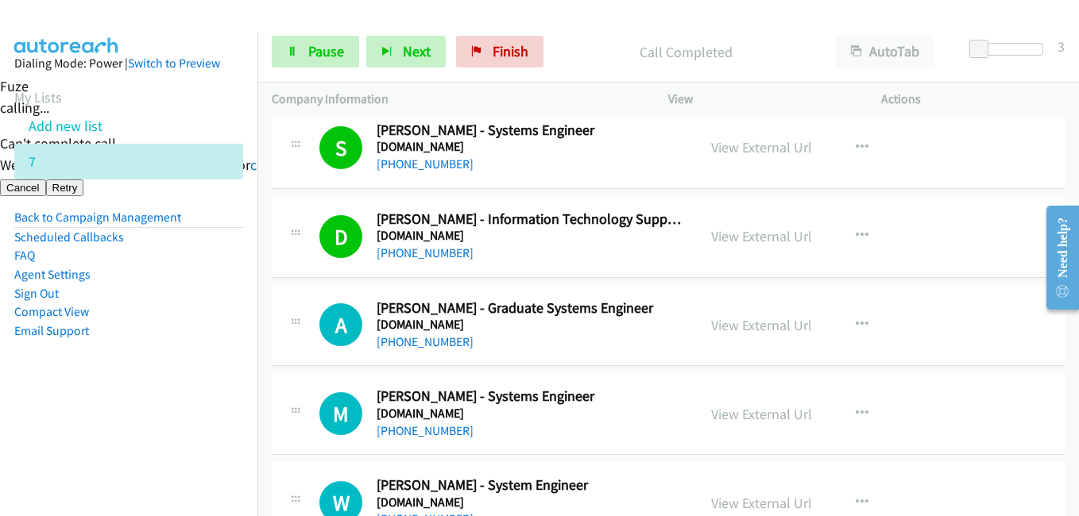
scroll to position [11282, 0]
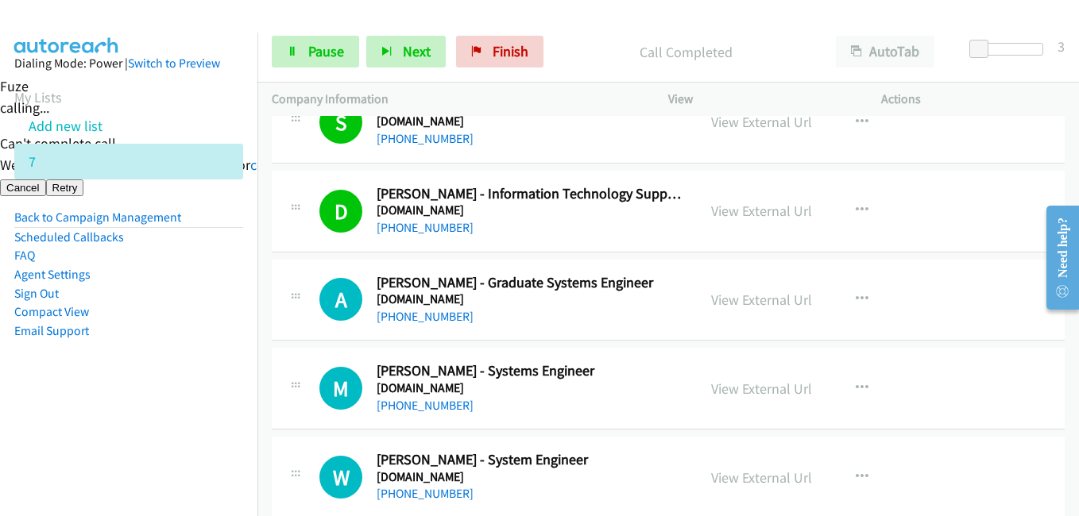
click at [238, 407] on aside "Dialing Mode: Power | Switch to Preview My Lists Add new list 7 Back to Campaig…" at bounding box center [128, 223] width 257 height 380
click at [270, 405] on td "M Callback Scheduled Michael Braganza - Systems Engineer Kapsch.Net Australia/S…" at bounding box center [668, 389] width 822 height 89
click at [219, 404] on aside "Dialing Mode: Power | Switch to Preview My Lists Add new list 7 Back to Campaig…" at bounding box center [128, 223] width 257 height 380
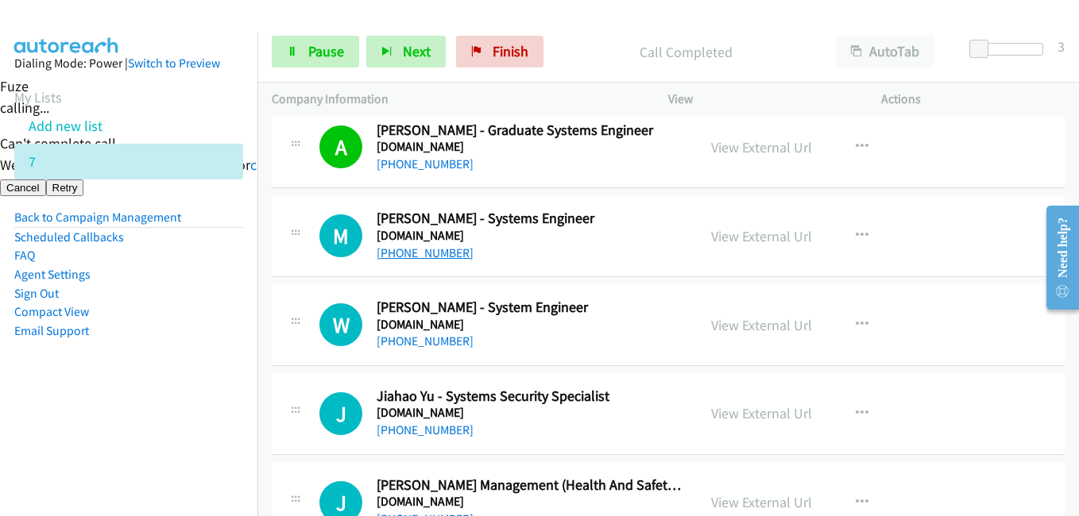
scroll to position [11441, 0]
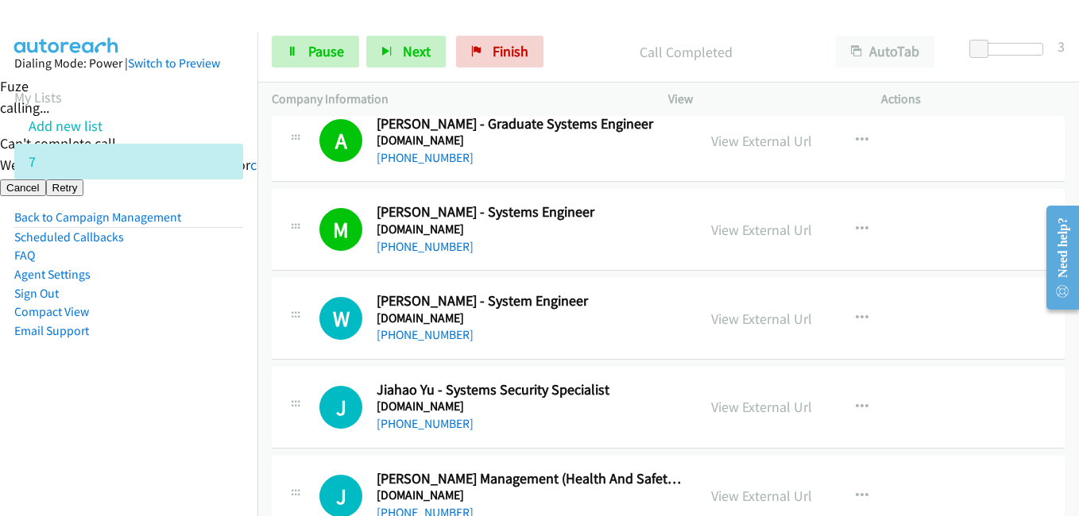
click at [158, 418] on nav "Dialing Mode: Power | Switch to Preview My Lists Add new list 7 Back to Campaig…" at bounding box center [129, 291] width 258 height 516
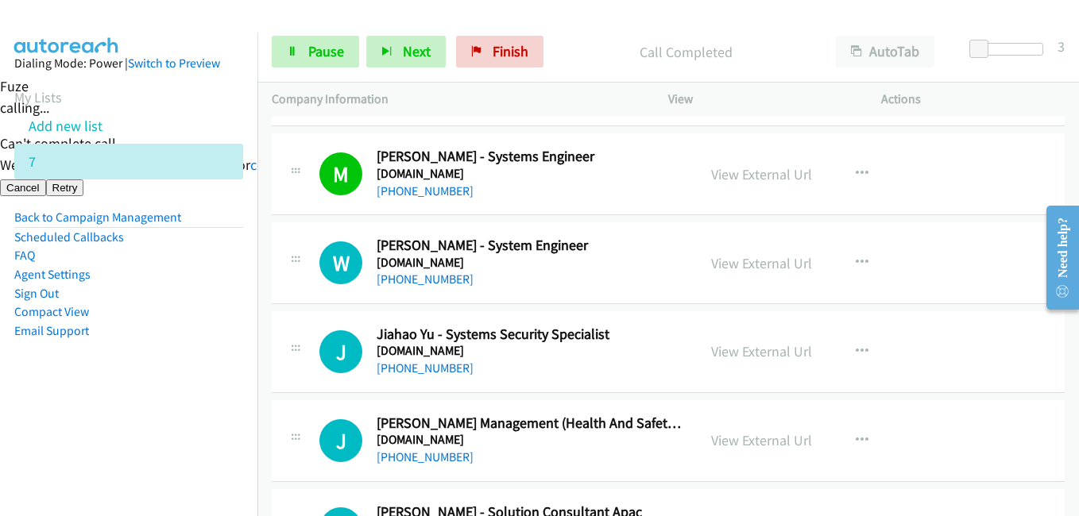
scroll to position [11521, 0]
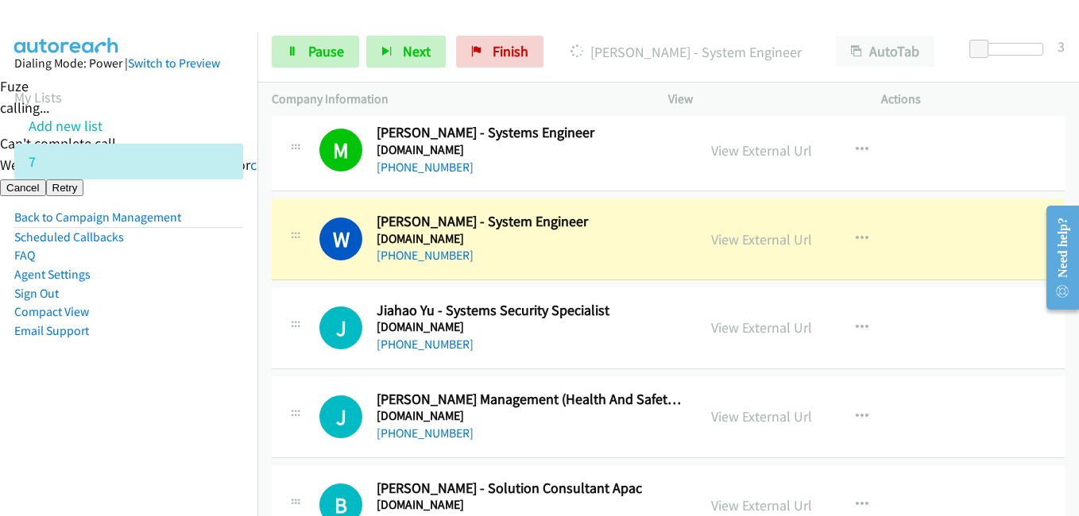
drag, startPoint x: 238, startPoint y: 406, endPoint x: 261, endPoint y: 402, distance: 23.4
click at [237, 407] on aside "Dialing Mode: Power | Switch to Preview My Lists Add new list 7 Back to Campaig…" at bounding box center [128, 223] width 257 height 380
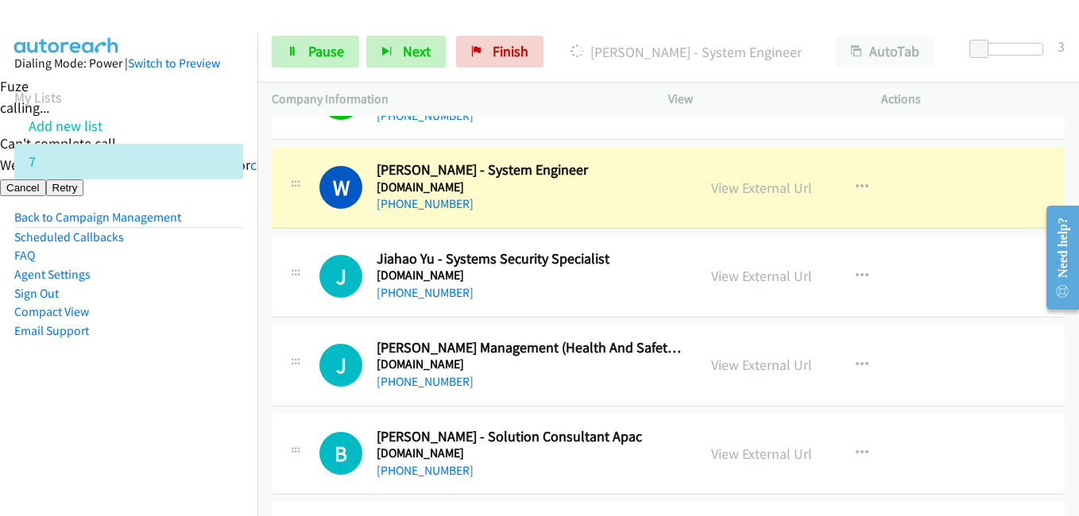
scroll to position [11600, 0]
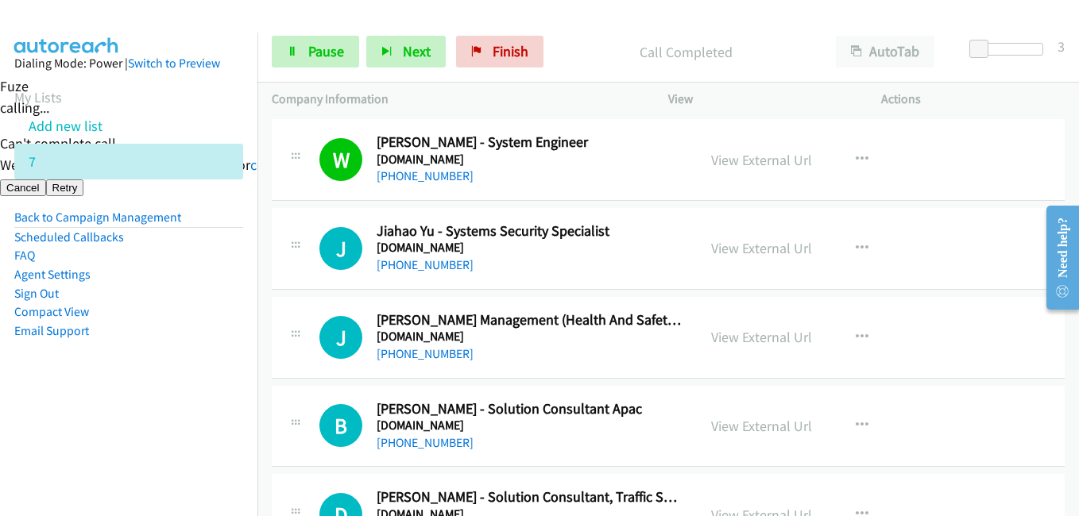
click at [160, 351] on aside "Dialing Mode: Power | Switch to Preview My Lists Add new list 7 Back to Campaig…" at bounding box center [128, 223] width 257 height 380
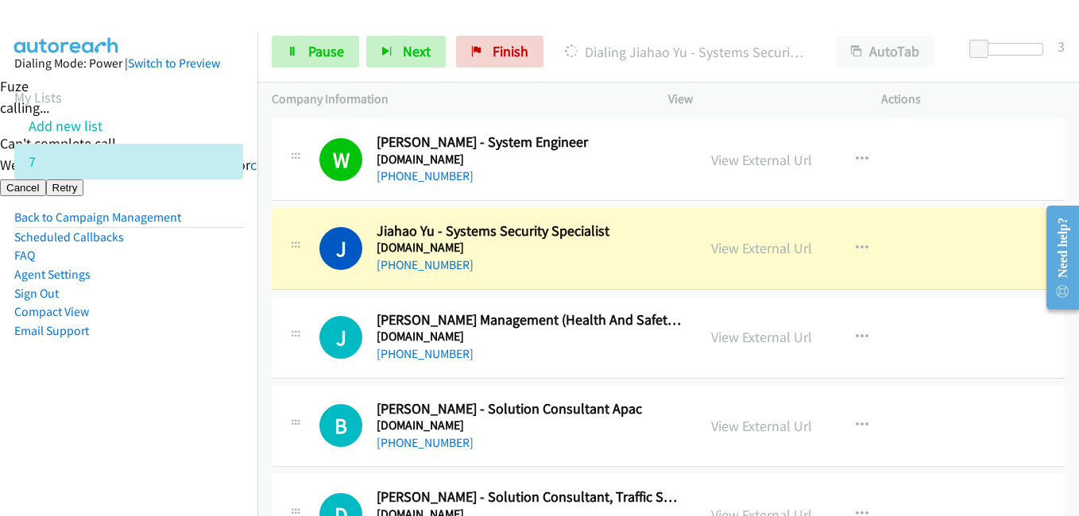
click at [186, 348] on aside "Dialing Mode: Power | Switch to Preview My Lists Add new list 7 Back to Campaig…" at bounding box center [128, 223] width 257 height 380
click at [298, 51] on link "Pause" at bounding box center [315, 52] width 87 height 32
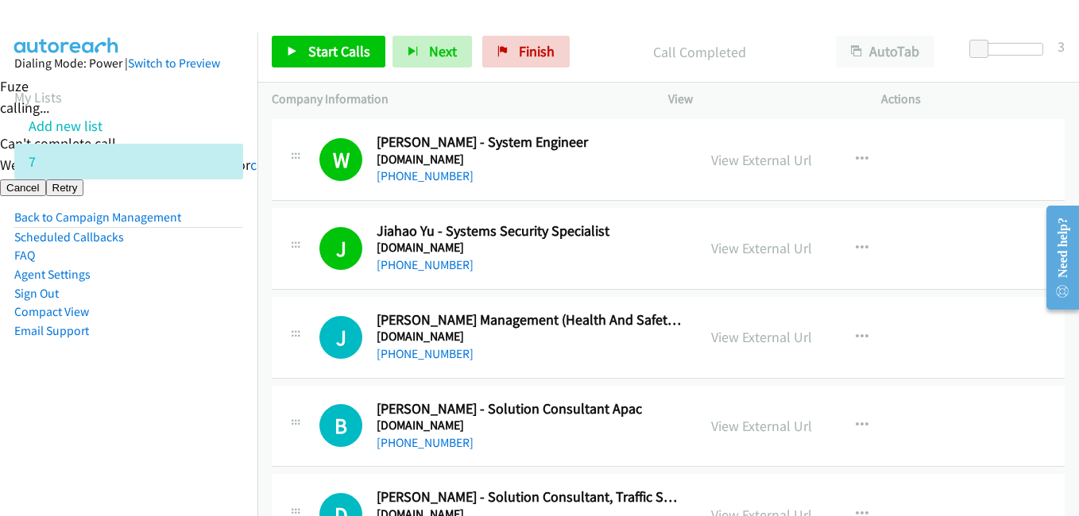
click at [185, 414] on nav "Dialing Mode: Power | Switch to Preview My Lists Add new list 7 Back to Campaig…" at bounding box center [129, 291] width 258 height 516
click at [323, 52] on span "Start Calls" at bounding box center [339, 51] width 62 height 18
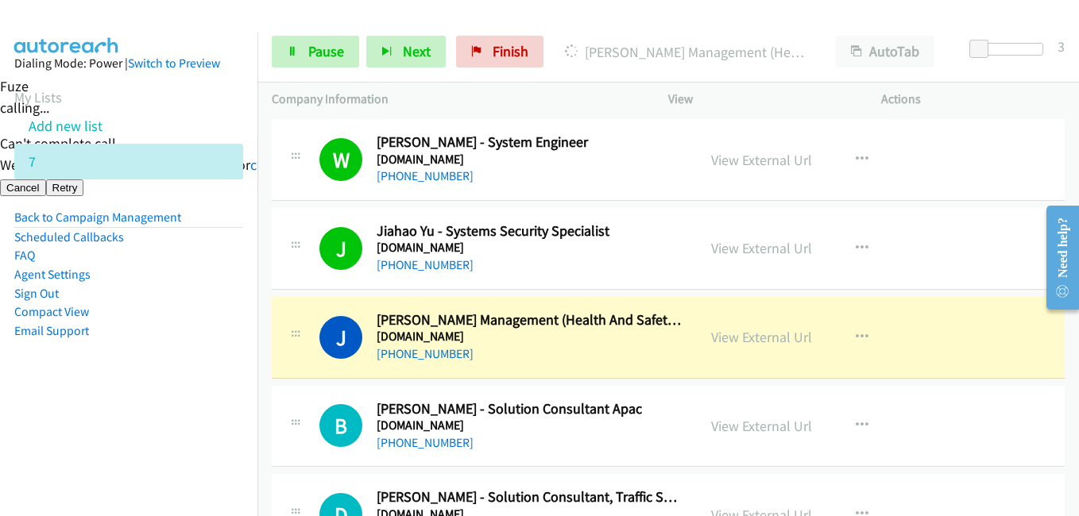
drag, startPoint x: 218, startPoint y: 412, endPoint x: 242, endPoint y: 410, distance: 23.2
click at [218, 413] on nav "Dialing Mode: Power | Switch to Preview My Lists Add new list 7 Back to Campaig…" at bounding box center [129, 291] width 258 height 516
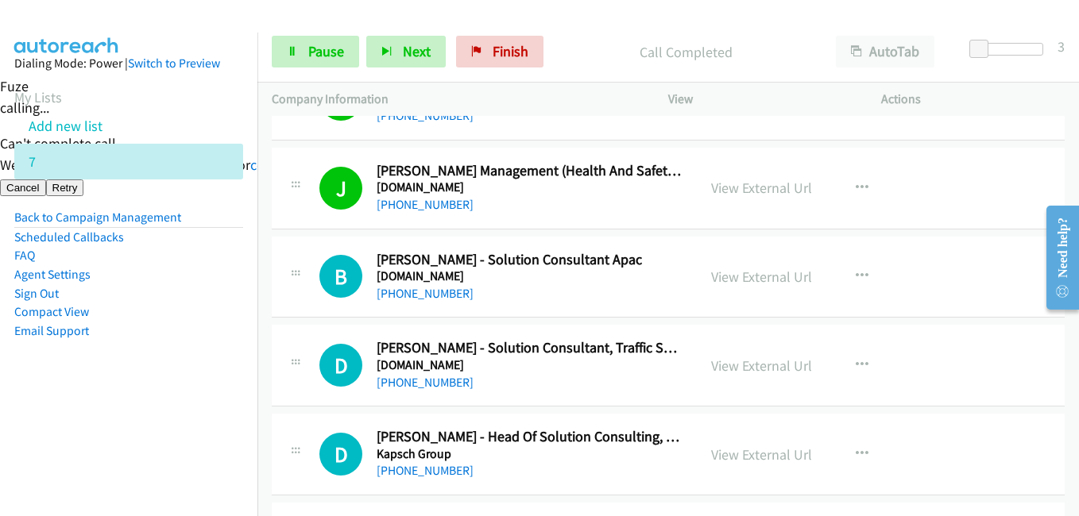
scroll to position [11838, 0]
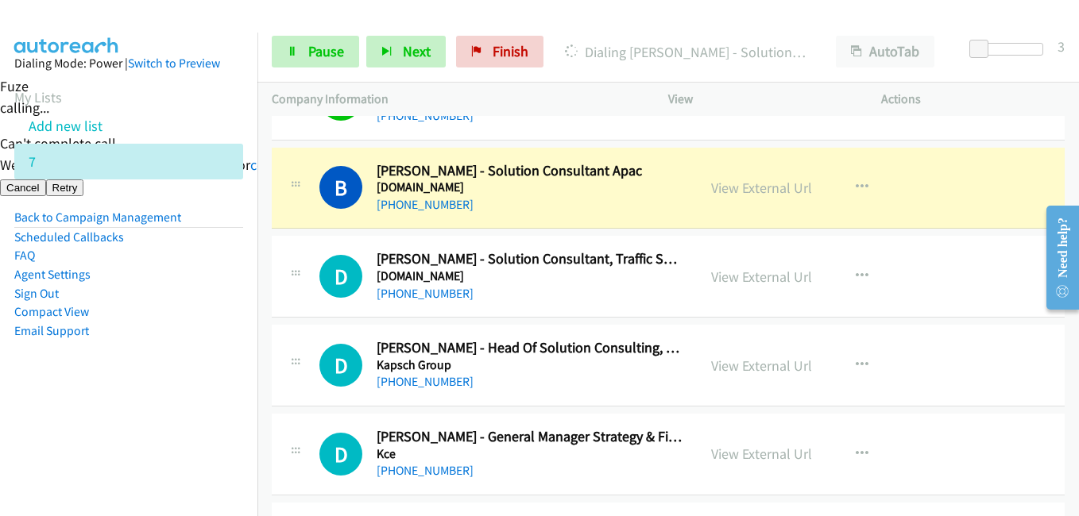
drag, startPoint x: 187, startPoint y: 413, endPoint x: 361, endPoint y: 412, distance: 174.0
click at [187, 413] on nav "Dialing Mode: Power | Switch to Preview My Lists Add new list 7 Back to Campaig…" at bounding box center [129, 291] width 258 height 516
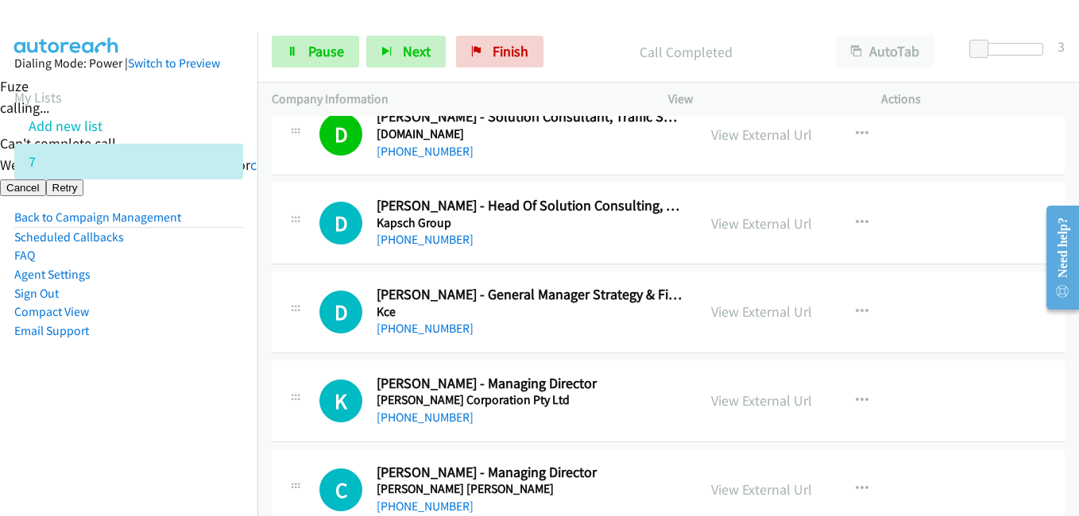
scroll to position [11997, 0]
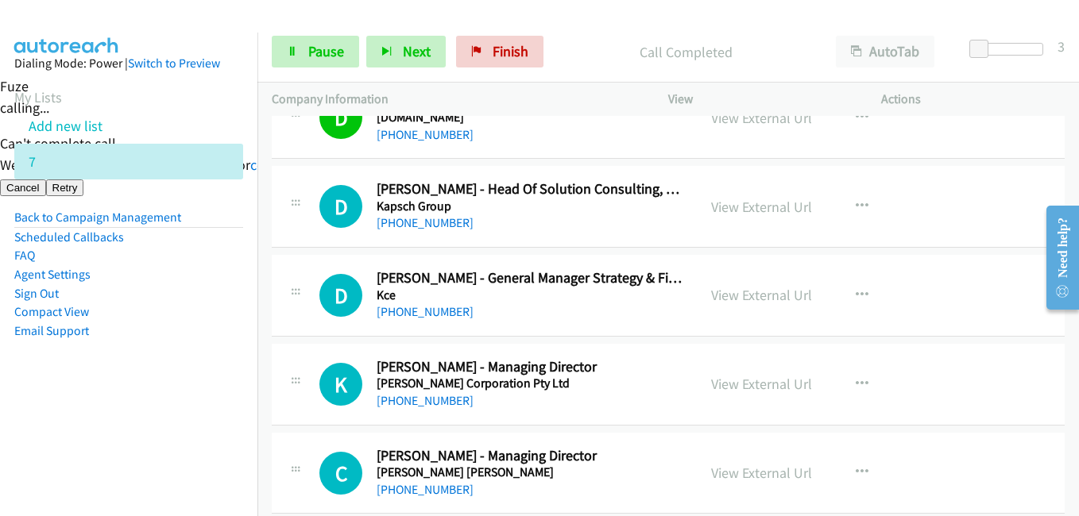
drag, startPoint x: 181, startPoint y: 410, endPoint x: 199, endPoint y: 406, distance: 17.9
click at [182, 410] on aside "Dialing Mode: Power | Switch to Preview My Lists Add new list 7 Back to Campaig…" at bounding box center [128, 223] width 257 height 380
click at [226, 346] on aside "Dialing Mode: Power | Switch to Preview My Lists Add new list 7 Back to Campaig…" at bounding box center [128, 223] width 257 height 380
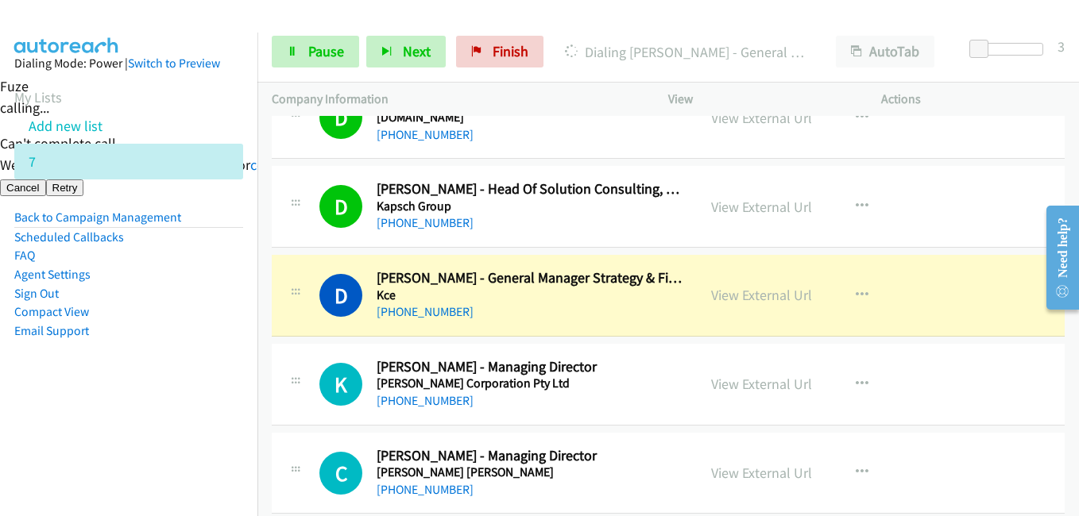
click at [182, 360] on aside "Dialing Mode: Power | Switch to Preview My Lists Add new list 7 Back to Campaig…" at bounding box center [128, 223] width 257 height 380
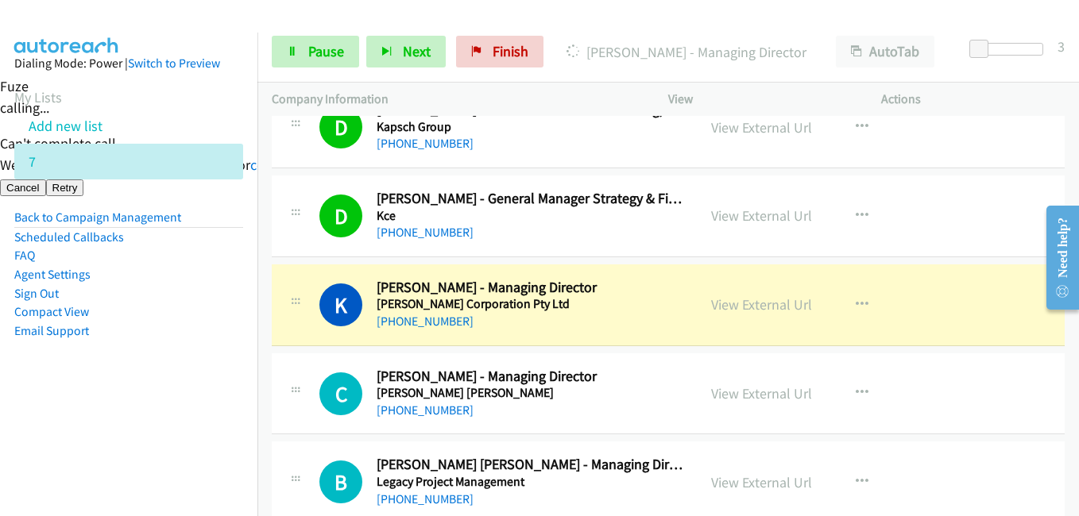
drag, startPoint x: 135, startPoint y: 385, endPoint x: 177, endPoint y: 377, distance: 42.9
click at [140, 392] on aside "Dialing Mode: Power | Switch to Preview My Lists Add new list 7 Back to Campaig…" at bounding box center [128, 223] width 257 height 380
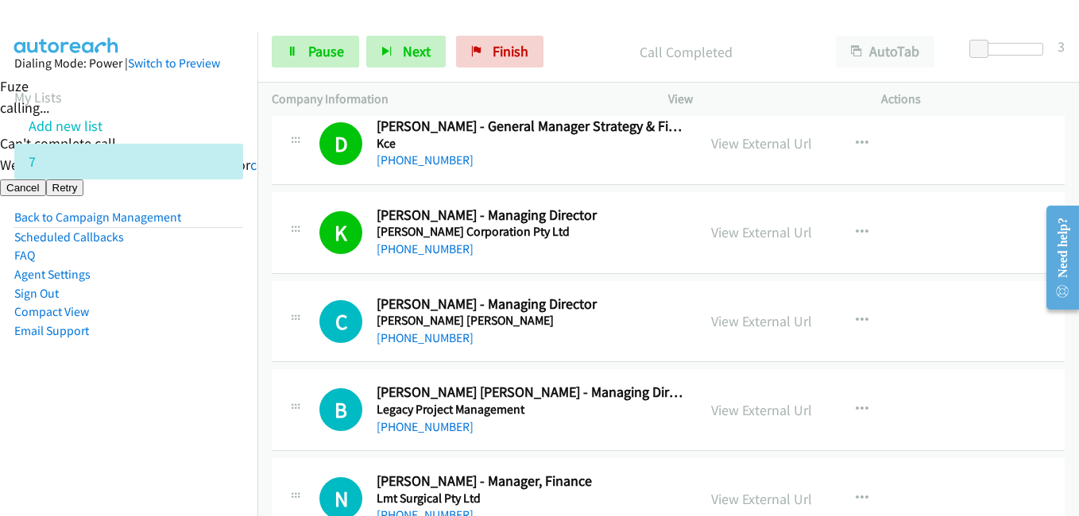
scroll to position [12236, 0]
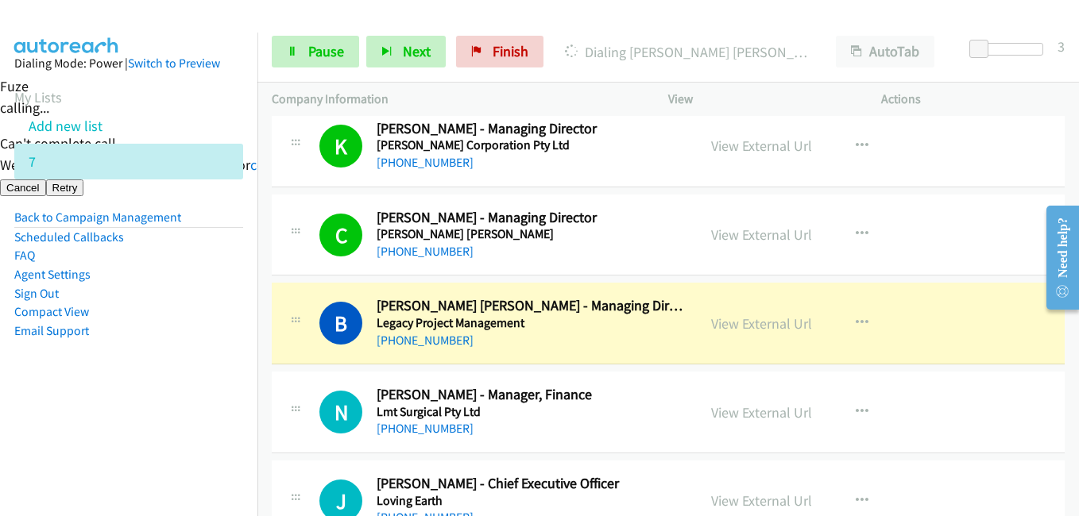
click at [209, 375] on aside "Dialing Mode: Power | Switch to Preview My Lists Add new list 7 Back to Campaig…" at bounding box center [128, 223] width 257 height 380
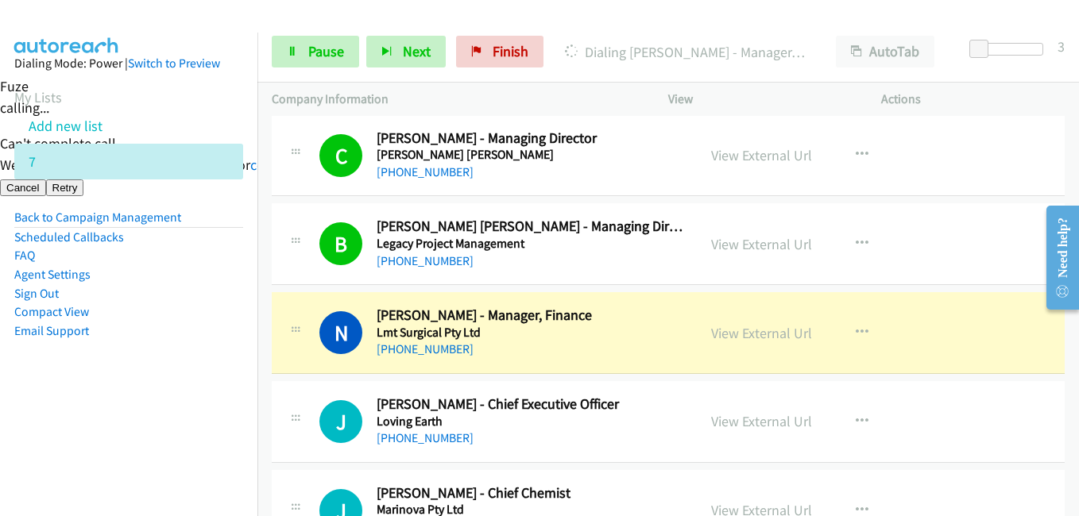
click at [222, 319] on li "Compact View" at bounding box center [128, 312] width 229 height 19
click at [761, 327] on link "View External Url" at bounding box center [761, 333] width 101 height 18
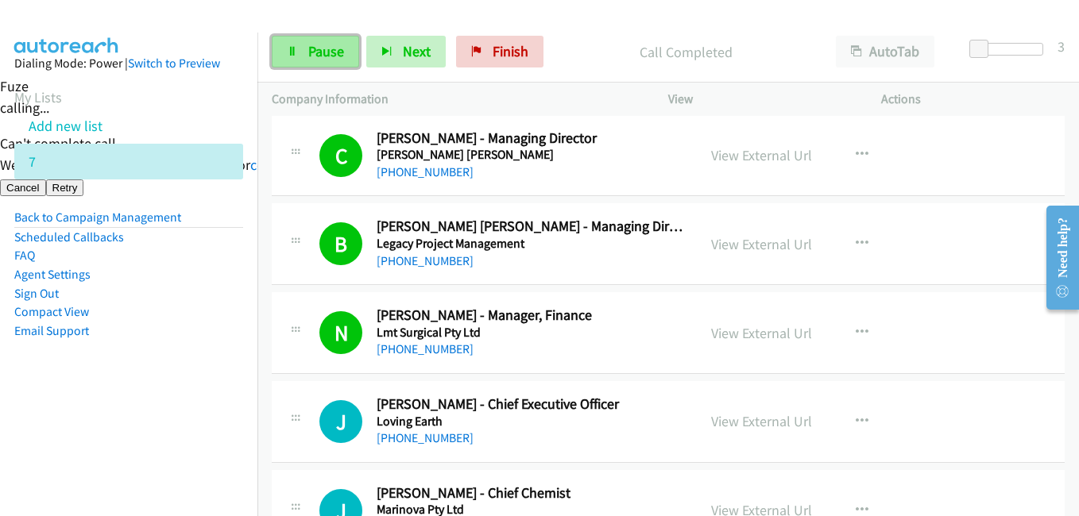
click at [296, 53] on icon at bounding box center [292, 52] width 11 height 11
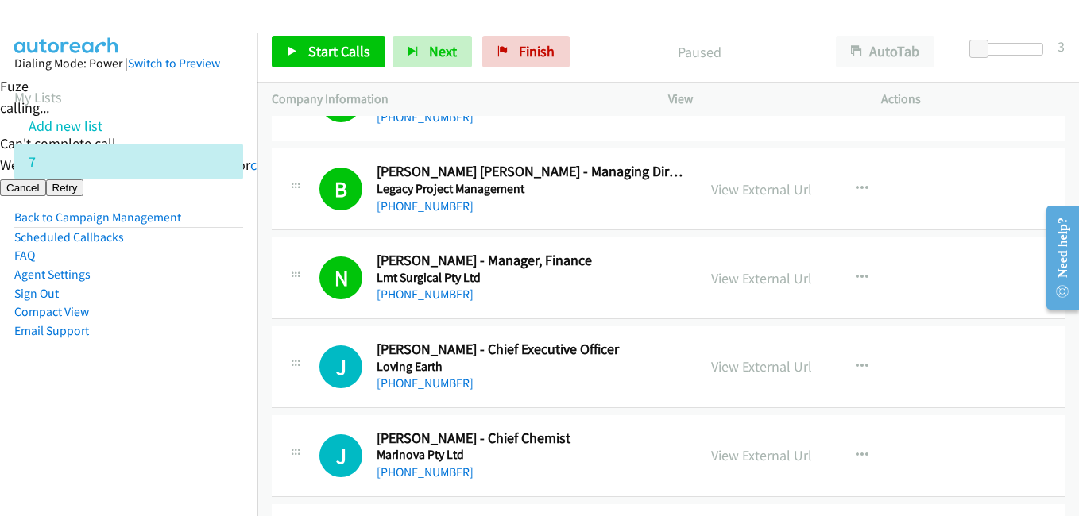
scroll to position [12394, 0]
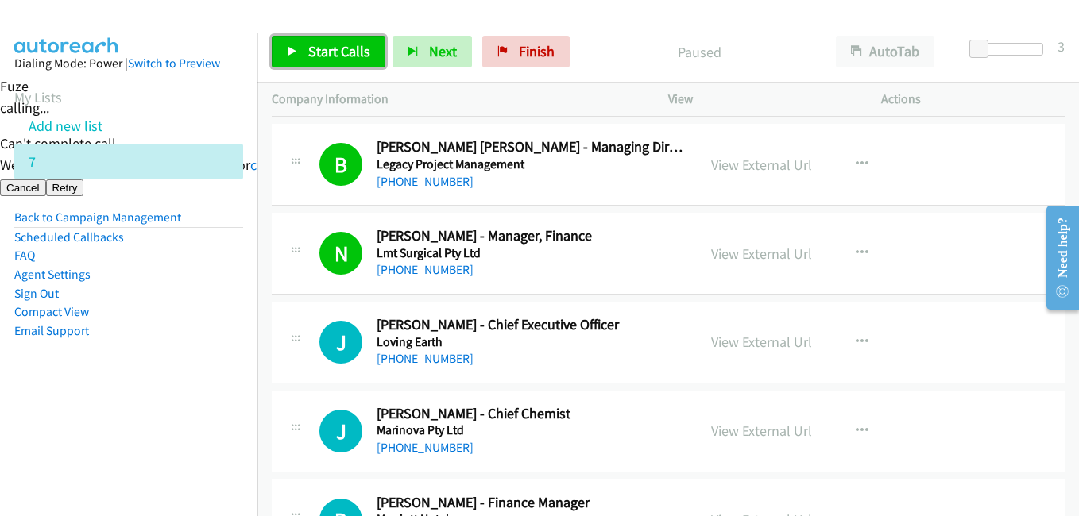
click at [323, 49] on span "Start Calls" at bounding box center [339, 51] width 62 height 18
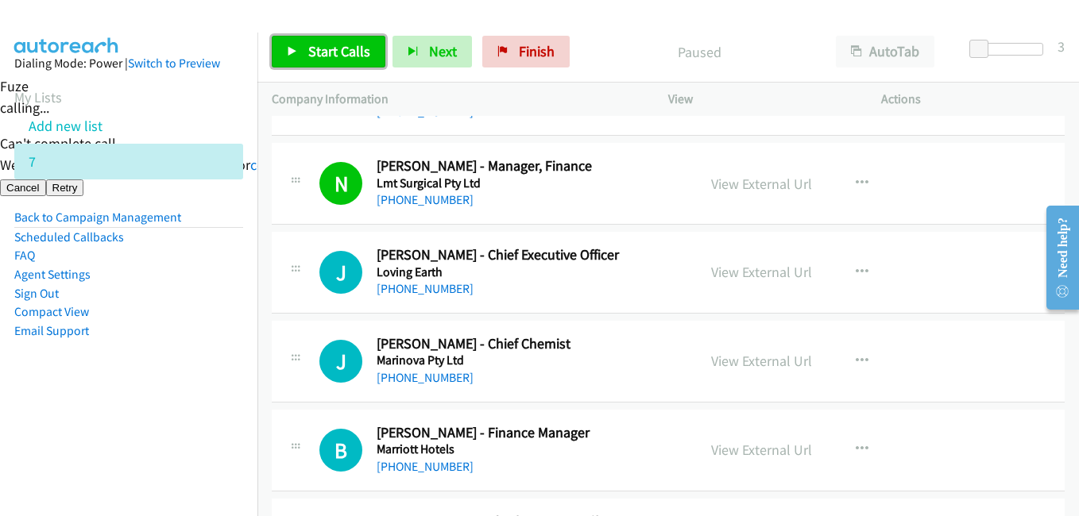
scroll to position [12474, 0]
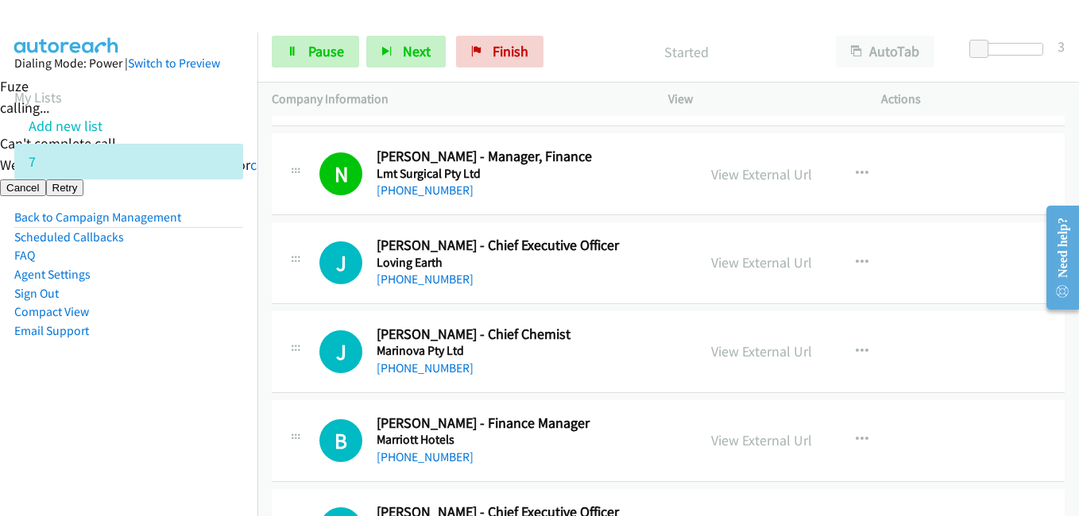
click at [172, 432] on nav "Dialing Mode: Power | Switch to Preview My Lists Add new list 7 Back to Campaig…" at bounding box center [129, 291] width 258 height 516
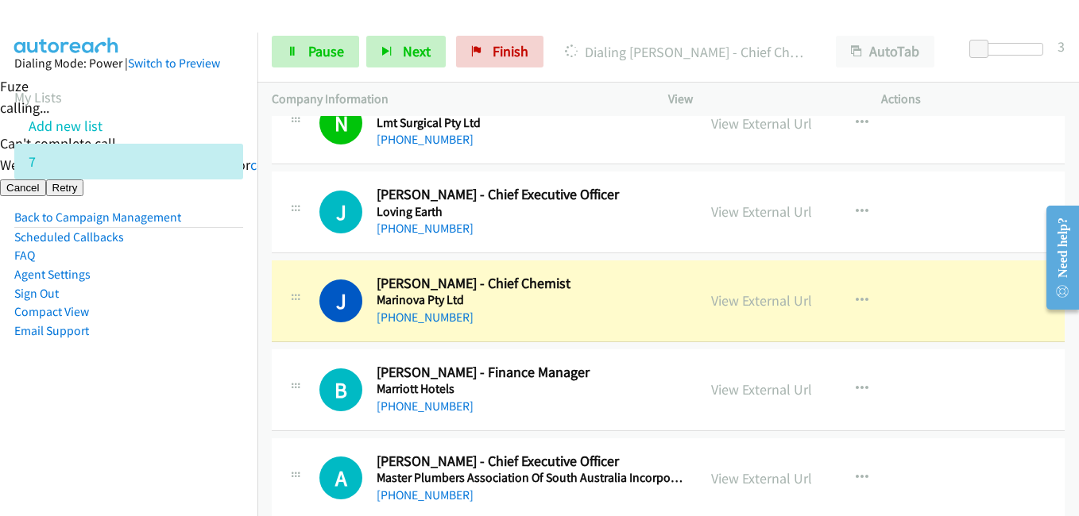
scroll to position [12553, 0]
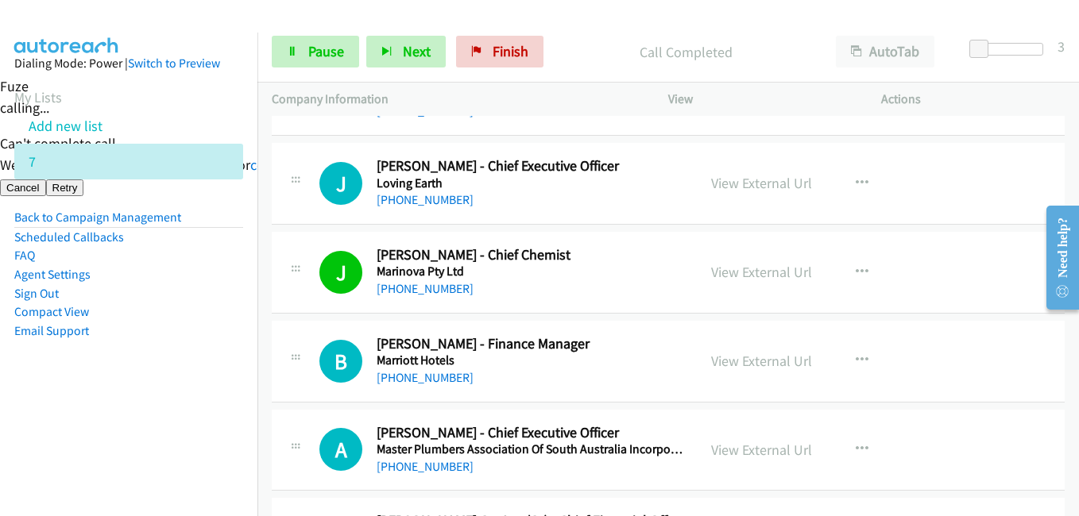
click at [213, 396] on aside "Dialing Mode: Power | Switch to Preview My Lists Add new list 7 Back to Campaig…" at bounding box center [128, 223] width 257 height 380
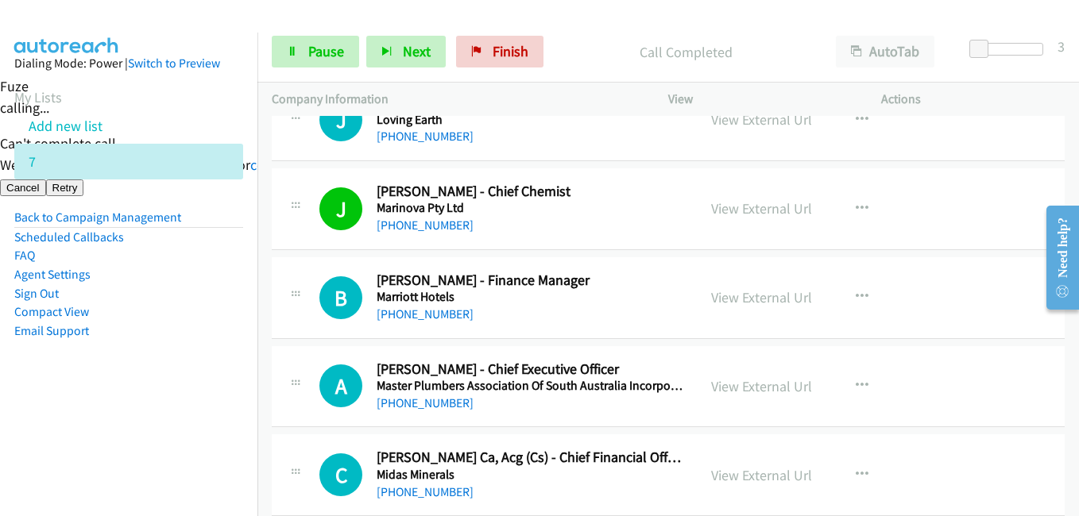
scroll to position [12712, 0]
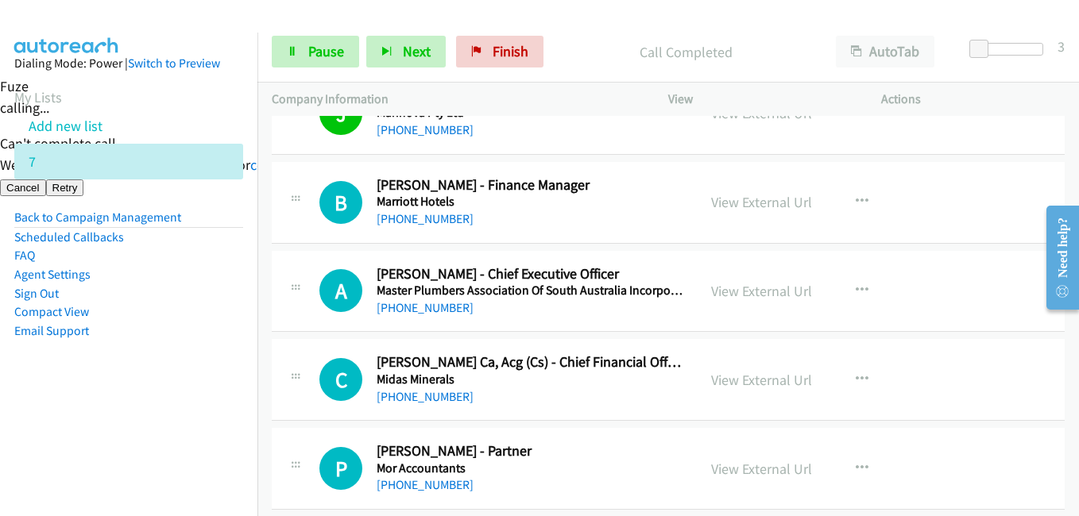
click at [229, 362] on aside "Dialing Mode: Power | Switch to Preview My Lists Add new list 7 Back to Campaig…" at bounding box center [128, 223] width 257 height 380
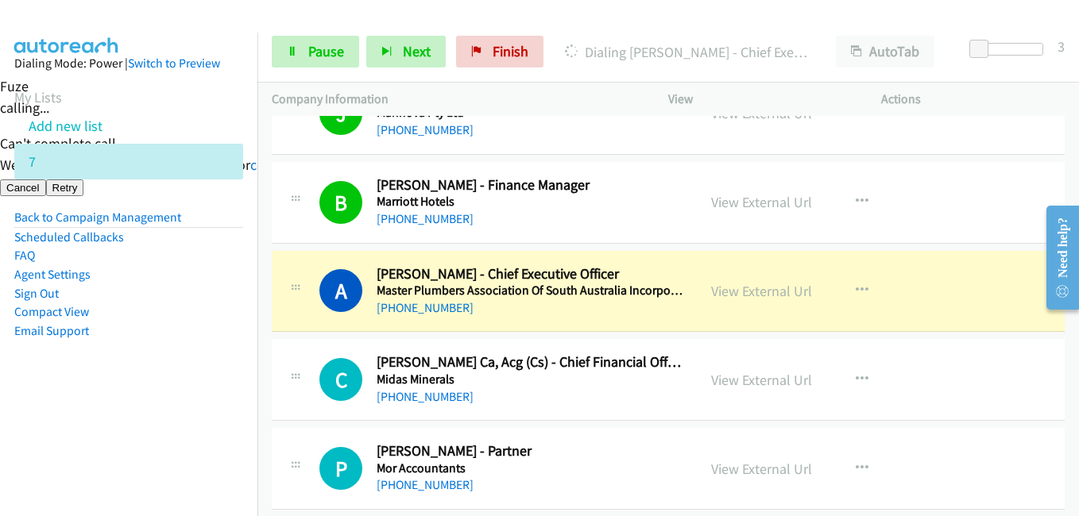
drag, startPoint x: 214, startPoint y: 325, endPoint x: 273, endPoint y: 325, distance: 59.6
click at [215, 325] on li "Email Support" at bounding box center [128, 331] width 229 height 19
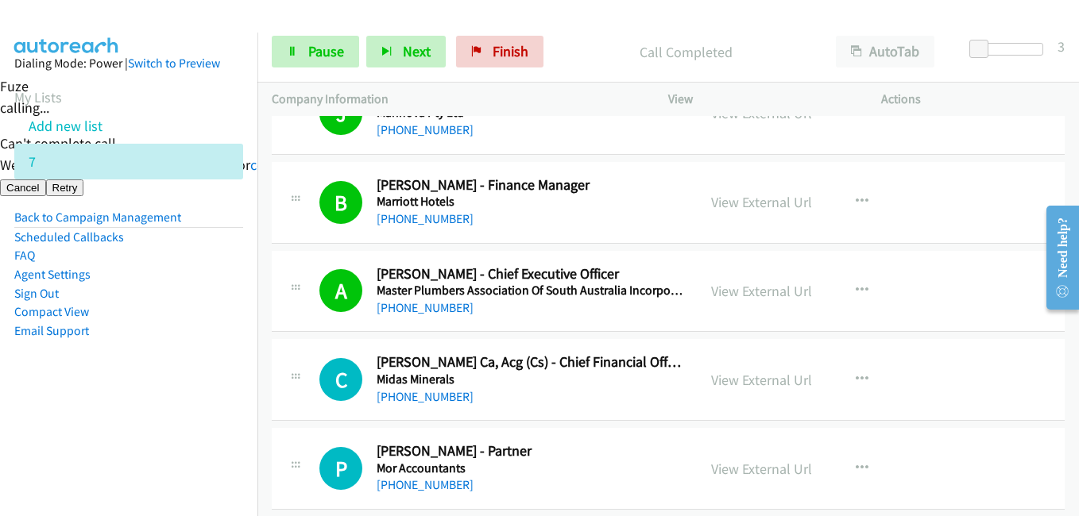
drag, startPoint x: 213, startPoint y: 342, endPoint x: 222, endPoint y: 340, distance: 9.7
click at [213, 342] on aside "Dialing Mode: Power | Switch to Preview My Lists Add new list 7 Back to Campaig…" at bounding box center [128, 223] width 257 height 380
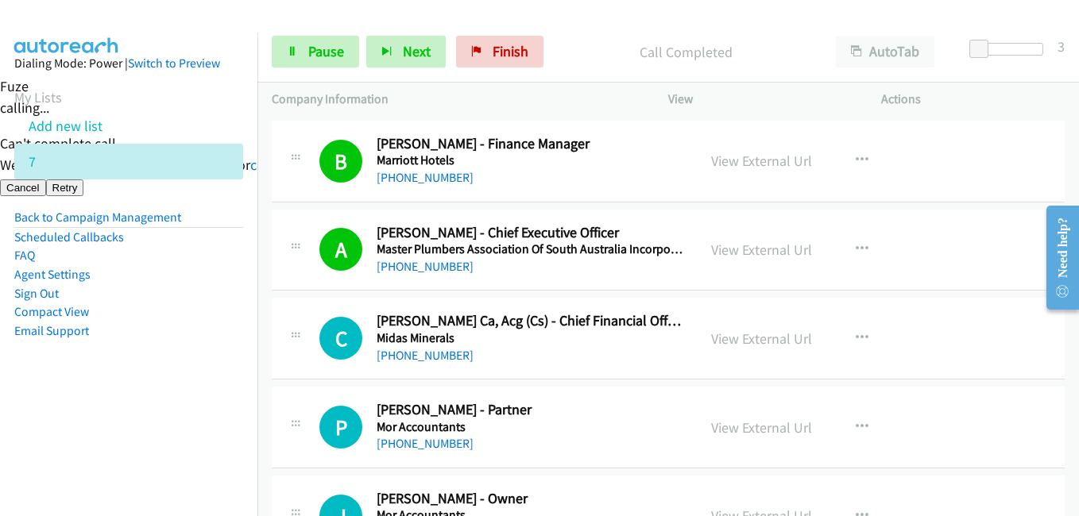
scroll to position [12792, 0]
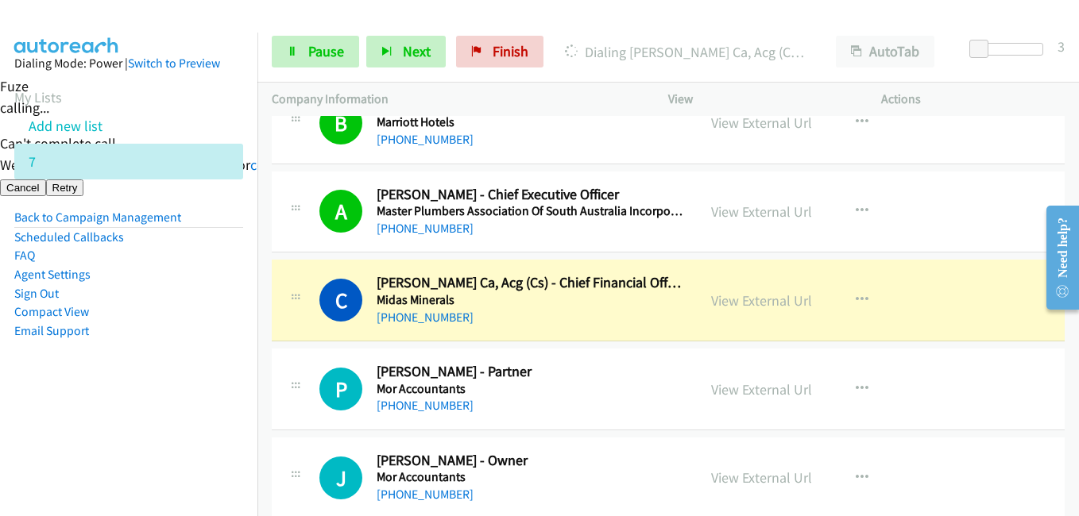
drag, startPoint x: 133, startPoint y: 346, endPoint x: 160, endPoint y: 324, distance: 34.4
click at [136, 346] on aside "Dialing Mode: Power | Switch to Preview My Lists Add new list 7 Back to Campaig…" at bounding box center [128, 223] width 257 height 380
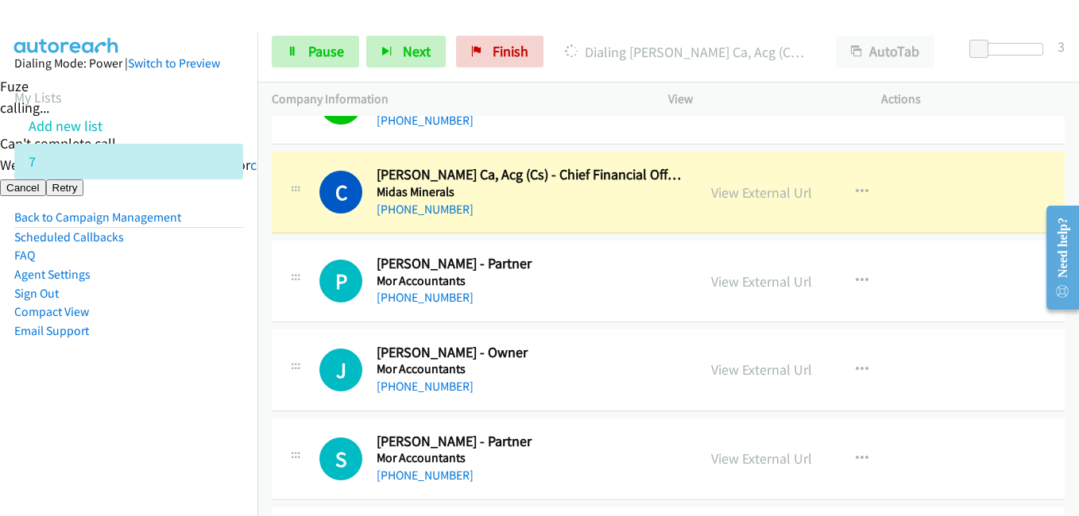
scroll to position [12871, 0]
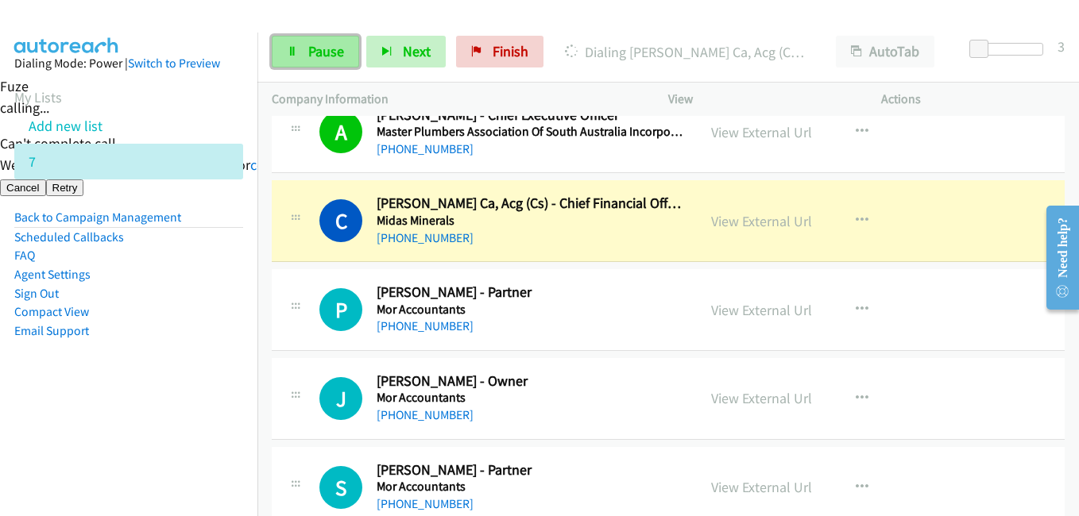
click at [295, 49] on icon at bounding box center [292, 52] width 11 height 11
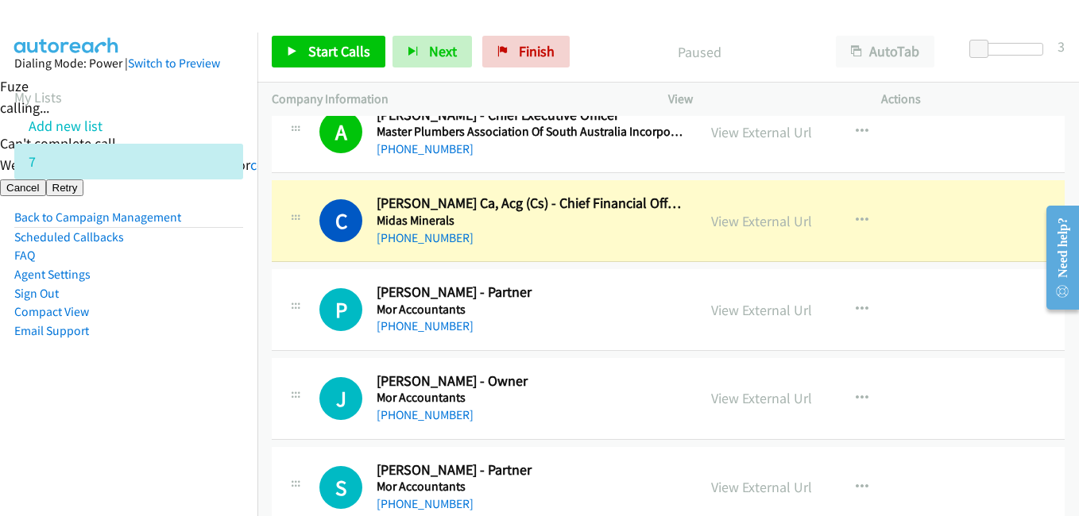
click at [121, 381] on aside "Dialing Mode: Power | Switch to Preview My Lists Add new list 7 Back to Campaig…" at bounding box center [128, 223] width 257 height 380
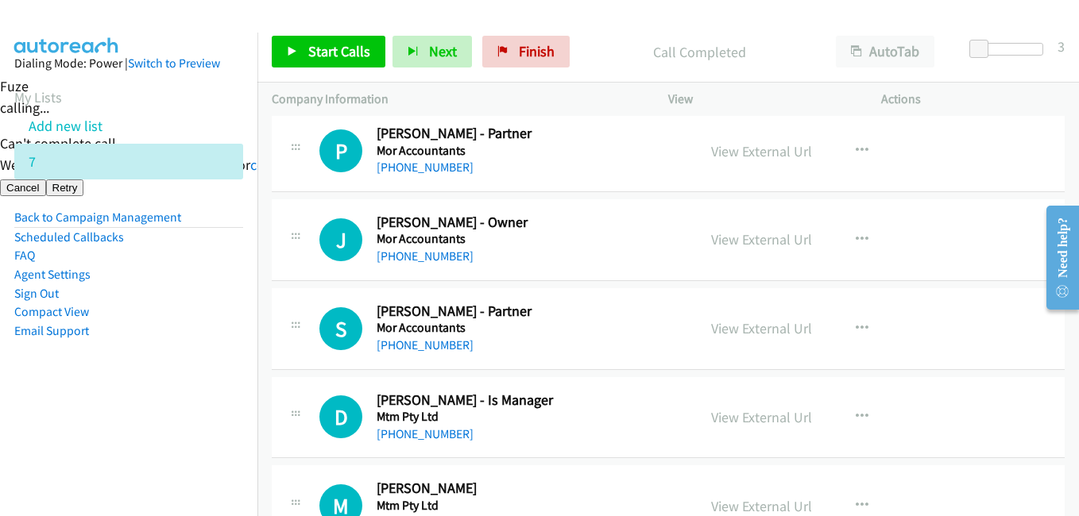
scroll to position [13189, 0]
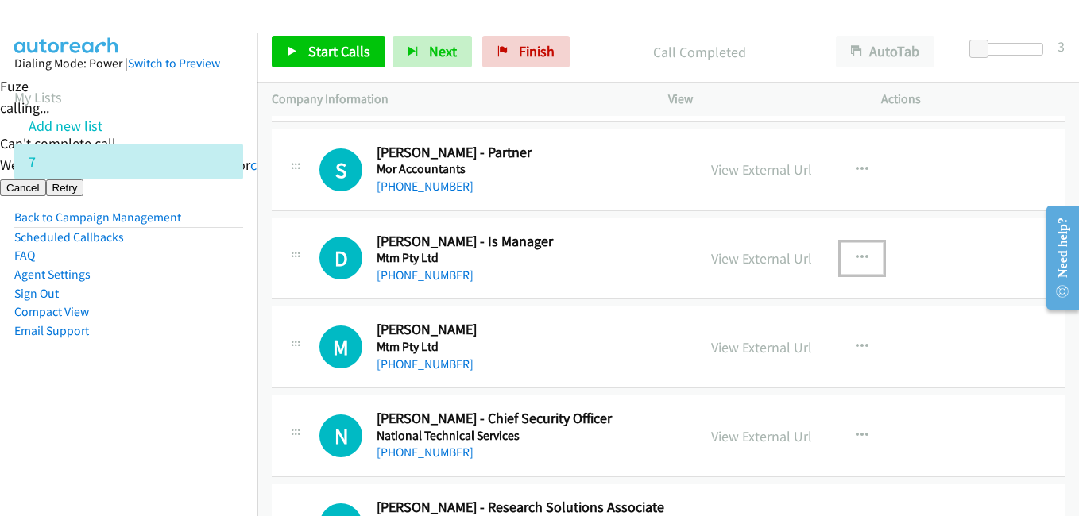
click at [856, 257] on icon "button" at bounding box center [862, 258] width 13 height 13
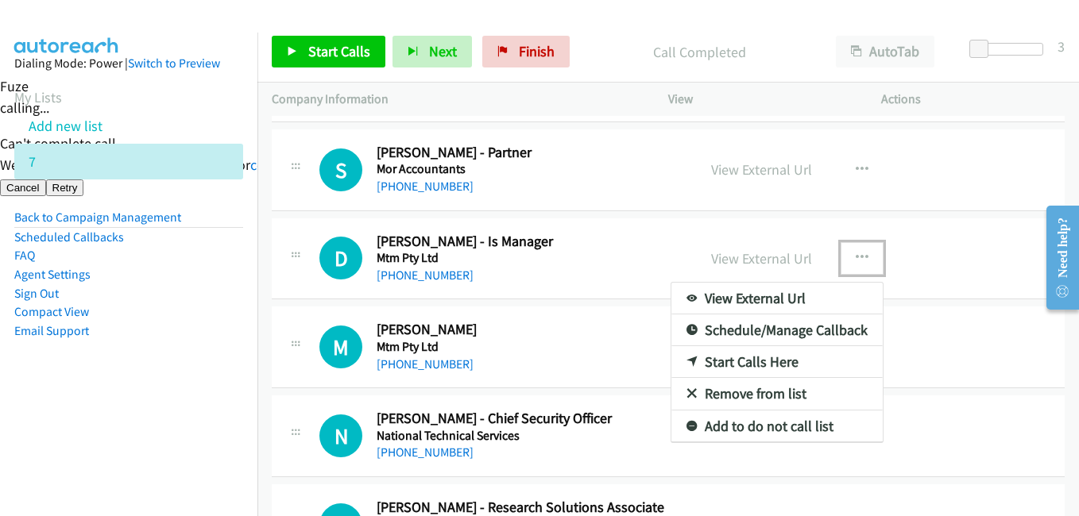
click at [579, 255] on div at bounding box center [539, 258] width 1079 height 516
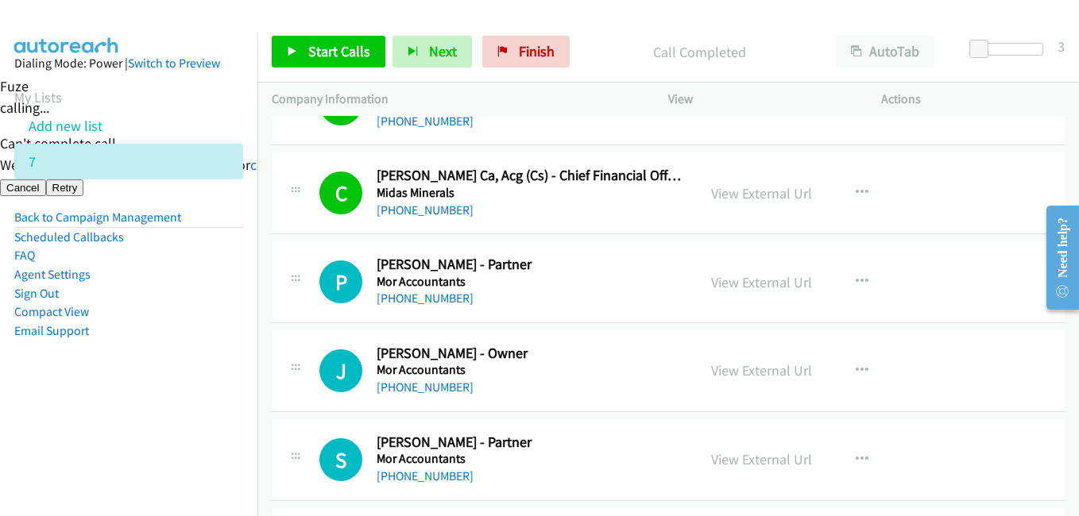
scroll to position [12871, 0]
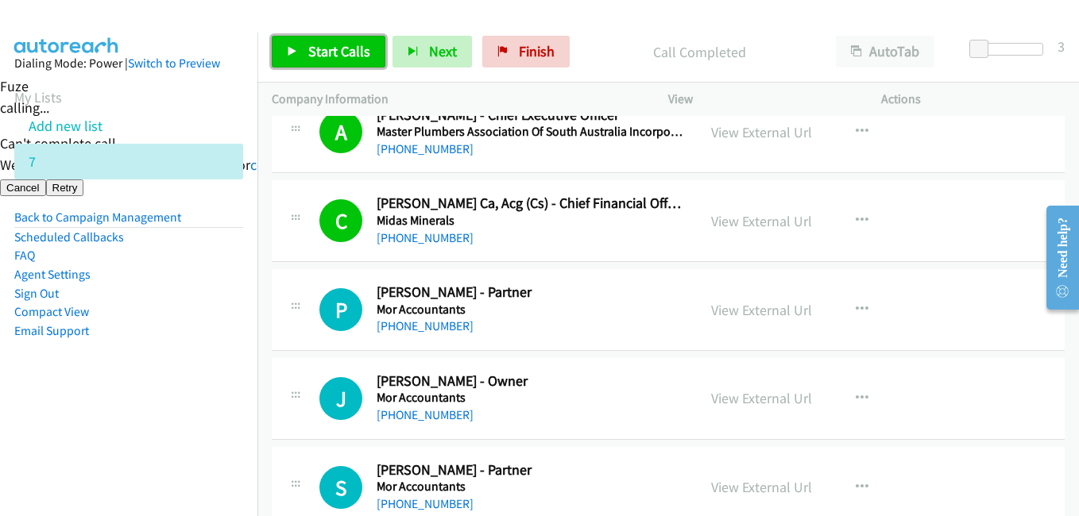
click at [346, 42] on span "Start Calls" at bounding box center [339, 51] width 62 height 18
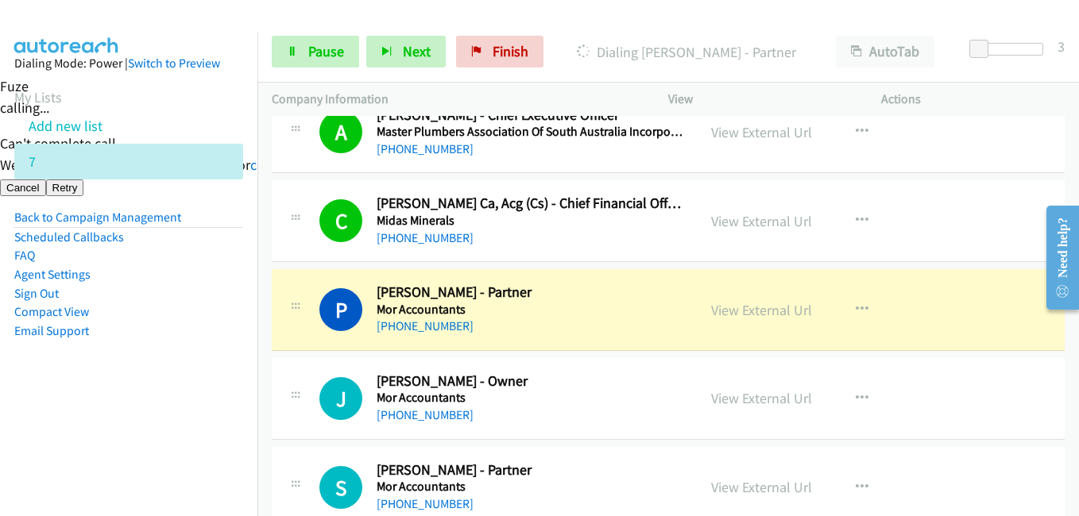
click at [233, 396] on aside "Dialing Mode: Power | Switch to Preview My Lists Add new list 7 Back to Campaig…" at bounding box center [128, 223] width 257 height 380
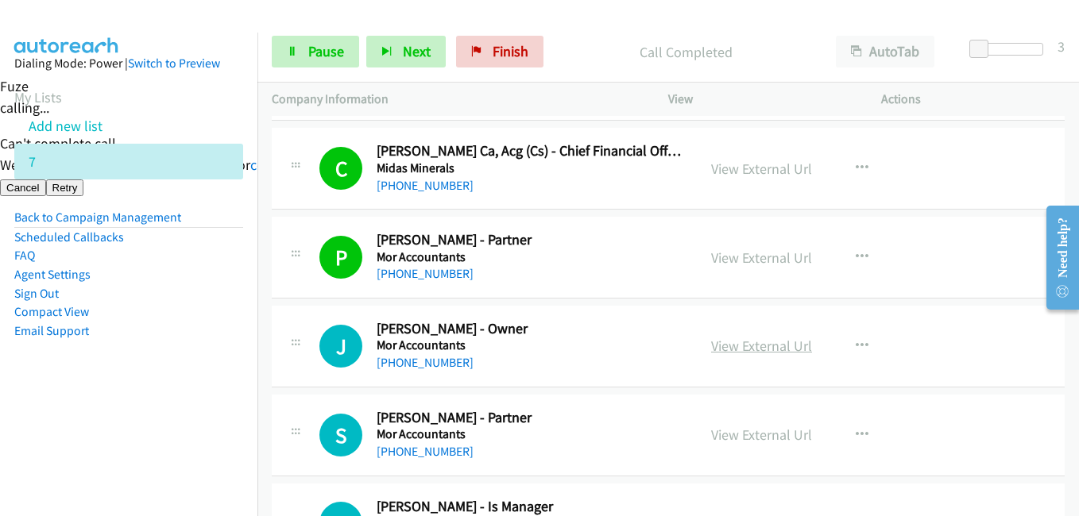
scroll to position [12951, 0]
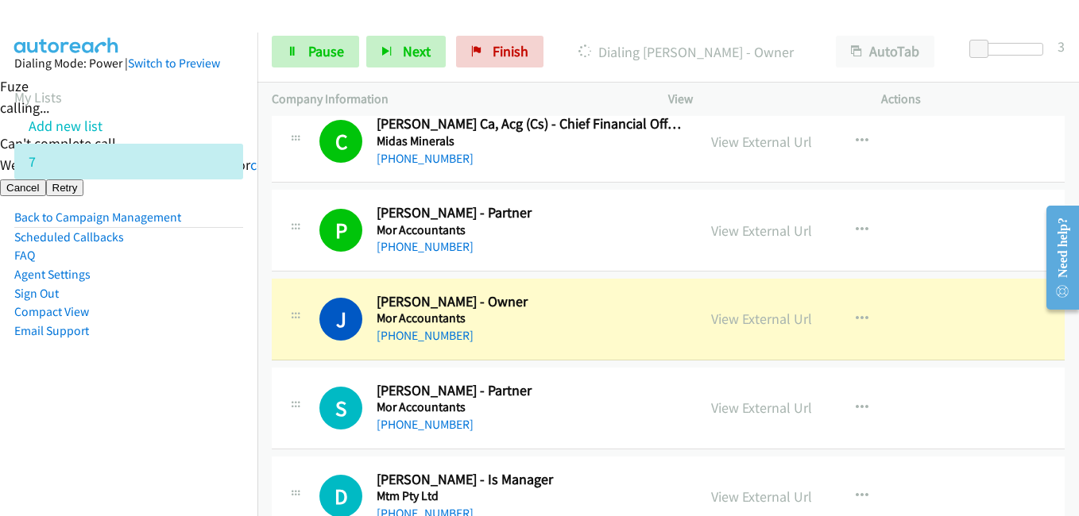
click at [222, 374] on aside "Dialing Mode: Power | Switch to Preview My Lists Add new list 7 Back to Campaig…" at bounding box center [128, 223] width 257 height 380
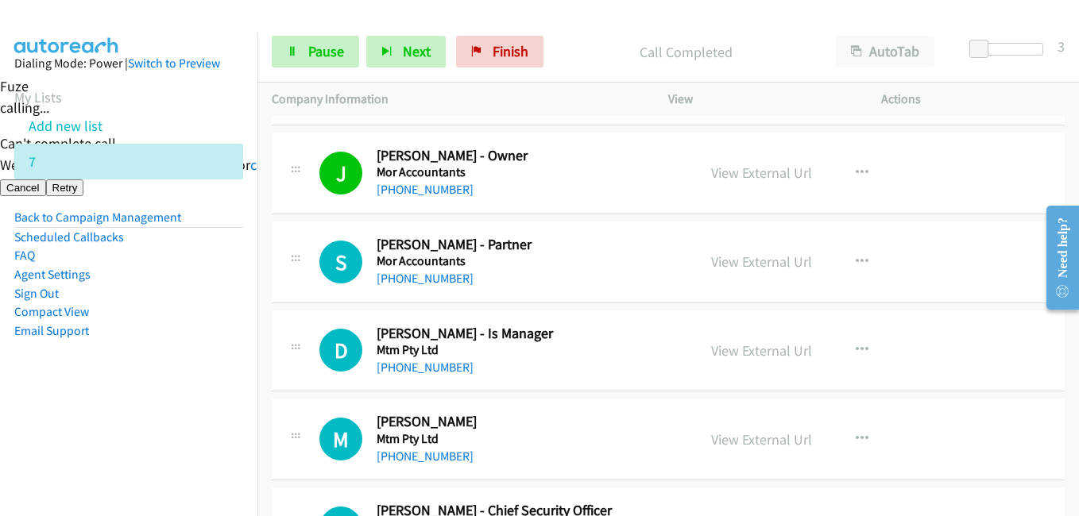
scroll to position [13110, 0]
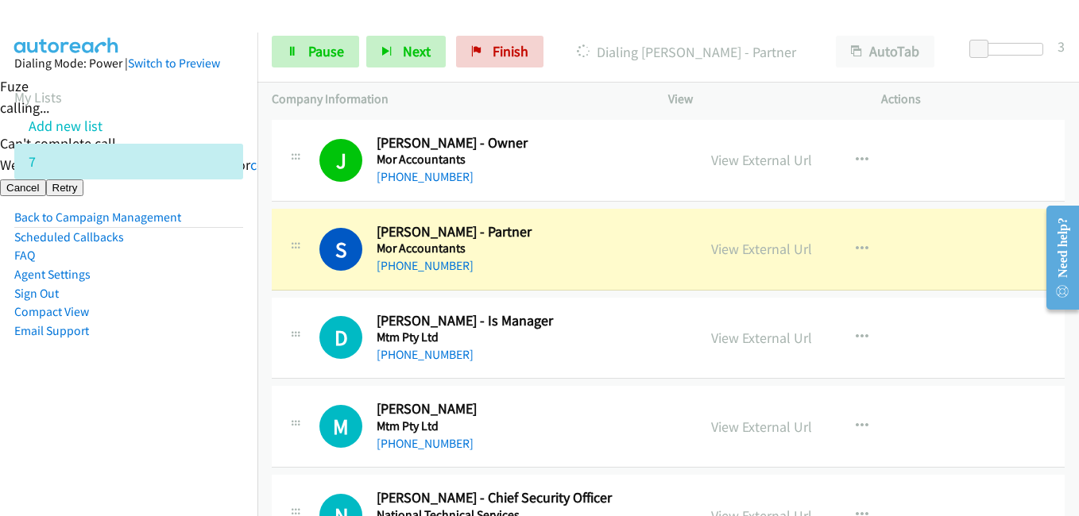
drag, startPoint x: 202, startPoint y: 388, endPoint x: 238, endPoint y: 385, distance: 36.7
click at [204, 389] on aside "Dialing Mode: Power | Switch to Preview My Lists Add new list 7 Back to Campaig…" at bounding box center [128, 223] width 257 height 380
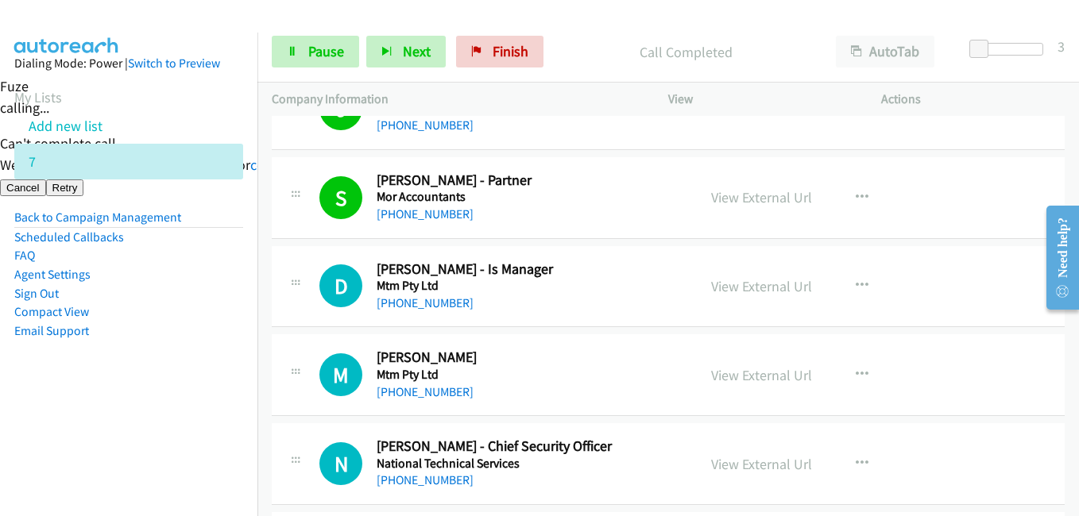
scroll to position [13189, 0]
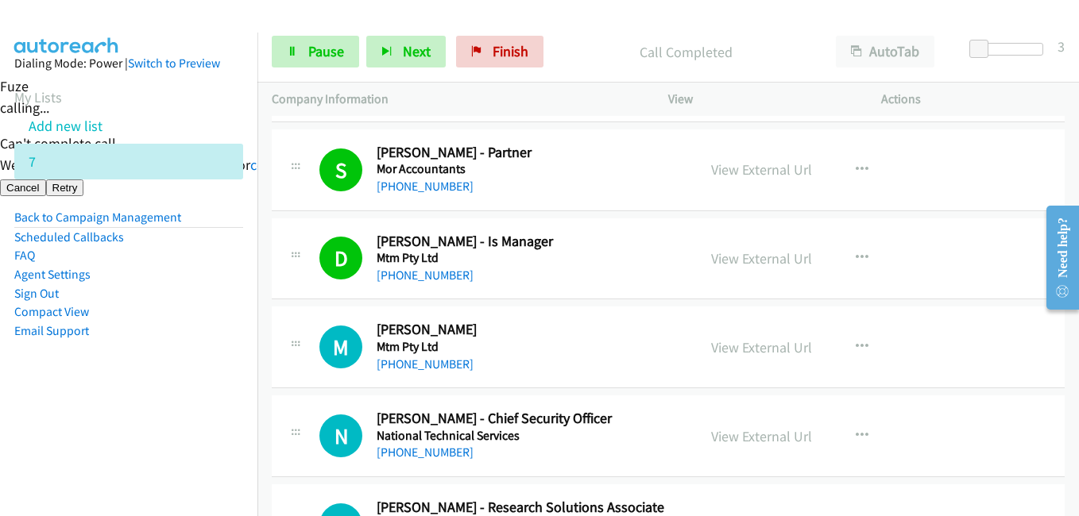
click at [199, 344] on aside "Dialing Mode: Power | Switch to Preview My Lists Add new list 7 Back to Campaig…" at bounding box center [128, 223] width 257 height 380
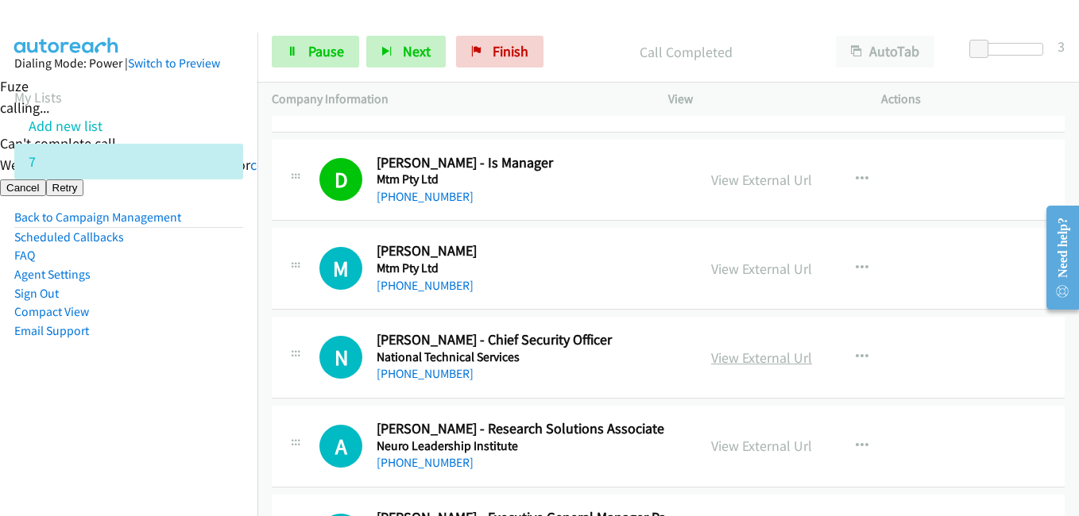
scroll to position [13268, 0]
click at [225, 351] on aside "Dialing Mode: Power | Switch to Preview My Lists Add new list 7 Back to Campaig…" at bounding box center [128, 223] width 257 height 380
click at [191, 392] on aside "Dialing Mode: Power | Switch to Preview My Lists Add new list 7 Back to Campaig…" at bounding box center [128, 223] width 257 height 380
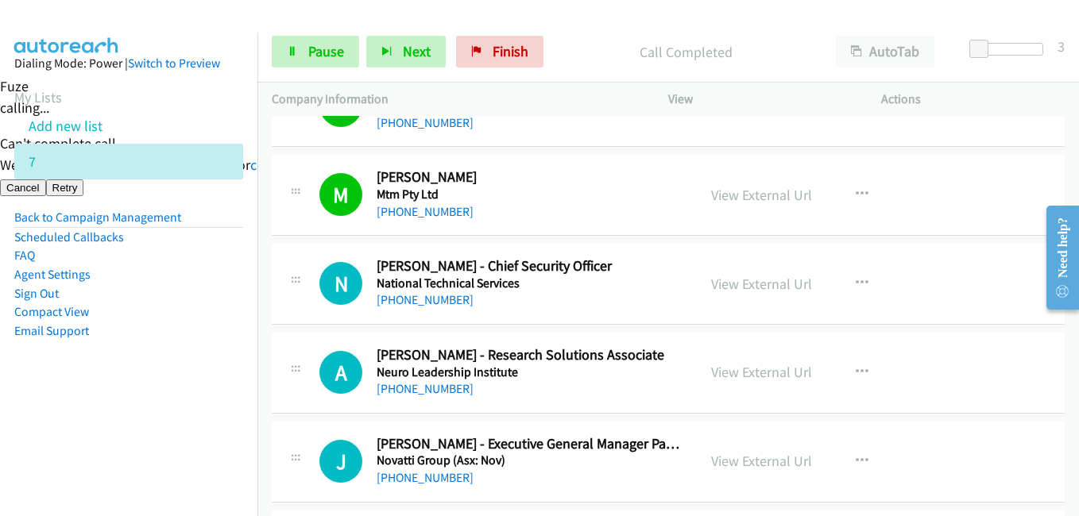
scroll to position [13427, 0]
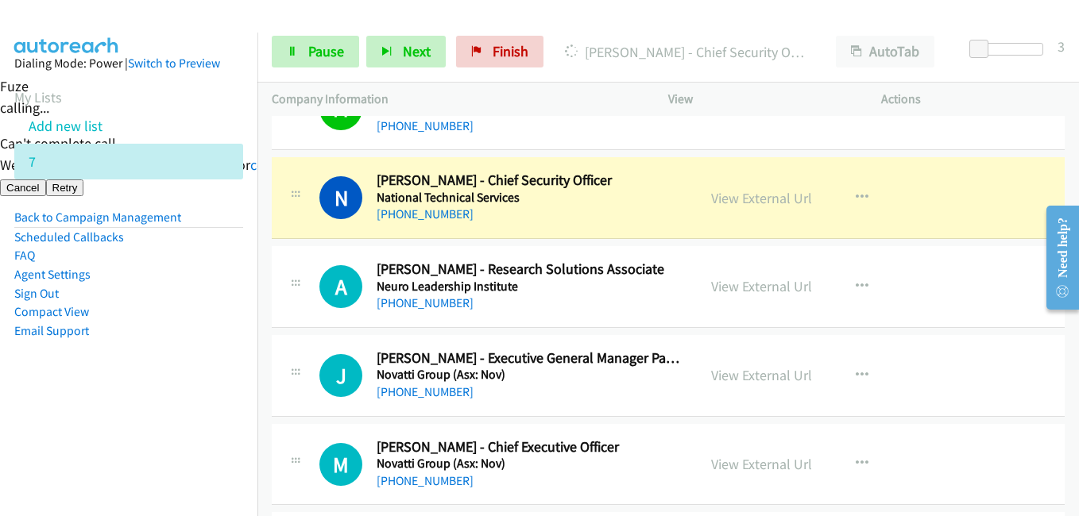
drag, startPoint x: 208, startPoint y: 406, endPoint x: 245, endPoint y: 406, distance: 36.5
click at [208, 406] on aside "Dialing Mode: Power | Switch to Preview My Lists Add new list 7 Back to Campaig…" at bounding box center [128, 223] width 257 height 380
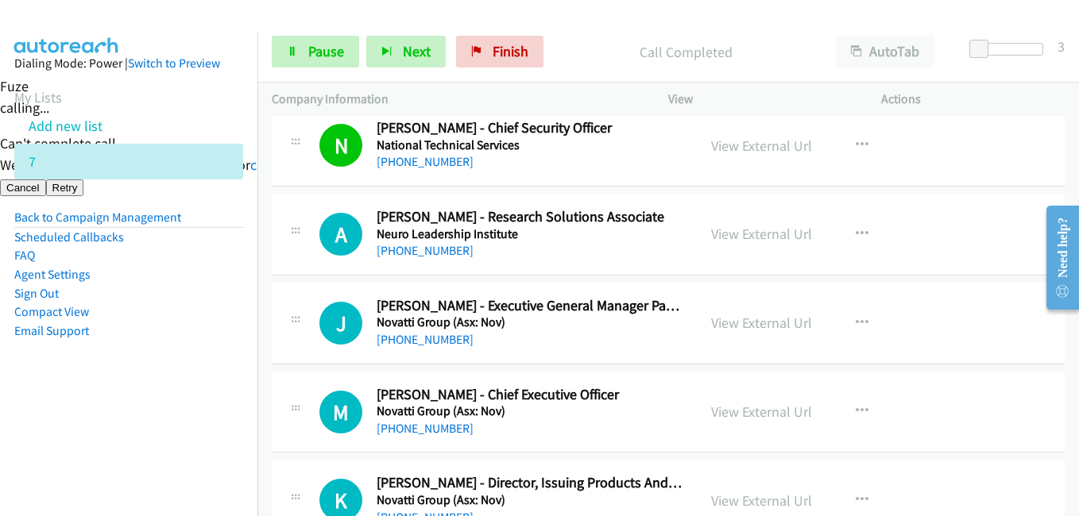
scroll to position [13507, 0]
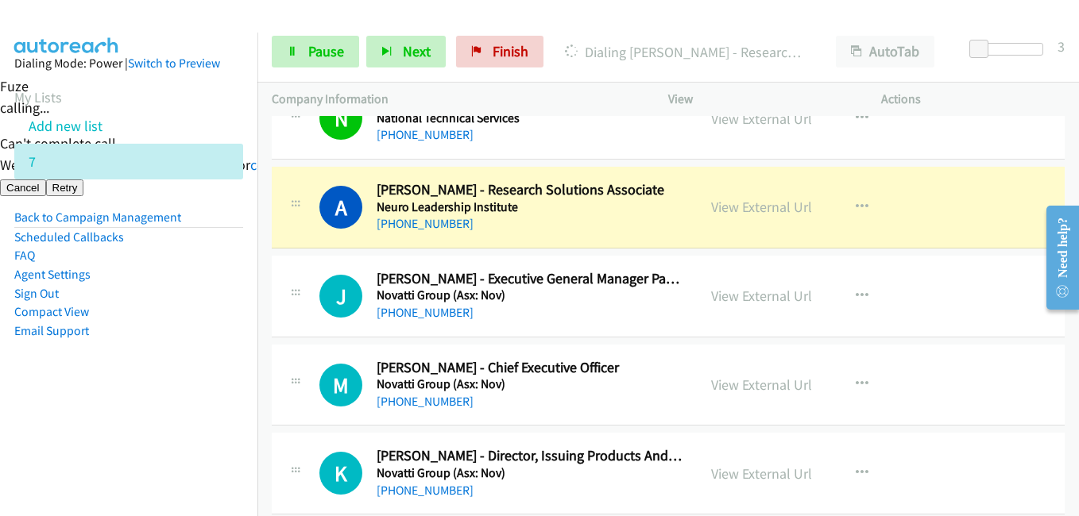
click at [122, 377] on aside "Dialing Mode: Power | Switch to Preview My Lists Add new list 7 Back to Campaig…" at bounding box center [128, 223] width 257 height 380
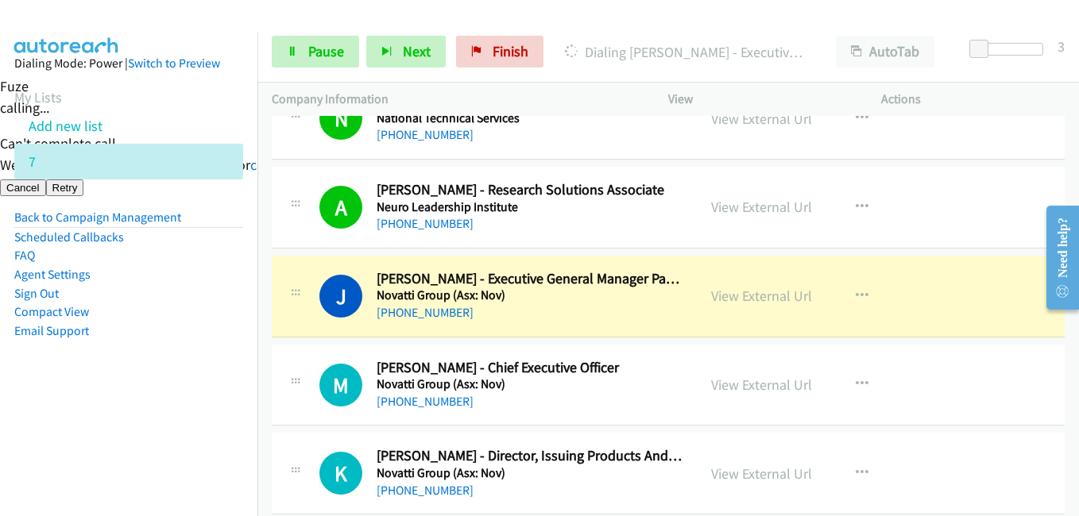
click at [239, 392] on aside "Dialing Mode: Power | Switch to Preview My Lists Add new list 7 Back to Campaig…" at bounding box center [128, 223] width 257 height 380
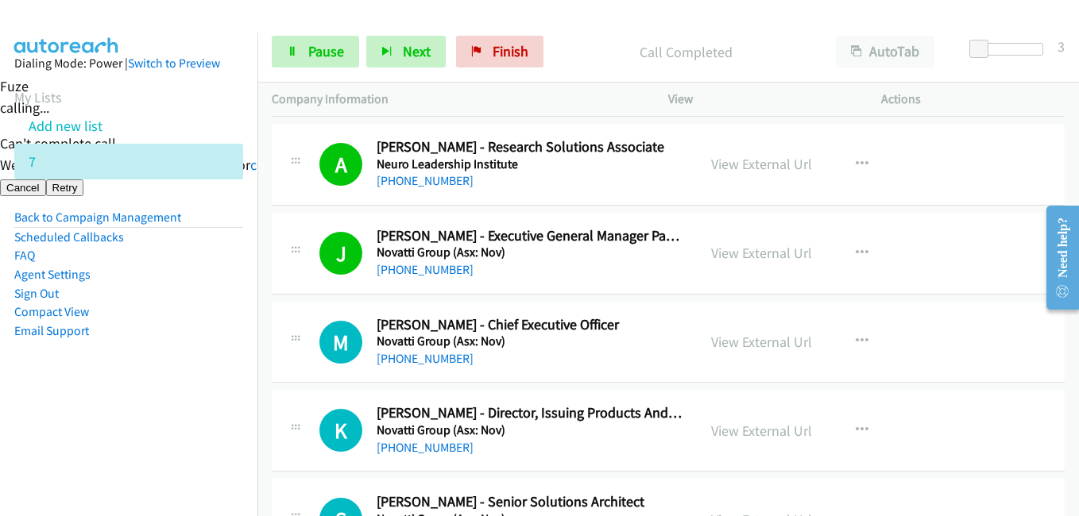
scroll to position [13666, 0]
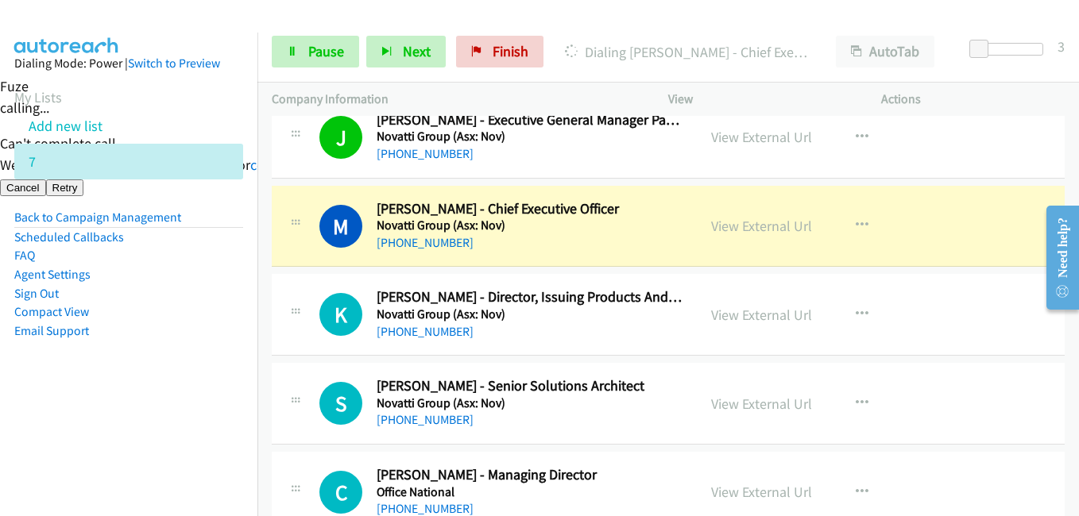
click at [217, 383] on aside "Dialing Mode: Power | Switch to Preview My Lists Add new list 7 Back to Campaig…" at bounding box center [128, 223] width 257 height 380
drag, startPoint x: 205, startPoint y: 420, endPoint x: 214, endPoint y: 421, distance: 8.8
click at [205, 421] on nav "Dialing Mode: Power | Switch to Preview My Lists Add new list 7 Back to Campaig…" at bounding box center [129, 291] width 258 height 516
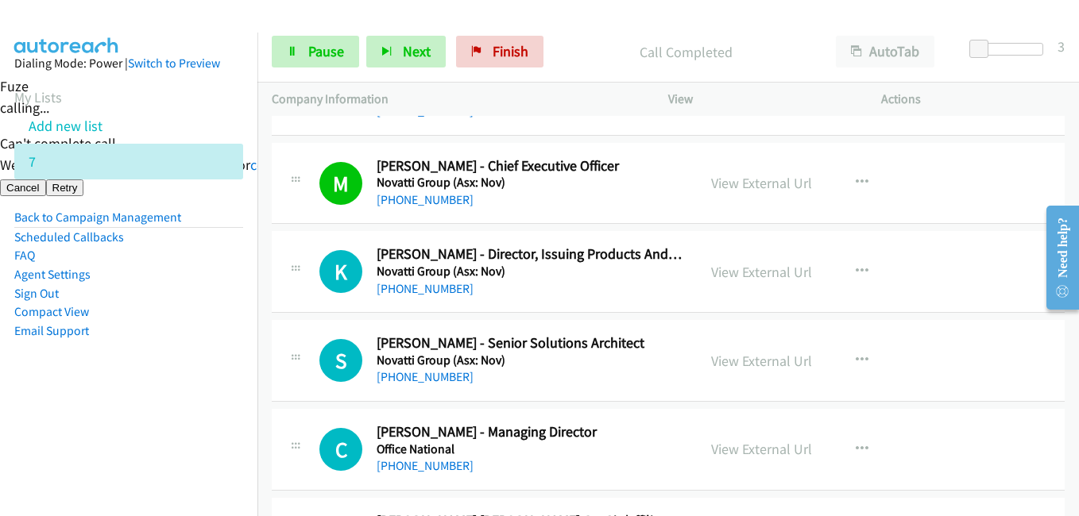
scroll to position [13745, 0]
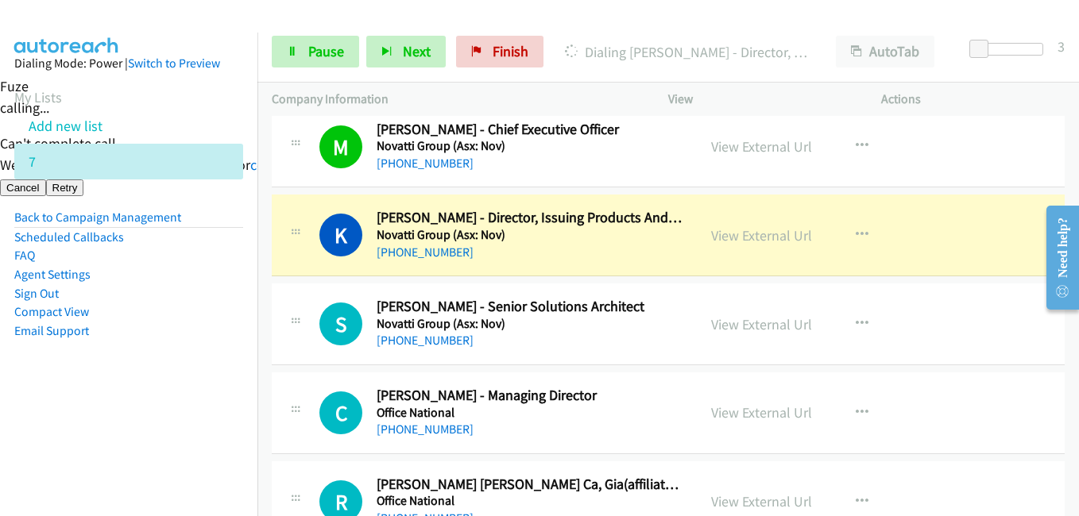
click at [157, 405] on aside "Dialing Mode: Power | Switch to Preview My Lists Add new list 7 Back to Campaig…" at bounding box center [128, 223] width 257 height 380
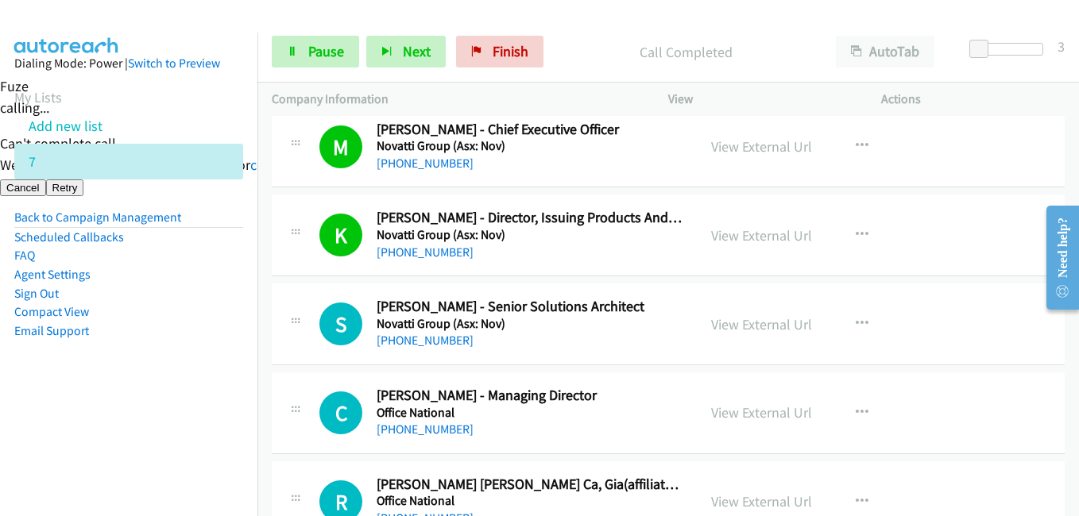
drag, startPoint x: 163, startPoint y: 400, endPoint x: 212, endPoint y: 392, distance: 49.9
click at [163, 399] on aside "Dialing Mode: Power | Switch to Preview My Lists Add new list 7 Back to Campaig…" at bounding box center [128, 223] width 257 height 380
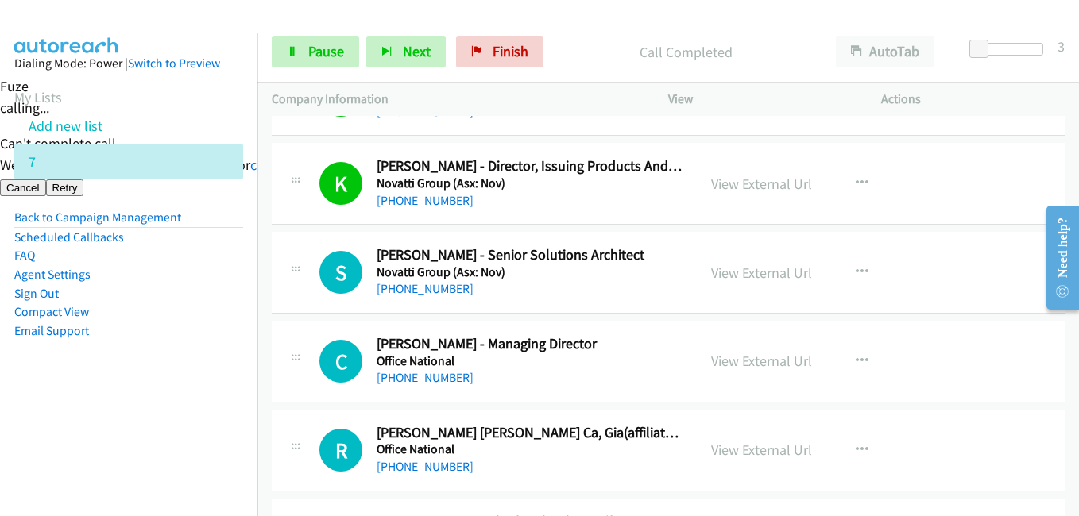
scroll to position [13825, 0]
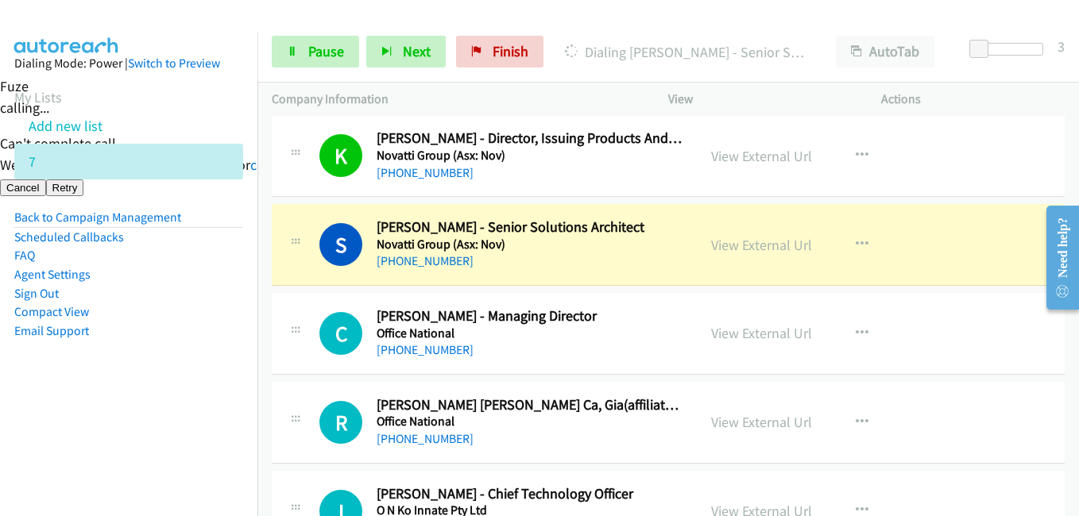
click at [141, 354] on aside "Dialing Mode: Power | Switch to Preview My Lists Add new list 7 Back to Campaig…" at bounding box center [128, 223] width 257 height 380
click at [739, 244] on link "View External Url" at bounding box center [761, 245] width 101 height 18
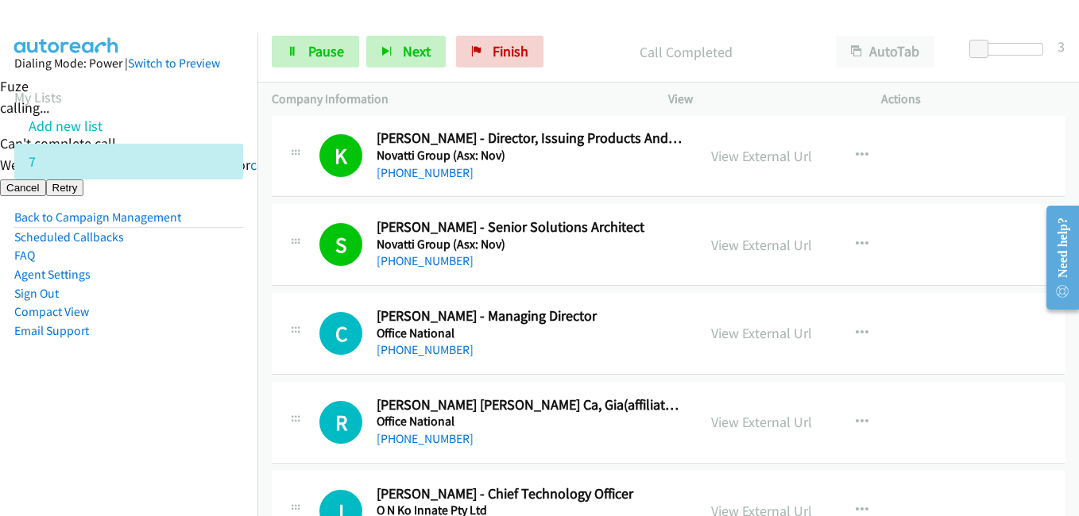
click at [191, 385] on aside "Dialing Mode: Power | Switch to Preview My Lists Add new list 7 Back to Campaig…" at bounding box center [128, 223] width 257 height 380
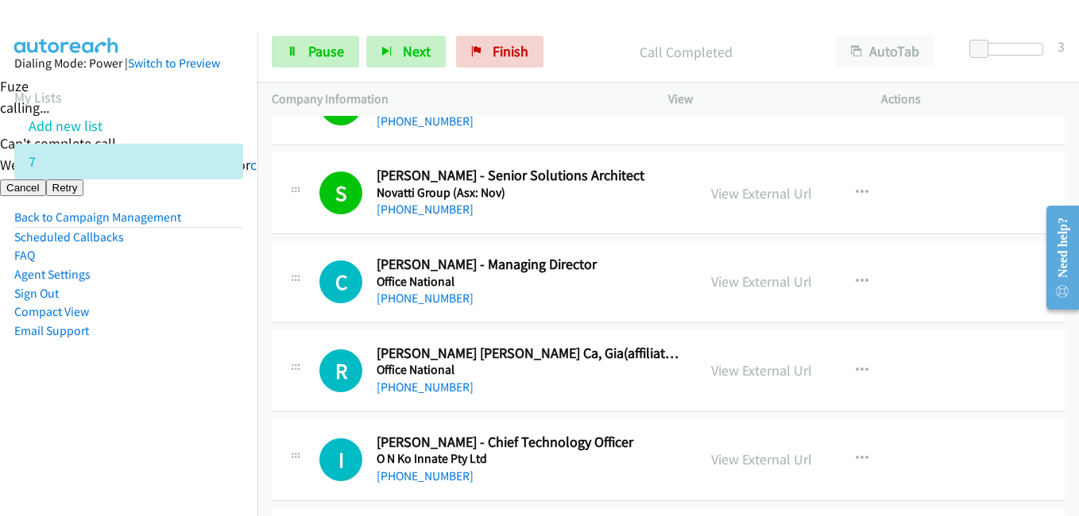
scroll to position [13904, 0]
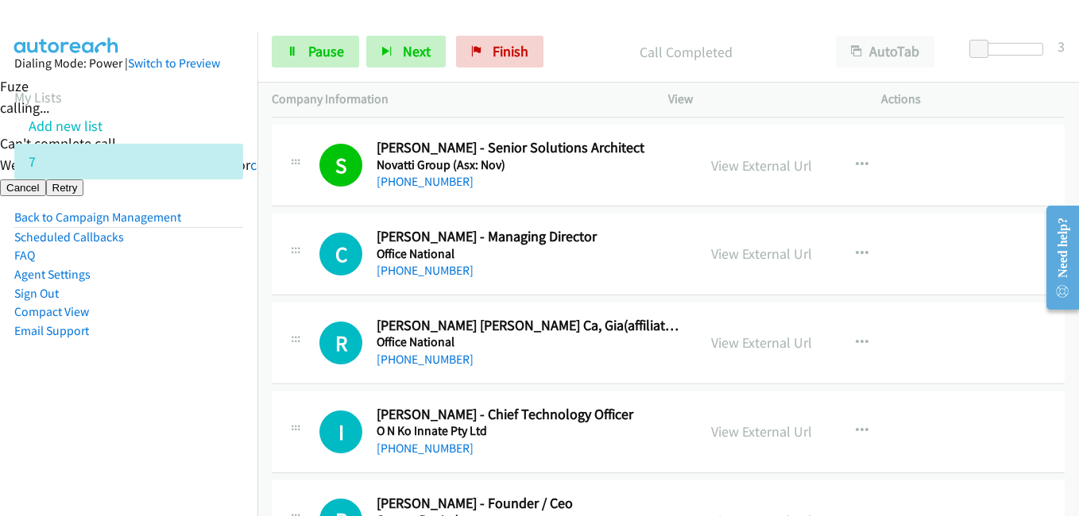
drag, startPoint x: 203, startPoint y: 363, endPoint x: 210, endPoint y: 359, distance: 8.2
click at [203, 364] on aside "Dialing Mode: Power | Switch to Preview My Lists Add new list 7 Back to Campaig…" at bounding box center [128, 223] width 257 height 380
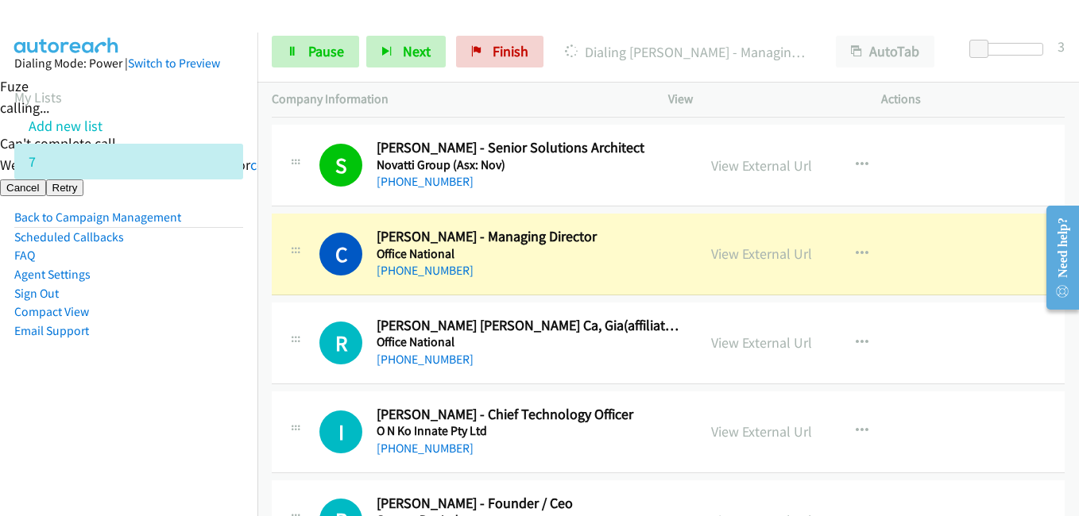
drag, startPoint x: 233, startPoint y: 412, endPoint x: 326, endPoint y: 153, distance: 275.2
click at [233, 411] on nav "Dialing Mode: Power | Switch to Preview My Lists Add new list 7 Back to Campaig…" at bounding box center [129, 291] width 258 height 516
click at [343, 64] on link "Pause" at bounding box center [315, 52] width 87 height 32
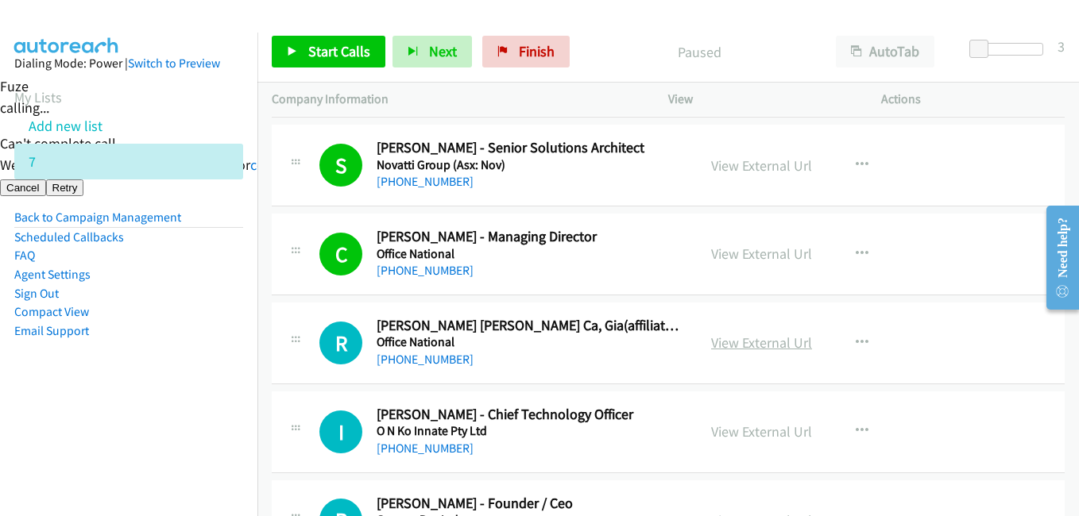
click at [742, 347] on link "View External Url" at bounding box center [761, 343] width 101 height 18
click at [347, 52] on span "Start Calls" at bounding box center [339, 51] width 62 height 18
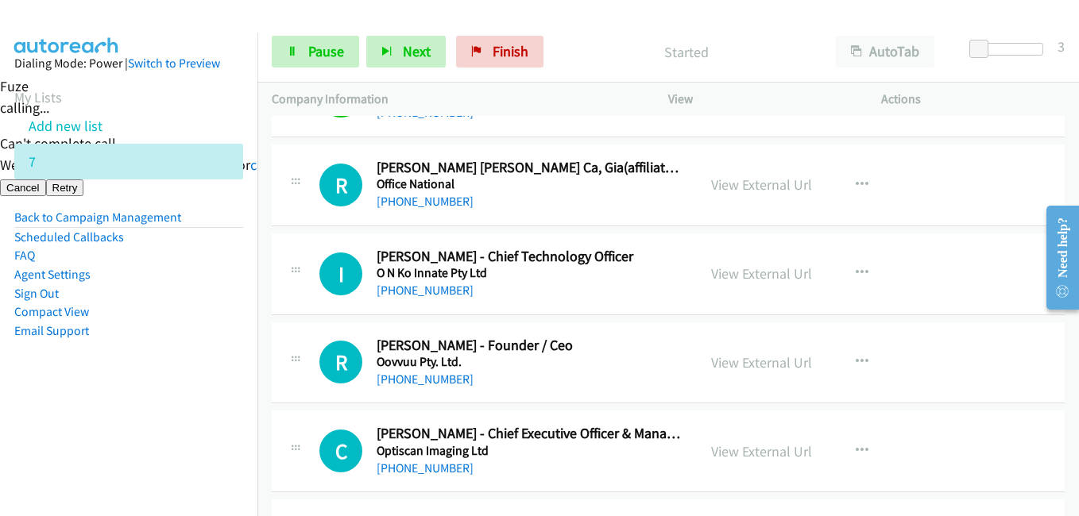
scroll to position [14063, 0]
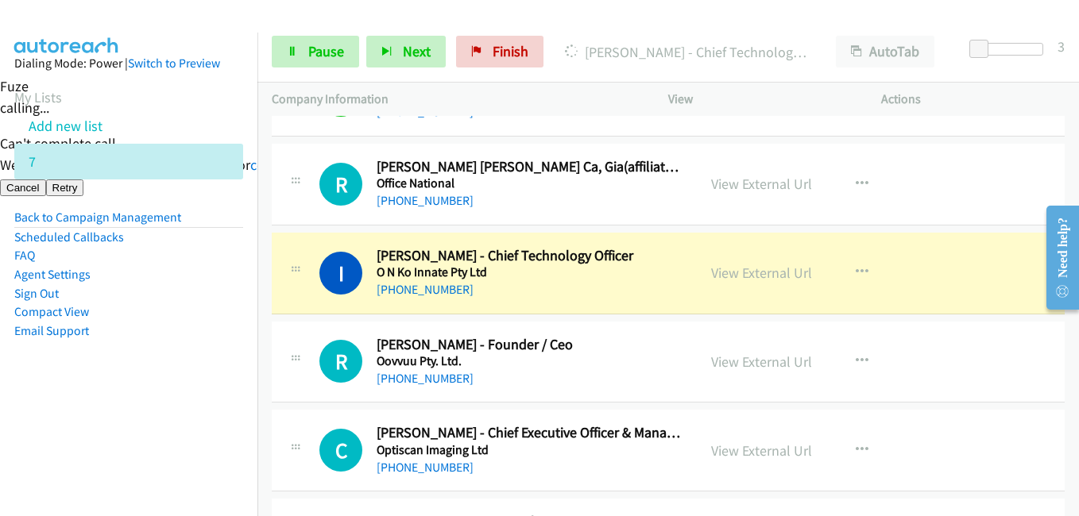
drag, startPoint x: 128, startPoint y: 379, endPoint x: 161, endPoint y: 379, distance: 33.4
click at [128, 379] on aside "Dialing Mode: Power | Switch to Preview My Lists Add new list 7 Back to Campaig…" at bounding box center [128, 223] width 257 height 380
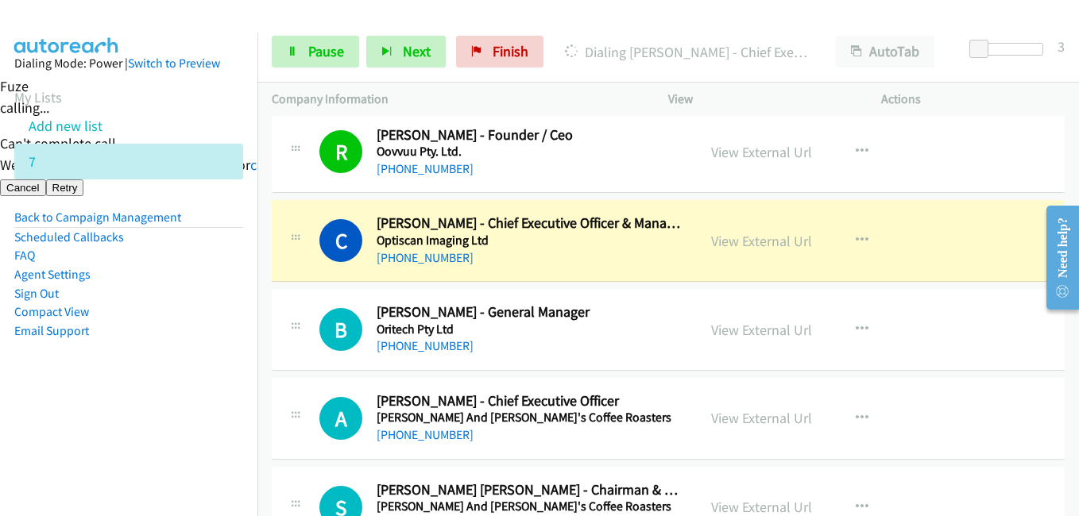
scroll to position [14301, 0]
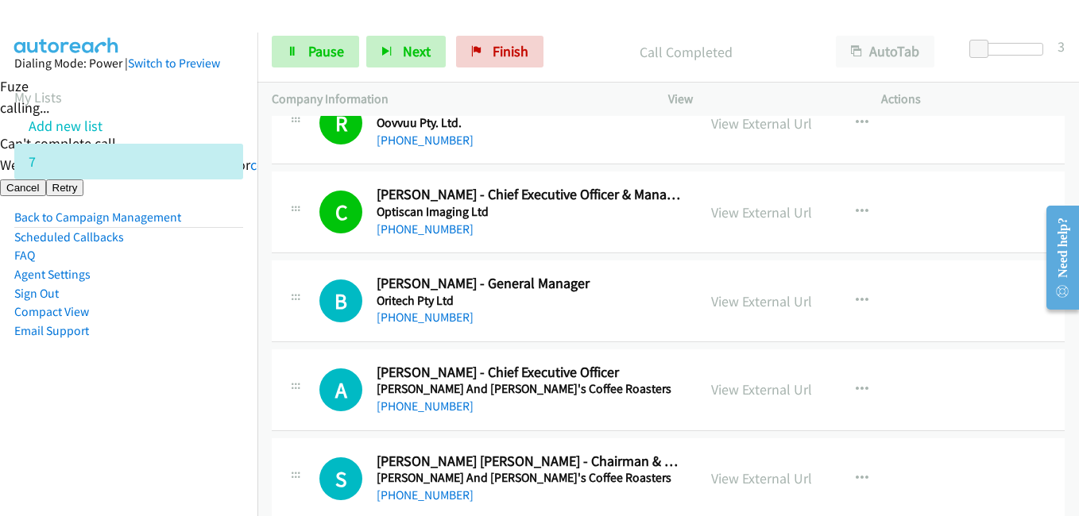
click at [134, 402] on aside "Dialing Mode: Power | Switch to Preview My Lists Add new list 7 Back to Campaig…" at bounding box center [128, 223] width 257 height 380
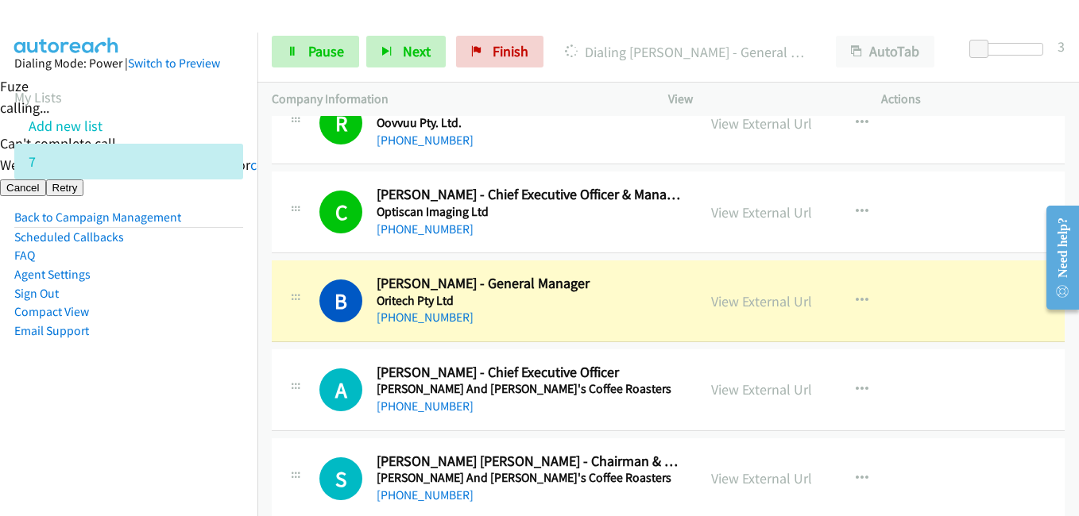
click at [205, 385] on aside "Dialing Mode: Power | Switch to Preview My Lists Add new list 7 Back to Campaig…" at bounding box center [128, 223] width 257 height 380
drag, startPoint x: 173, startPoint y: 382, endPoint x: 296, endPoint y: 384, distance: 123.2
click at [179, 384] on aside "Dialing Mode: Power | Switch to Preview My Lists Add new list 7 Back to Campaig…" at bounding box center [128, 223] width 257 height 380
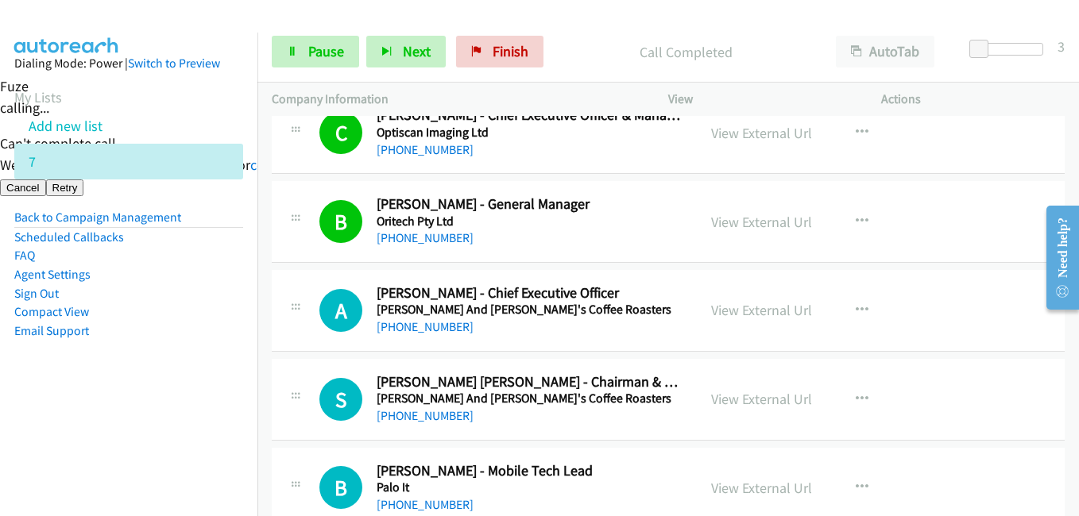
scroll to position [14540, 0]
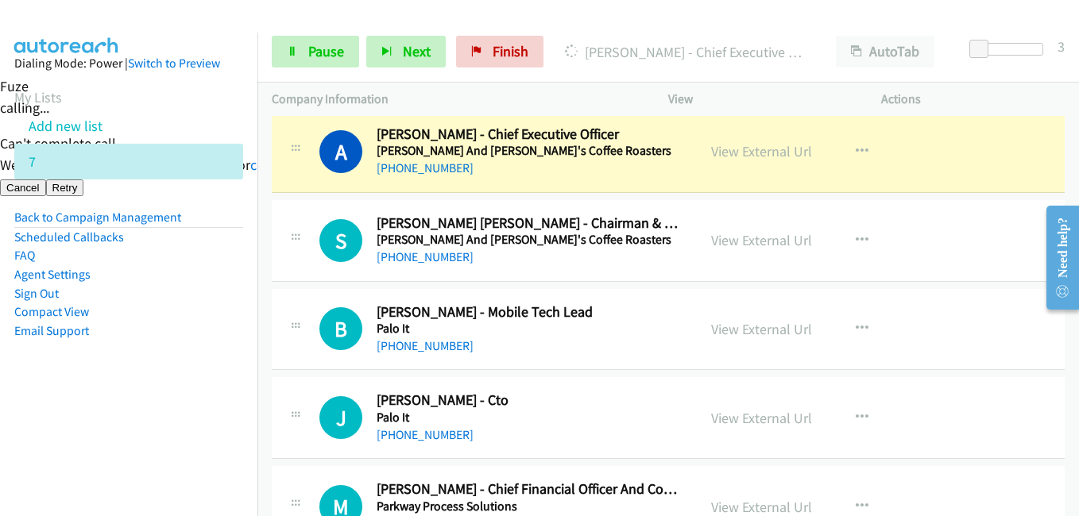
click at [207, 395] on aside "Dialing Mode: Power | Switch to Preview My Lists Add new list 7 Back to Campaig…" at bounding box center [128, 223] width 257 height 380
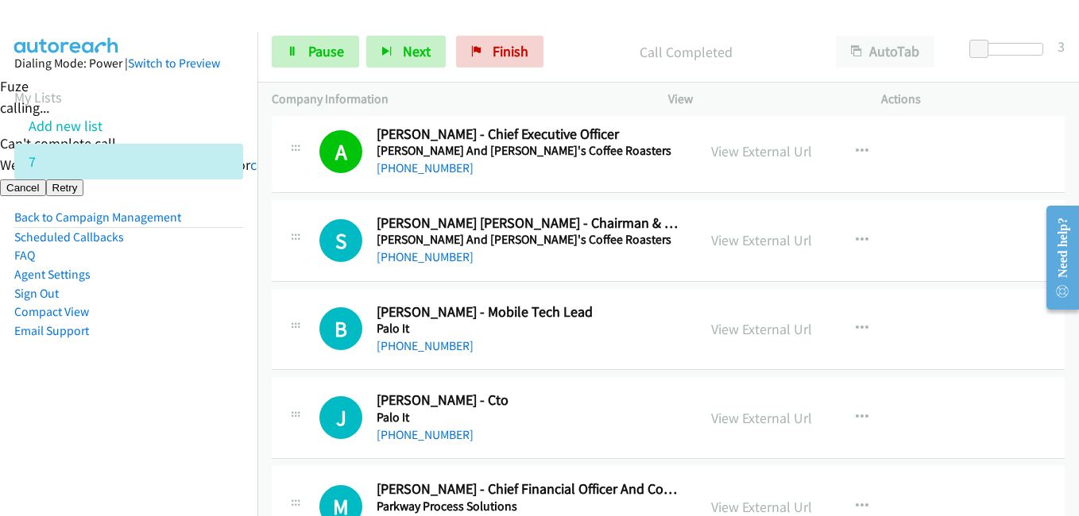
click at [176, 306] on li "Compact View" at bounding box center [128, 312] width 229 height 19
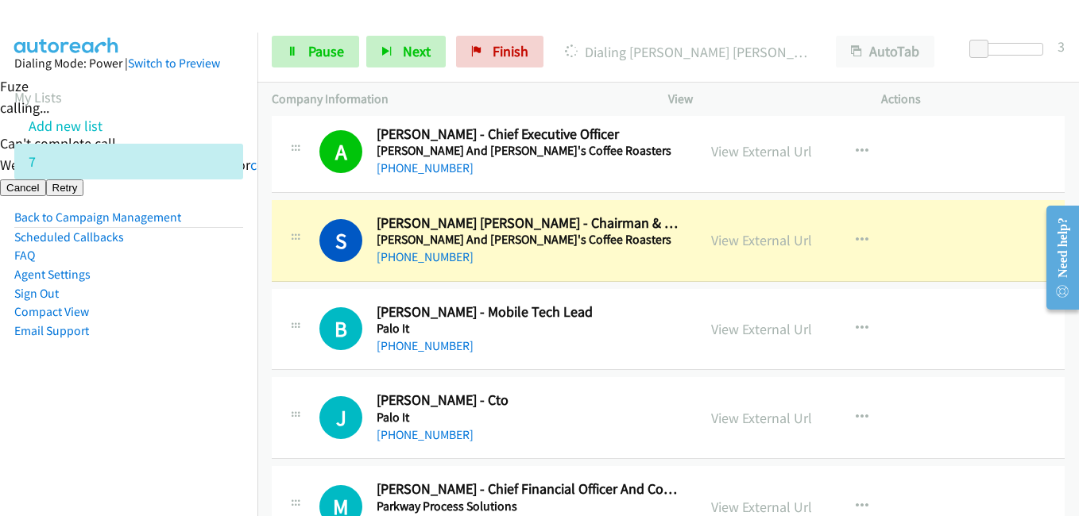
drag, startPoint x: 175, startPoint y: 412, endPoint x: 298, endPoint y: 401, distance: 123.7
click at [180, 412] on nav "Dialing Mode: Power | Switch to Preview My Lists Add new list 7 Back to Campaig…" at bounding box center [129, 291] width 258 height 516
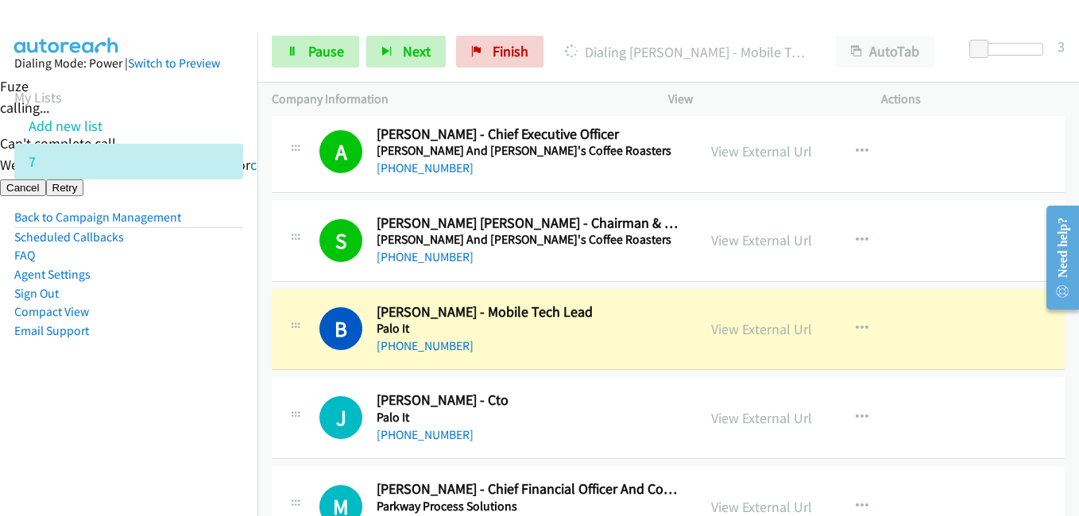
click at [222, 331] on li "Email Support" at bounding box center [128, 331] width 229 height 19
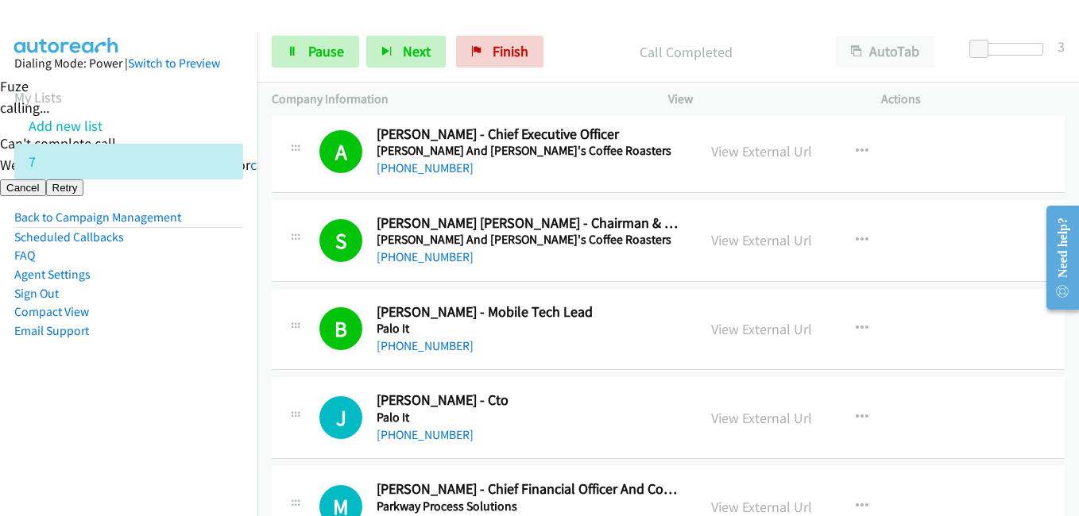
click at [92, 400] on aside "Dialing Mode: Power | Switch to Preview My Lists Add new list 7 Back to Campaig…" at bounding box center [128, 223] width 257 height 380
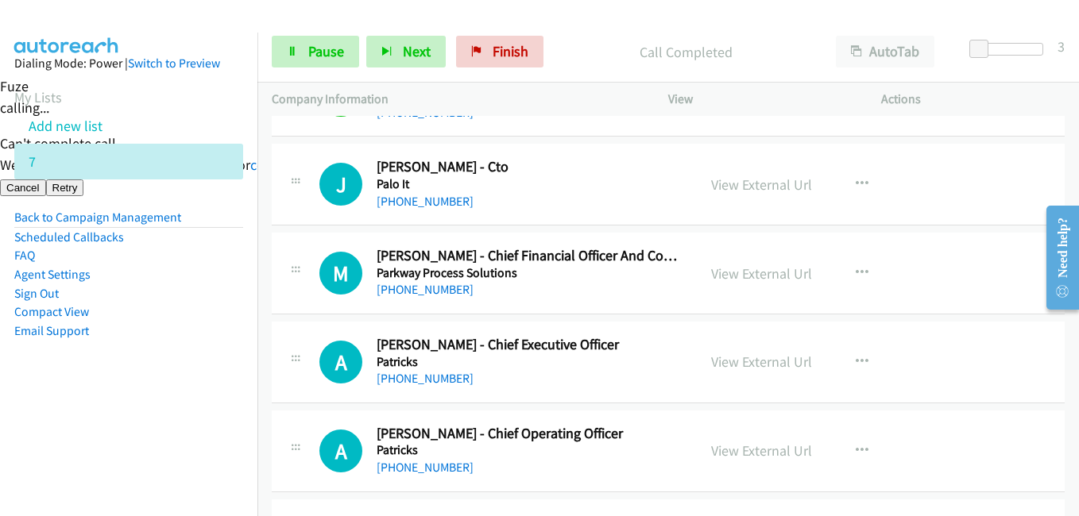
scroll to position [14778, 0]
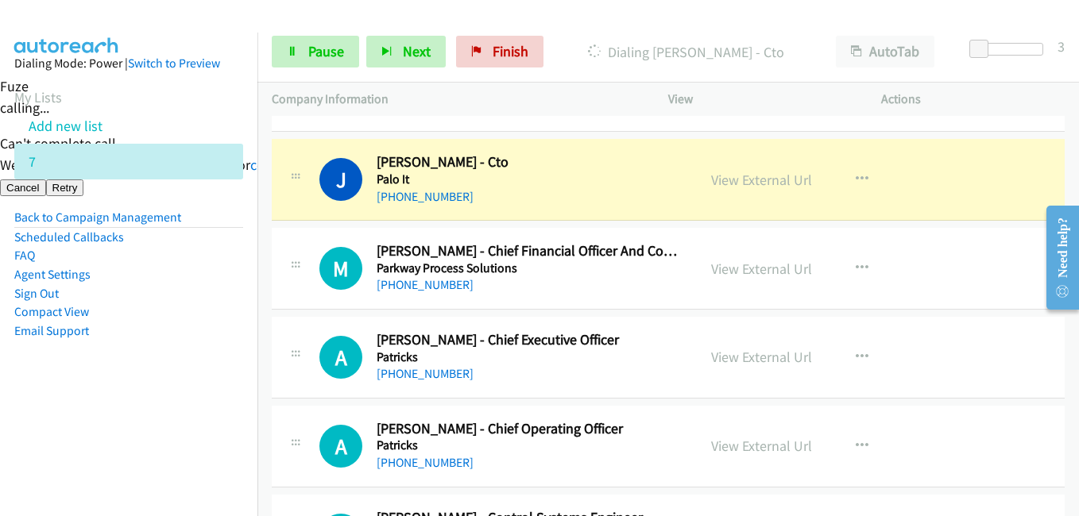
drag, startPoint x: 148, startPoint y: 334, endPoint x: 204, endPoint y: 266, distance: 88.6
click at [153, 328] on li "Email Support" at bounding box center [128, 331] width 229 height 19
click at [212, 428] on nav "Dialing Mode: Power | Switch to Preview My Lists Add new list 7 Back to Campaig…" at bounding box center [129, 291] width 258 height 516
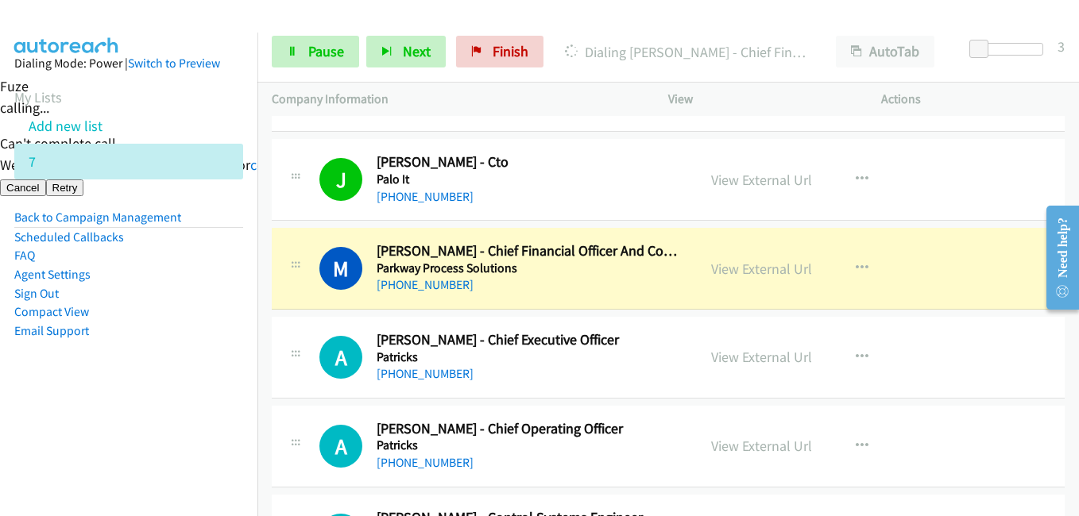
click at [134, 421] on nav "Dialing Mode: Power | Switch to Preview My Lists Add new list 7 Back to Campaig…" at bounding box center [129, 291] width 258 height 516
drag, startPoint x: 188, startPoint y: 385, endPoint x: 266, endPoint y: 384, distance: 78.7
click at [188, 385] on aside "Dialing Mode: Power | Switch to Preview My Lists Add new list 7 Back to Campaig…" at bounding box center [128, 223] width 257 height 380
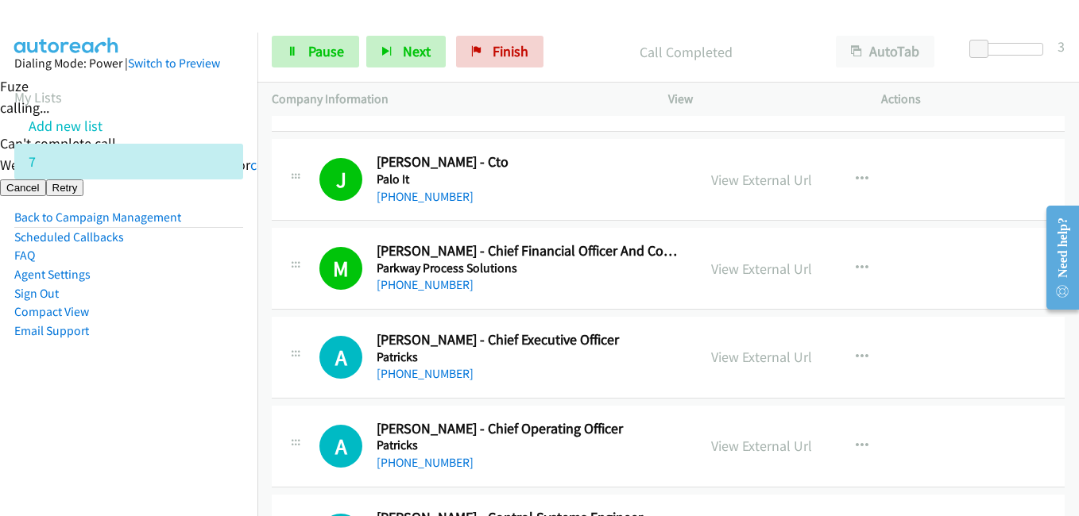
scroll to position [14857, 0]
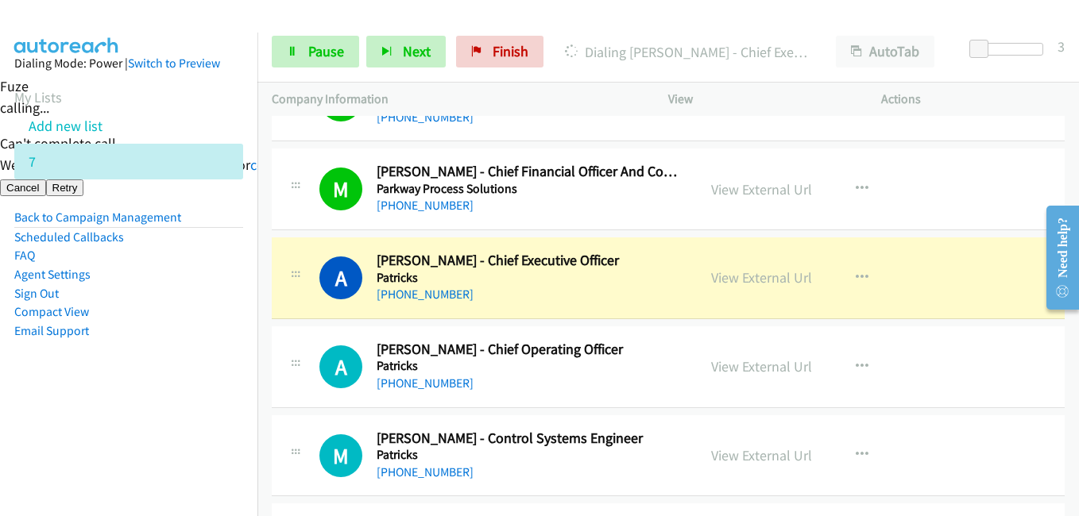
click at [89, 346] on aside "Dialing Mode: Power | Switch to Preview My Lists Add new list 7 Back to Campaig…" at bounding box center [128, 223] width 257 height 380
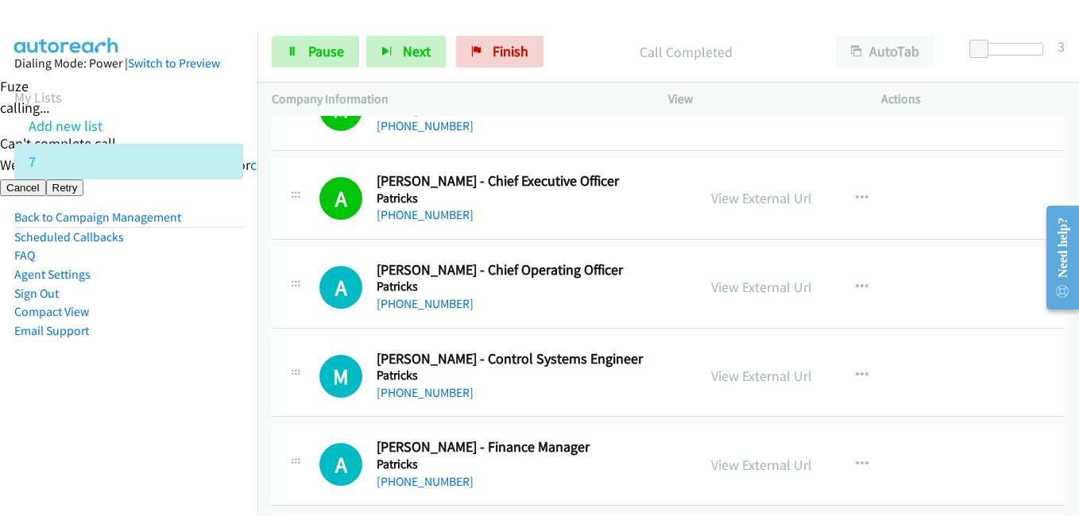
click at [164, 333] on li "Email Support" at bounding box center [128, 331] width 229 height 19
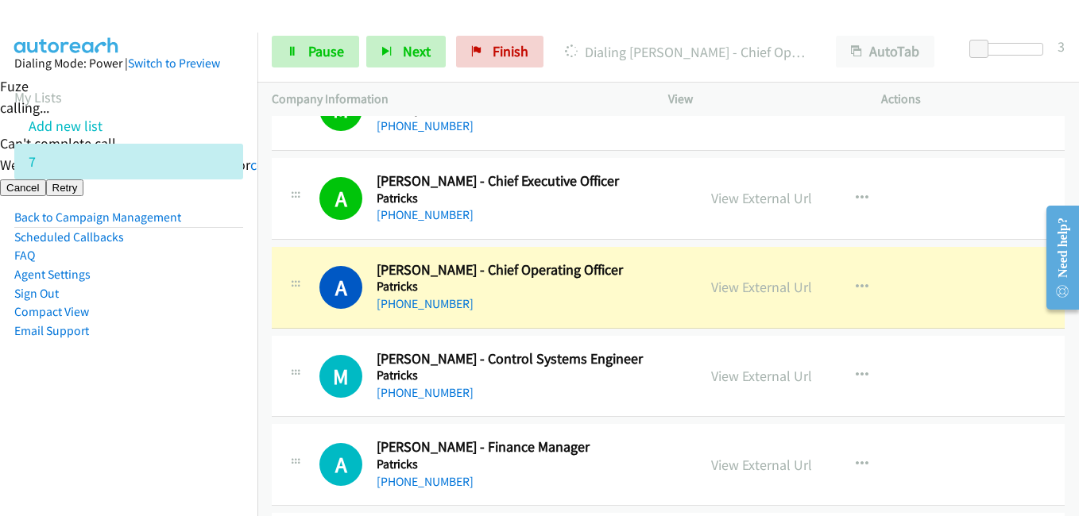
click at [168, 420] on nav "Dialing Mode: Power | Switch to Preview My Lists Add new list 7 Back to Campaig…" at bounding box center [129, 291] width 258 height 516
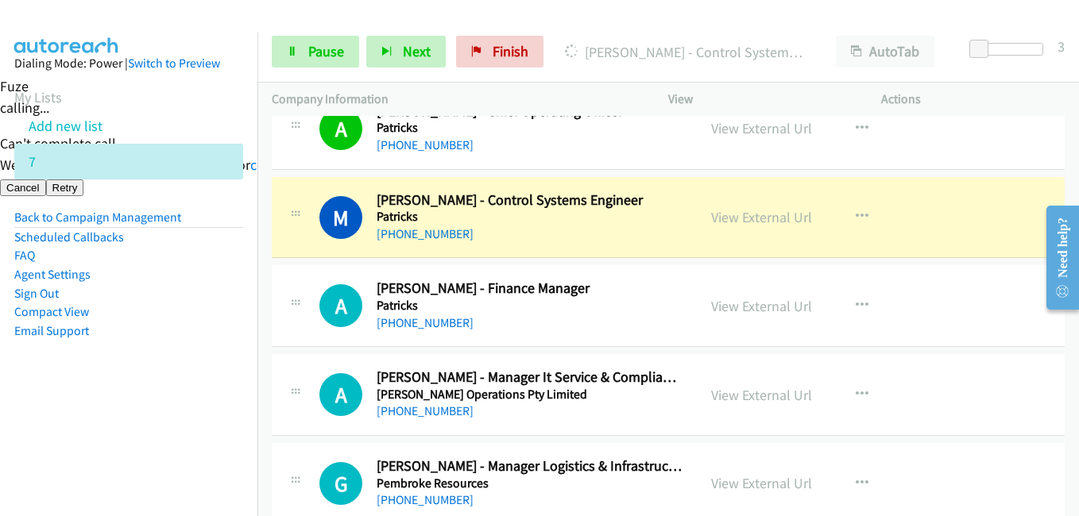
drag, startPoint x: 133, startPoint y: 375, endPoint x: 526, endPoint y: 348, distance: 393.4
click at [151, 373] on aside "Dialing Mode: Power | Switch to Preview My Lists Add new list 7 Back to Campaig…" at bounding box center [128, 223] width 257 height 380
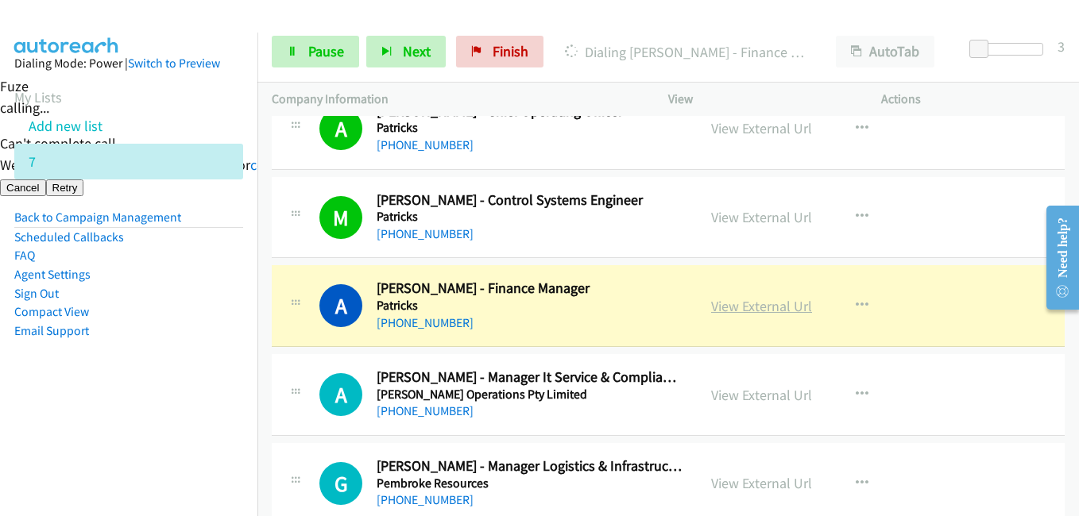
click at [784, 302] on link "View External Url" at bounding box center [761, 306] width 101 height 18
click at [342, 52] on span "Pause" at bounding box center [326, 51] width 36 height 18
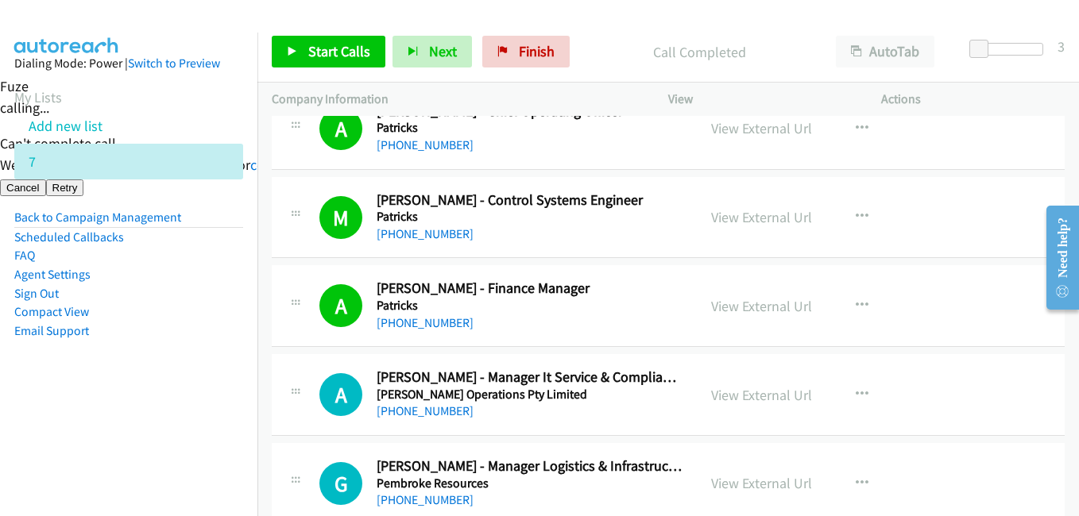
scroll to position [15175, 0]
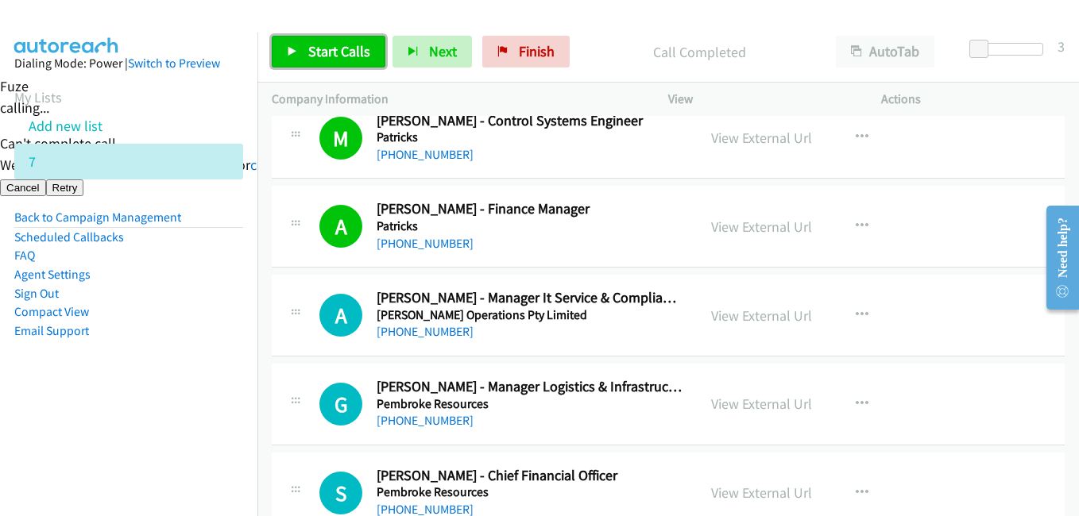
click at [350, 52] on span "Start Calls" at bounding box center [339, 51] width 62 height 18
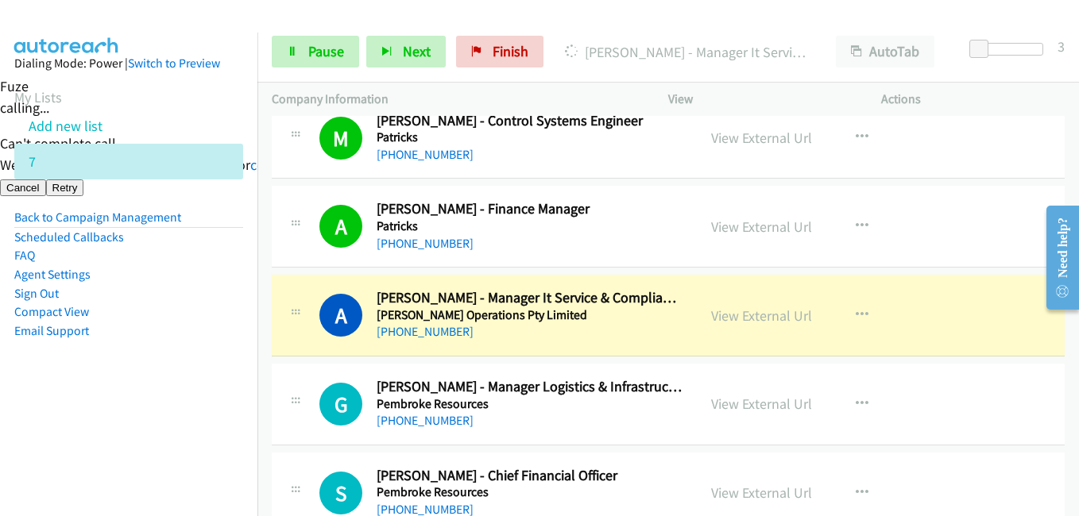
click at [160, 358] on aside "Dialing Mode: Power | Switch to Preview My Lists Add new list 7 Back to Campaig…" at bounding box center [128, 223] width 257 height 380
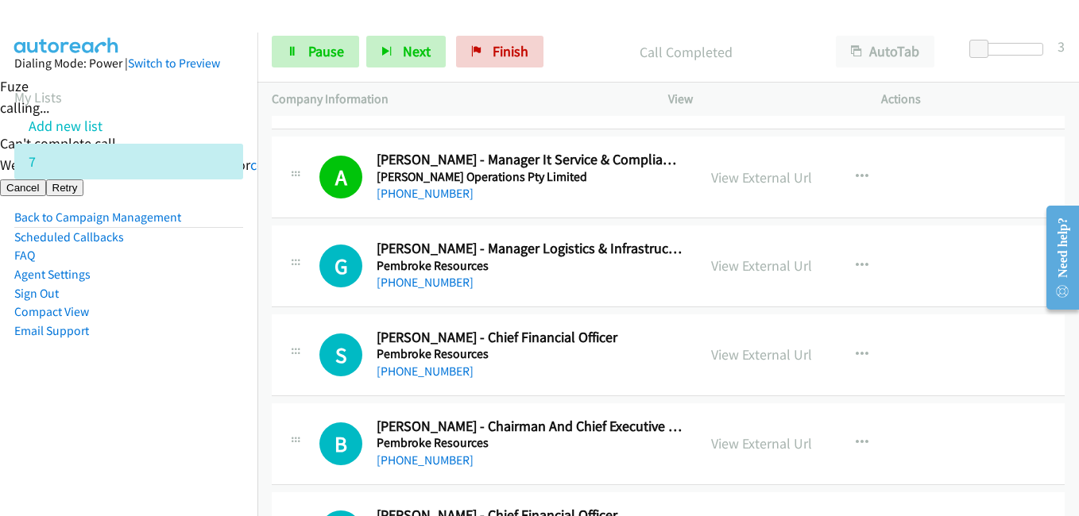
scroll to position [15414, 0]
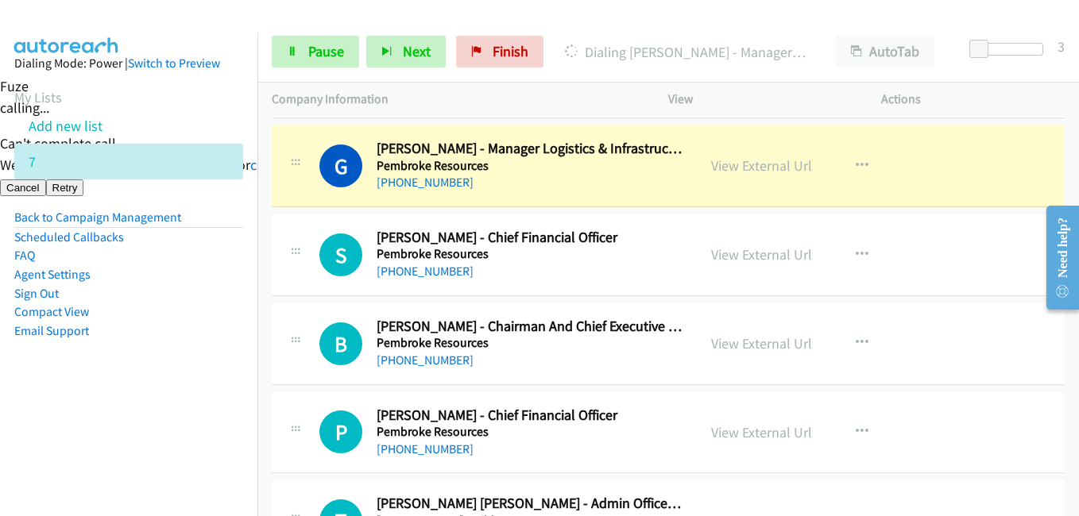
click at [190, 386] on aside "Dialing Mode: Power | Switch to Preview My Lists Add new list 7 Back to Campaig…" at bounding box center [128, 223] width 257 height 380
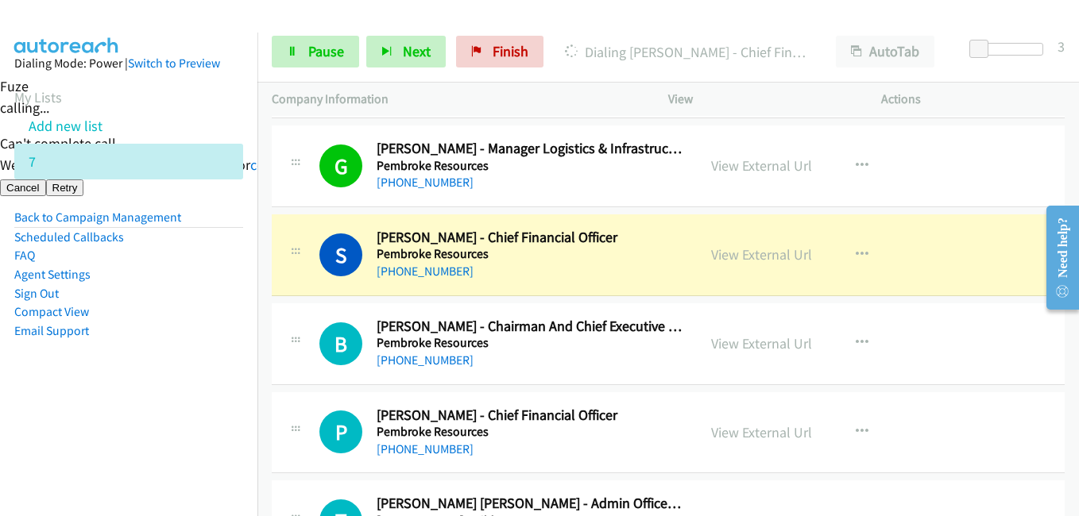
click at [182, 390] on aside "Dialing Mode: Power | Switch to Preview My Lists Add new list 7 Back to Campaig…" at bounding box center [128, 223] width 257 height 380
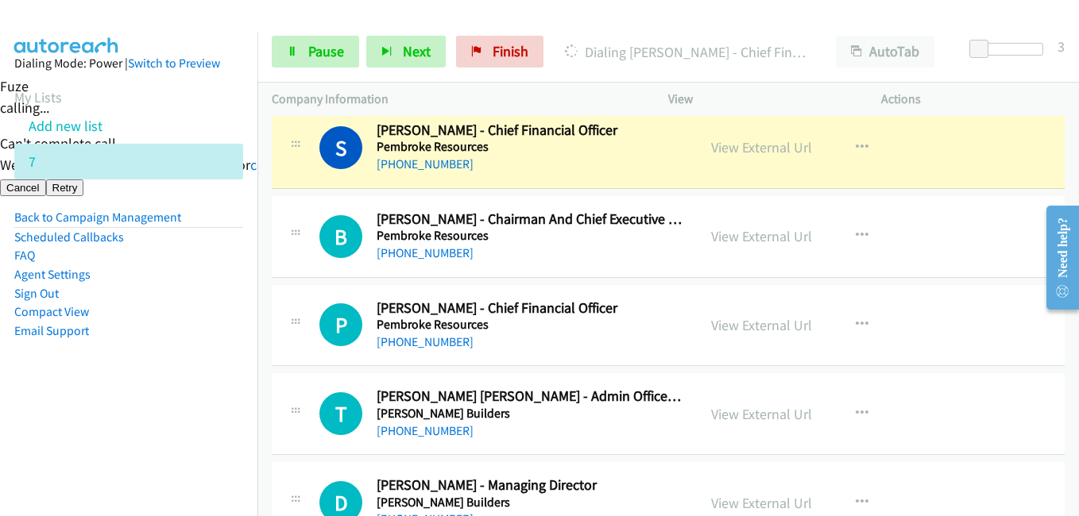
scroll to position [15493, 0]
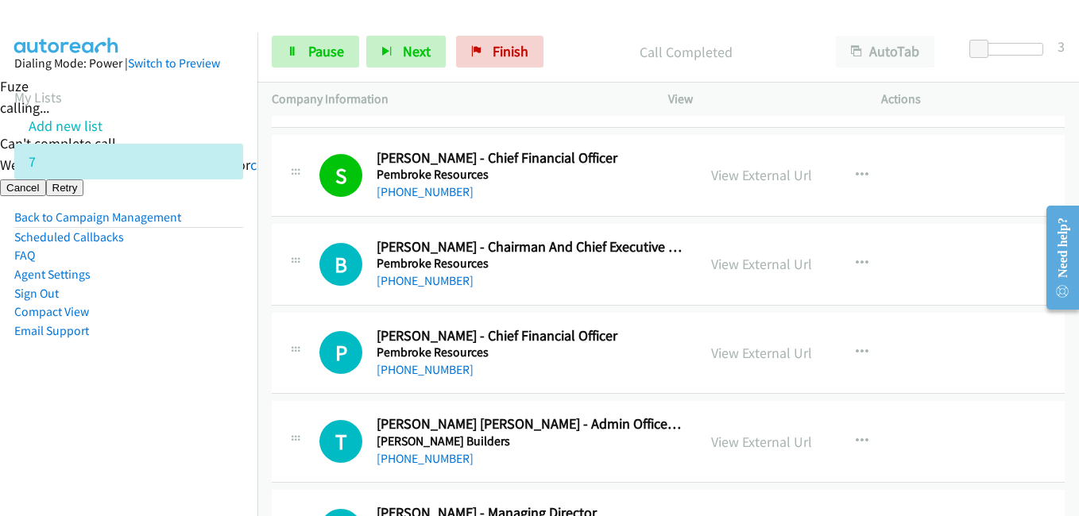
click at [198, 391] on aside "Dialing Mode: Power | Switch to Preview My Lists Add new list 7 Back to Campaig…" at bounding box center [128, 223] width 257 height 380
drag, startPoint x: 91, startPoint y: 369, endPoint x: 151, endPoint y: 377, distance: 61.0
click at [97, 370] on aside "Dialing Mode: Power | Switch to Preview My Lists Add new list 7 Back to Campaig…" at bounding box center [128, 223] width 257 height 380
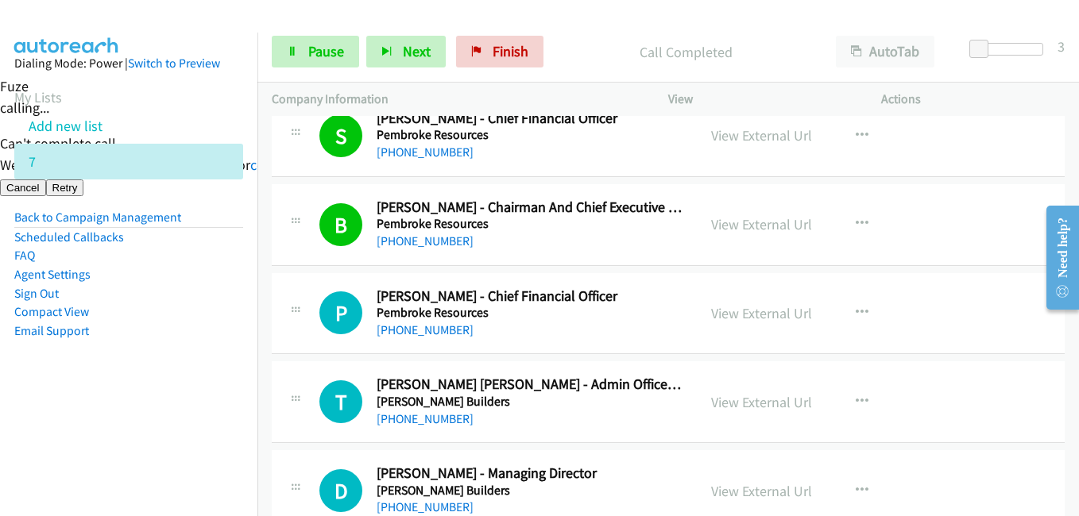
scroll to position [15573, 0]
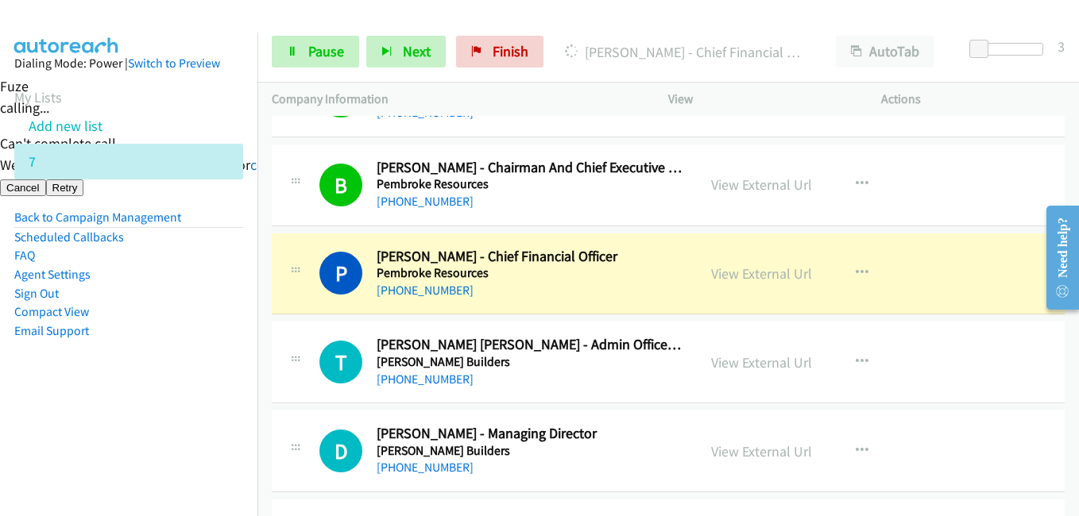
drag, startPoint x: 175, startPoint y: 388, endPoint x: 205, endPoint y: 377, distance: 31.9
click at [175, 388] on aside "Dialing Mode: Power | Switch to Preview My Lists Add new list 7 Back to Campaig…" at bounding box center [128, 223] width 257 height 380
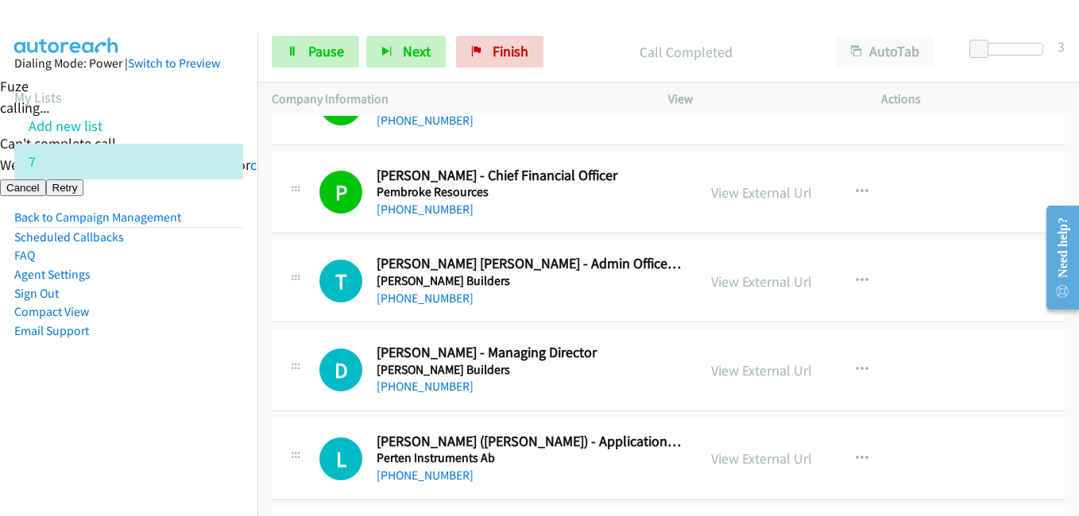
scroll to position [15731, 0]
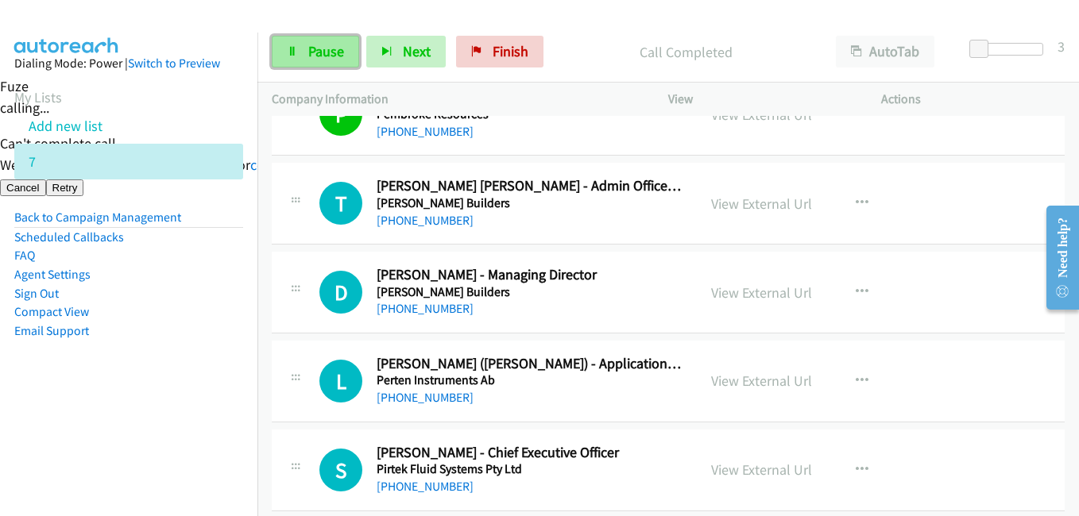
click at [324, 54] on span "Pause" at bounding box center [326, 51] width 36 height 18
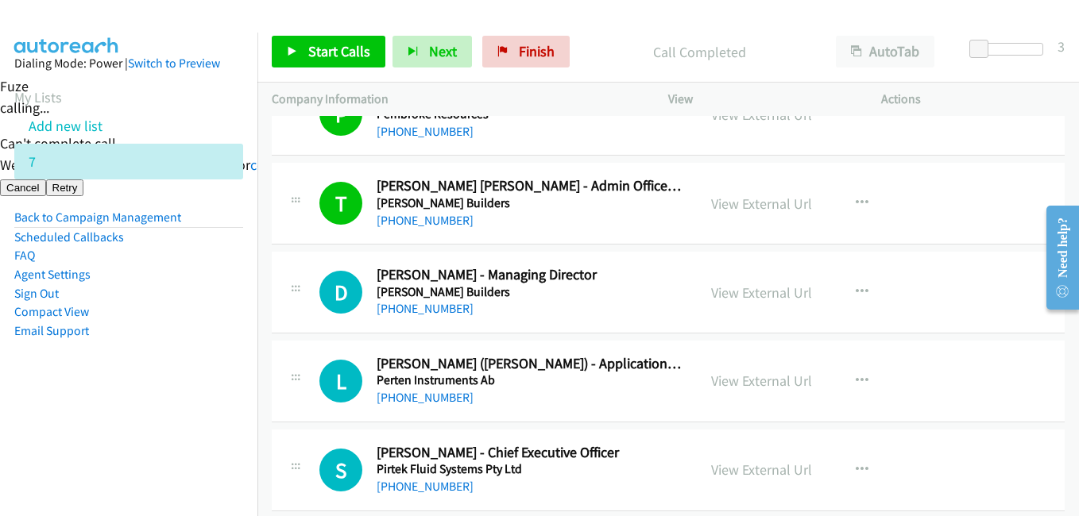
drag, startPoint x: 181, startPoint y: 347, endPoint x: 168, endPoint y: 319, distance: 31.3
click at [181, 342] on aside "Dialing Mode: Power | Switch to Preview My Lists Add new list 7 Back to Campaig…" at bounding box center [128, 223] width 257 height 380
click at [341, 52] on span "Start Calls" at bounding box center [339, 51] width 62 height 18
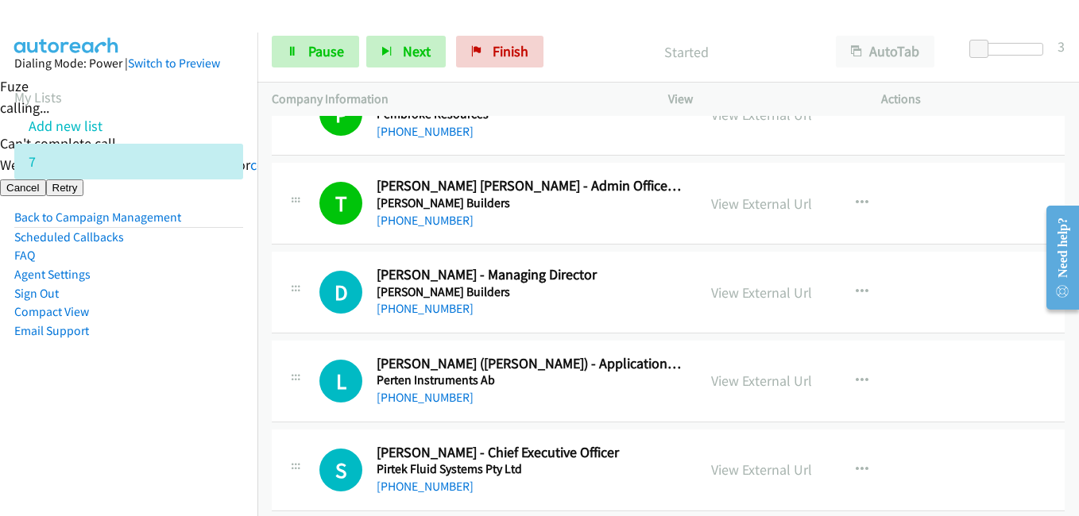
drag, startPoint x: 210, startPoint y: 420, endPoint x: 229, endPoint y: 419, distance: 19.1
click at [210, 420] on nav "Dialing Mode: Power | Switch to Preview My Lists Add new list 7 Back to Campaig…" at bounding box center [129, 291] width 258 height 516
click at [155, 451] on nav "Dialing Mode: Power | Switch to Preview My Lists Add new list 7 Back to Campaig…" at bounding box center [129, 291] width 258 height 516
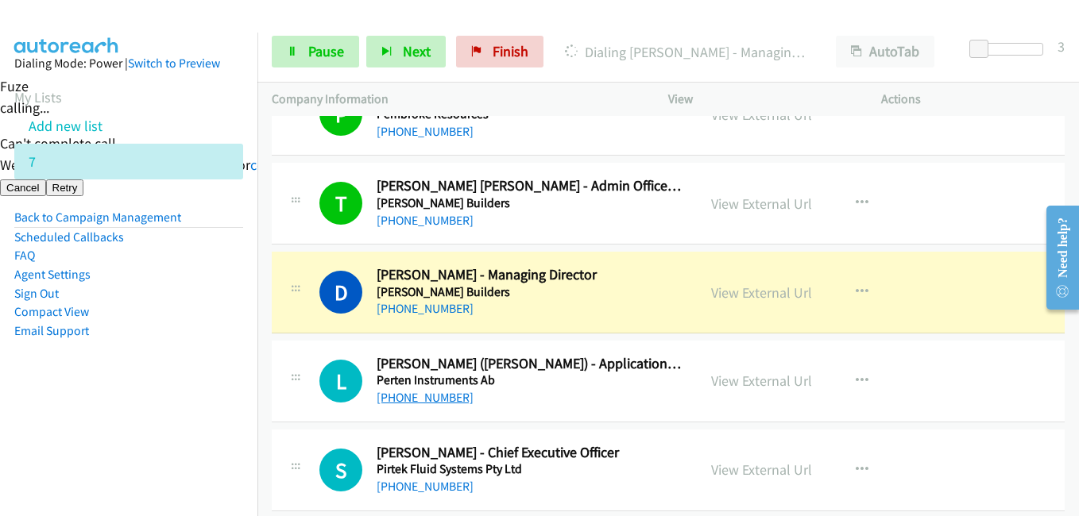
drag, startPoint x: 219, startPoint y: 408, endPoint x: 385, endPoint y: 393, distance: 165.9
click at [222, 408] on aside "Dialing Mode: Power | Switch to Preview My Lists Add new list 7 Back to Campaig…" at bounding box center [128, 223] width 257 height 380
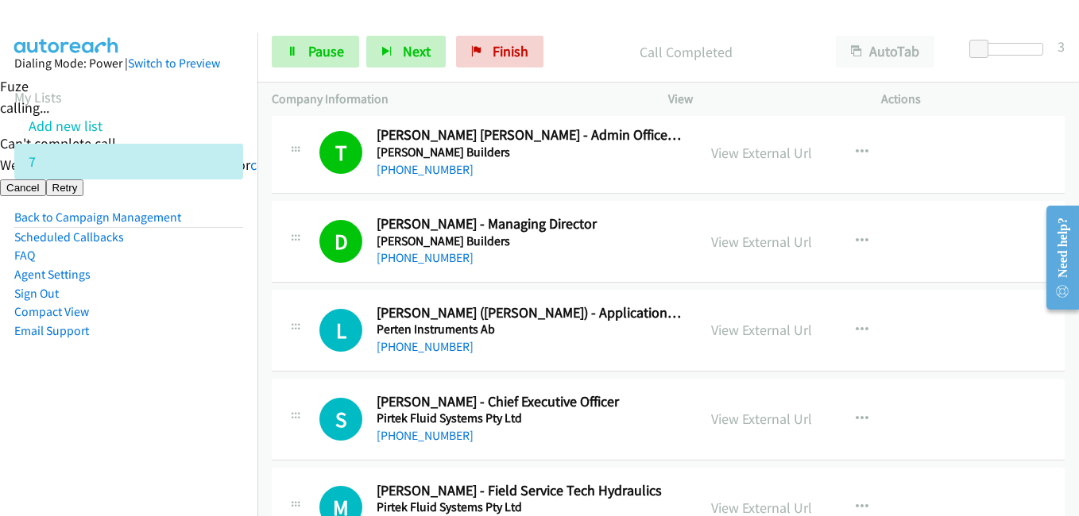
scroll to position [15890, 0]
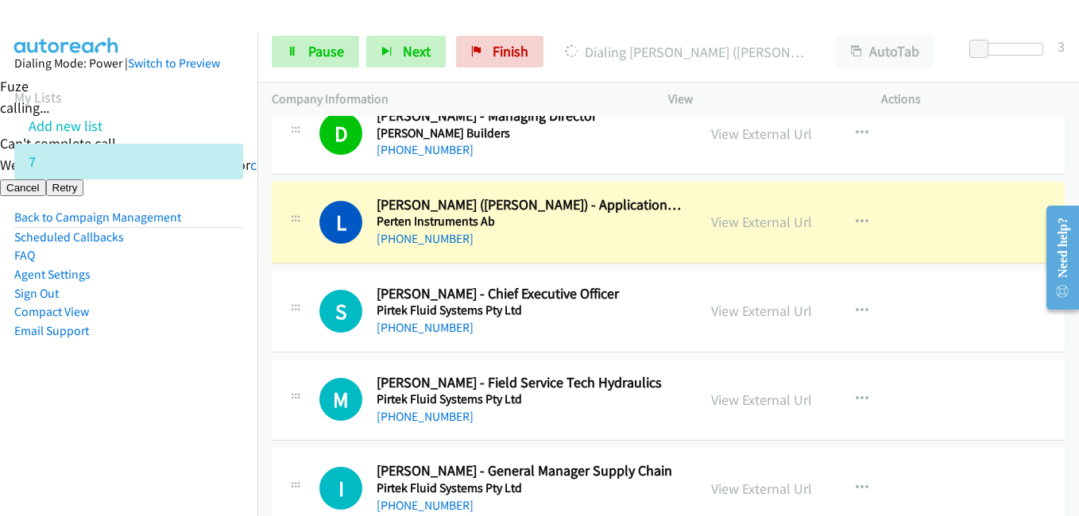
click at [215, 395] on aside "Dialing Mode: Power | Switch to Preview My Lists Add new list 7 Back to Campaig…" at bounding box center [128, 223] width 257 height 380
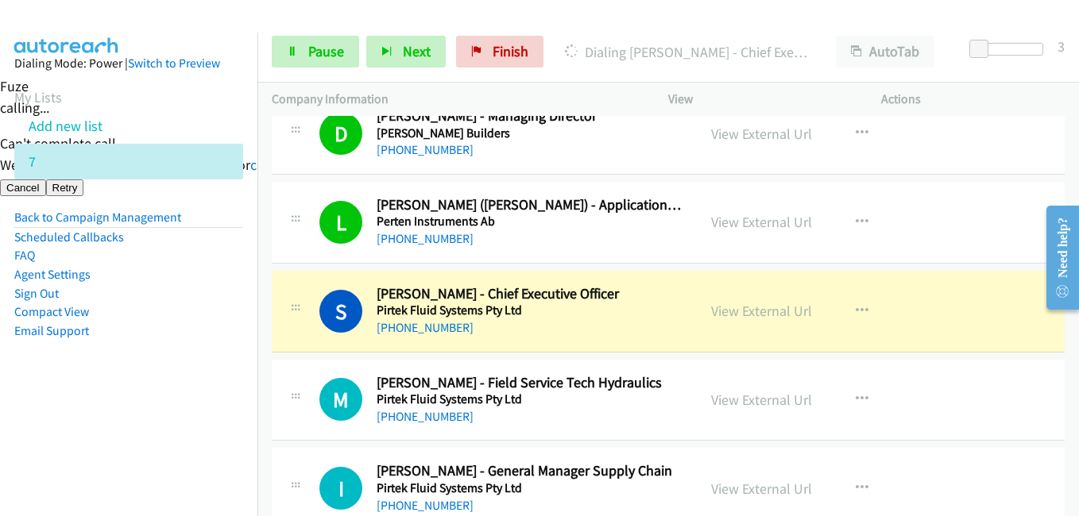
click at [202, 388] on aside "Dialing Mode: Power | Switch to Preview My Lists Add new list 7 Back to Campaig…" at bounding box center [128, 223] width 257 height 380
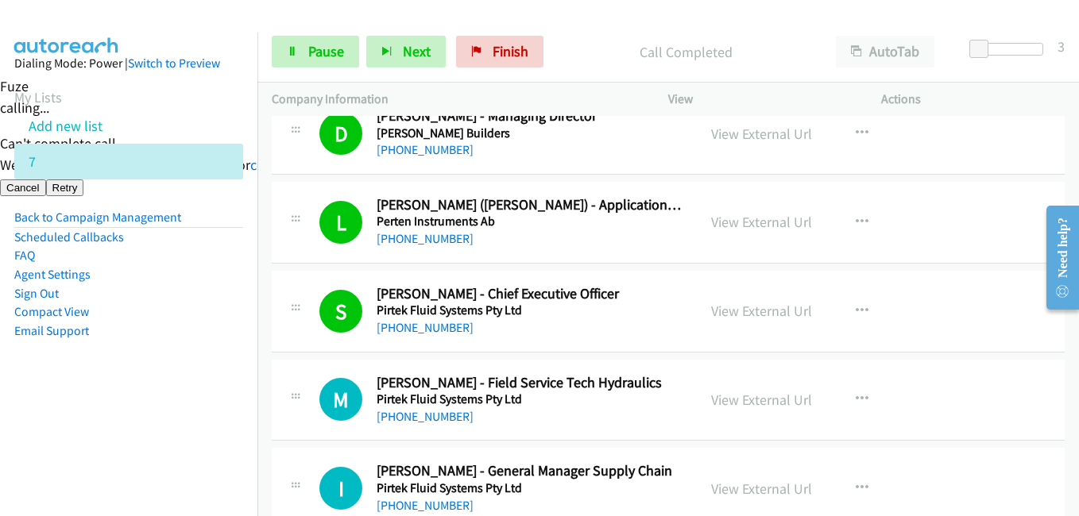
drag, startPoint x: 113, startPoint y: 466, endPoint x: 254, endPoint y: 436, distance: 144.4
click at [115, 466] on nav "Dialing Mode: Power | Switch to Preview My Lists Add new list 7 Back to Campaig…" at bounding box center [129, 291] width 258 height 516
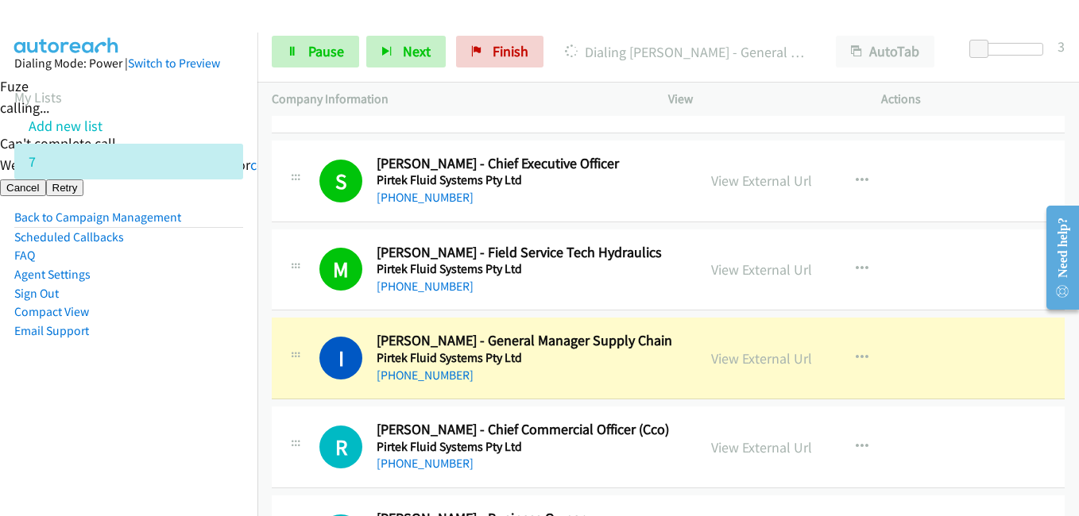
scroll to position [16049, 0]
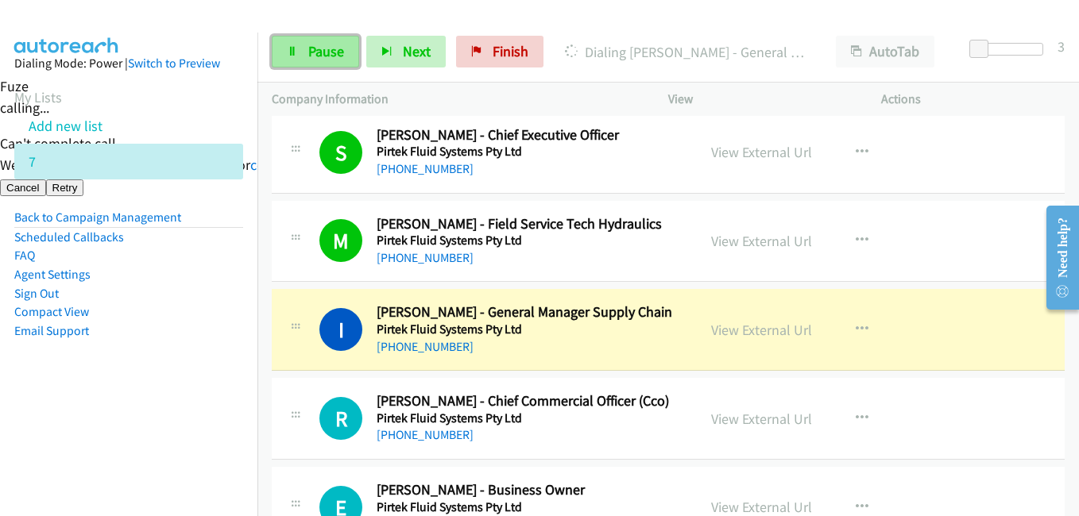
click at [321, 45] on span "Pause" at bounding box center [326, 51] width 36 height 18
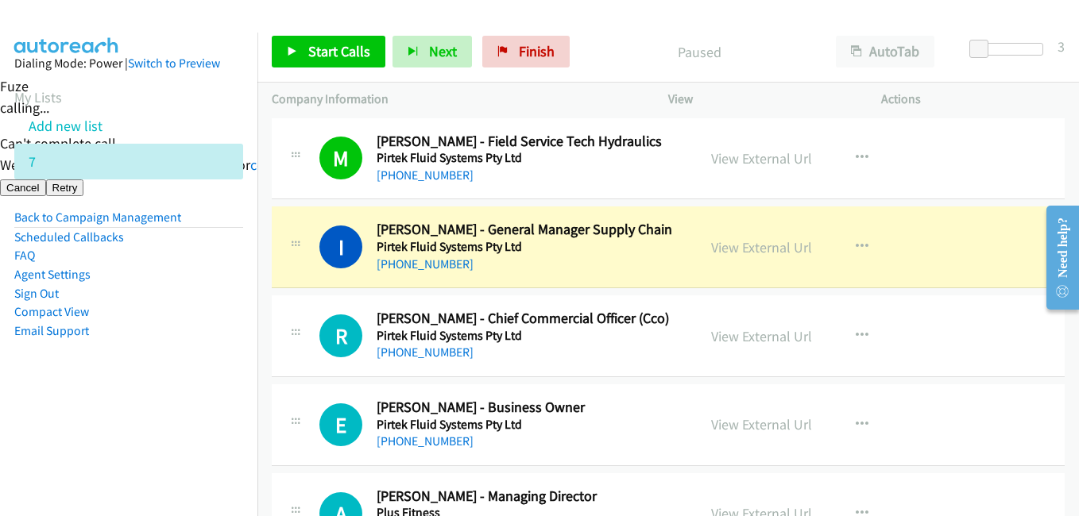
scroll to position [16208, 0]
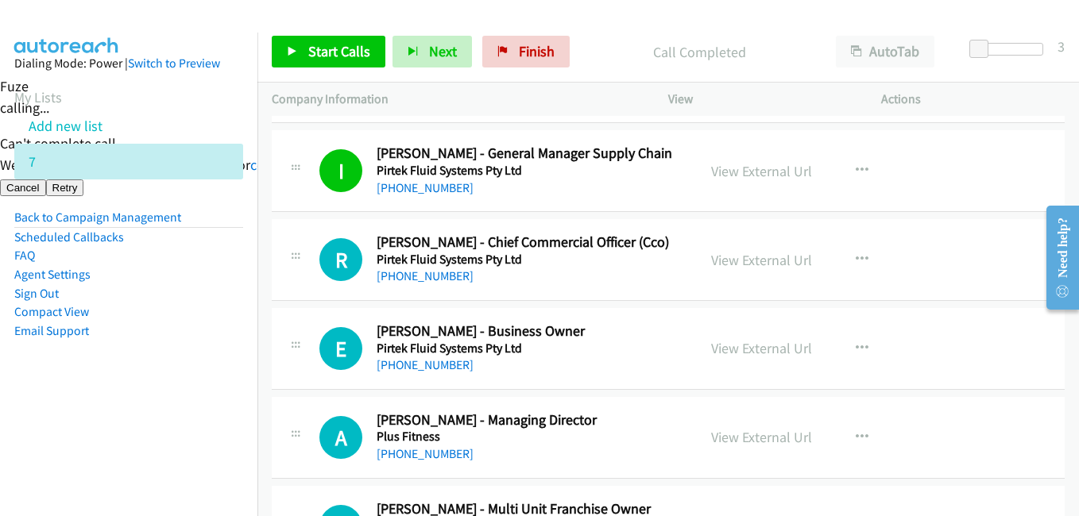
click at [238, 420] on nav "Dialing Mode: Power | Switch to Preview My Lists Add new list 7 Back to Campaig…" at bounding box center [129, 291] width 258 height 516
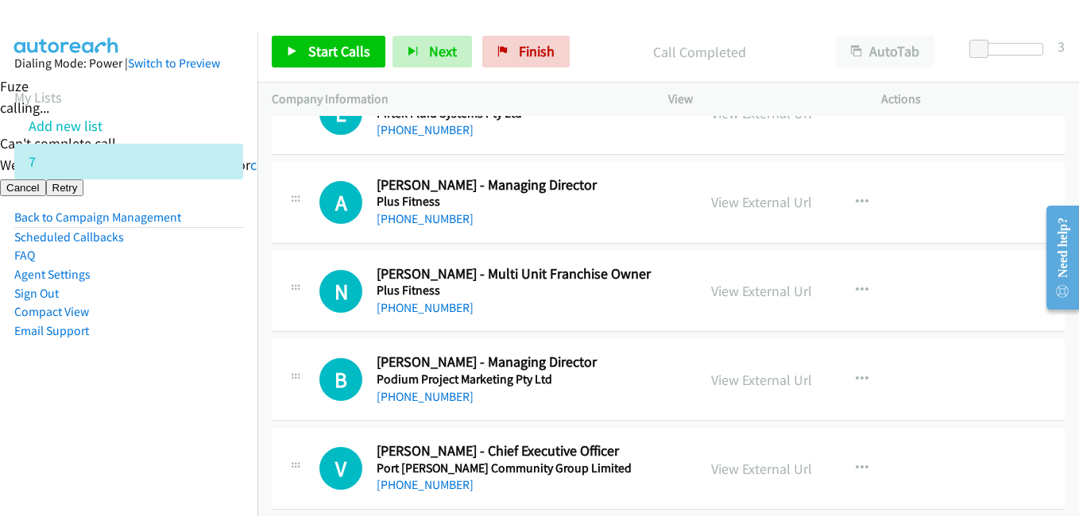
scroll to position [16447, 0]
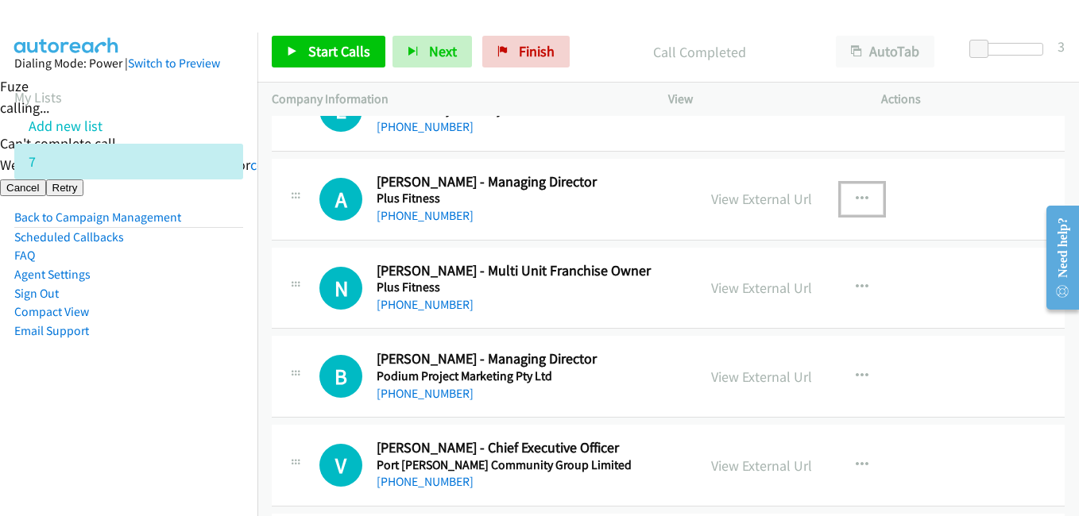
click at [856, 194] on icon "button" at bounding box center [862, 199] width 13 height 13
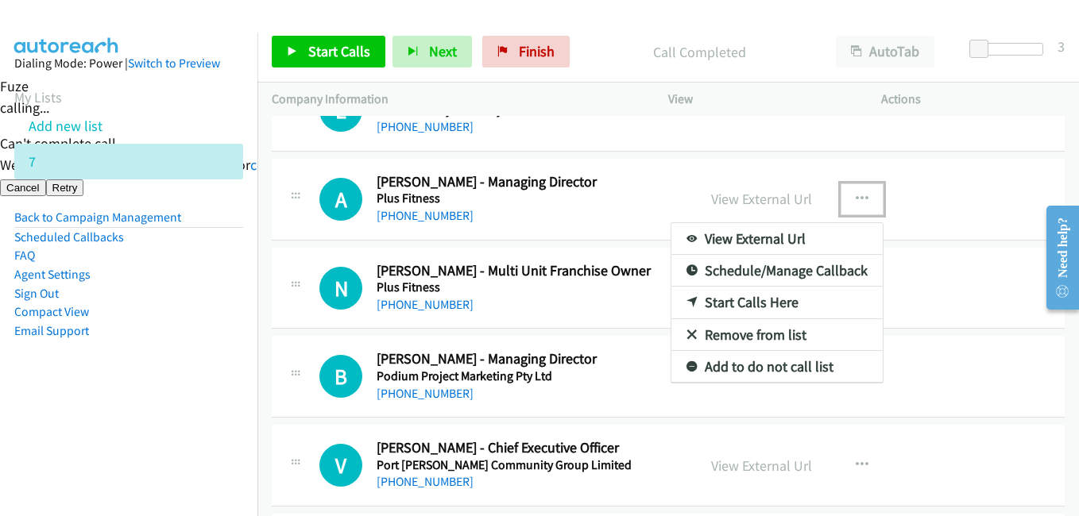
click at [738, 302] on link "Start Calls Here" at bounding box center [776, 303] width 211 height 32
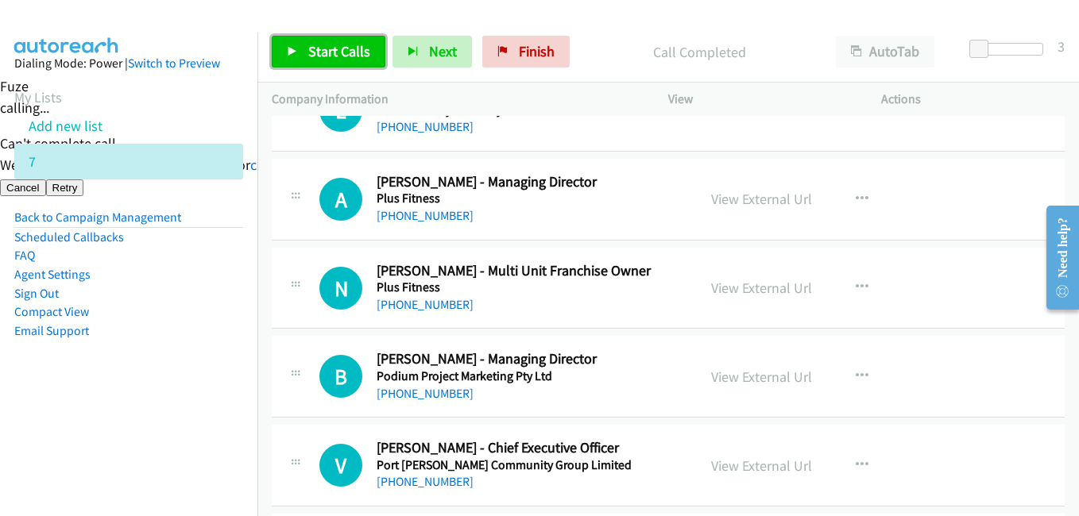
click at [380, 53] on link "Start Calls" at bounding box center [329, 52] width 114 height 32
click at [350, 54] on span "Start Calls" at bounding box center [339, 51] width 62 height 18
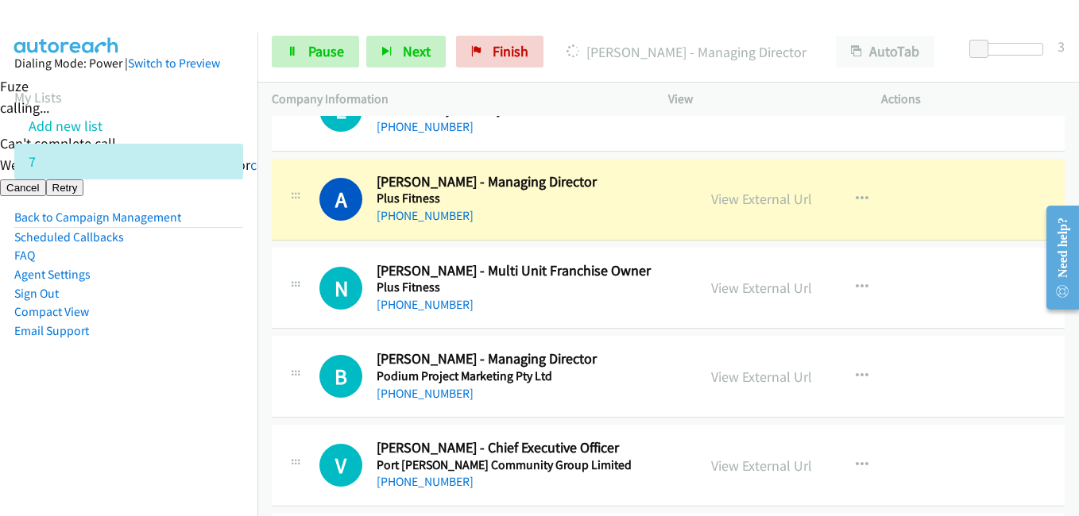
drag, startPoint x: 119, startPoint y: 400, endPoint x: 333, endPoint y: 395, distance: 213.8
click at [120, 399] on aside "Dialing Mode: Power | Switch to Preview My Lists Add new list 7 Back to Campaig…" at bounding box center [128, 223] width 257 height 380
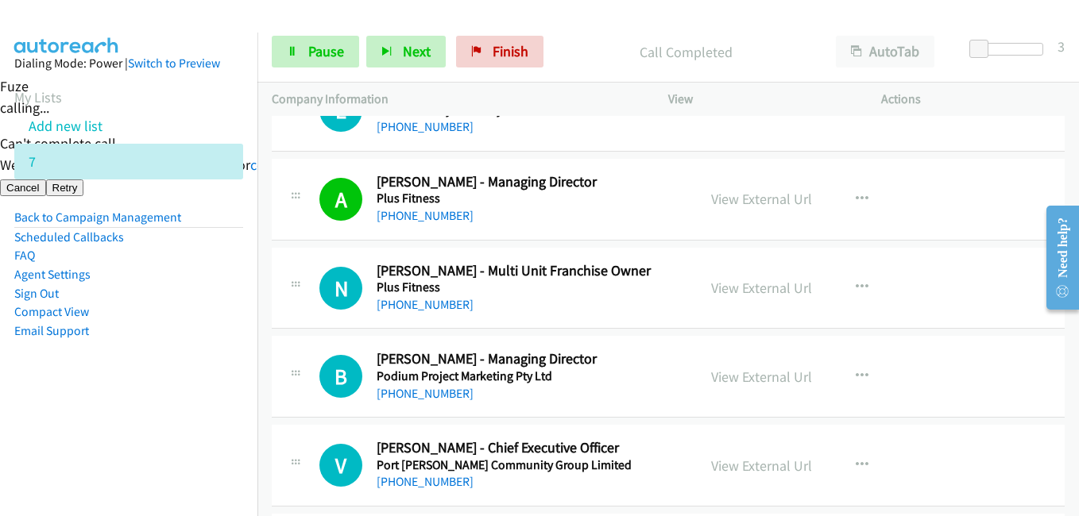
drag, startPoint x: 126, startPoint y: 369, endPoint x: 199, endPoint y: 381, distance: 73.9
click at [130, 373] on aside "Dialing Mode: Power | Switch to Preview My Lists Add new list 7 Back to Campaig…" at bounding box center [128, 223] width 257 height 380
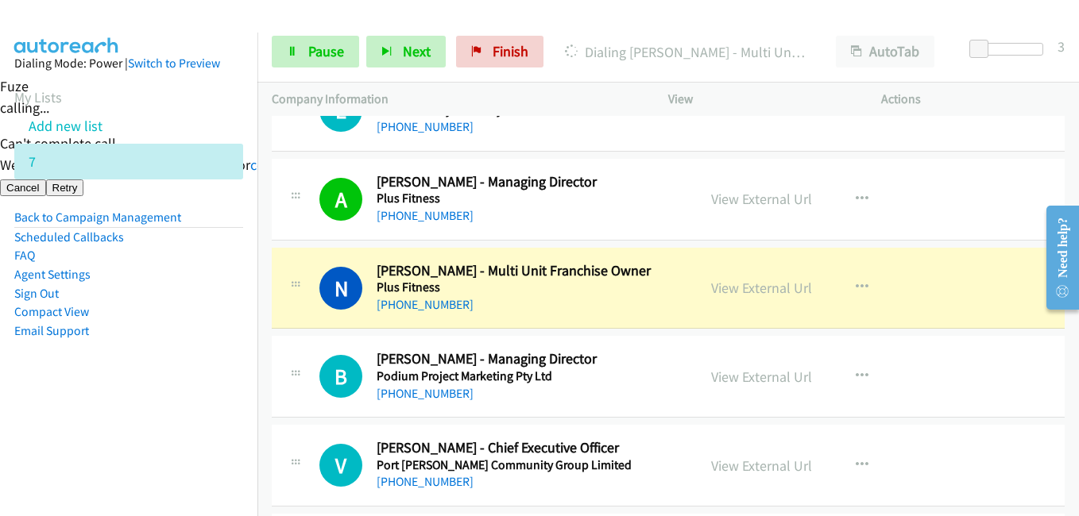
drag, startPoint x: 126, startPoint y: 385, endPoint x: 149, endPoint y: 389, distance: 23.4
click at [130, 389] on aside "Dialing Mode: Power | Switch to Preview My Lists Add new list 7 Back to Campaig…" at bounding box center [128, 223] width 257 height 380
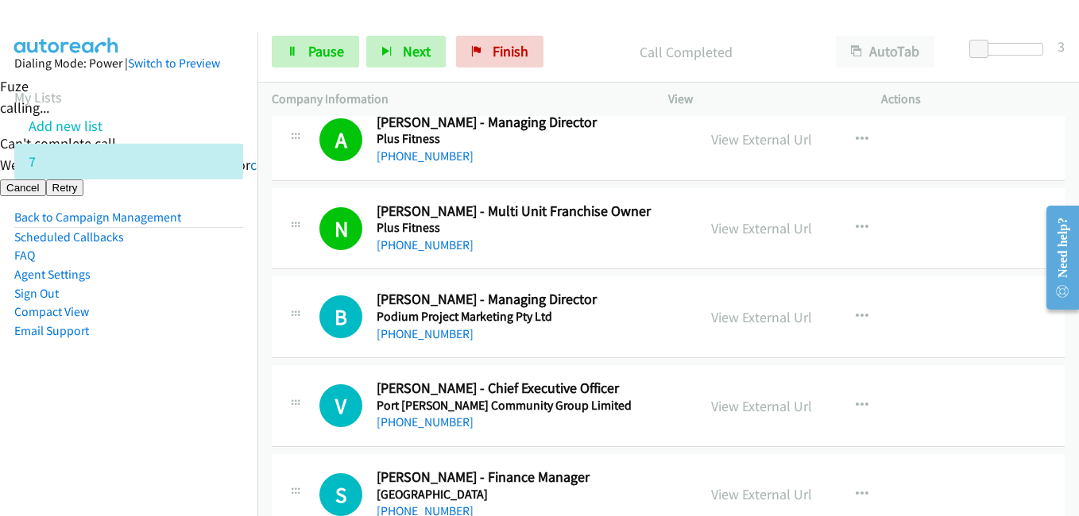
scroll to position [16605, 0]
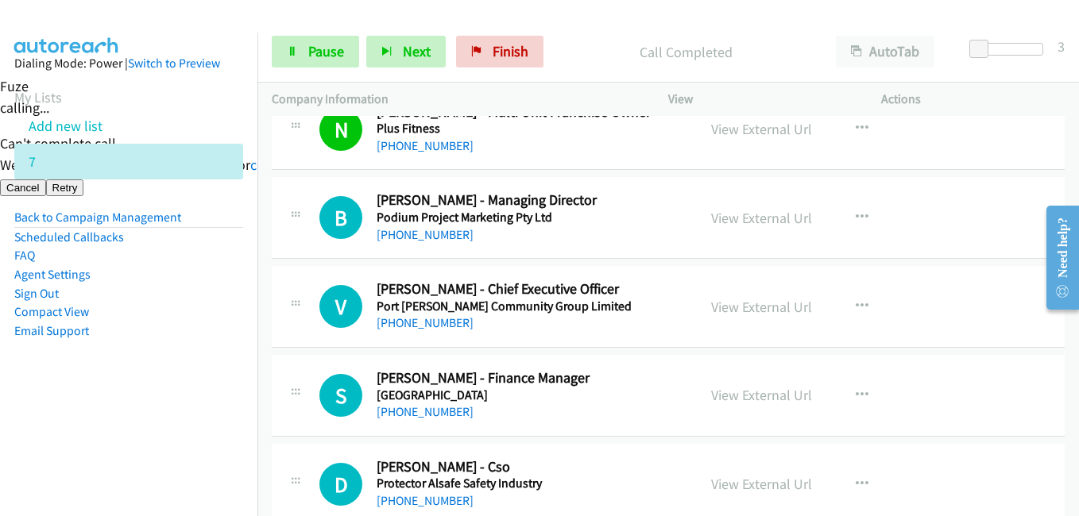
click at [192, 400] on aside "Dialing Mode: Power | Switch to Preview My Lists Add new list 7 Back to Campaig…" at bounding box center [128, 223] width 257 height 380
drag, startPoint x: 214, startPoint y: 362, endPoint x: 234, endPoint y: 365, distance: 20.8
click at [215, 363] on aside "Dialing Mode: Power | Switch to Preview My Lists Add new list 7 Back to Campaig…" at bounding box center [128, 223] width 257 height 380
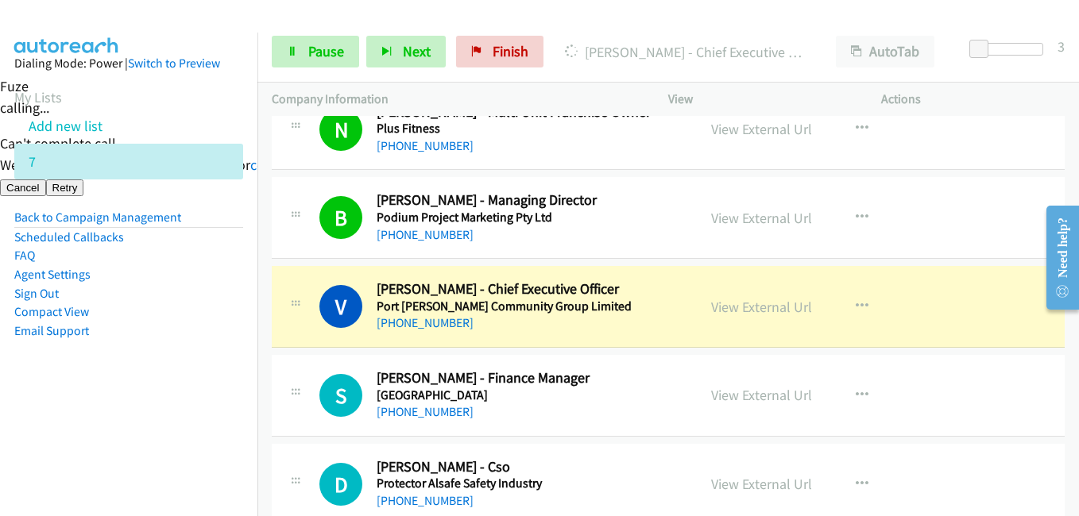
click at [206, 324] on li "Email Support" at bounding box center [128, 331] width 229 height 19
click at [319, 37] on link "Pause" at bounding box center [315, 52] width 87 height 32
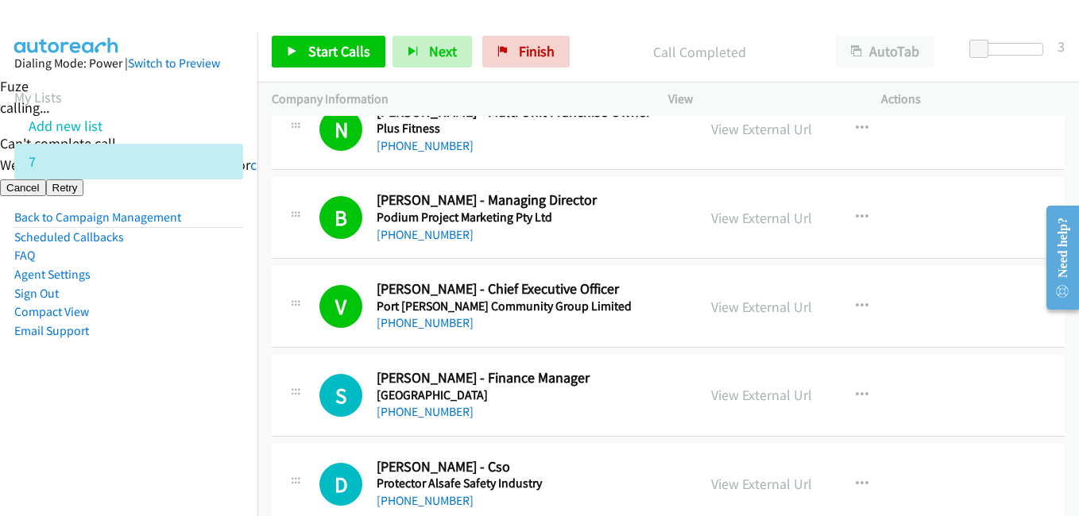
click at [176, 366] on aside "Dialing Mode: Power | Switch to Preview My Lists Add new list 7 Back to Campaig…" at bounding box center [128, 223] width 257 height 380
drag, startPoint x: 330, startPoint y: 46, endPoint x: 358, endPoint y: 46, distance: 27.8
click at [330, 46] on span "Start Calls" at bounding box center [339, 51] width 62 height 18
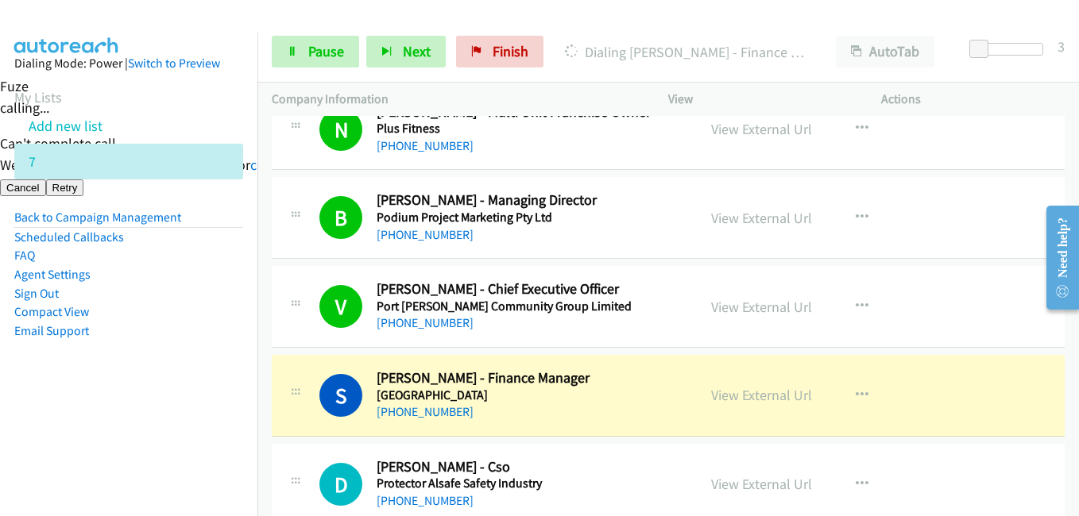
drag, startPoint x: 153, startPoint y: 308, endPoint x: 195, endPoint y: 309, distance: 41.3
click at [153, 308] on li "Compact View" at bounding box center [128, 312] width 229 height 19
click at [756, 392] on link "View External Url" at bounding box center [761, 395] width 101 height 18
drag, startPoint x: 324, startPoint y: 45, endPoint x: 389, endPoint y: 17, distance: 70.4
click at [324, 45] on span "Pause" at bounding box center [326, 51] width 36 height 18
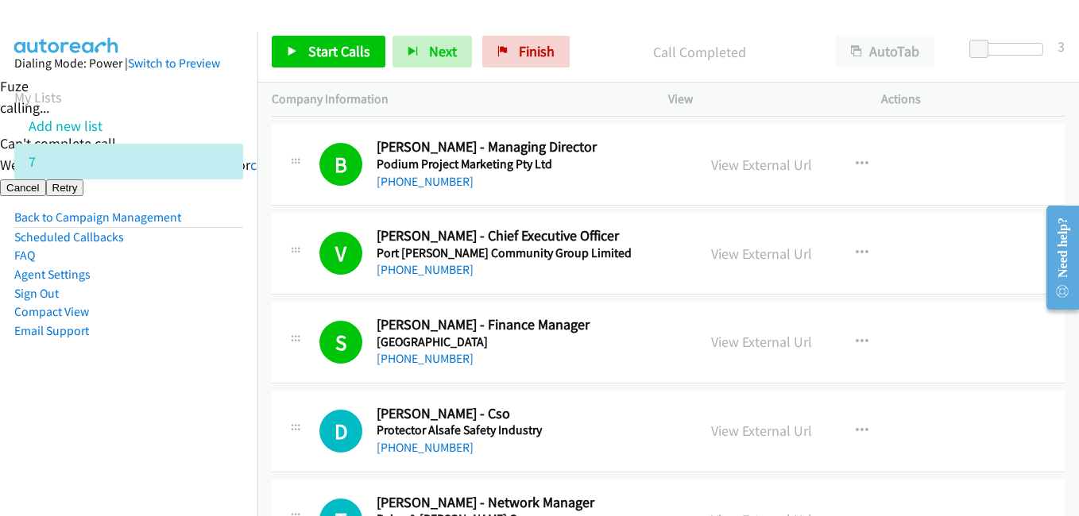
scroll to position [16685, 0]
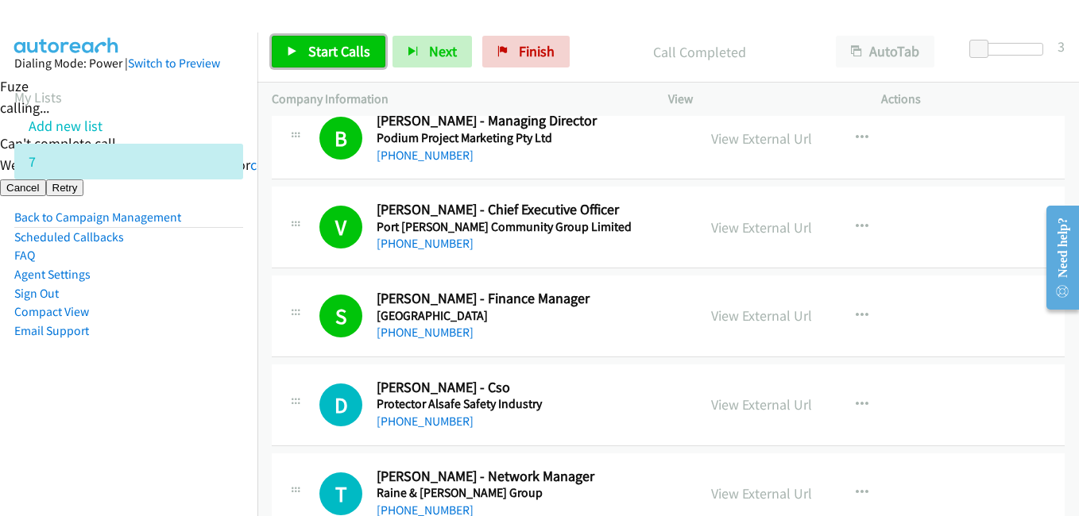
click at [338, 59] on span "Start Calls" at bounding box center [339, 51] width 62 height 18
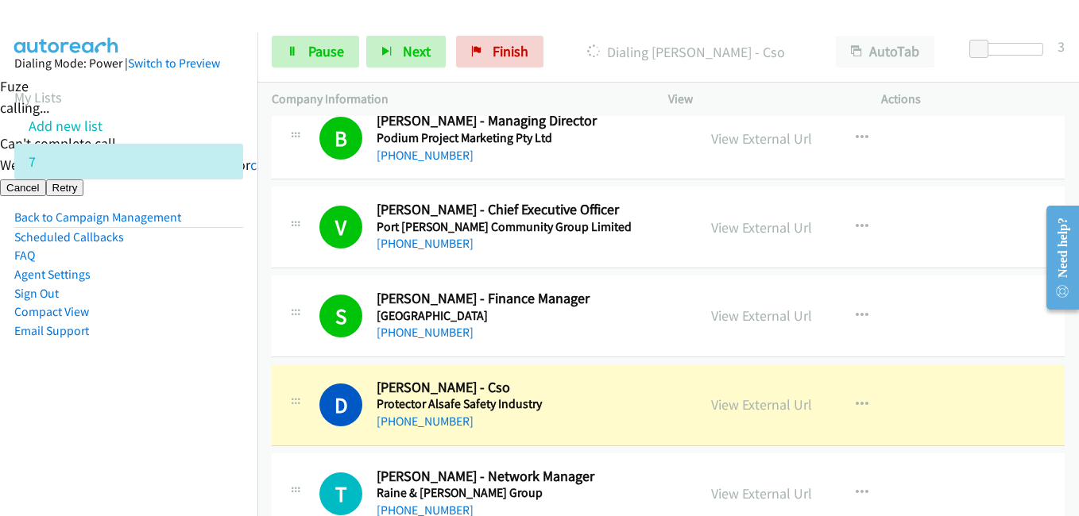
drag, startPoint x: 69, startPoint y: 402, endPoint x: 209, endPoint y: 402, distance: 139.8
click at [70, 402] on aside "Dialing Mode: Power | Switch to Preview My Lists Add new list 7 Back to Campaig…" at bounding box center [128, 223] width 257 height 380
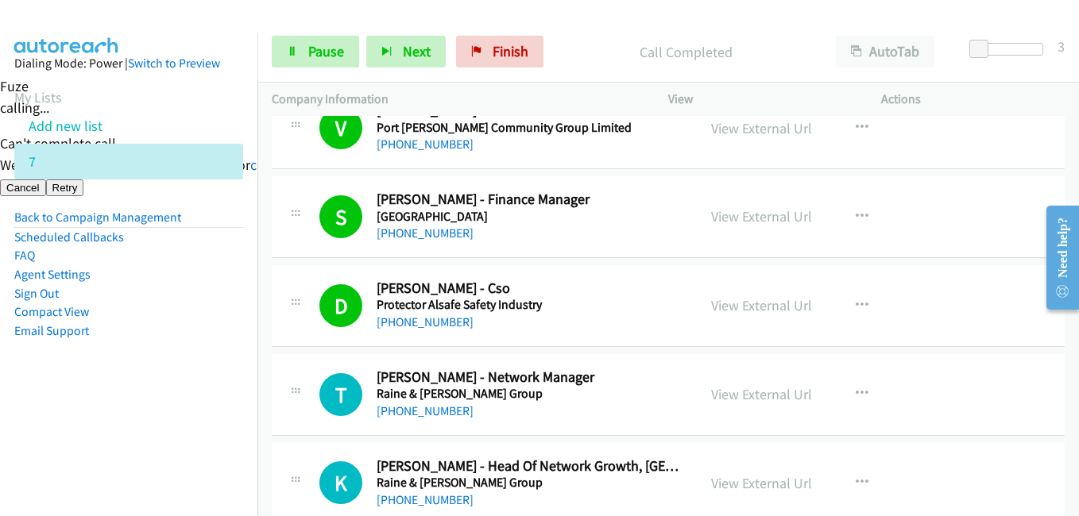
scroll to position [16923, 0]
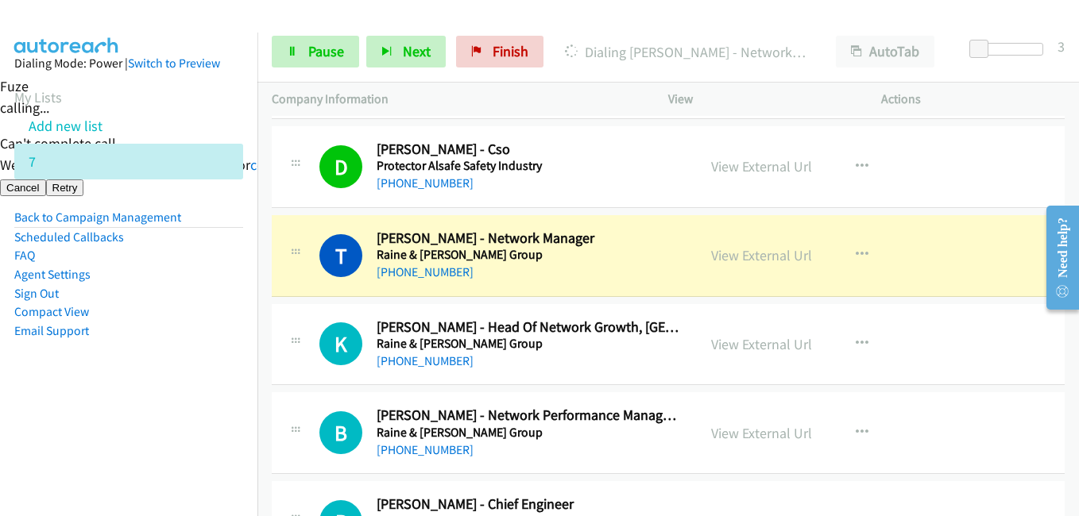
drag, startPoint x: 194, startPoint y: 373, endPoint x: 350, endPoint y: 122, distance: 296.1
click at [199, 360] on aside "Dialing Mode: Power | Switch to Preview My Lists Add new list 7 Back to Campaig…" at bounding box center [128, 223] width 257 height 380
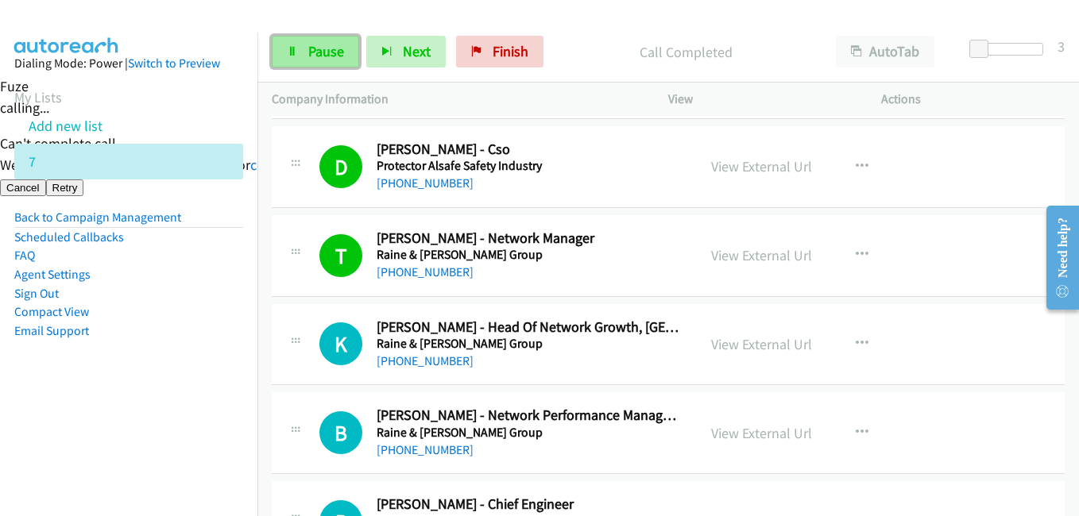
click at [319, 50] on span "Pause" at bounding box center [326, 51] width 36 height 18
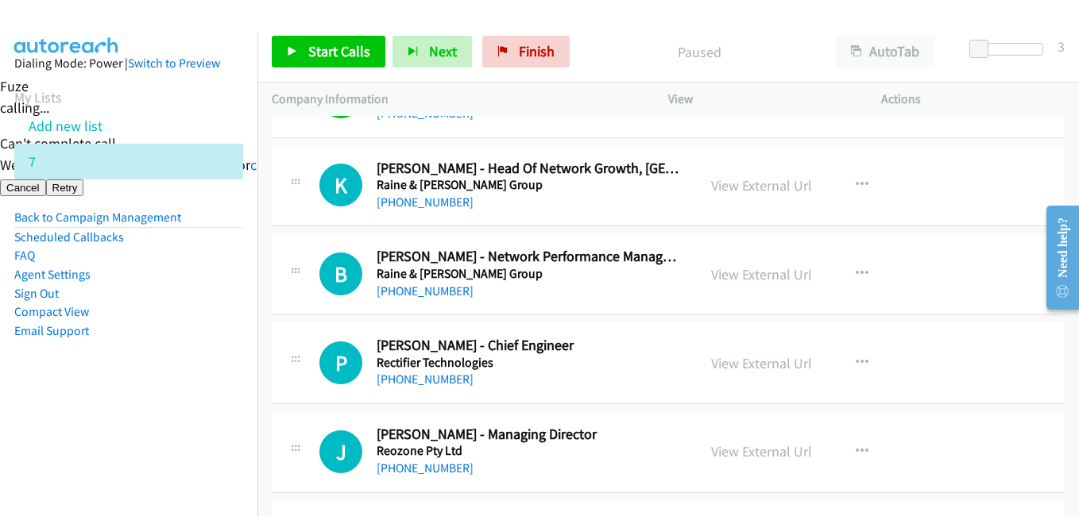
scroll to position [16844, 0]
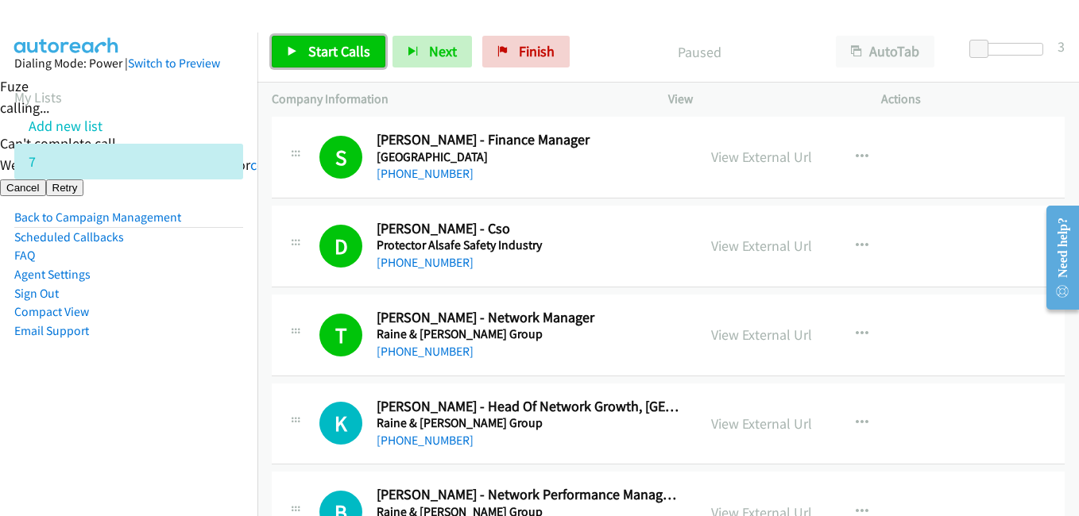
click at [348, 48] on span "Start Calls" at bounding box center [339, 51] width 62 height 18
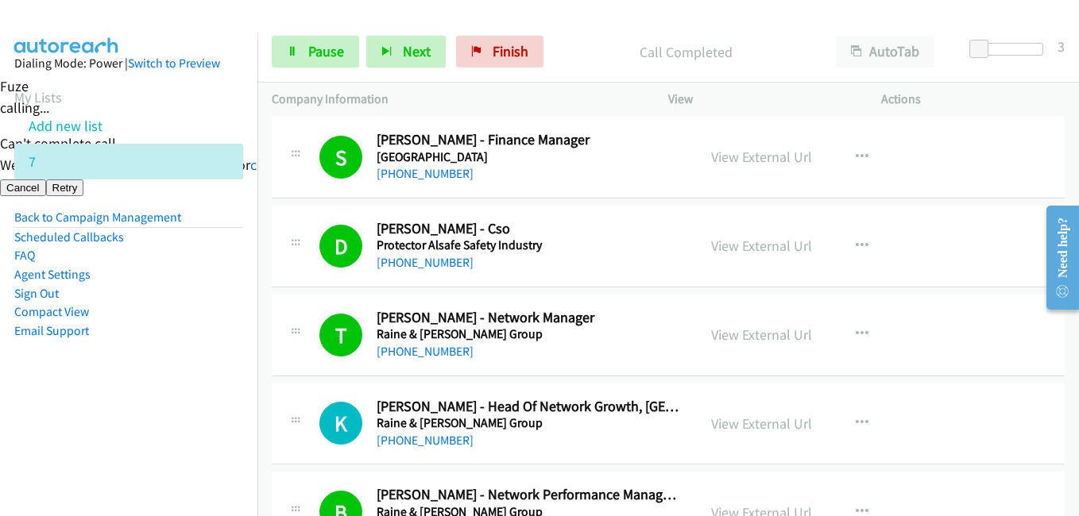
click at [110, 400] on aside "Dialing Mode: Power | Switch to Preview My Lists Add new list 7 Back to Campaig…" at bounding box center [128, 223] width 257 height 380
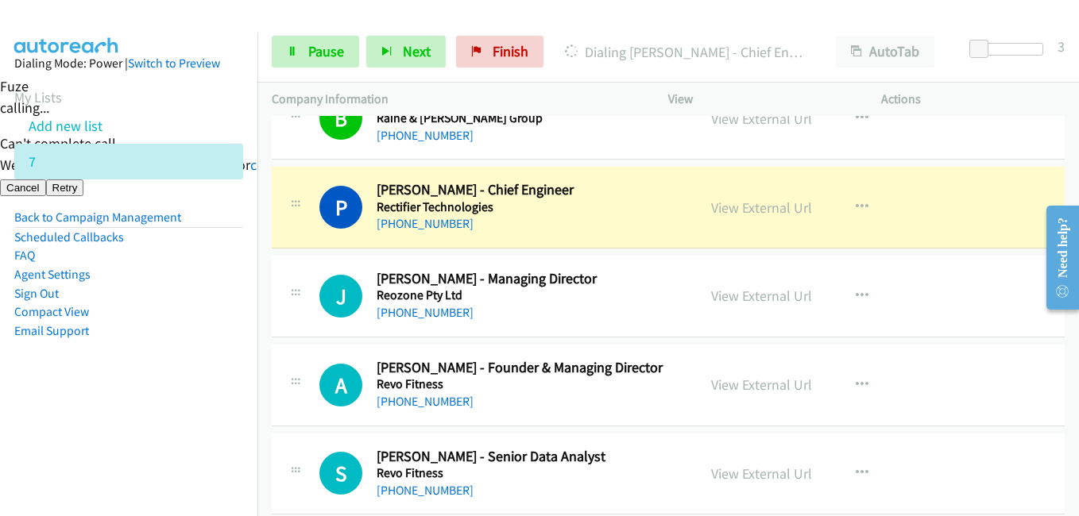
scroll to position [17241, 0]
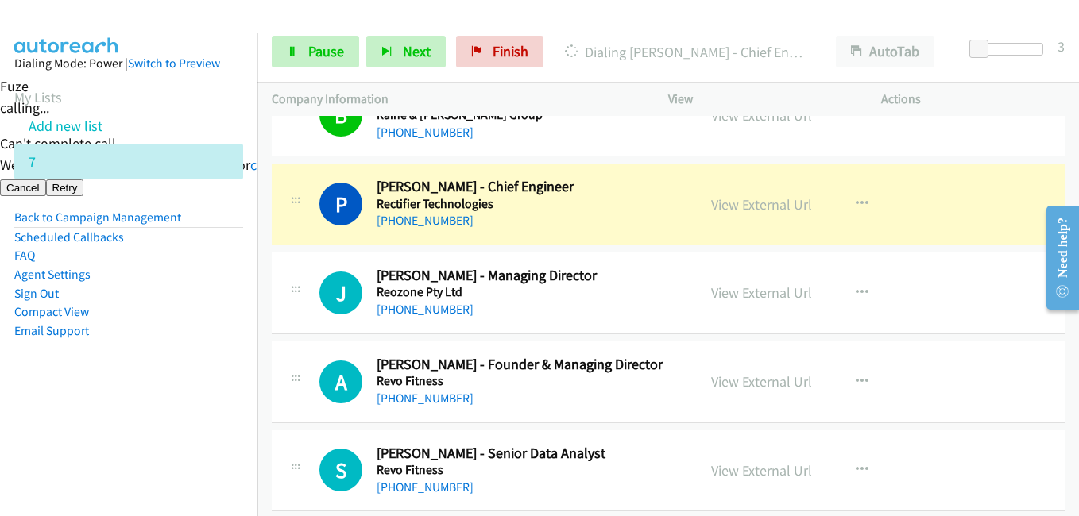
drag, startPoint x: 106, startPoint y: 408, endPoint x: 312, endPoint y: 408, distance: 206.6
click at [133, 408] on aside "Dialing Mode: Power | Switch to Preview My Lists Add new list 7 Back to Campaig…" at bounding box center [128, 223] width 257 height 380
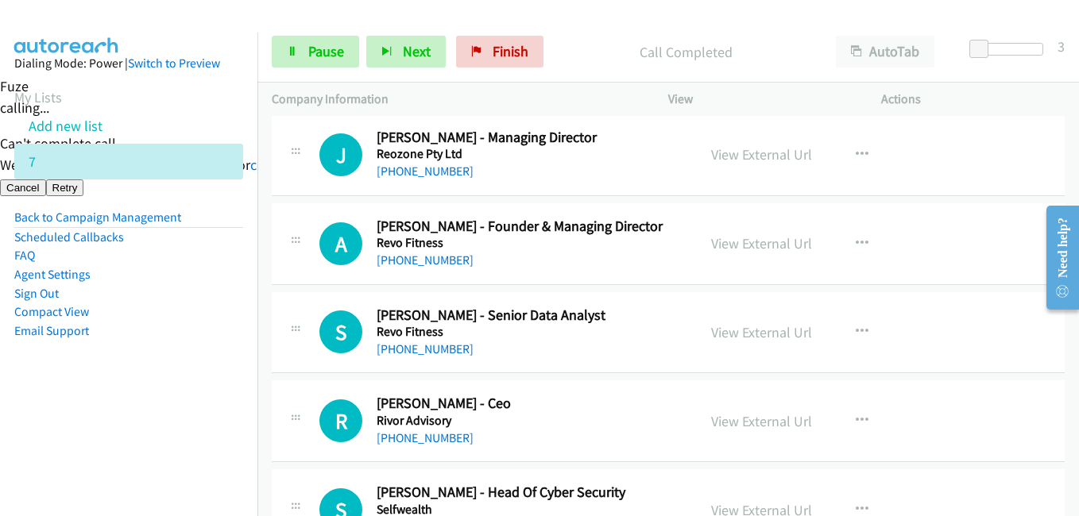
scroll to position [17320, 0]
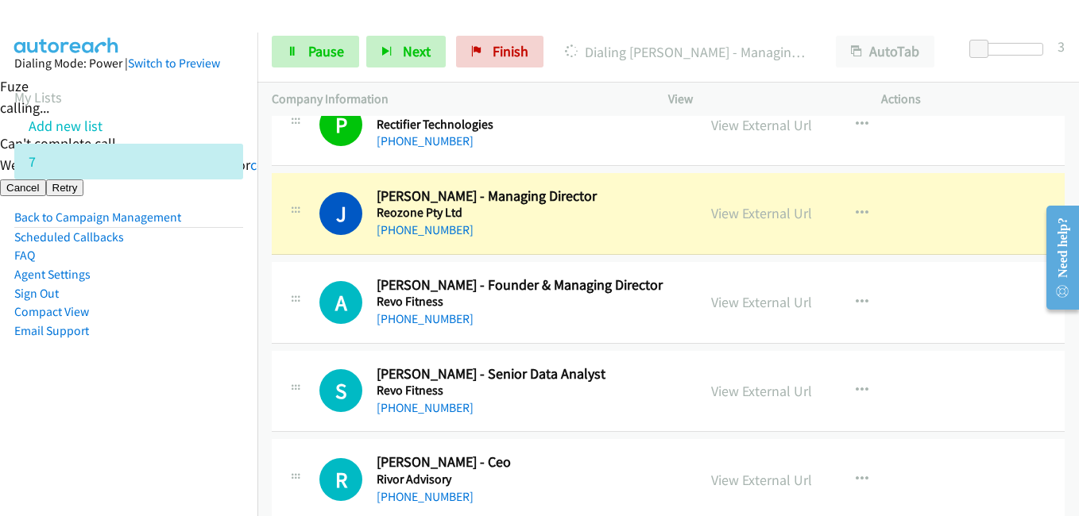
drag, startPoint x: 193, startPoint y: 357, endPoint x: 273, endPoint y: 299, distance: 99.0
click at [204, 344] on aside "Dialing Mode: Power | Switch to Preview My Lists Add new list 7 Back to Campaig…" at bounding box center [128, 223] width 257 height 380
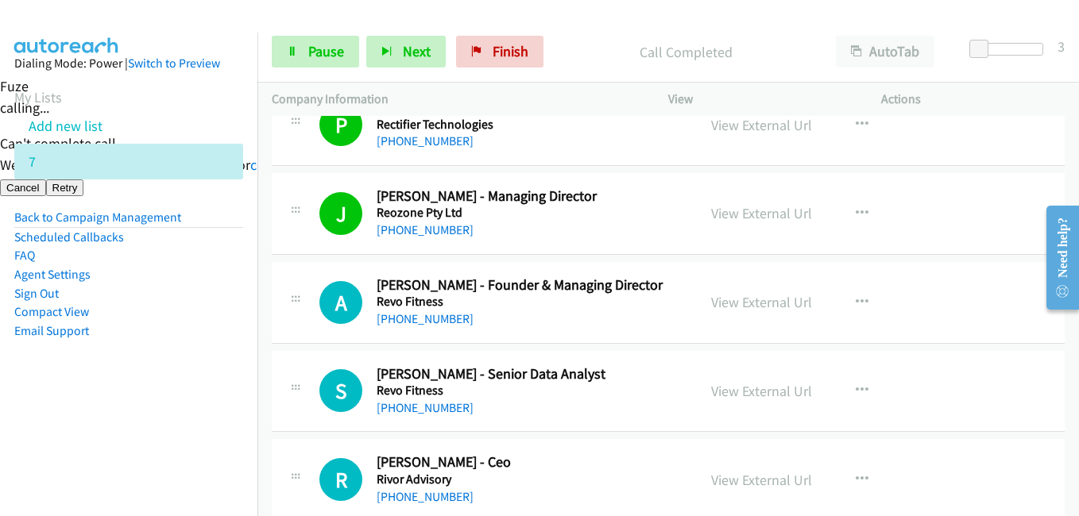
scroll to position [17400, 0]
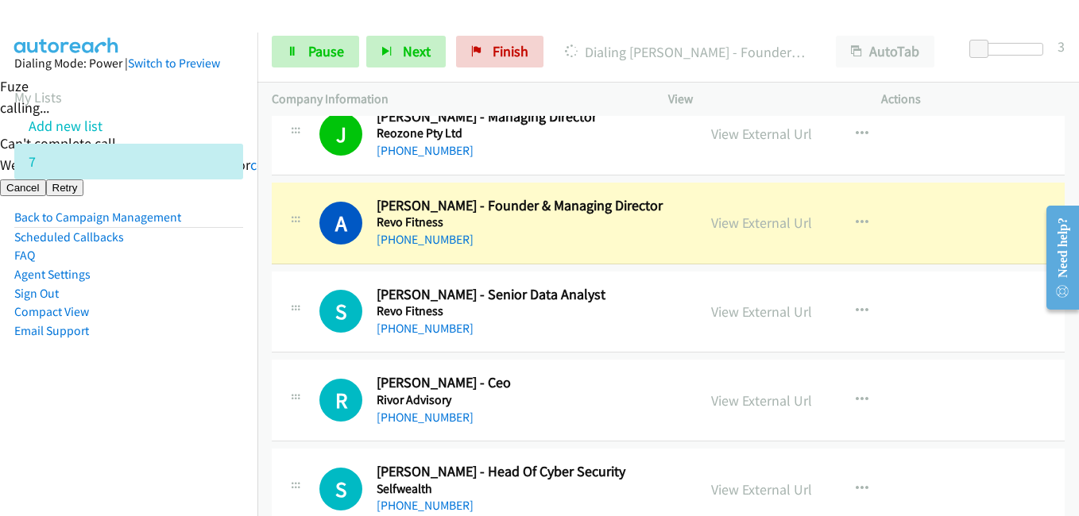
click at [230, 398] on aside "Dialing Mode: Power | Switch to Preview My Lists Add new list 7 Back to Campaig…" at bounding box center [128, 223] width 257 height 380
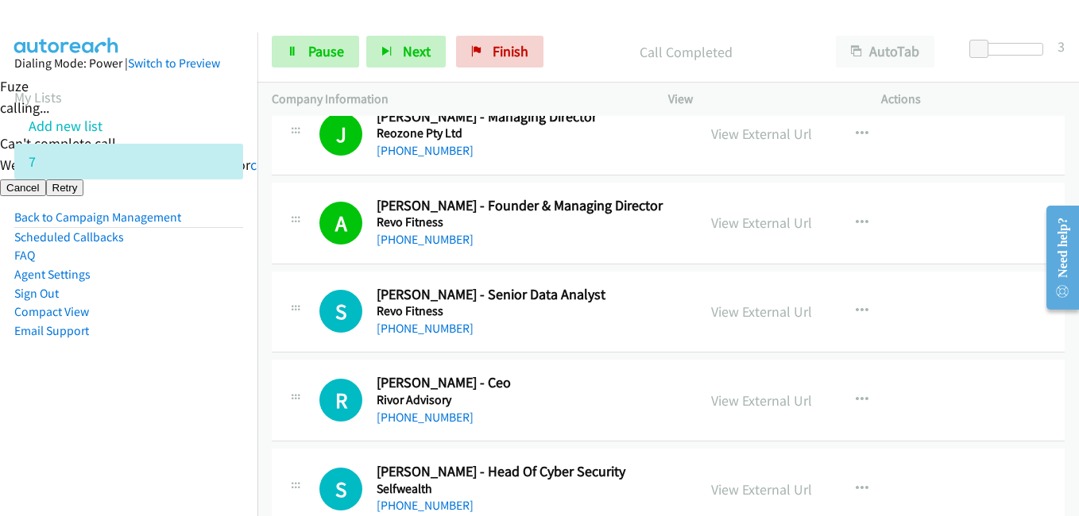
click at [222, 380] on aside "Dialing Mode: Power | Switch to Preview My Lists Add new list 7 Back to Campaig…" at bounding box center [128, 223] width 257 height 380
click at [211, 317] on li "Compact View" at bounding box center [128, 312] width 229 height 19
drag, startPoint x: 218, startPoint y: 377, endPoint x: 236, endPoint y: 370, distance: 19.3
click at [222, 388] on aside "Dialing Mode: Power | Switch to Preview My Lists Add new list 7 Back to Campaig…" at bounding box center [128, 223] width 257 height 380
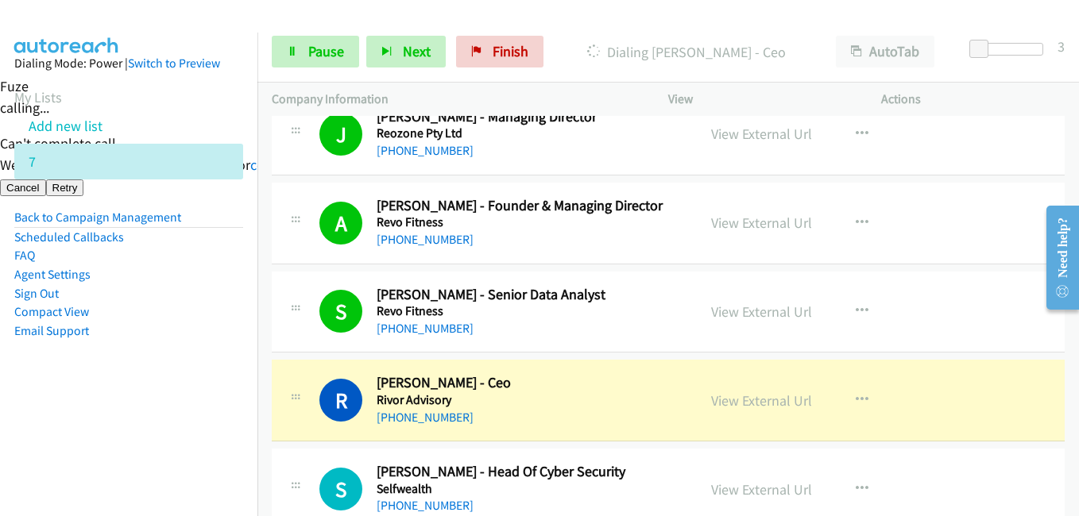
scroll to position [17479, 0]
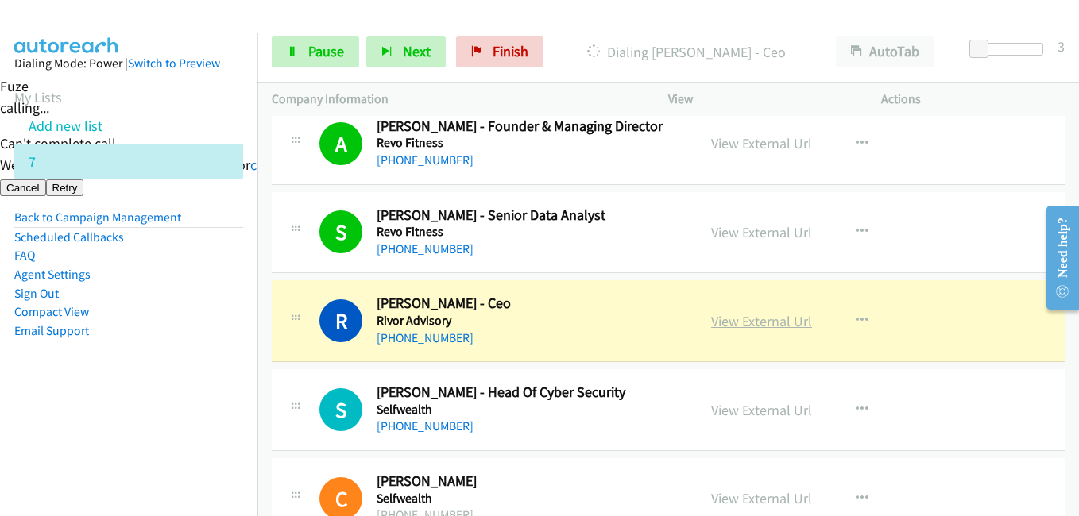
click at [760, 320] on link "View External Url" at bounding box center [761, 321] width 101 height 18
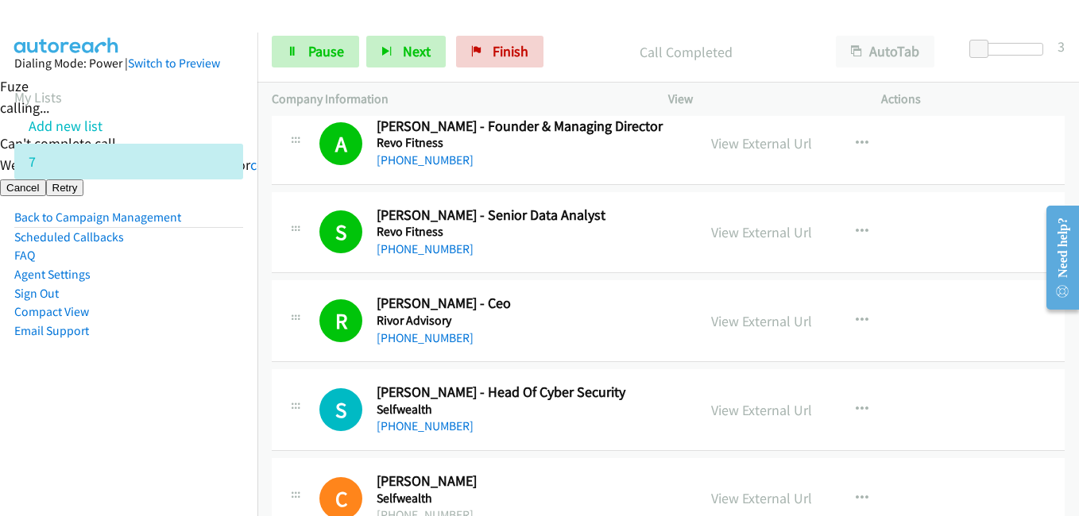
drag, startPoint x: 112, startPoint y: 365, endPoint x: 441, endPoint y: 358, distance: 329.0
click at [115, 368] on aside "Dialing Mode: Power | Switch to Preview My Lists Add new list 7 Back to Campaig…" at bounding box center [128, 223] width 257 height 380
drag, startPoint x: 192, startPoint y: 404, endPoint x: 200, endPoint y: 400, distance: 8.6
click at [192, 404] on aside "Dialing Mode: Power | Switch to Preview My Lists Add new list 7 Back to Campaig…" at bounding box center [128, 223] width 257 height 380
click at [319, 53] on span "Pause" at bounding box center [326, 51] width 36 height 18
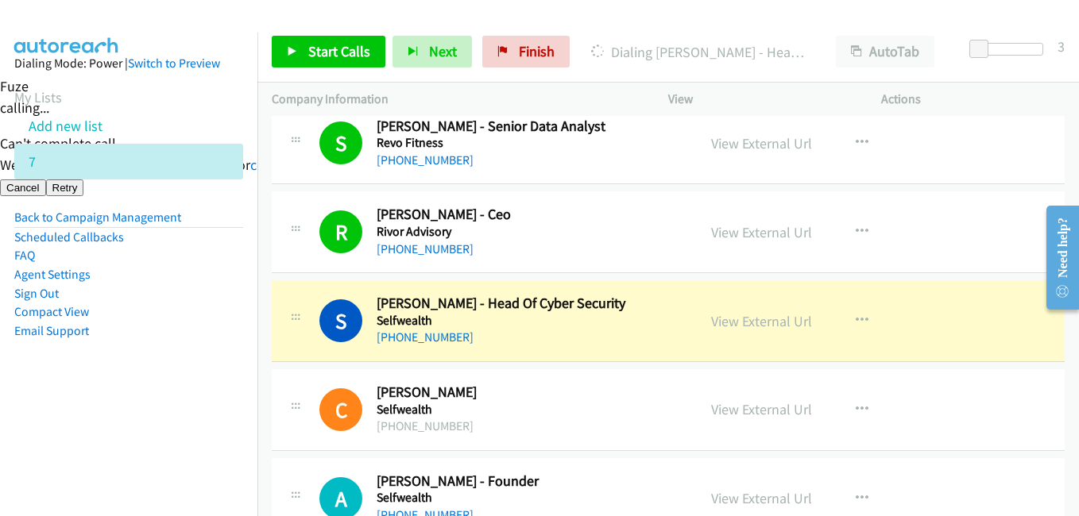
scroll to position [17638, 0]
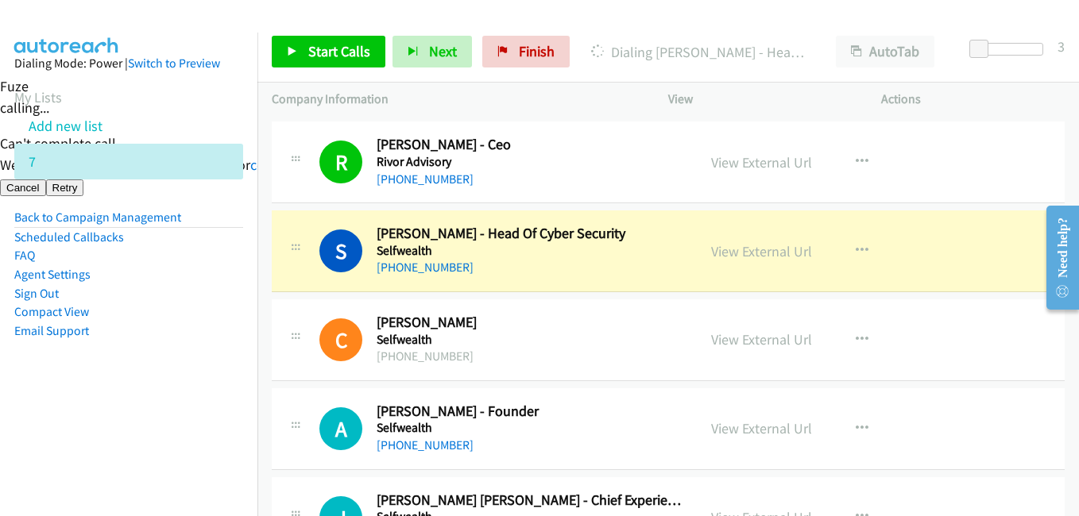
click at [226, 384] on aside "Dialing Mode: Power | Switch to Preview My Lists Add new list 7 Back to Campaig…" at bounding box center [128, 223] width 257 height 380
click at [769, 249] on link "View External Url" at bounding box center [761, 251] width 101 height 18
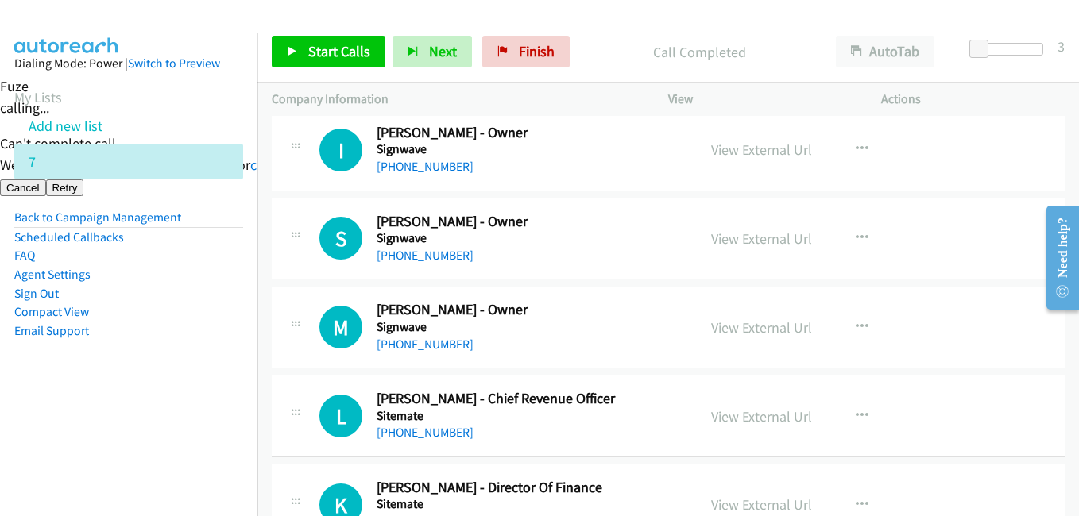
scroll to position [18592, 0]
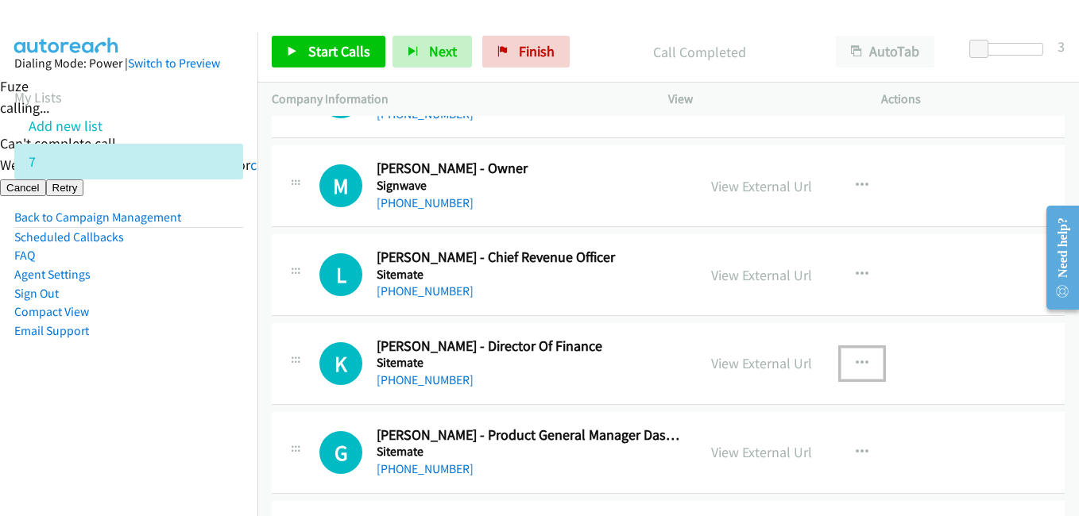
click at [848, 365] on button "button" at bounding box center [862, 364] width 43 height 32
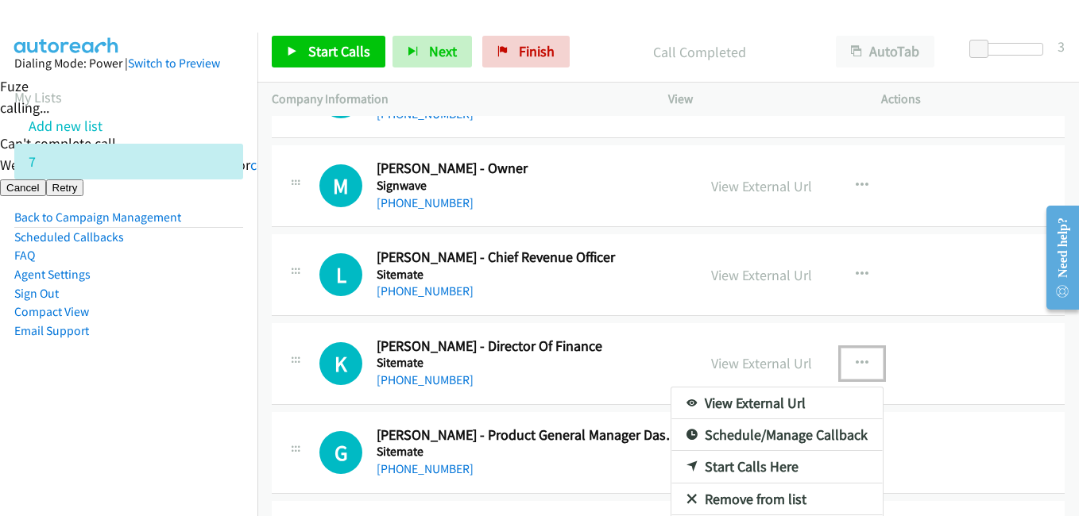
click at [751, 464] on link "Start Calls Here" at bounding box center [776, 467] width 211 height 32
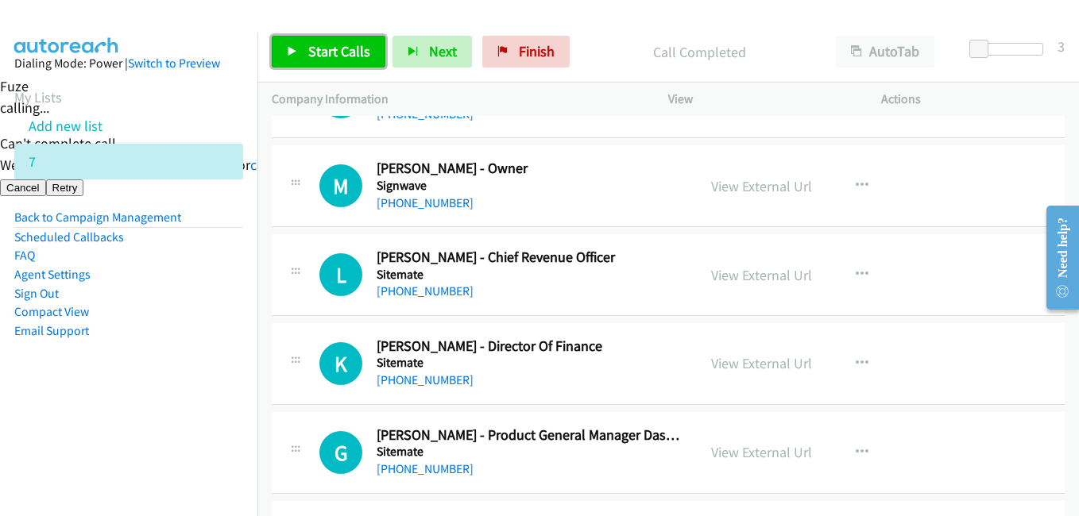
click at [350, 52] on span "Start Calls" at bounding box center [339, 51] width 62 height 18
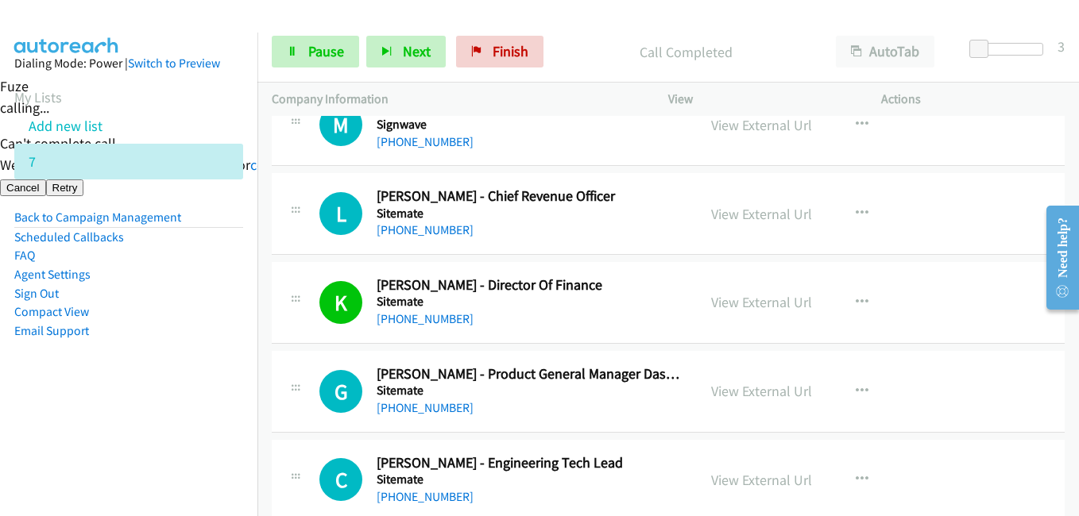
scroll to position [18830, 0]
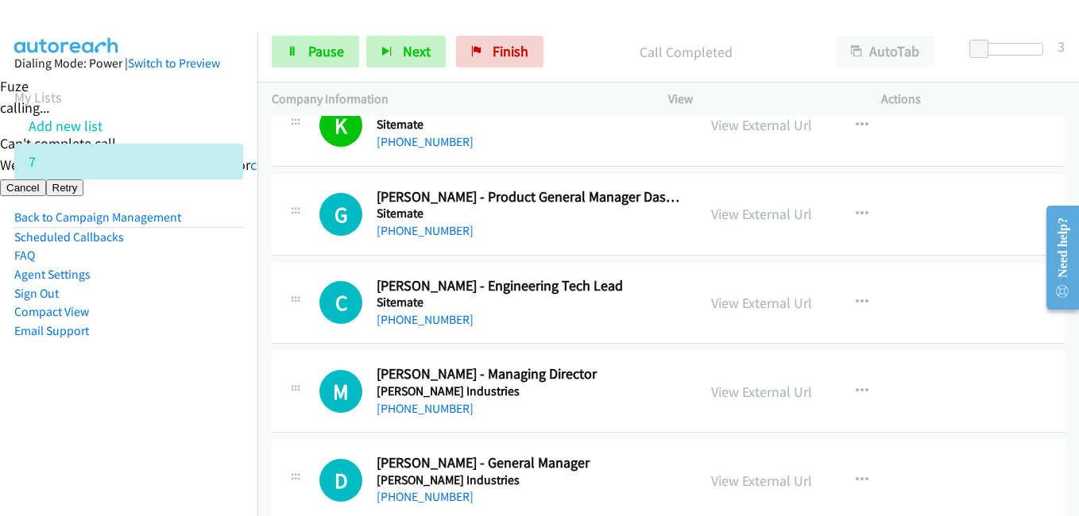
drag, startPoint x: 152, startPoint y: 347, endPoint x: 322, endPoint y: 340, distance: 170.2
click at [160, 347] on aside "Dialing Mode: Power | Switch to Preview My Lists Add new list 7 Back to Campaig…" at bounding box center [128, 223] width 257 height 380
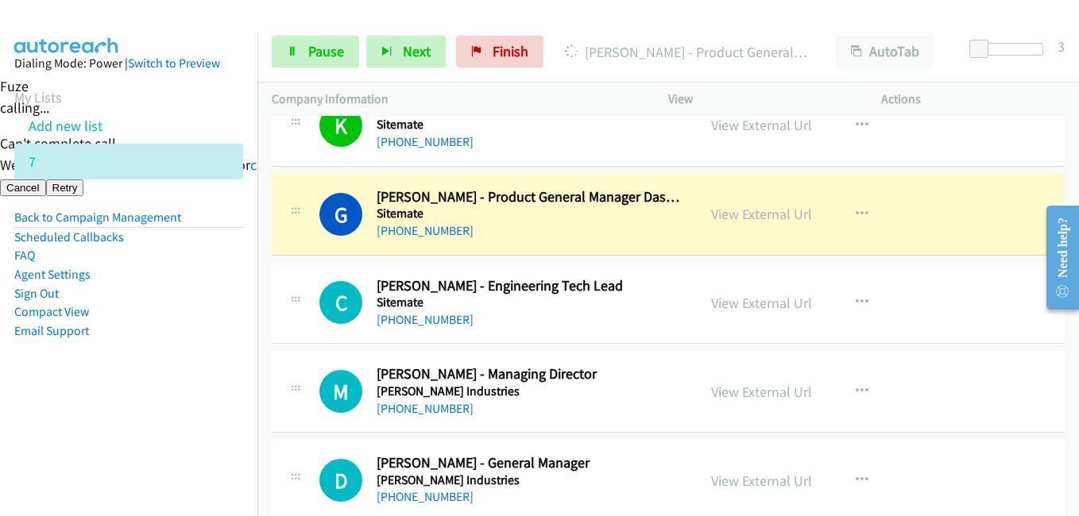
click at [203, 410] on aside "Dialing Mode: Power | Switch to Preview My Lists Add new list 7 Back to Campaig…" at bounding box center [128, 223] width 257 height 380
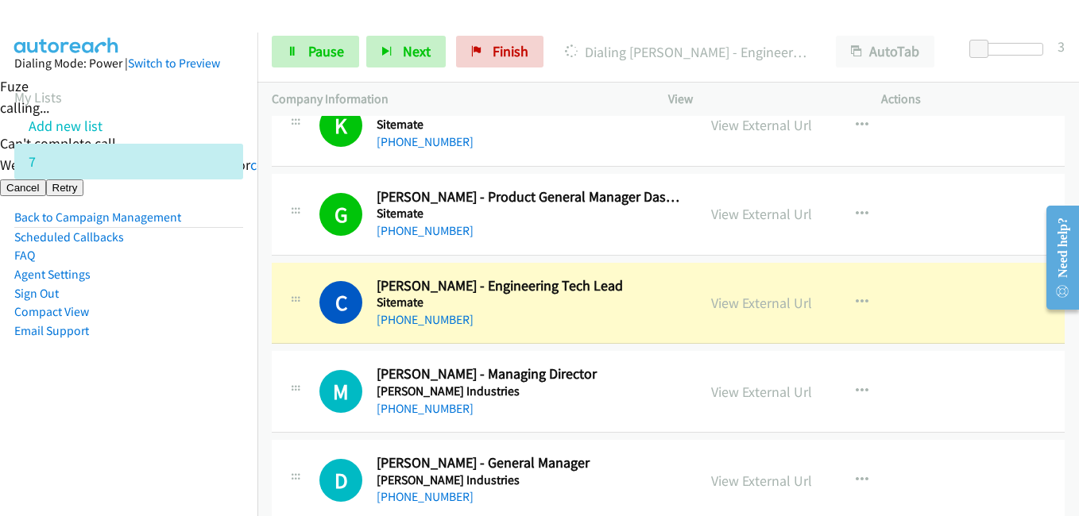
click at [229, 377] on aside "Dialing Mode: Power | Switch to Preview My Lists Add new list 7 Back to Campaig…" at bounding box center [128, 223] width 257 height 380
drag, startPoint x: 158, startPoint y: 404, endPoint x: 192, endPoint y: 397, distance: 34.9
click at [160, 403] on aside "Dialing Mode: Power | Switch to Preview My Lists Add new list 7 Back to Campaig…" at bounding box center [128, 223] width 257 height 380
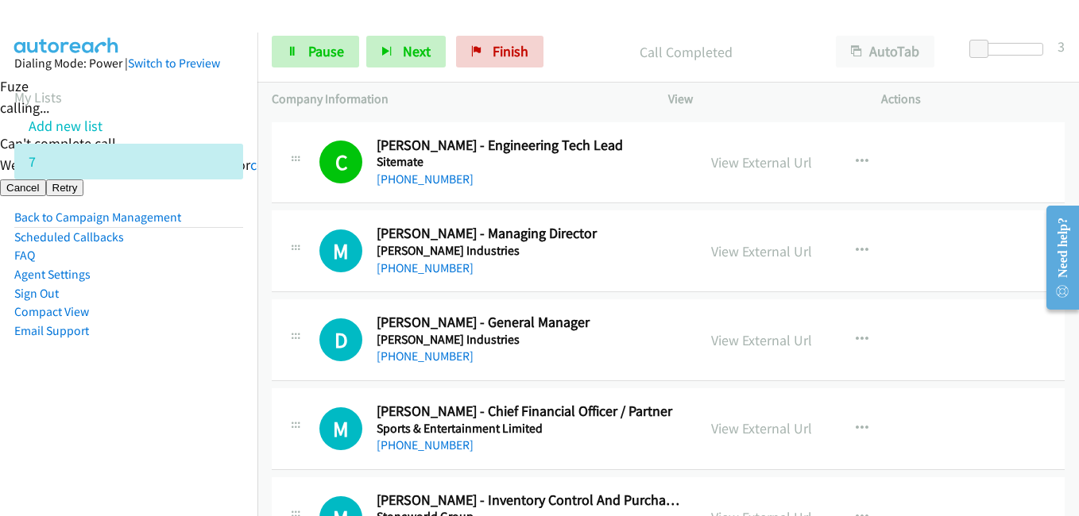
scroll to position [18989, 0]
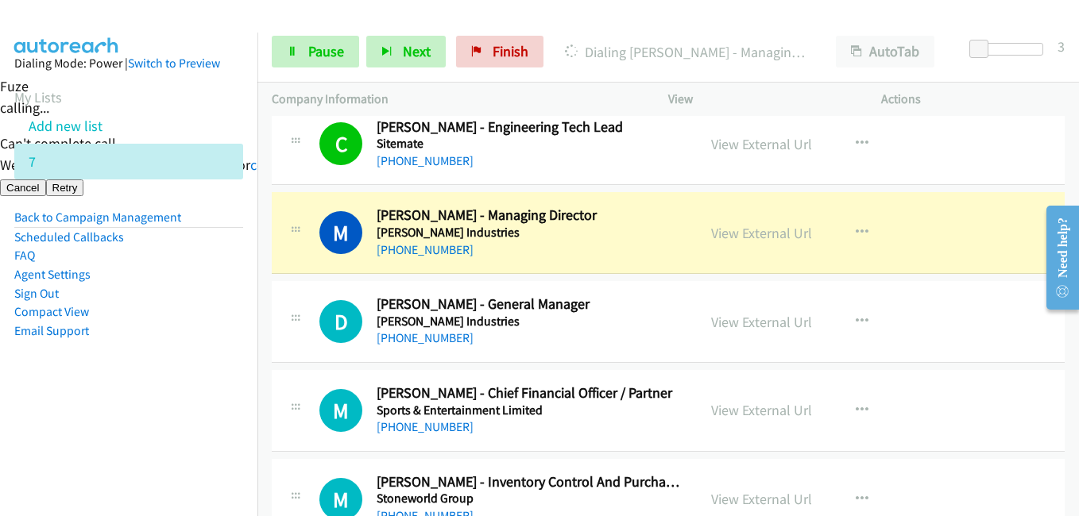
drag, startPoint x: 225, startPoint y: 423, endPoint x: 280, endPoint y: 408, distance: 56.7
click at [225, 425] on nav "Dialing Mode: Power | Switch to Preview My Lists Add new list 7 Back to Campaig…" at bounding box center [129, 291] width 258 height 516
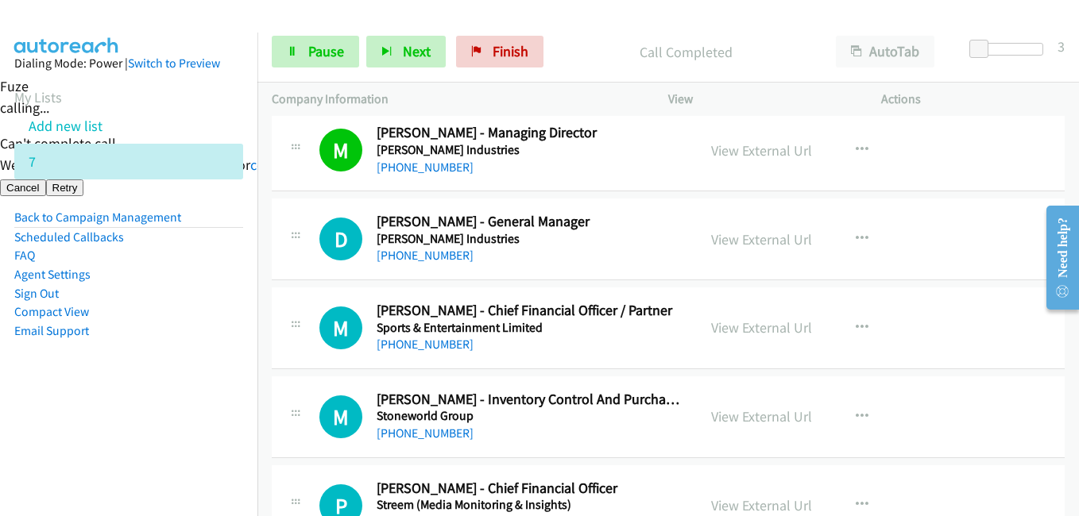
scroll to position [19148, 0]
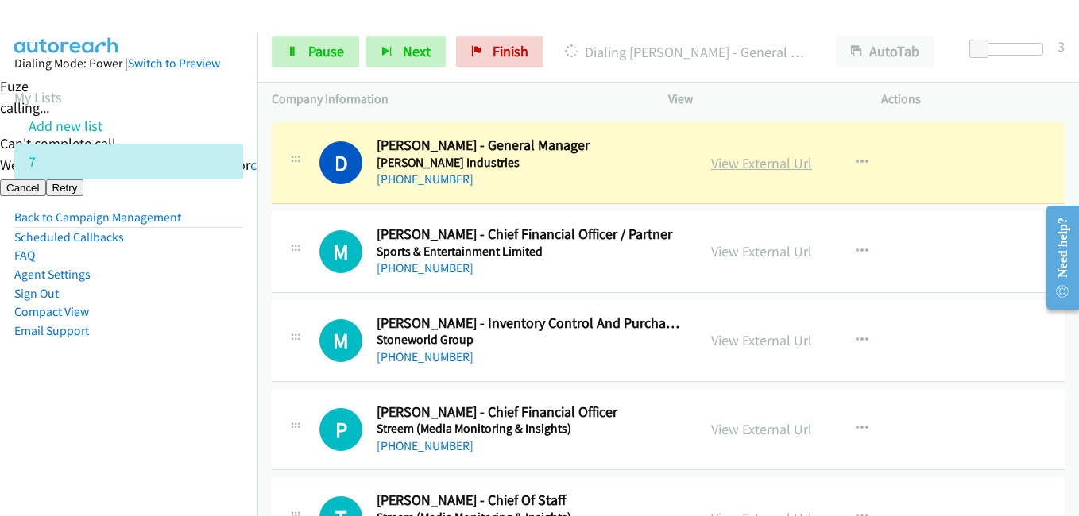
click at [780, 166] on link "View External Url" at bounding box center [761, 163] width 101 height 18
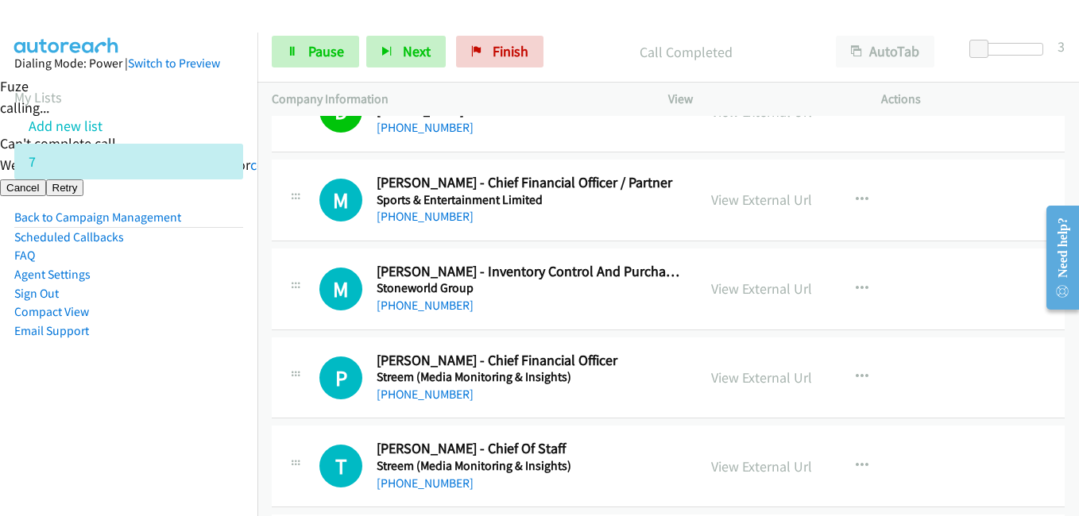
scroll to position [19227, 0]
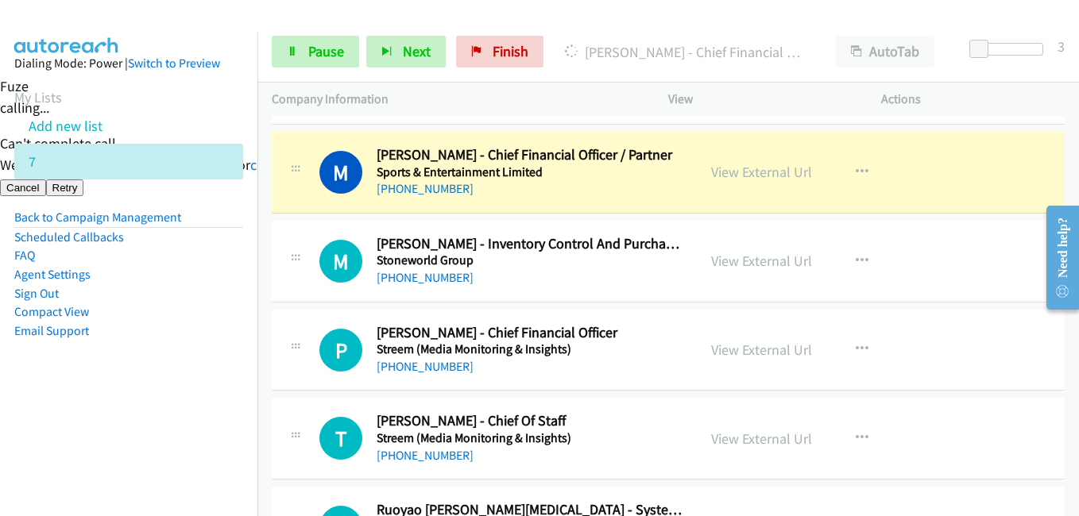
drag, startPoint x: 218, startPoint y: 337, endPoint x: 231, endPoint y: 318, distance: 22.9
click at [219, 333] on li "Email Support" at bounding box center [128, 331] width 229 height 19
click at [333, 48] on span "Pause" at bounding box center [326, 51] width 36 height 18
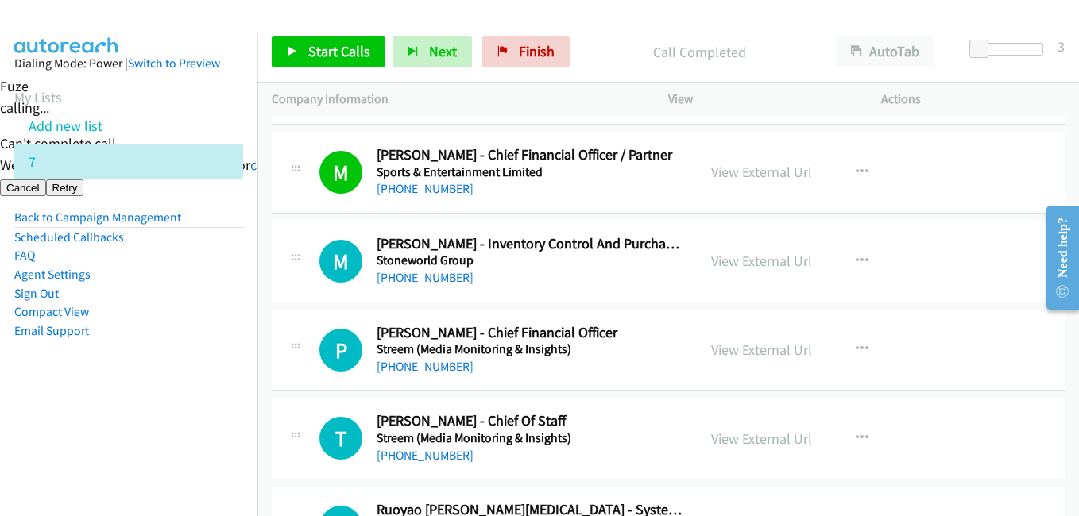
drag, startPoint x: 130, startPoint y: 343, endPoint x: 248, endPoint y: 342, distance: 118.4
click at [130, 343] on aside "Dialing Mode: Power | Switch to Preview My Lists Add new list 7 Back to Campaig…" at bounding box center [128, 223] width 257 height 380
click at [334, 52] on span "Start Calls" at bounding box center [339, 51] width 62 height 18
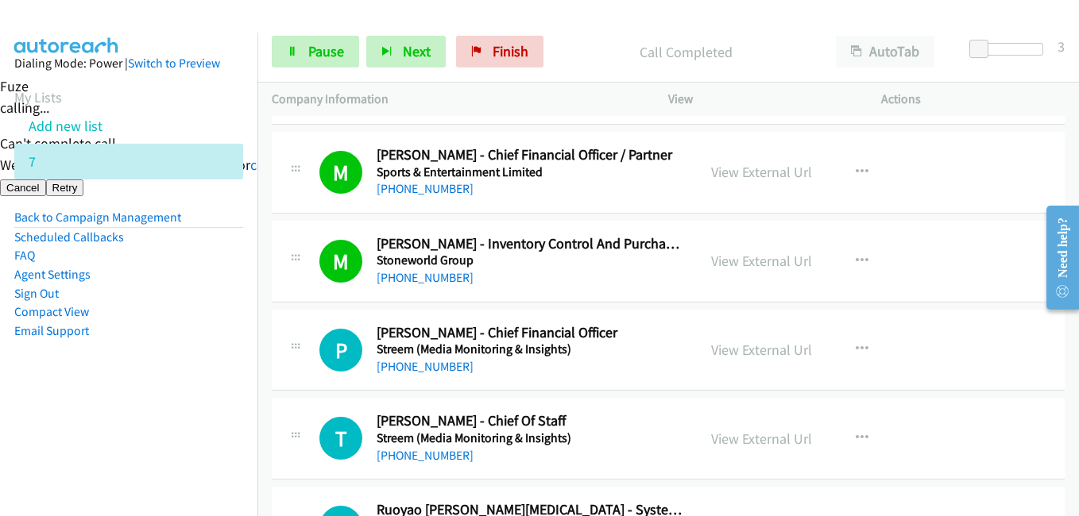
drag, startPoint x: 149, startPoint y: 420, endPoint x: 280, endPoint y: 413, distance: 132.0
click at [152, 422] on nav "Dialing Mode: Power | Switch to Preview My Lists Add new list 7 Back to Campaig…" at bounding box center [129, 291] width 258 height 516
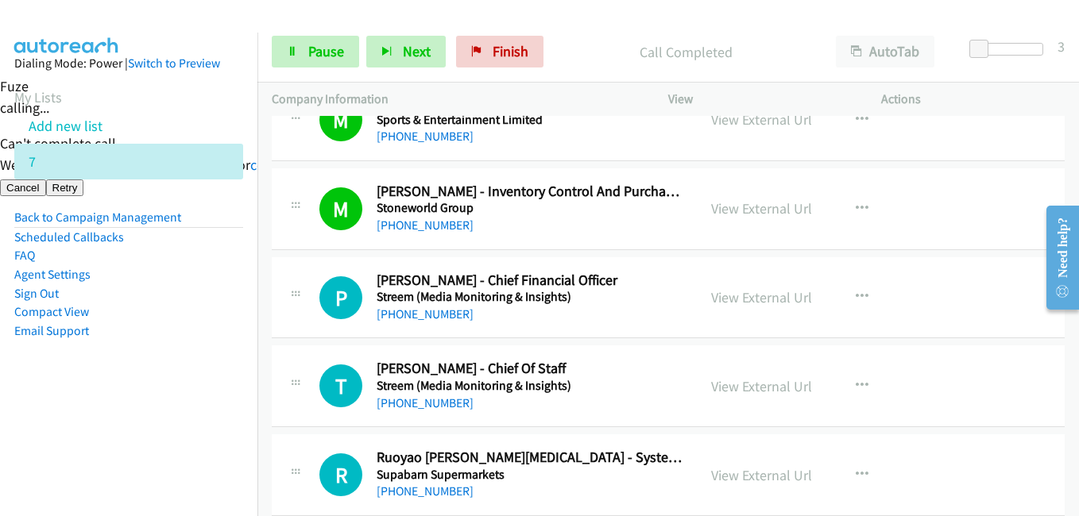
scroll to position [19386, 0]
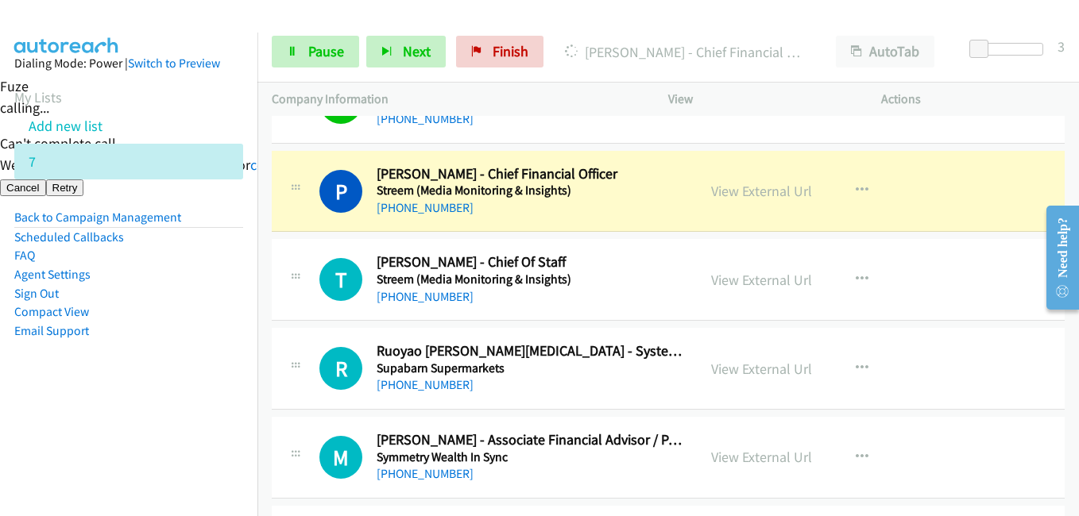
drag, startPoint x: 212, startPoint y: 355, endPoint x: 221, endPoint y: 359, distance: 9.6
click at [214, 358] on aside "Dialing Mode: Power | Switch to Preview My Lists Add new list 7 Back to Campaig…" at bounding box center [128, 223] width 257 height 380
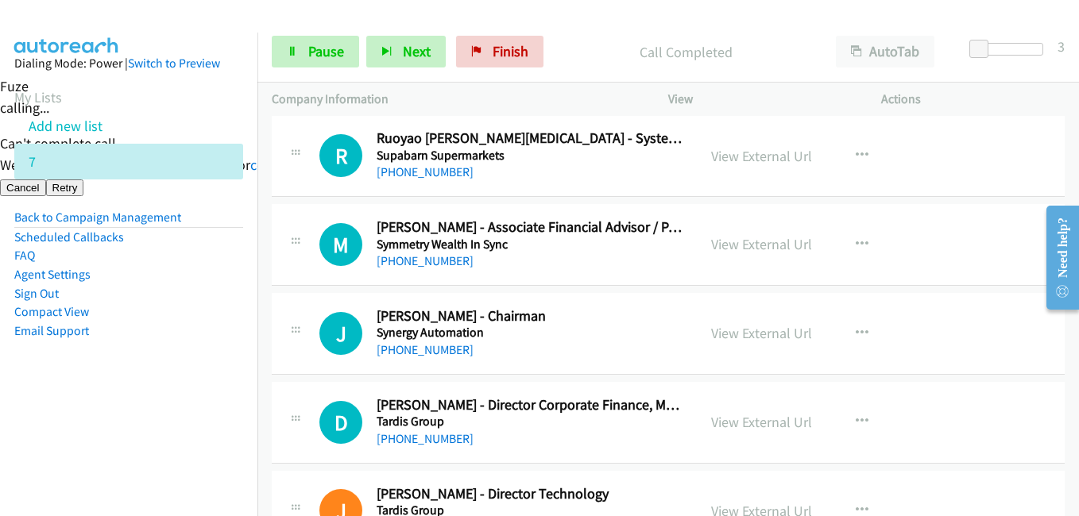
scroll to position [19704, 0]
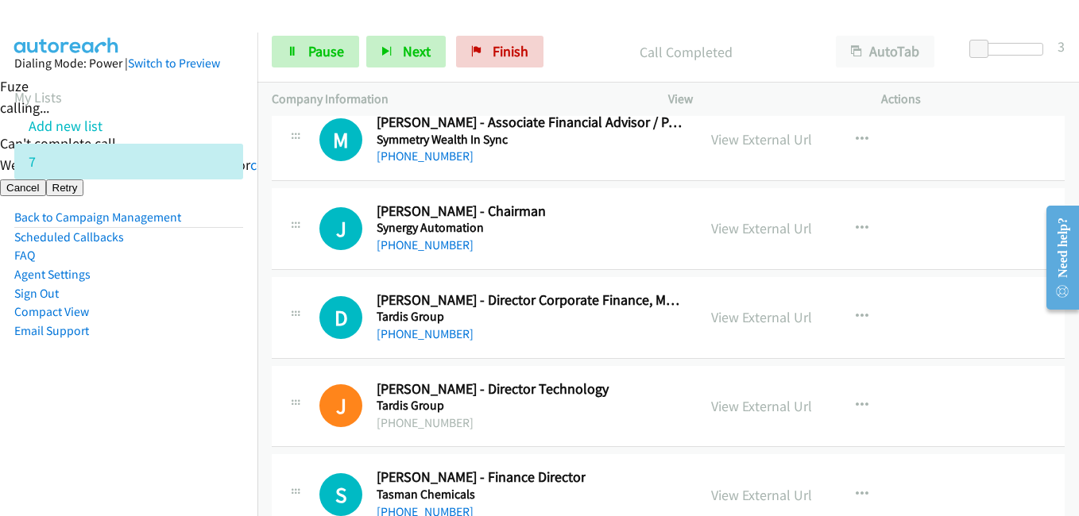
click at [224, 393] on aside "Dialing Mode: Power | Switch to Preview My Lists Add new list 7 Back to Campaig…" at bounding box center [128, 223] width 257 height 380
click at [229, 372] on aside "Dialing Mode: Power | Switch to Preview My Lists Add new list 7 Back to Campaig…" at bounding box center [128, 223] width 257 height 380
click at [195, 373] on aside "Dialing Mode: Power | Switch to Preview My Lists Add new list 7 Back to Campaig…" at bounding box center [128, 223] width 257 height 380
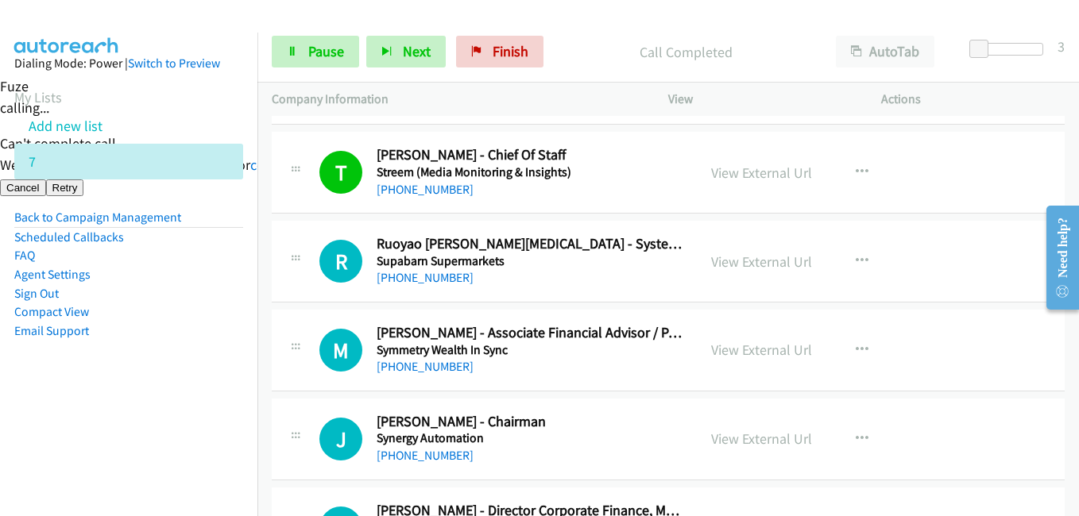
scroll to position [19466, 0]
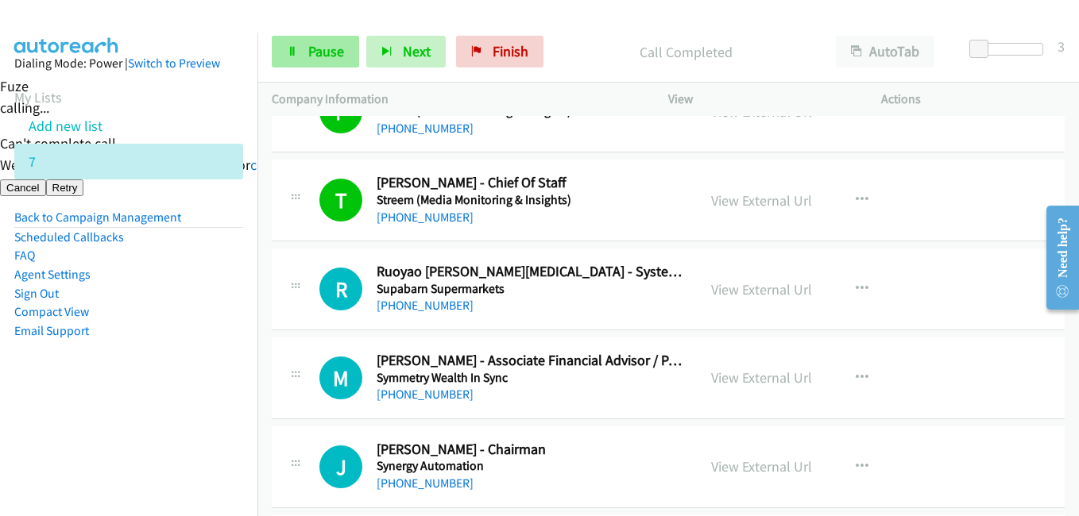
click at [329, 36] on div "Start Calls Pause Next Finish Call Completed AutoTab AutoTab 3" at bounding box center [668, 51] width 822 height 61
click at [331, 53] on span "Pause" at bounding box center [326, 51] width 36 height 18
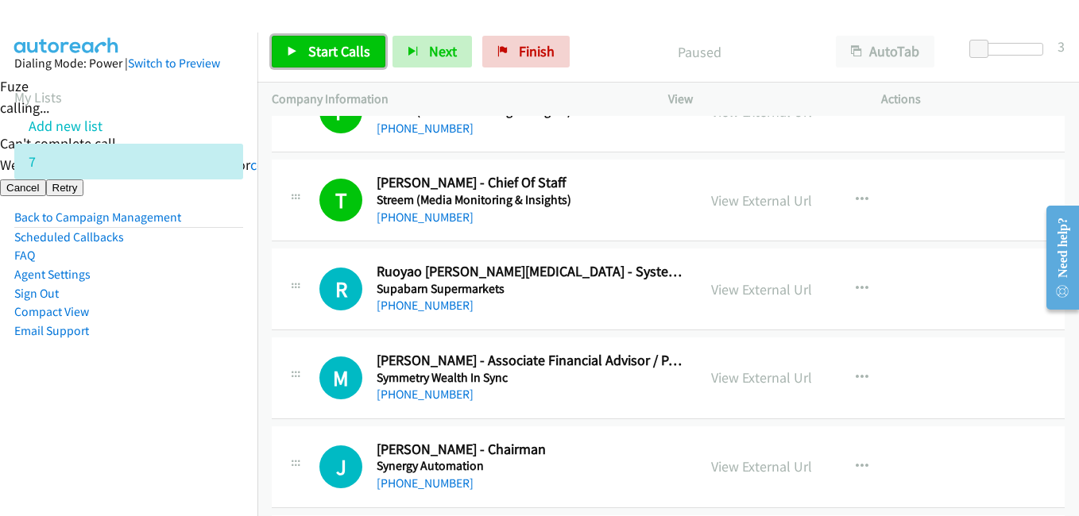
click at [342, 49] on span "Start Calls" at bounding box center [339, 51] width 62 height 18
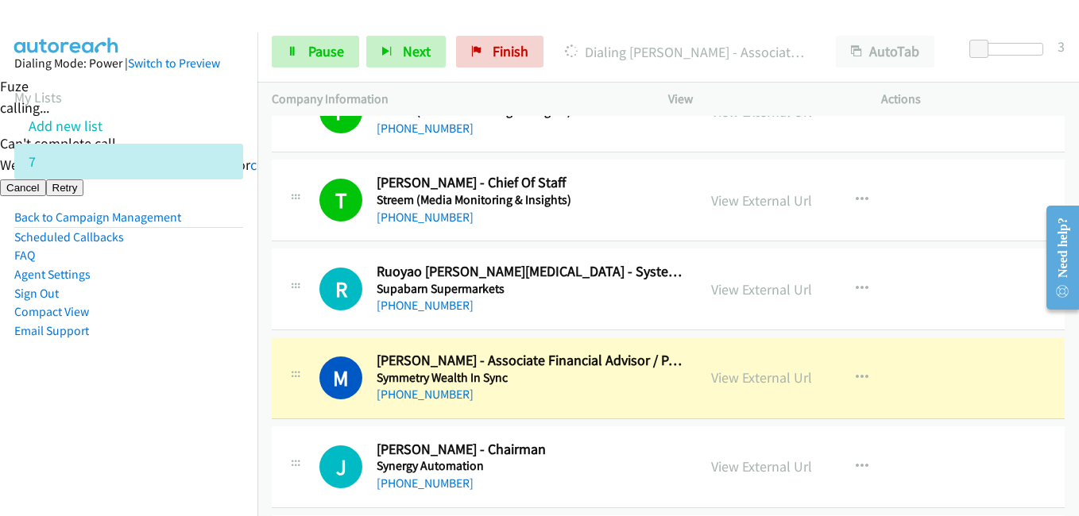
click at [234, 265] on aside "Dialing Mode: Power | Switch to Preview My Lists Add new list 7 Back to Campaig…" at bounding box center [128, 223] width 257 height 380
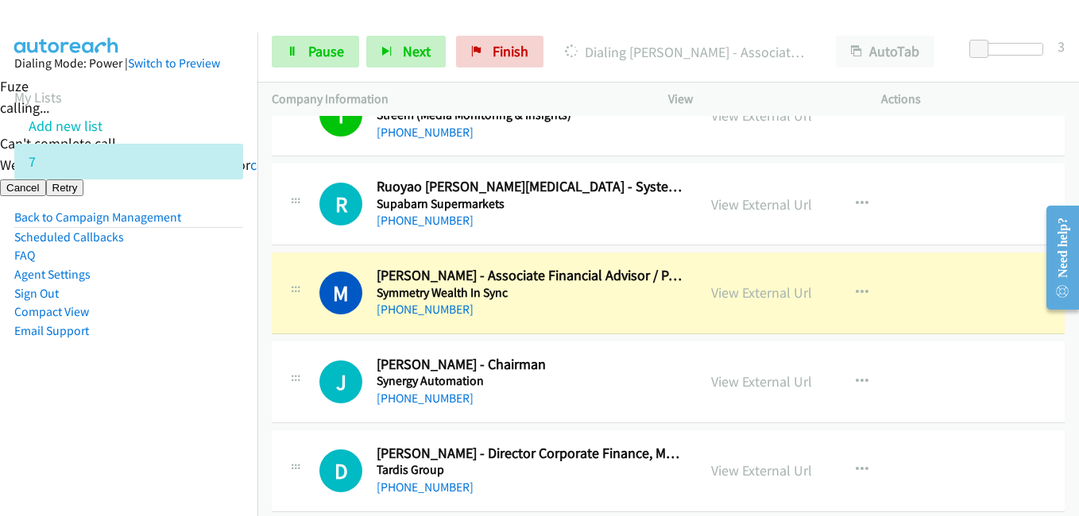
scroll to position [19625, 0]
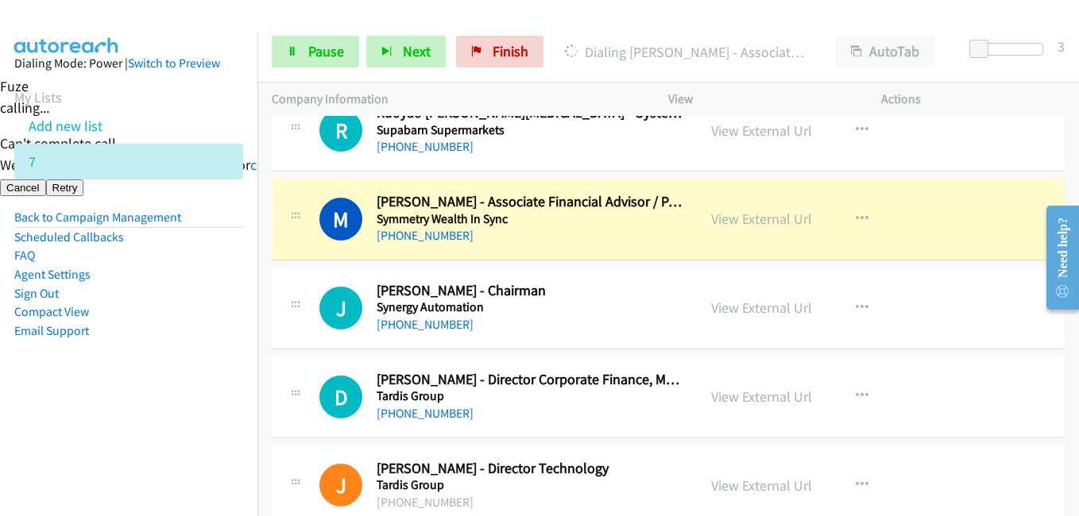
drag, startPoint x: 145, startPoint y: 409, endPoint x: 355, endPoint y: 365, distance: 215.0
click at [148, 411] on aside "Dialing Mode: Power | Switch to Preview My Lists Add new list 7 Back to Campaig…" at bounding box center [128, 223] width 257 height 380
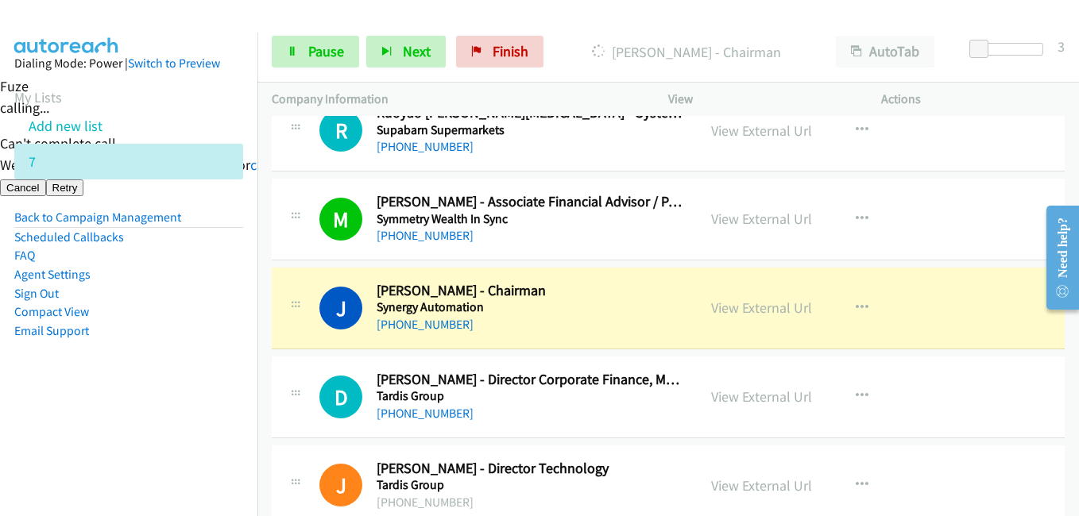
drag, startPoint x: 172, startPoint y: 397, endPoint x: 288, endPoint y: 365, distance: 120.3
click at [178, 392] on aside "Dialing Mode: Power | Switch to Preview My Lists Add new list 7 Back to Campaig…" at bounding box center [128, 223] width 257 height 380
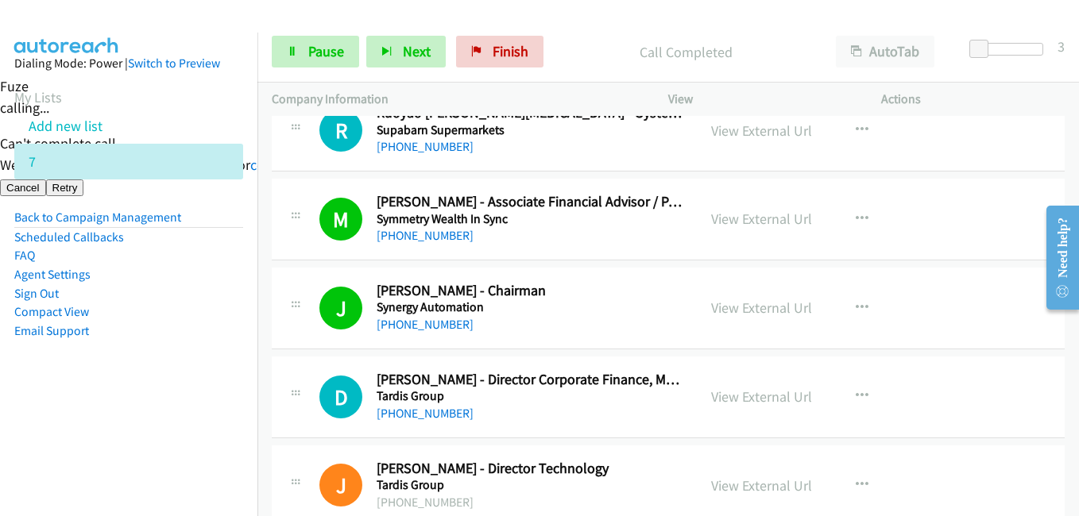
scroll to position [19784, 0]
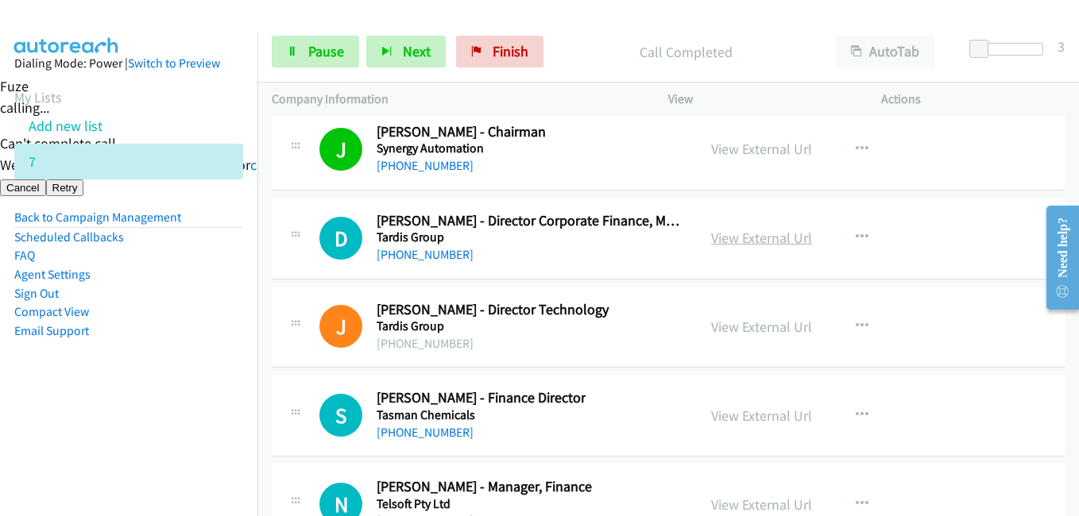
click at [743, 234] on link "View External Url" at bounding box center [761, 238] width 101 height 18
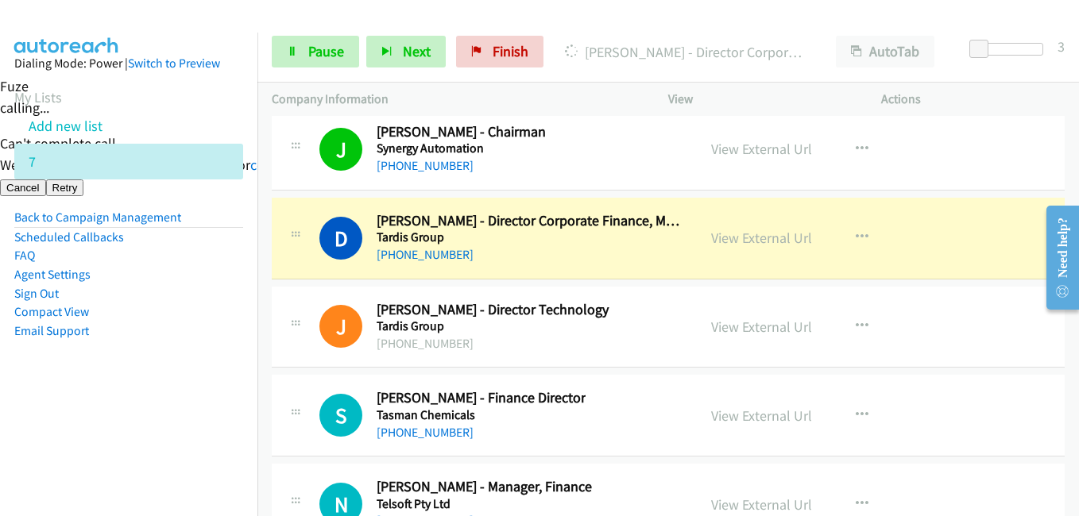
drag, startPoint x: 202, startPoint y: 293, endPoint x: 277, endPoint y: 270, distance: 78.9
click at [202, 293] on li "Sign Out" at bounding box center [128, 293] width 229 height 19
click at [741, 234] on link "View External Url" at bounding box center [761, 238] width 101 height 18
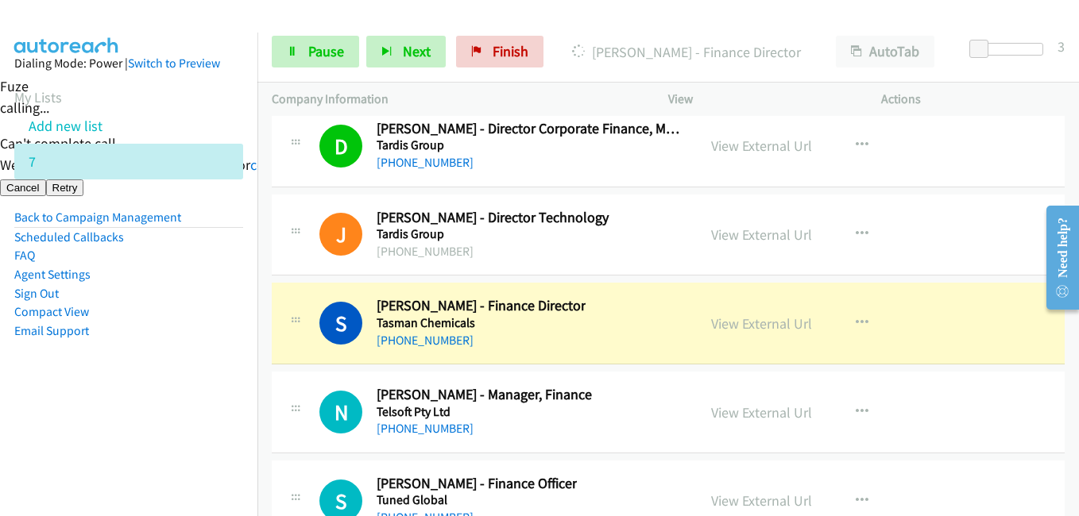
scroll to position [20022, 0]
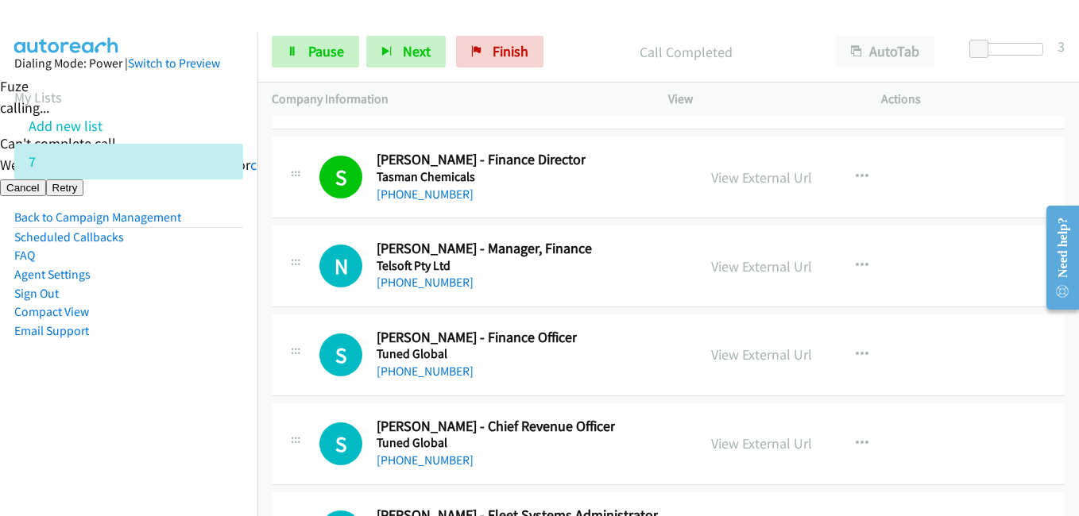
click at [230, 401] on aside "Dialing Mode: Power | Switch to Preview My Lists Add new list 7 Back to Campaig…" at bounding box center [128, 223] width 257 height 380
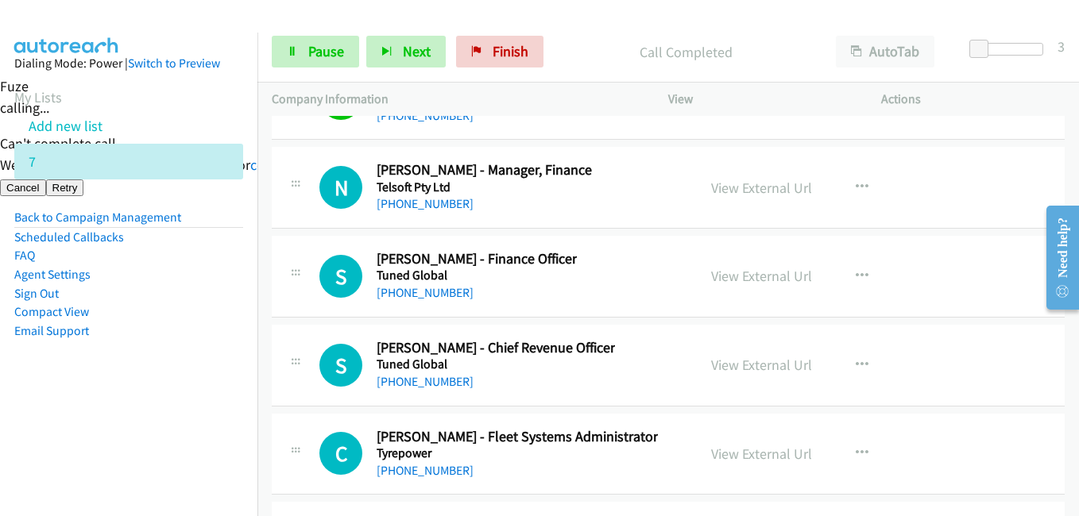
scroll to position [20101, 0]
click at [234, 368] on aside "Dialing Mode: Power | Switch to Preview My Lists Add new list 7 Back to Campaig…" at bounding box center [128, 223] width 257 height 380
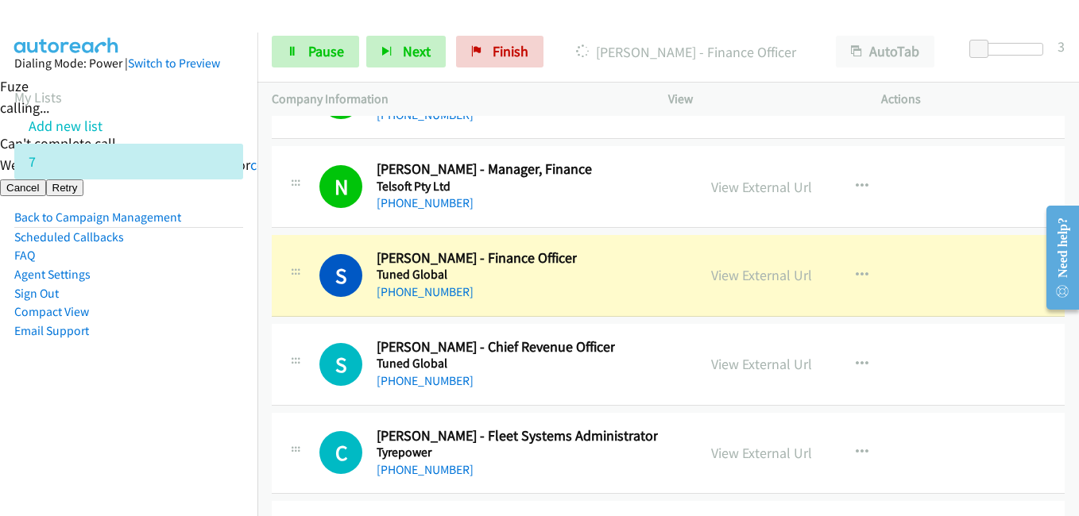
drag, startPoint x: 190, startPoint y: 343, endPoint x: 342, endPoint y: 214, distance: 199.5
click at [194, 343] on aside "Dialing Mode: Power | Switch to Preview My Lists Add new list 7 Back to Campaig…" at bounding box center [128, 223] width 257 height 380
click at [343, 54] on link "Pause" at bounding box center [315, 52] width 87 height 32
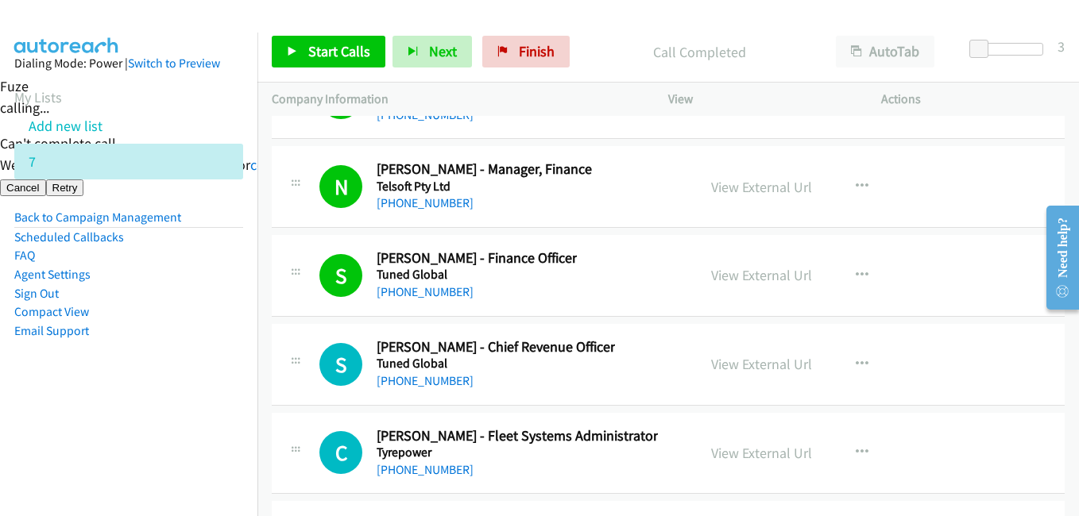
click at [171, 390] on aside "Dialing Mode: Power | Switch to Preview My Lists Add new list 7 Back to Campaig…" at bounding box center [128, 223] width 257 height 380
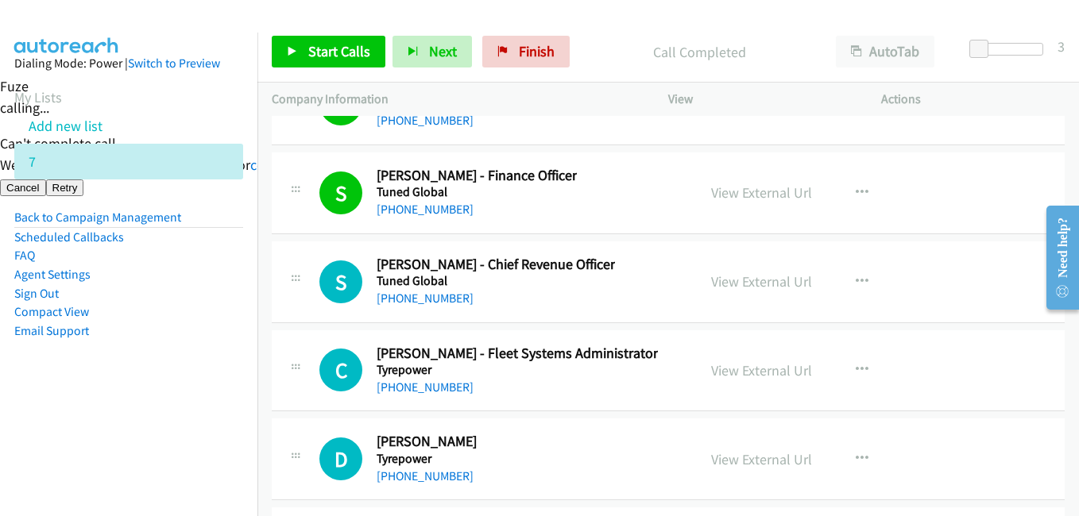
scroll to position [20260, 0]
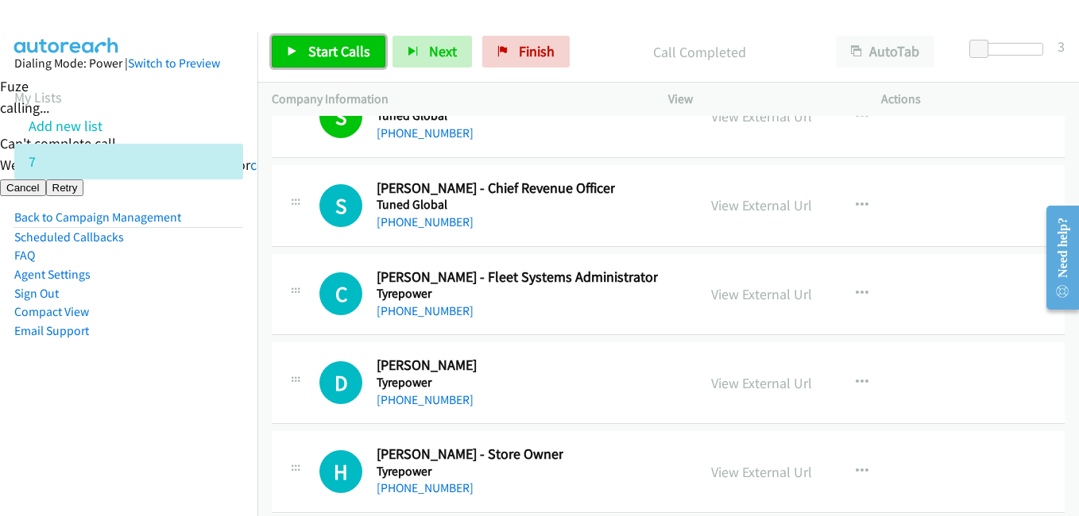
click at [331, 48] on span "Start Calls" at bounding box center [339, 51] width 62 height 18
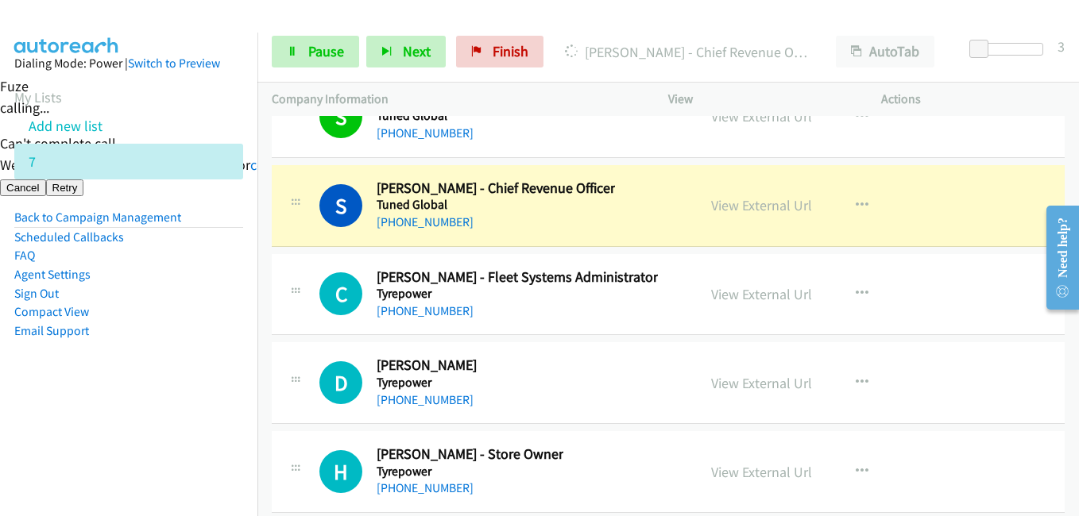
drag, startPoint x: 198, startPoint y: 363, endPoint x: 339, endPoint y: 128, distance: 274.4
click at [215, 335] on aside "Dialing Mode: Power | Switch to Preview My Lists Add new list 7 Back to Campaig…" at bounding box center [128, 223] width 257 height 380
click at [332, 50] on span "Pause" at bounding box center [326, 51] width 36 height 18
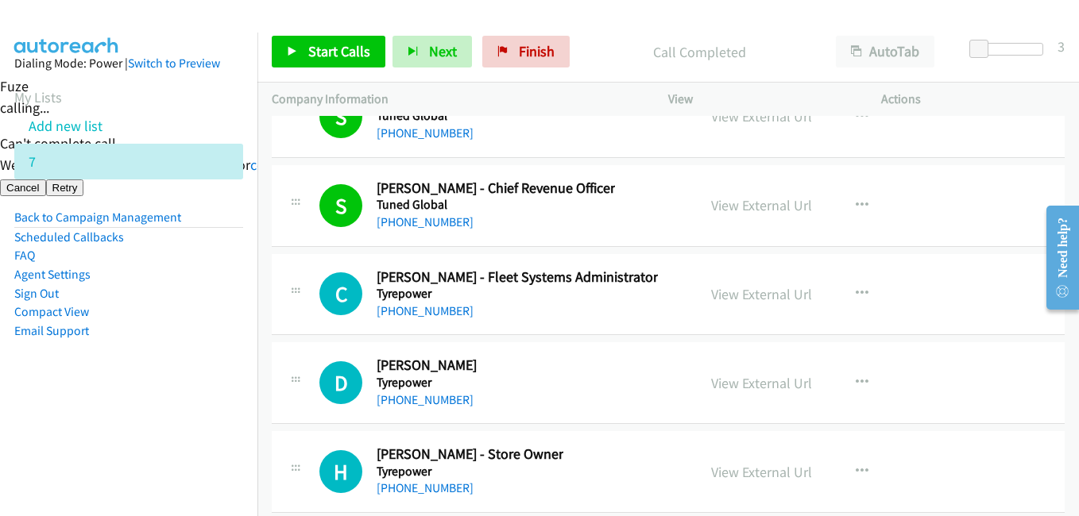
drag, startPoint x: 185, startPoint y: 369, endPoint x: 235, endPoint y: 350, distance: 53.6
click at [189, 367] on aside "Dialing Mode: Power | Switch to Preview My Lists Add new list 7 Back to Campaig…" at bounding box center [128, 223] width 257 height 380
drag, startPoint x: 334, startPoint y: 46, endPoint x: 343, endPoint y: 49, distance: 10.0
click at [334, 46] on span "Start Calls" at bounding box center [339, 51] width 62 height 18
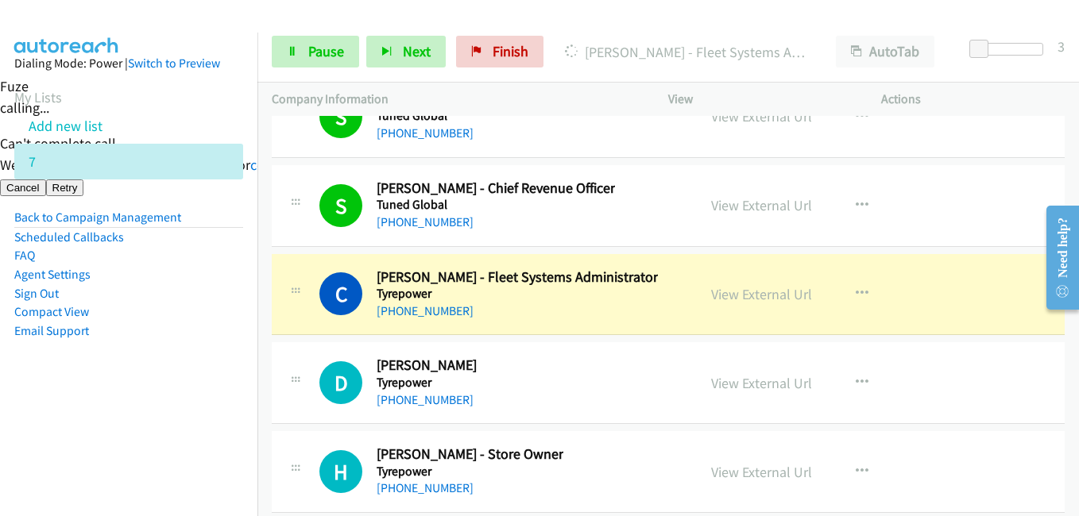
drag, startPoint x: 233, startPoint y: 335, endPoint x: 276, endPoint y: 295, distance: 59.0
click at [232, 336] on aside "Dialing Mode: Power | Switch to Preview My Lists Add new list 7 Back to Campaig…" at bounding box center [128, 223] width 257 height 380
click at [315, 52] on span "Pause" at bounding box center [326, 51] width 36 height 18
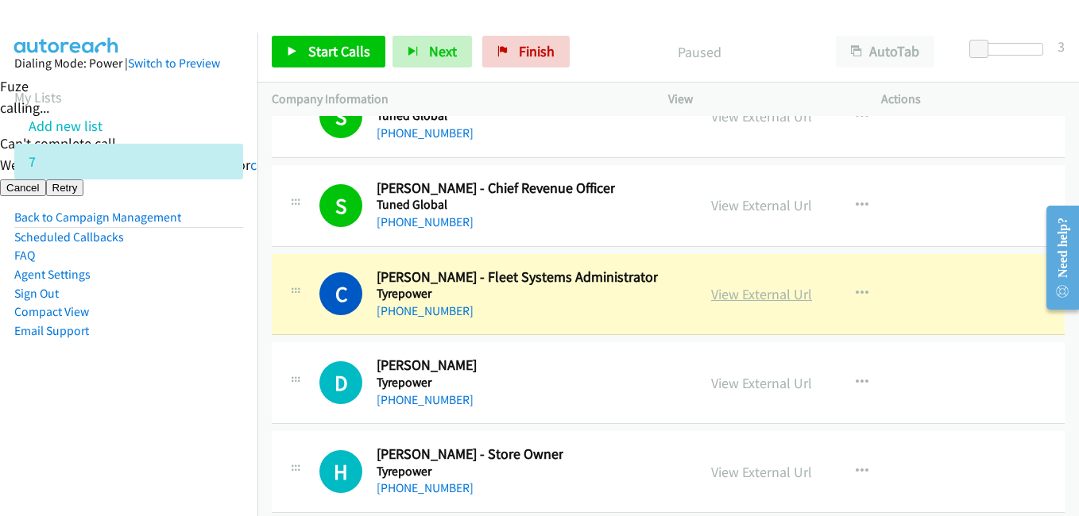
click at [760, 292] on link "View External Url" at bounding box center [761, 294] width 101 height 18
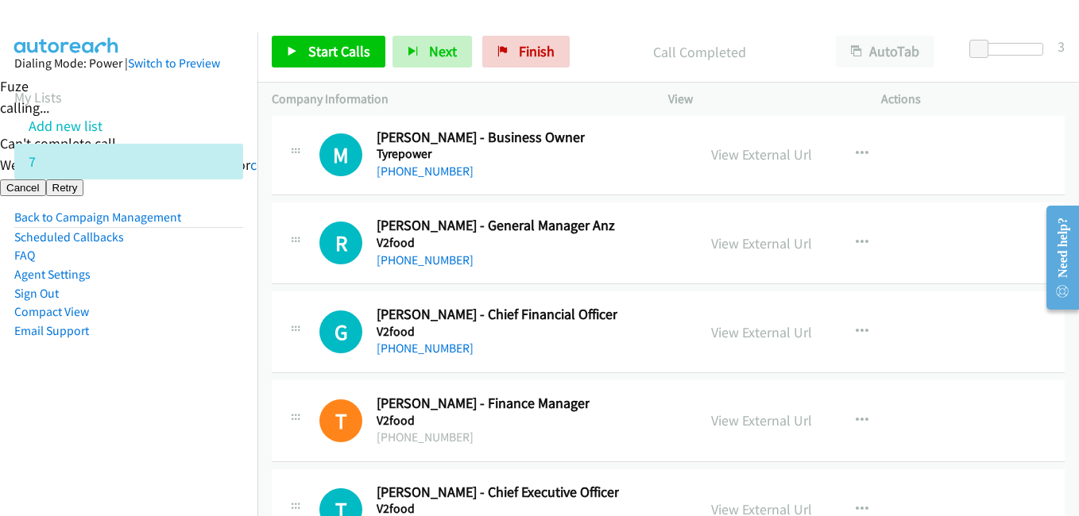
scroll to position [20816, 0]
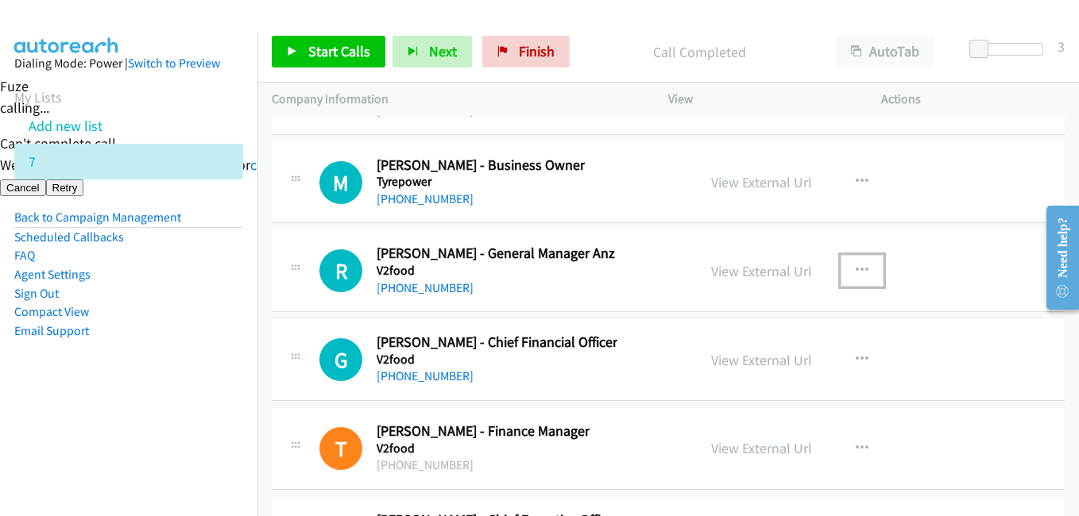
click at [856, 267] on icon "button" at bounding box center [862, 271] width 13 height 13
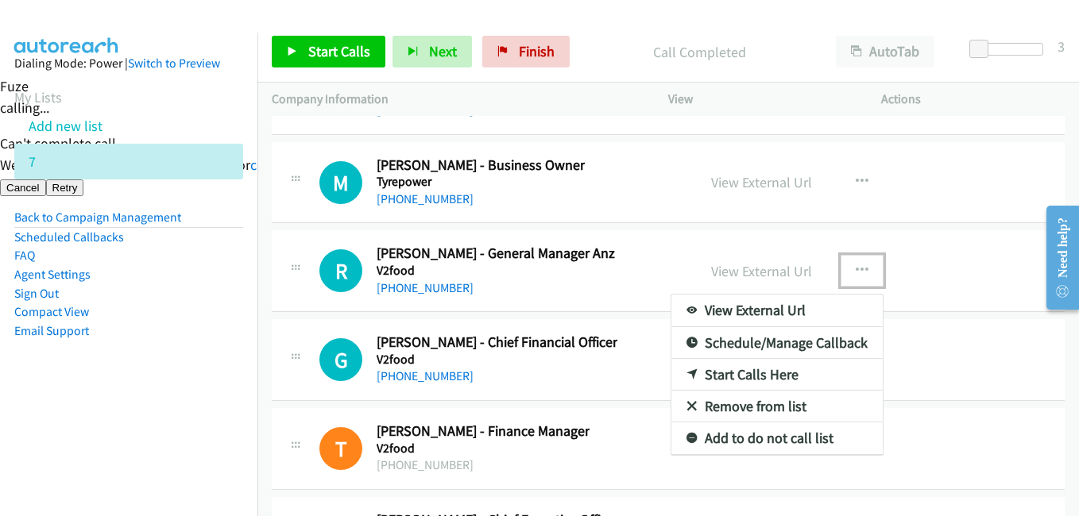
click at [771, 370] on link "Start Calls Here" at bounding box center [776, 375] width 211 height 32
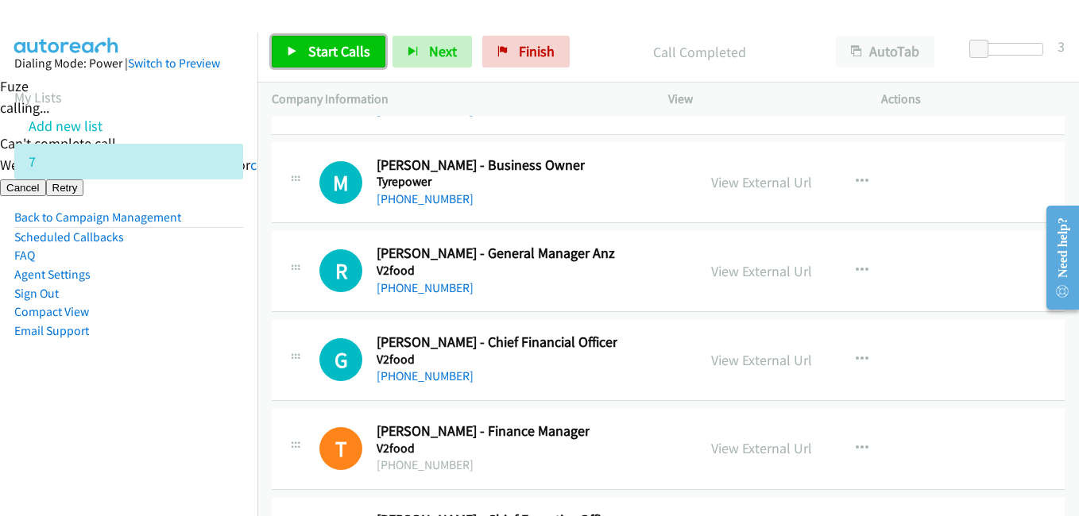
click at [313, 47] on span "Start Calls" at bounding box center [339, 51] width 62 height 18
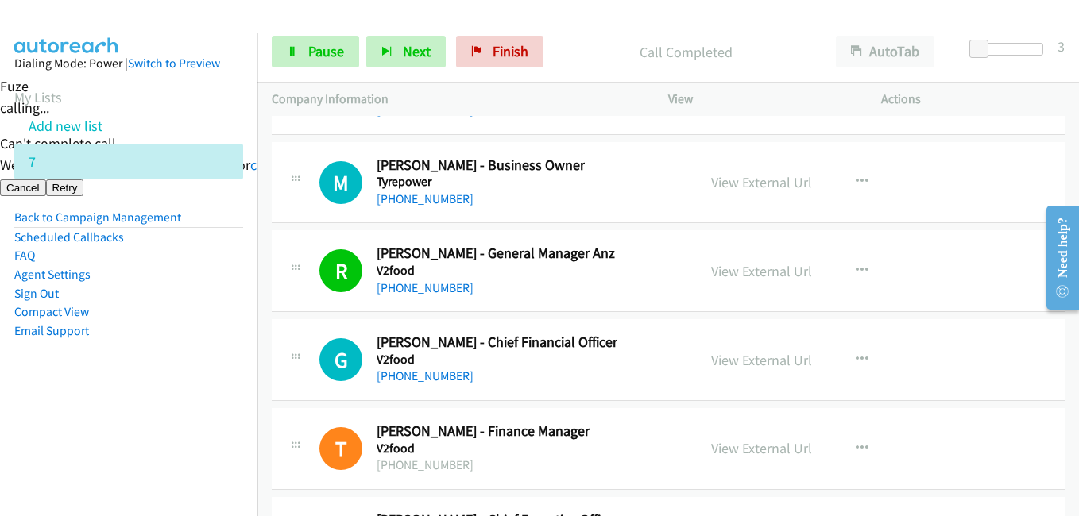
scroll to position [20896, 0]
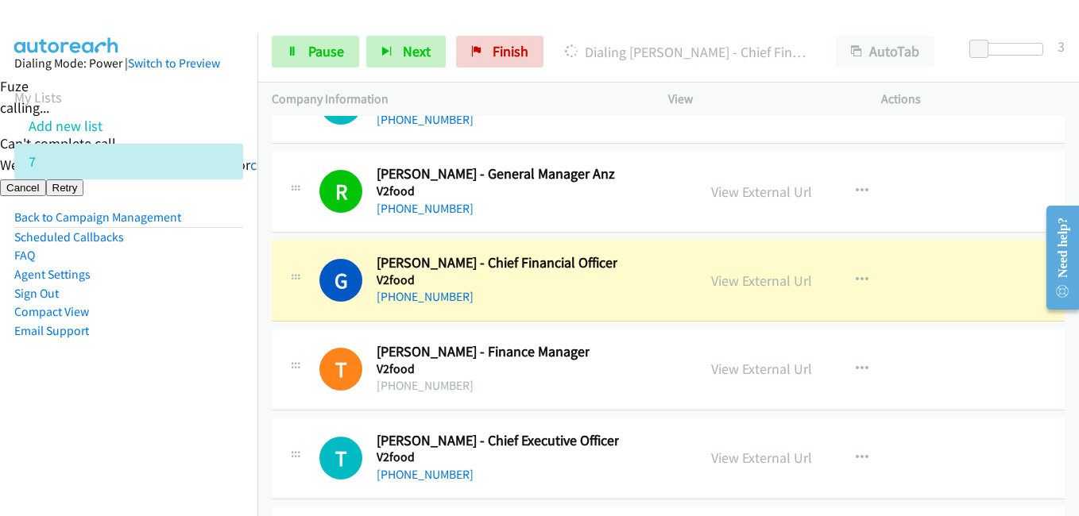
click at [168, 427] on nav "Dialing Mode: Power | Switch to Preview My Lists Add new list 7 Back to Campaig…" at bounding box center [129, 291] width 258 height 516
click at [323, 55] on span "Pause" at bounding box center [326, 51] width 36 height 18
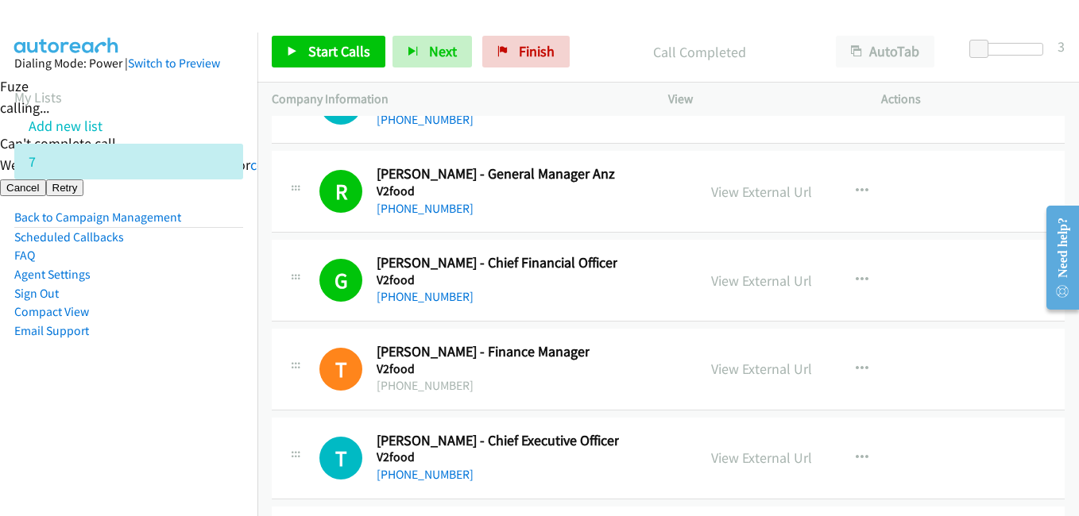
click at [182, 386] on aside "Dialing Mode: Power | Switch to Preview My Lists Add new list 7 Back to Campaig…" at bounding box center [128, 223] width 257 height 380
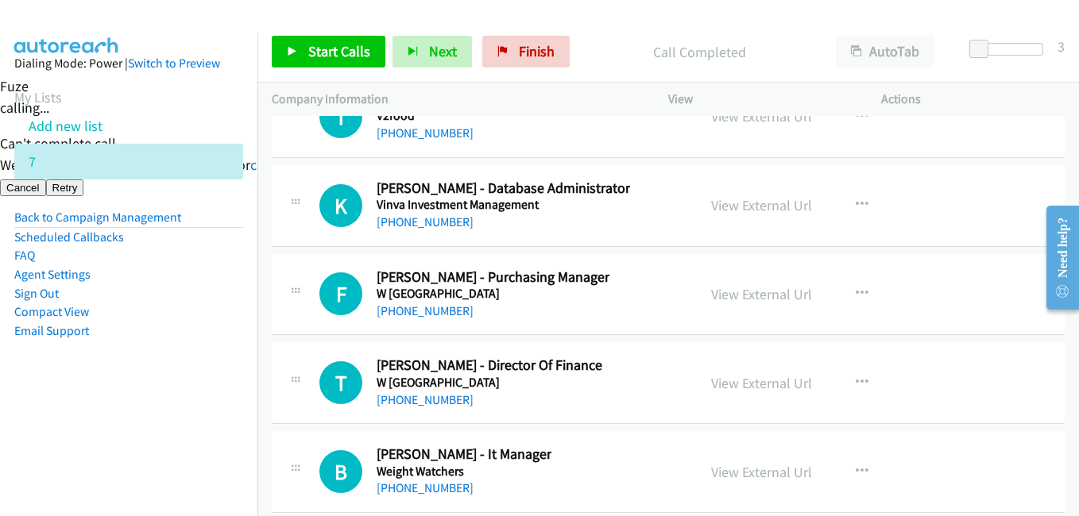
scroll to position [21214, 0]
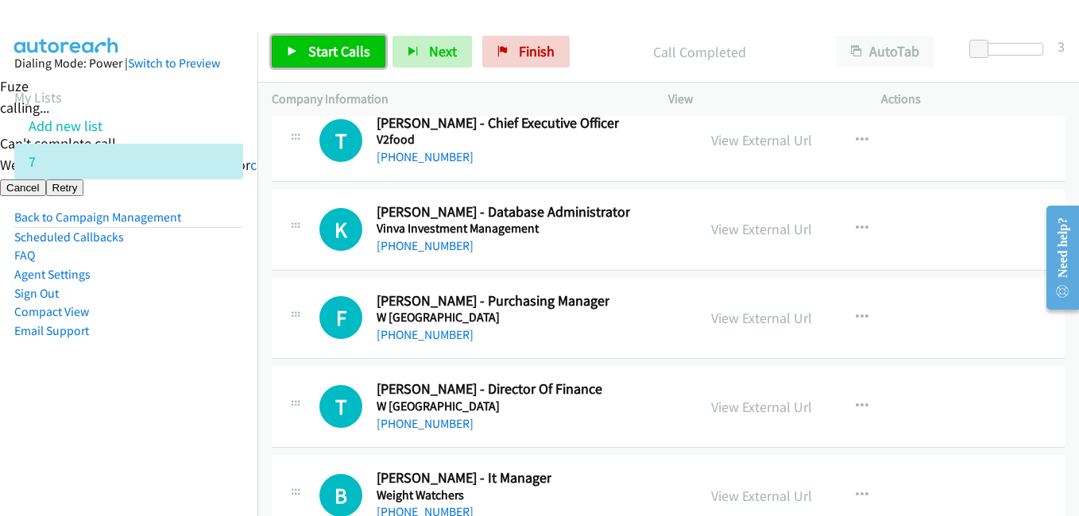
click at [352, 54] on span "Start Calls" at bounding box center [339, 51] width 62 height 18
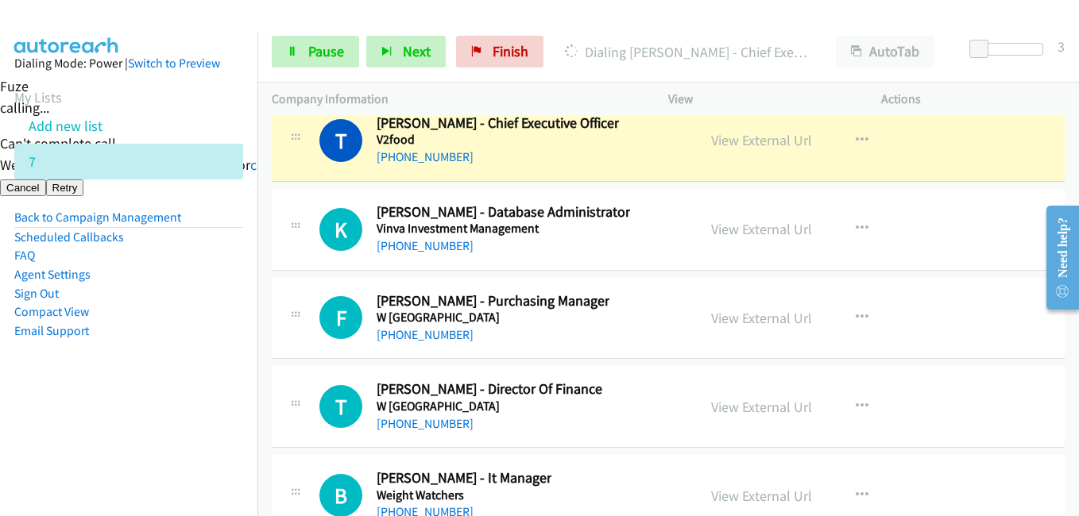
drag, startPoint x: 208, startPoint y: 388, endPoint x: 224, endPoint y: 382, distance: 16.8
click at [209, 387] on aside "Dialing Mode: Power | Switch to Preview My Lists Add new list 7 Back to Campaig…" at bounding box center [128, 223] width 257 height 380
click at [321, 56] on span "Pause" at bounding box center [326, 51] width 36 height 18
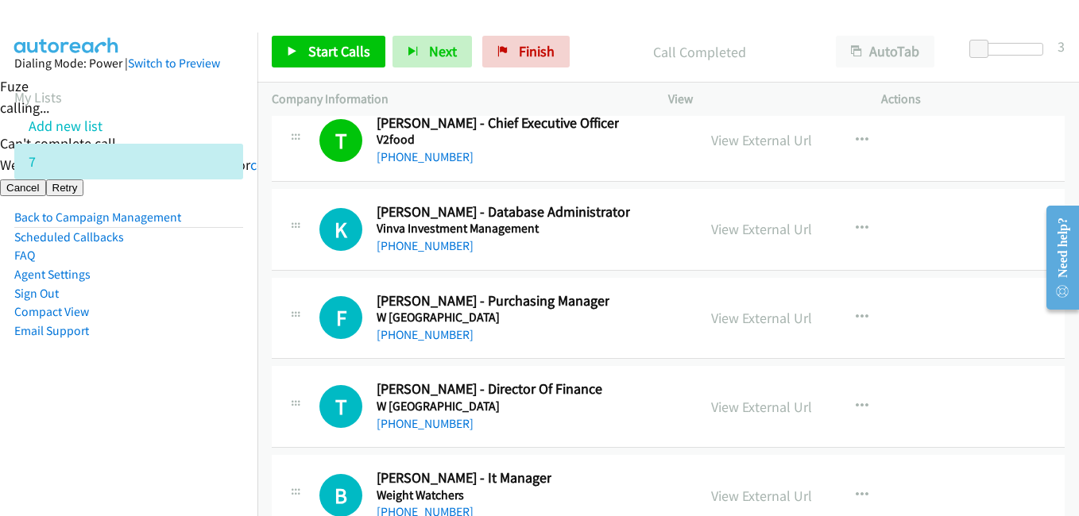
click at [145, 381] on aside "Dialing Mode: Power | Switch to Preview My Lists Add new list 7 Back to Campaig…" at bounding box center [128, 223] width 257 height 380
click at [206, 381] on aside "Dialing Mode: Power | Switch to Preview My Lists Add new list 7 Back to Campaig…" at bounding box center [128, 223] width 257 height 380
click at [317, 41] on link "Start Calls" at bounding box center [329, 52] width 114 height 32
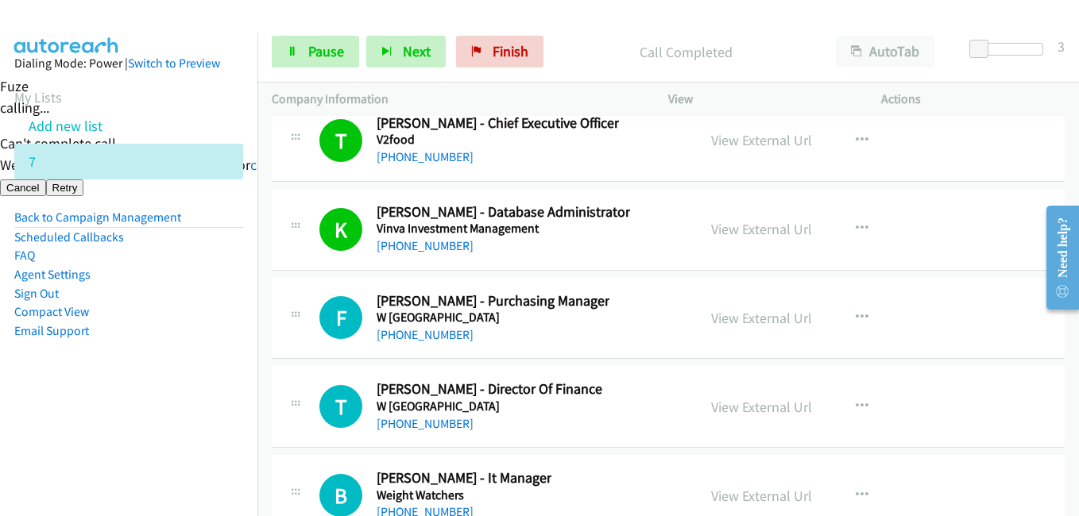
drag, startPoint x: 120, startPoint y: 439, endPoint x: 167, endPoint y: 435, distance: 47.0
click at [126, 440] on nav "Dialing Mode: Power | Switch to Preview My Lists Add new list 7 Back to Campaig…" at bounding box center [129, 291] width 258 height 516
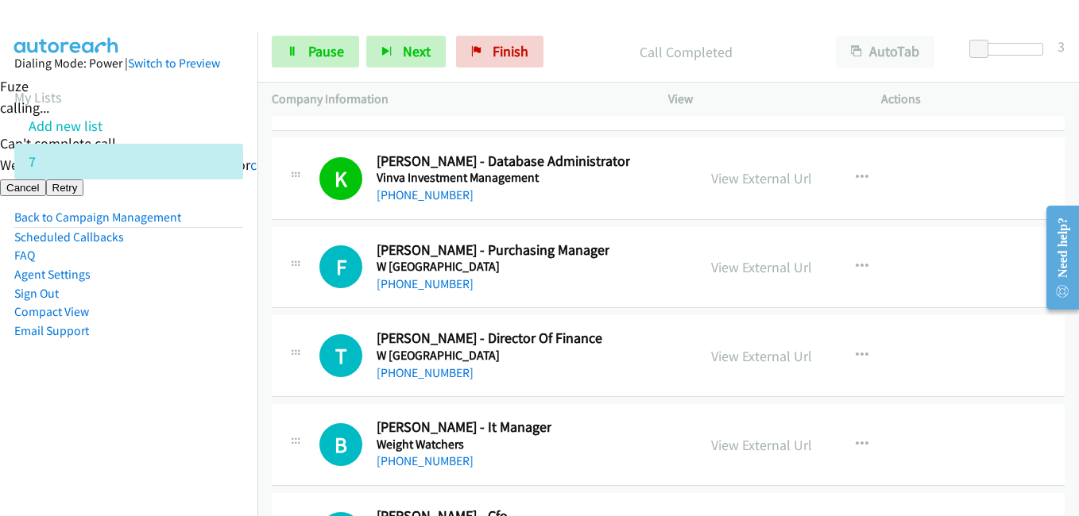
scroll to position [21293, 0]
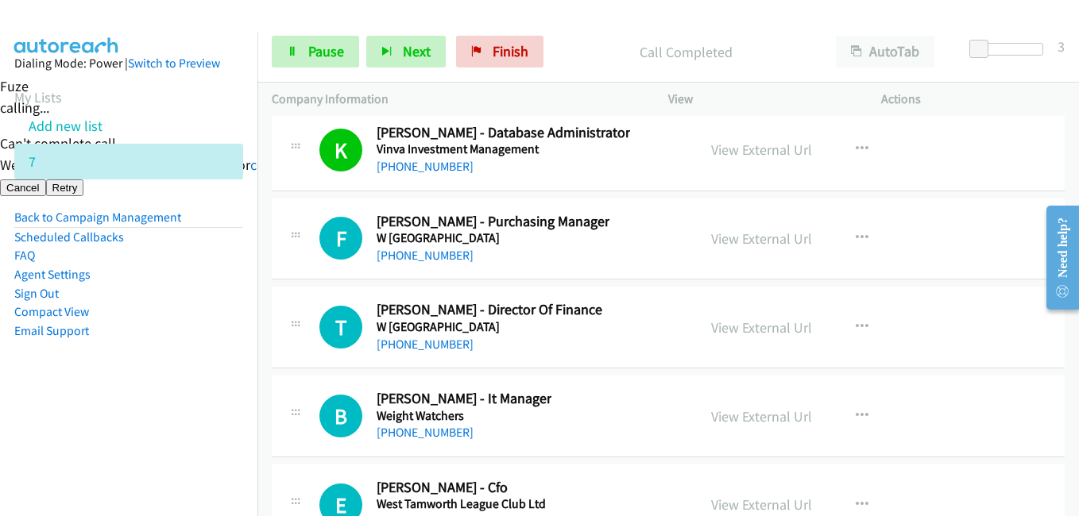
click at [161, 422] on nav "Dialing Mode: Power | Switch to Preview My Lists Add new list 7 Back to Campaig…" at bounding box center [129, 291] width 258 height 516
click at [330, 56] on span "Pause" at bounding box center [326, 51] width 36 height 18
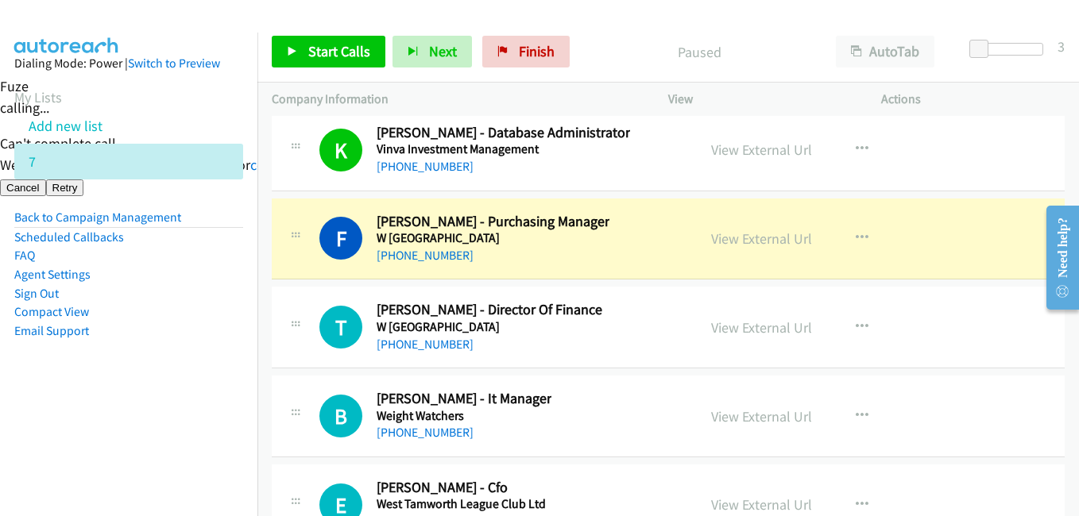
drag, startPoint x: 220, startPoint y: 370, endPoint x: 357, endPoint y: 370, distance: 136.7
click at [221, 370] on aside "Dialing Mode: Power | Switch to Preview My Lists Add new list 7 Back to Campaig…" at bounding box center [128, 223] width 257 height 380
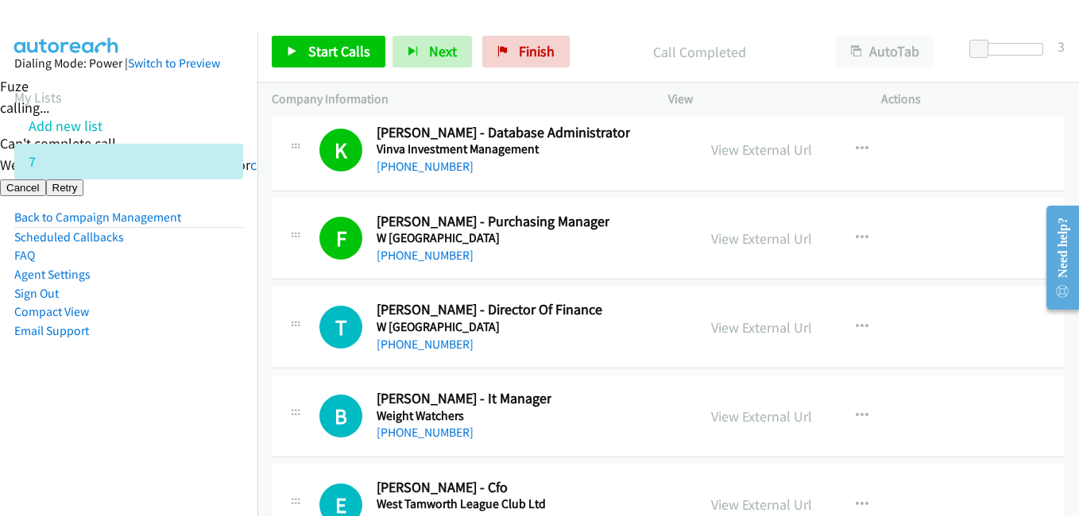
scroll to position [21373, 0]
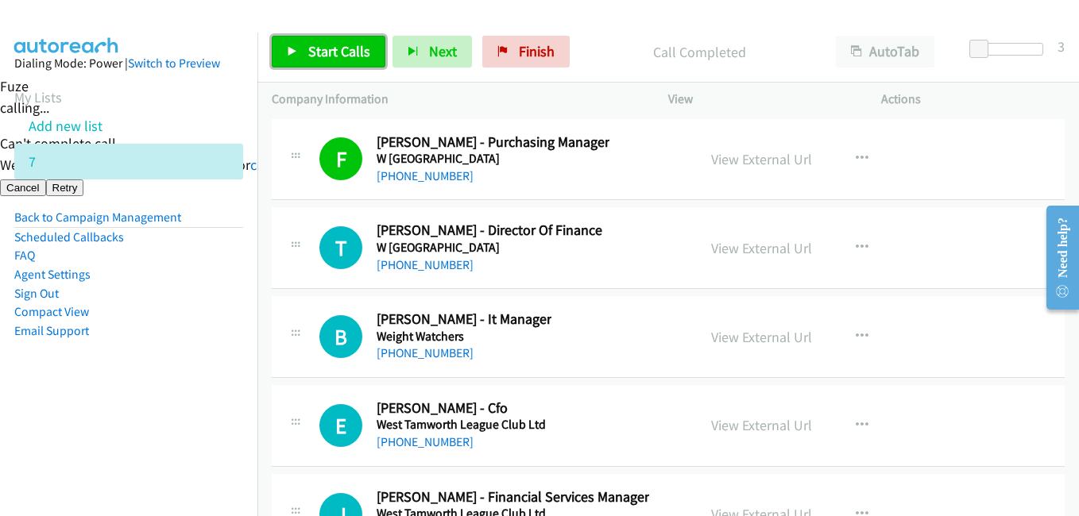
click at [350, 56] on span "Start Calls" at bounding box center [339, 51] width 62 height 18
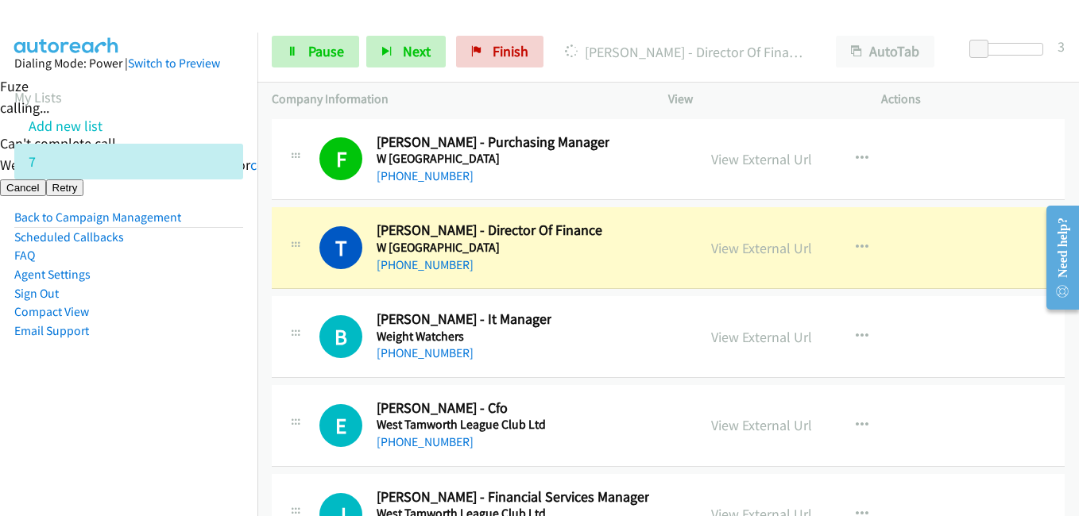
click at [174, 408] on aside "Dialing Mode: Power | Switch to Preview My Lists Add new list 7 Back to Campaig…" at bounding box center [128, 223] width 257 height 380
click at [243, 400] on aside "Dialing Mode: Power | Switch to Preview My Lists Add new list 7 Back to Campaig…" at bounding box center [128, 223] width 257 height 380
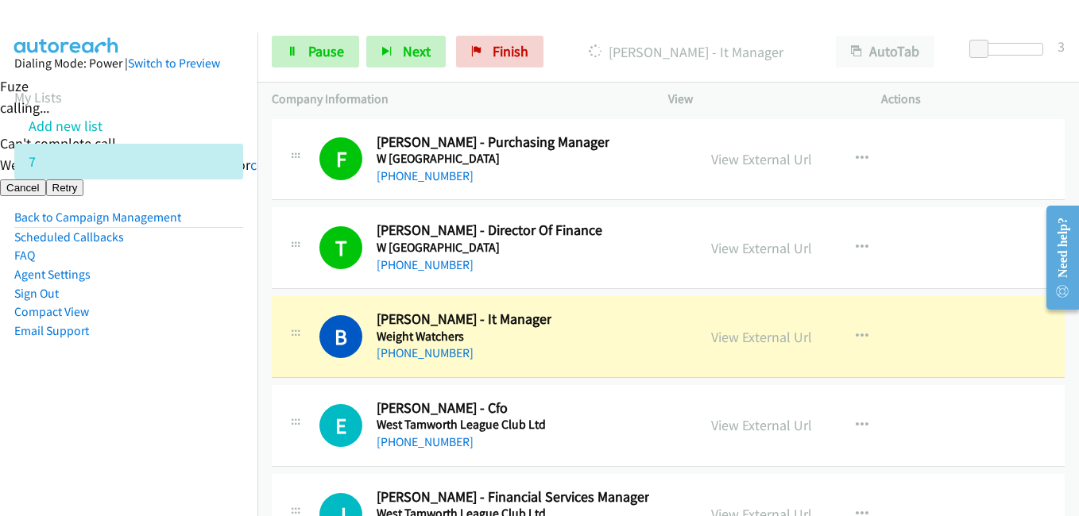
click at [145, 389] on aside "Dialing Mode: Power | Switch to Preview My Lists Add new list 7 Back to Campaig…" at bounding box center [128, 223] width 257 height 380
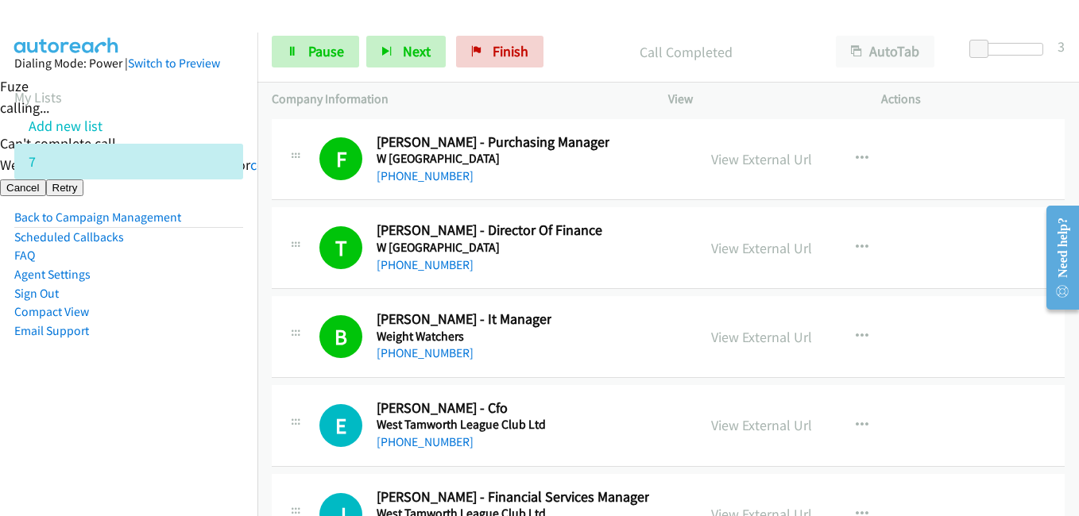
scroll to position [21524, 0]
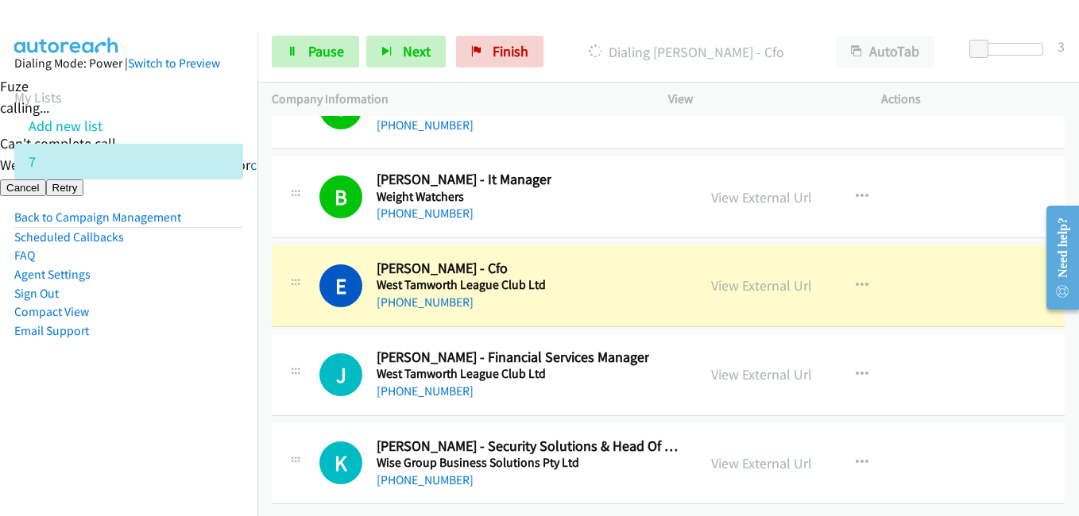
click at [181, 405] on aside "Dialing Mode: Power | Switch to Preview My Lists Add new list 7 Back to Campaig…" at bounding box center [128, 223] width 257 height 380
click at [311, 56] on span "Pause" at bounding box center [326, 51] width 36 height 18
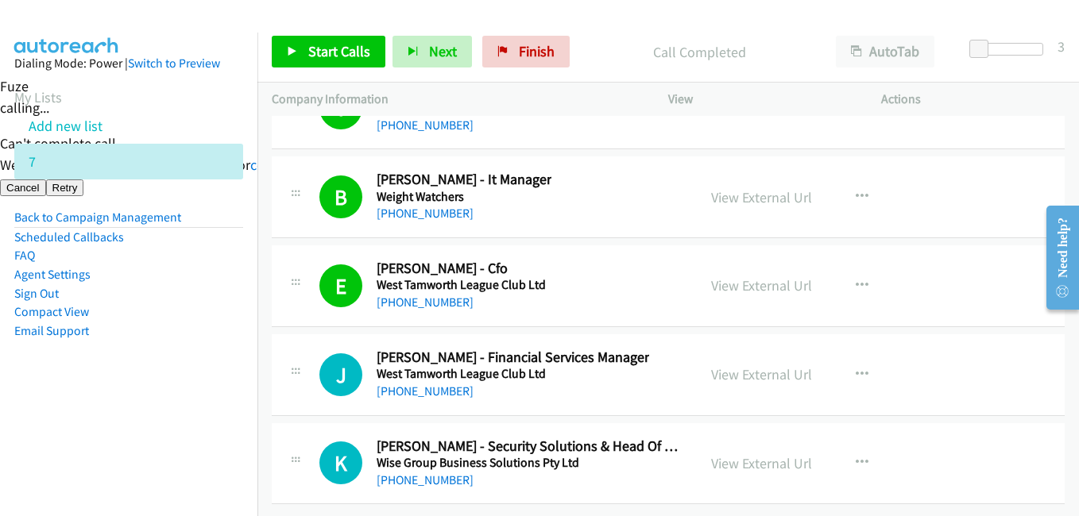
click at [267, 289] on td "E Callback Scheduled Eileen Smyth - Cfo West Tamworth League Club Ltd Australia…" at bounding box center [668, 286] width 822 height 89
click at [353, 56] on span "Start Calls" at bounding box center [339, 51] width 62 height 18
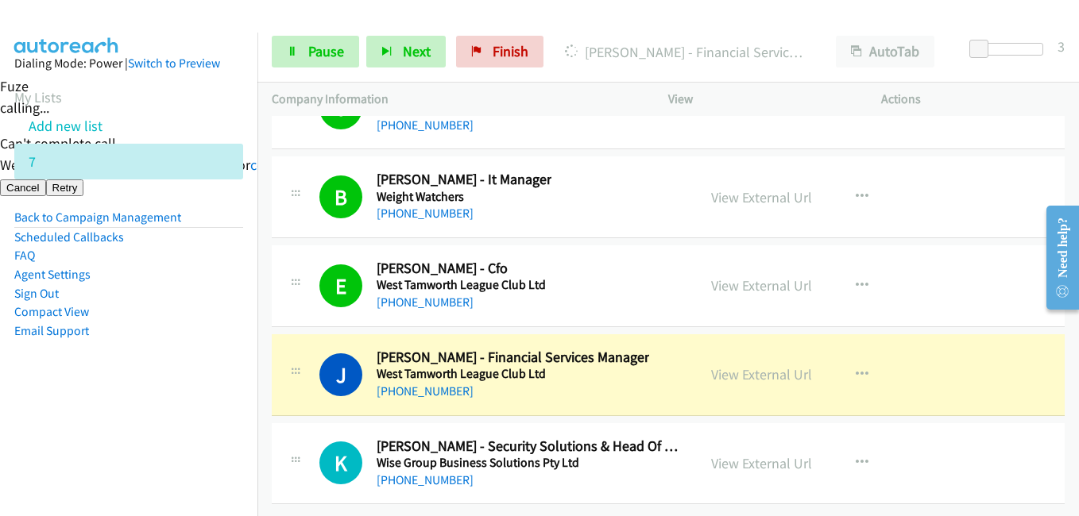
drag, startPoint x: 184, startPoint y: 347, endPoint x: 435, endPoint y: 334, distance: 252.2
click at [184, 346] on aside "Dialing Mode: Power | Switch to Preview My Lists Add new list 7 Back to Campaig…" at bounding box center [128, 223] width 257 height 380
click at [775, 365] on link "View External Url" at bounding box center [761, 374] width 101 height 18
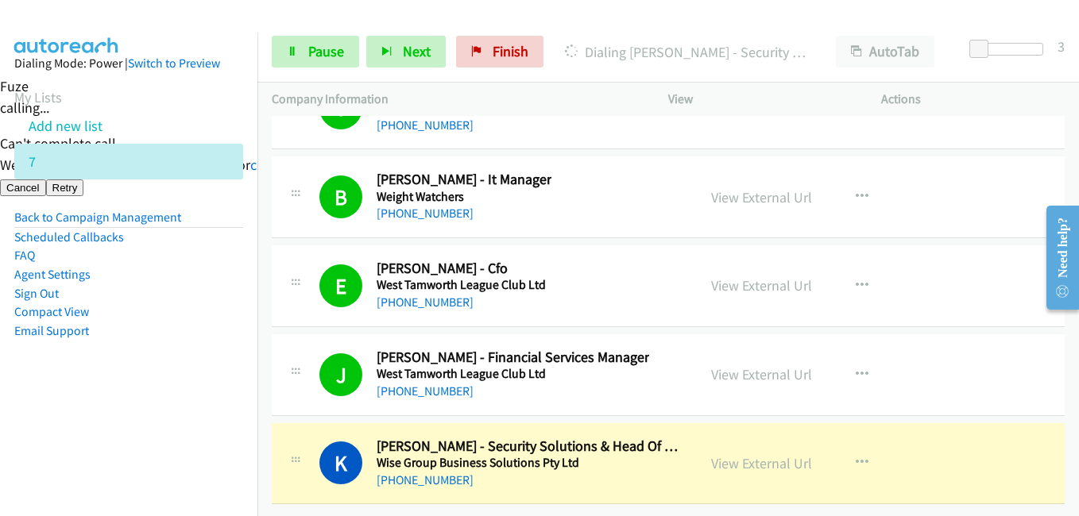
drag, startPoint x: 228, startPoint y: 410, endPoint x: 335, endPoint y: 204, distance: 232.1
click at [228, 409] on aside "Dialing Mode: Power | Switch to Preview My Lists Add new list 7 Back to Campaig…" at bounding box center [128, 223] width 257 height 380
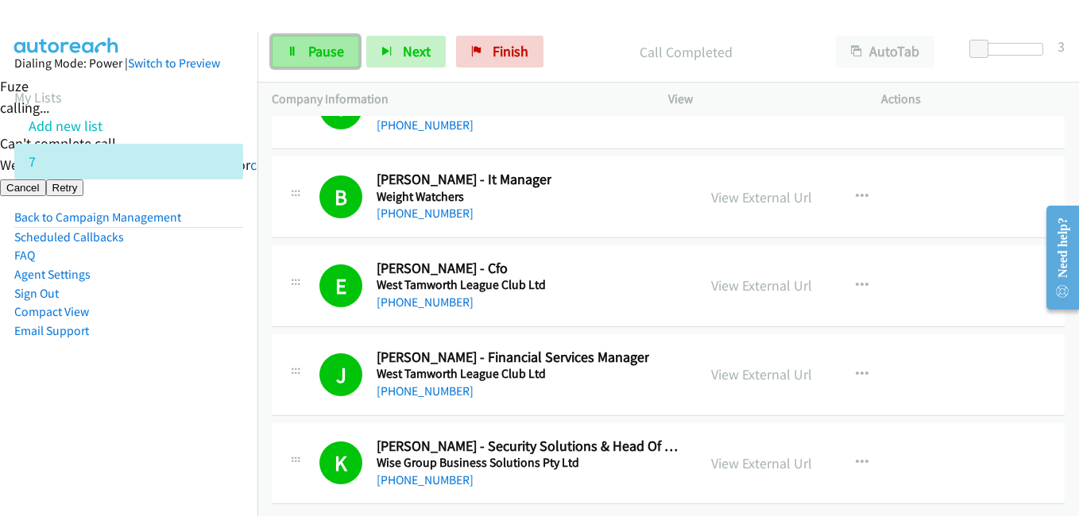
click at [314, 48] on span "Pause" at bounding box center [326, 51] width 36 height 18
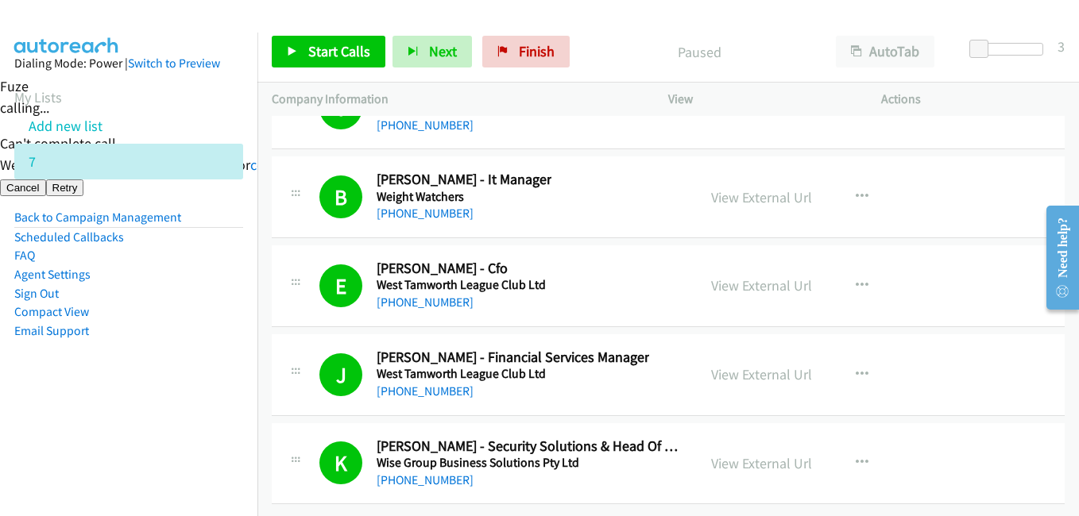
click at [129, 400] on aside "Dialing Mode: Power | Switch to Preview My Lists Add new list 7 Back to Campaig…" at bounding box center [128, 223] width 257 height 380
drag, startPoint x: 539, startPoint y: 50, endPoint x: 624, endPoint y: 80, distance: 89.5
click at [539, 50] on span "Finish" at bounding box center [537, 51] width 36 height 18
